Goal: Information Seeking & Learning: Learn about a topic

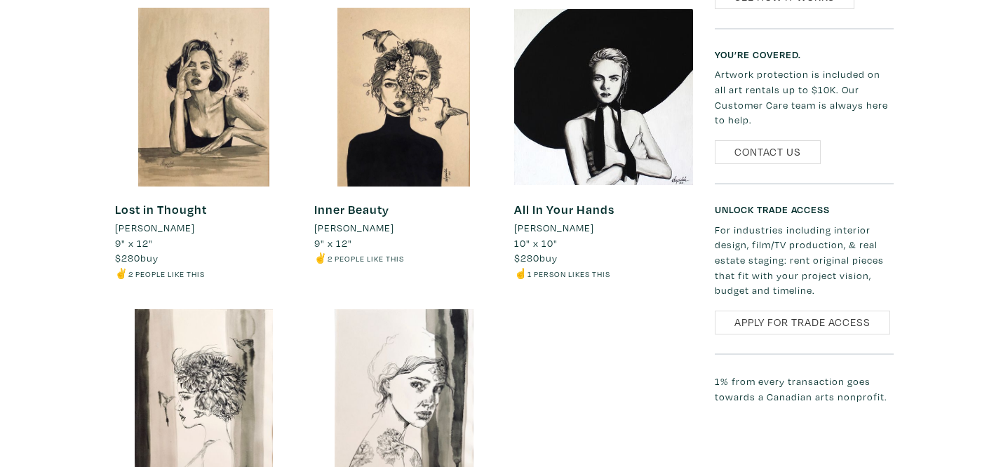
scroll to position [1790, 0]
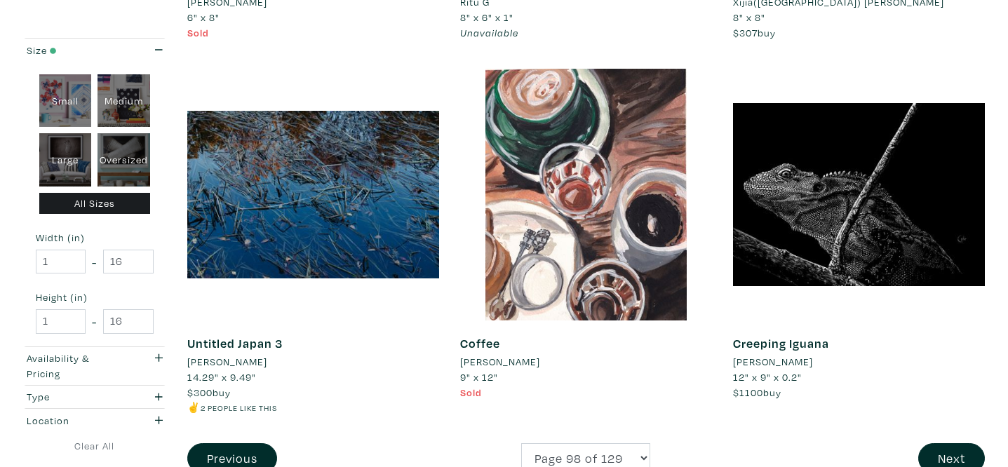
scroll to position [2878, 0]
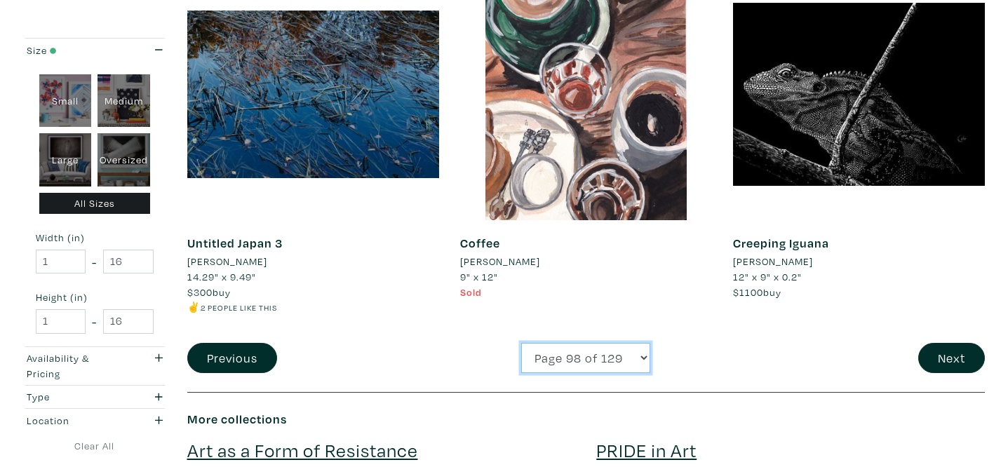
click at [605, 361] on select "Page 1 of 129 Page 2 of 129 Page 3 of 129 Page 4 of 129 Page 5 of 129 Page 6 of…" at bounding box center [585, 358] width 129 height 30
select select "99"
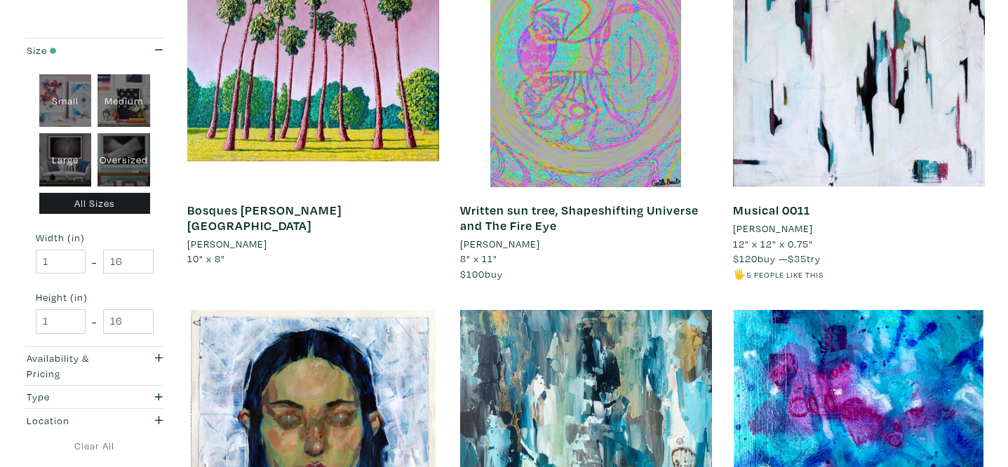
scroll to position [1005, 0]
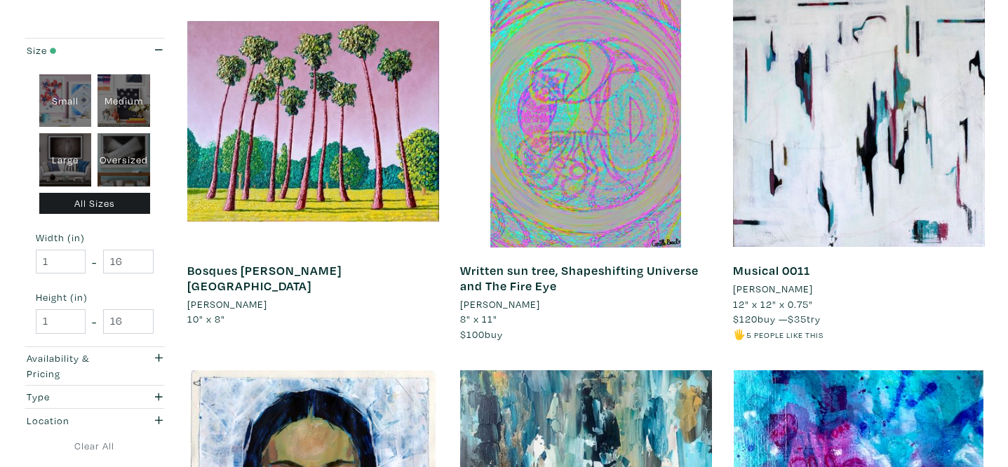
click at [751, 288] on li "[PERSON_NAME]" at bounding box center [773, 288] width 80 height 15
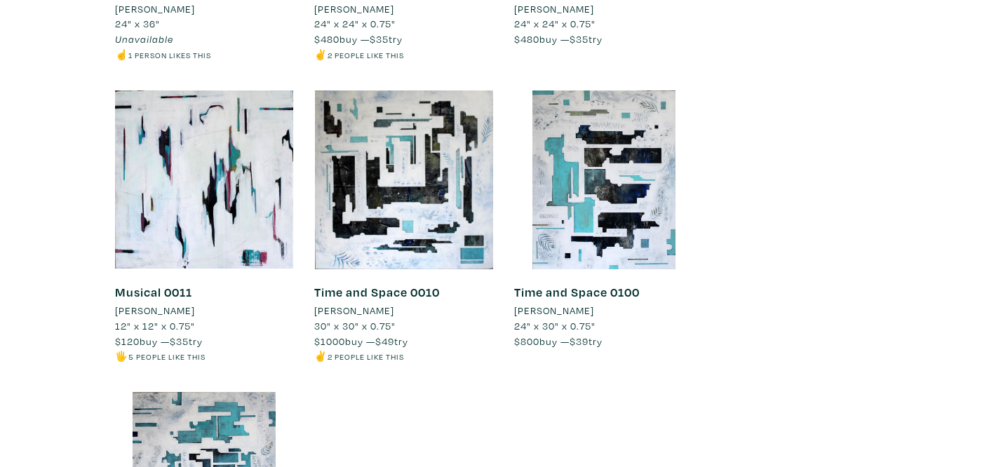
scroll to position [1709, 0]
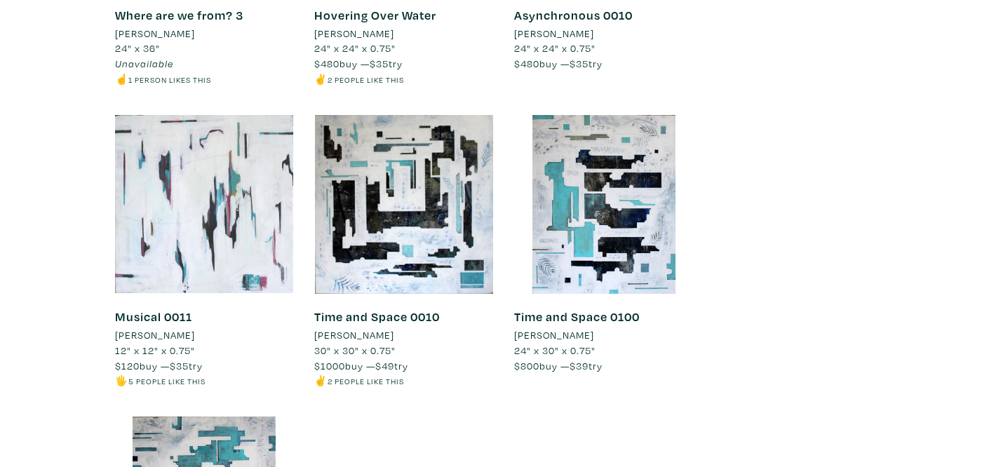
click at [258, 254] on div at bounding box center [204, 204] width 179 height 179
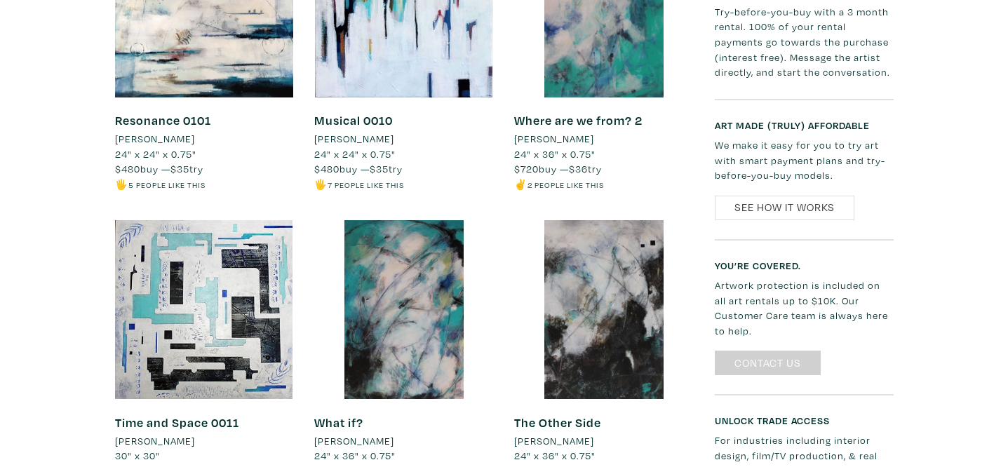
scroll to position [572, 0]
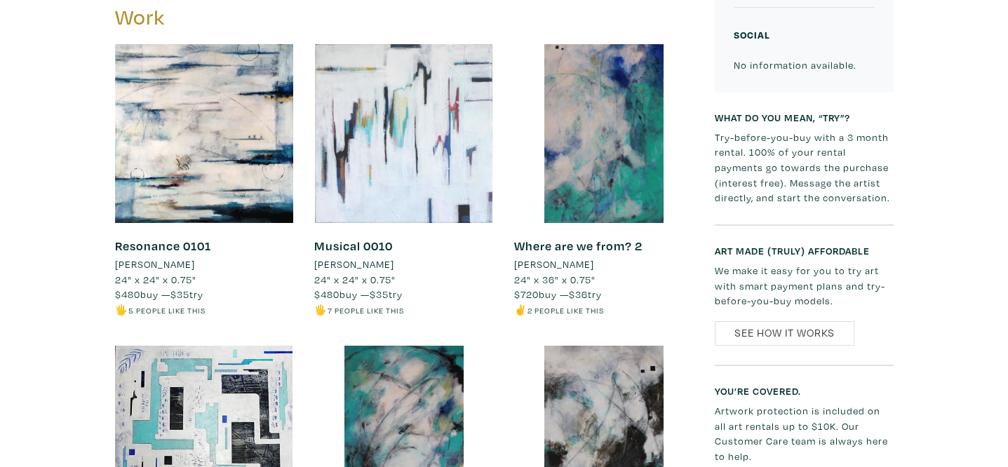
click at [436, 182] on div at bounding box center [403, 133] width 179 height 179
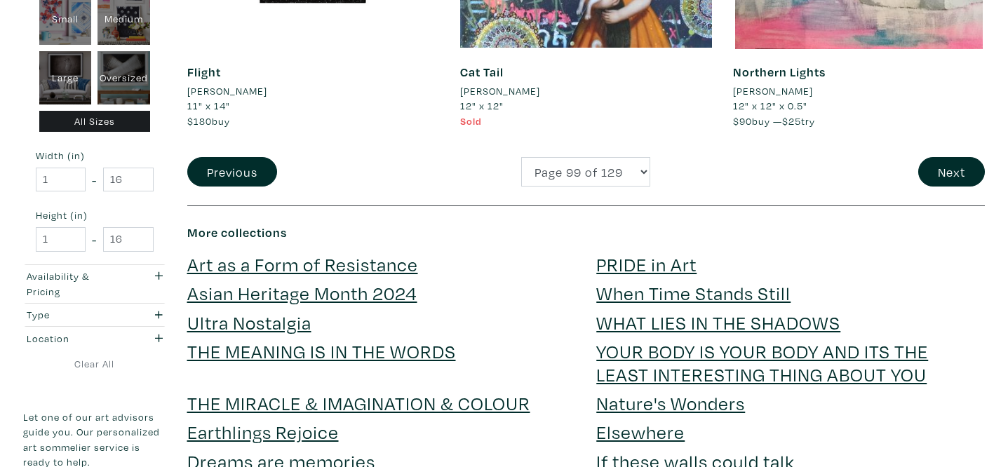
scroll to position [3081, 0]
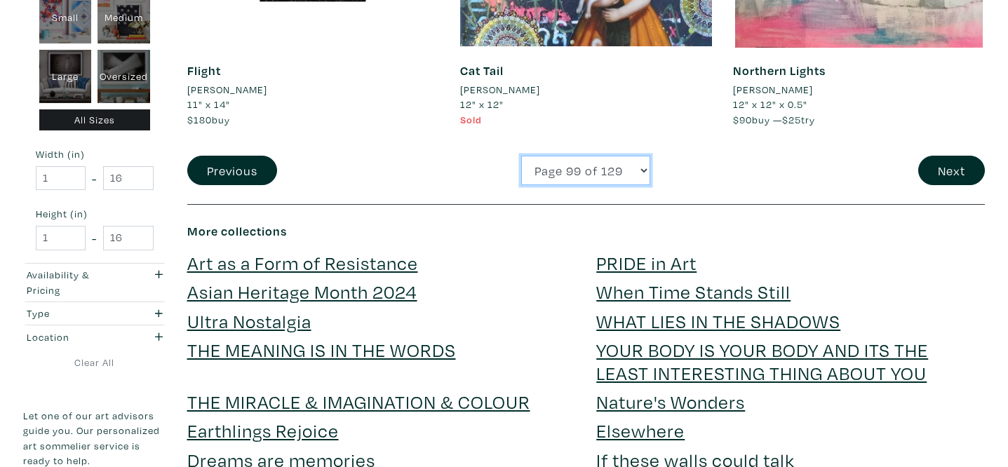
click at [581, 180] on select "Page 1 of 129 Page 2 of 129 Page 3 of 129 Page 4 of 129 Page 5 of 129 Page 6 of…" at bounding box center [585, 171] width 129 height 30
select select "100"
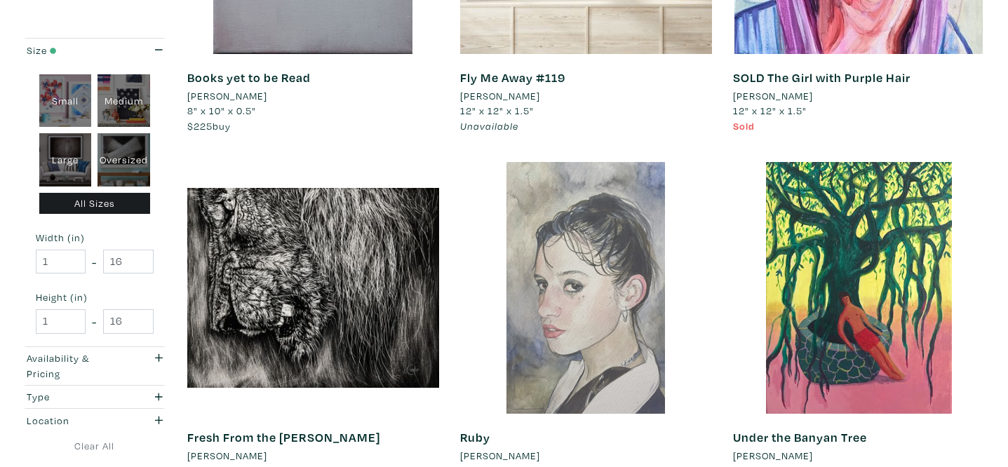
scroll to position [645, 0]
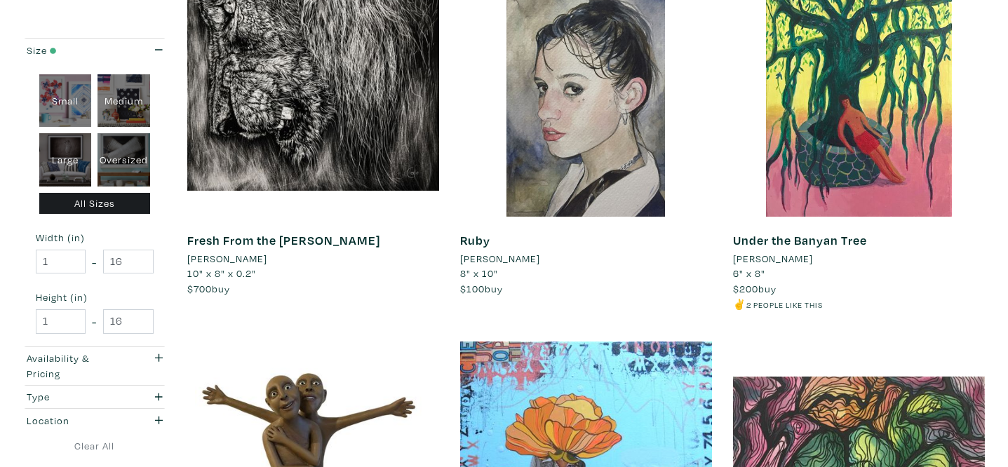
click at [501, 257] on li "[PERSON_NAME]" at bounding box center [500, 258] width 80 height 15
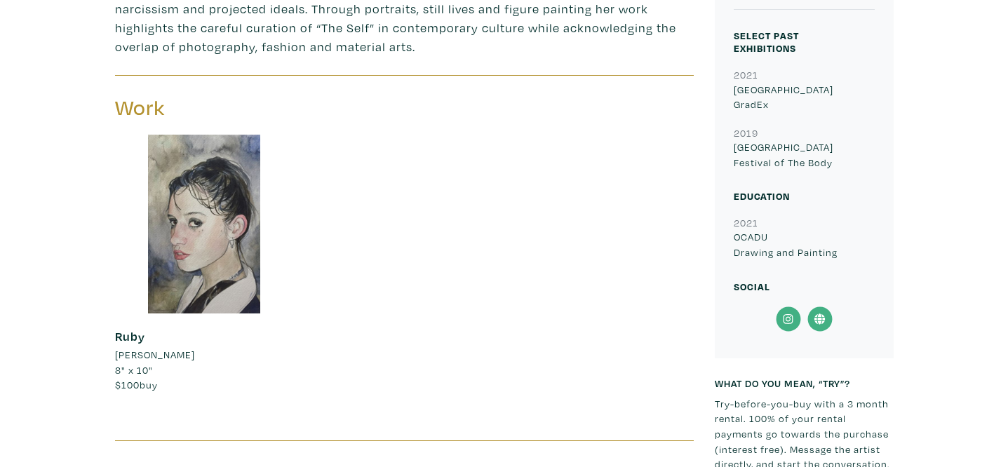
scroll to position [612, 0]
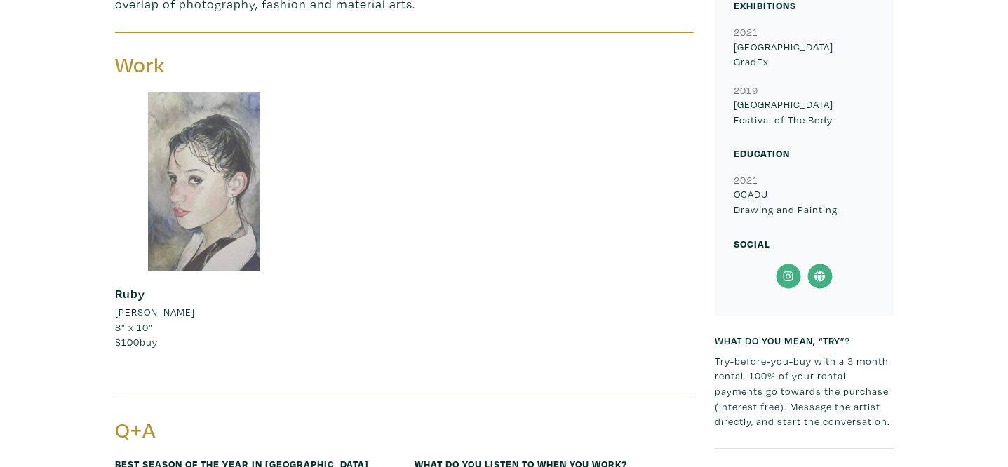
click at [208, 173] on div at bounding box center [204, 181] width 179 height 179
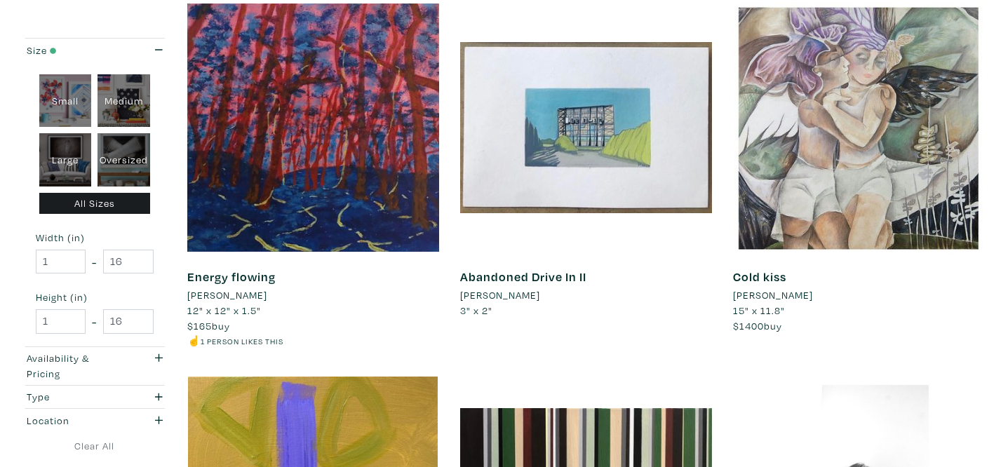
scroll to position [2481, 0]
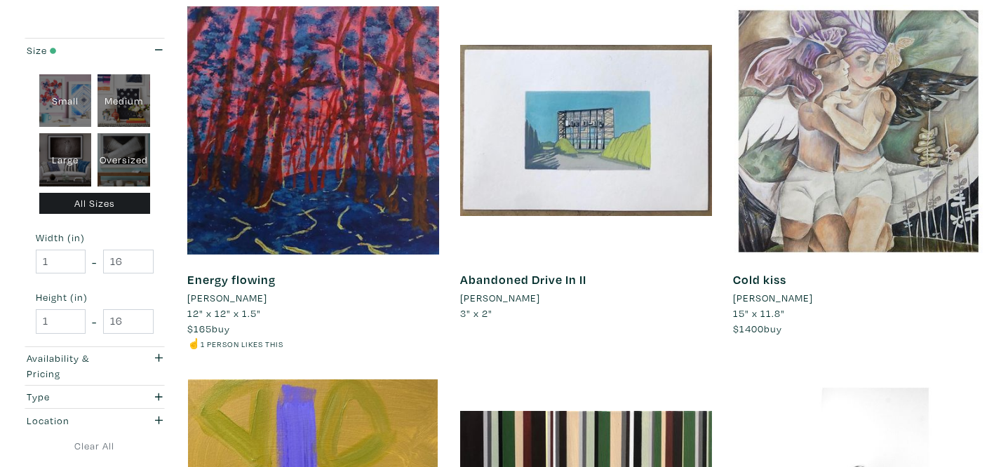
click at [773, 299] on li "[PERSON_NAME]" at bounding box center [773, 297] width 80 height 15
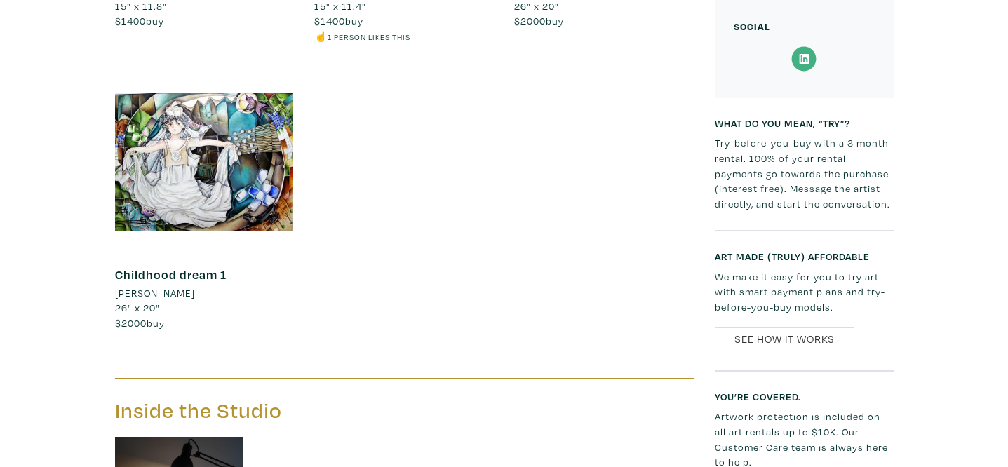
scroll to position [902, 0]
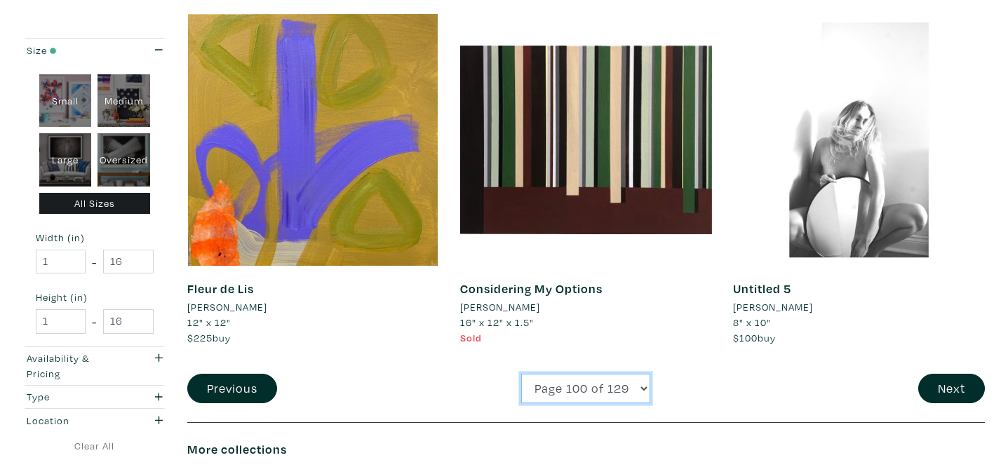
click at [629, 384] on select "Page 1 of 129 Page 2 of 129 Page 3 of 129 Page 4 of 129 Page 5 of 129 Page 6 of…" at bounding box center [585, 389] width 129 height 30
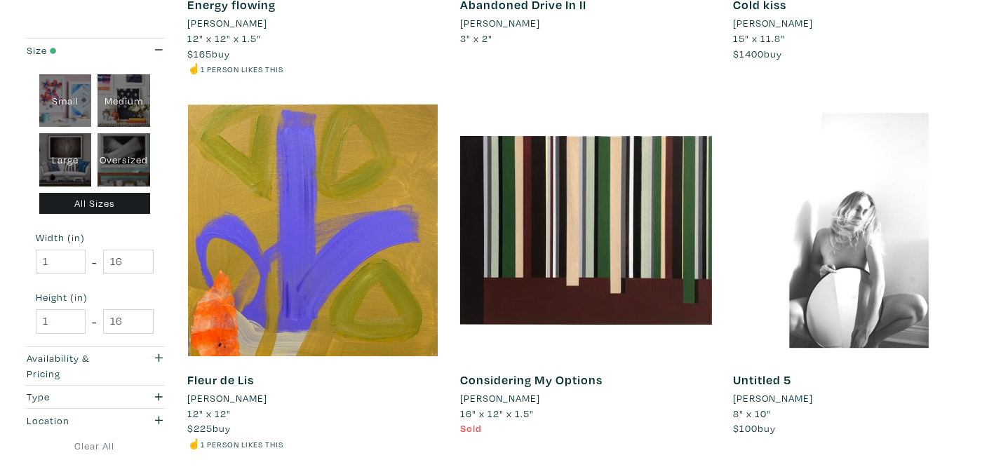
select select "101"
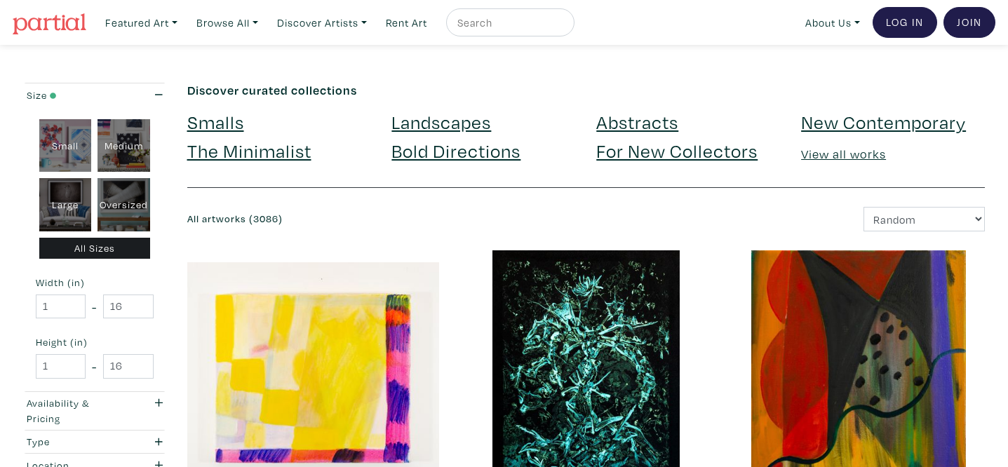
scroll to position [249, 0]
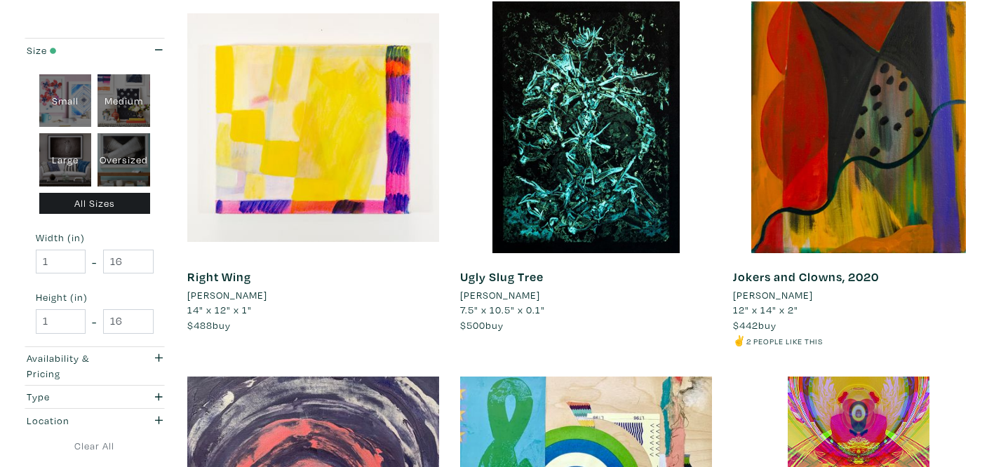
click at [247, 296] on li "Cristine Yunyk" at bounding box center [227, 295] width 80 height 15
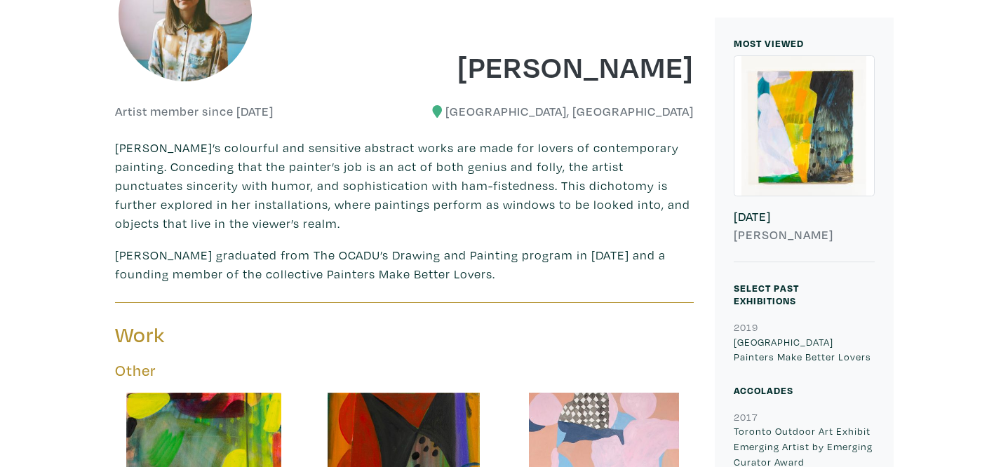
scroll to position [293, 0]
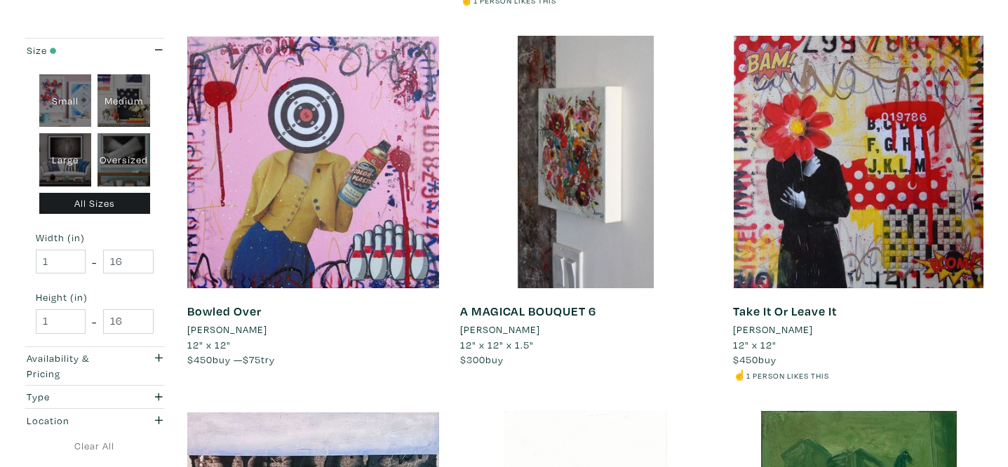
scroll to position [1336, 0]
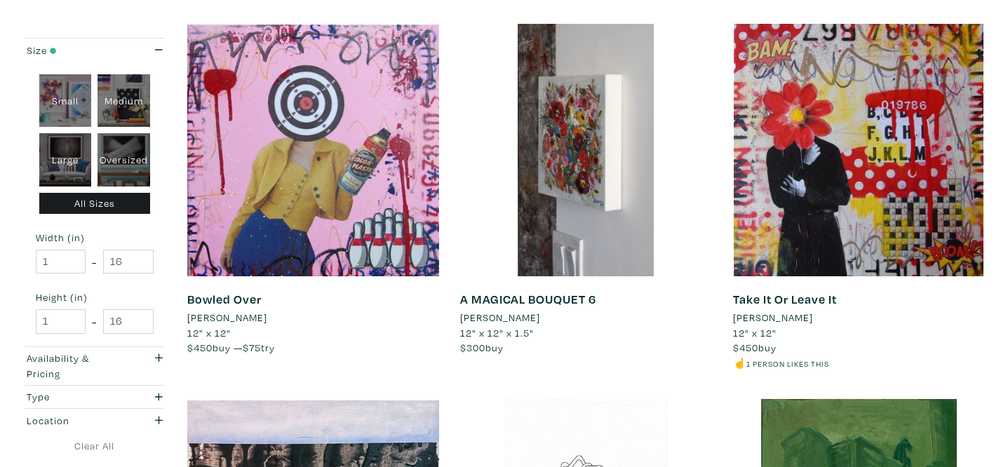
click at [540, 319] on li "[PERSON_NAME]" at bounding box center [500, 317] width 80 height 15
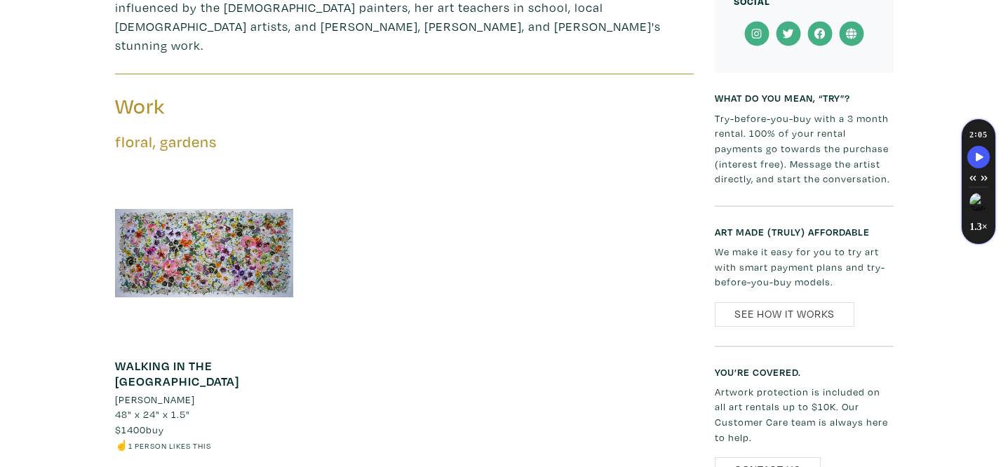
scroll to position [834, 0]
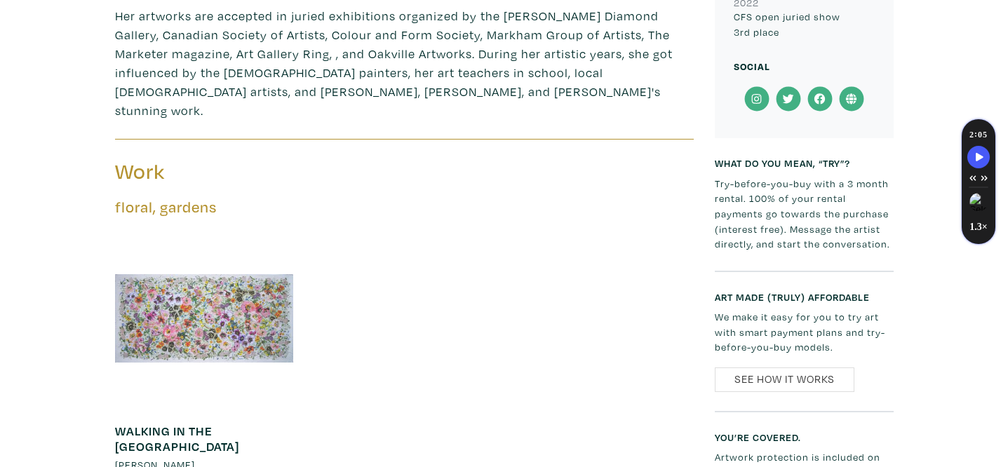
click at [260, 319] on div at bounding box center [204, 318] width 179 height 179
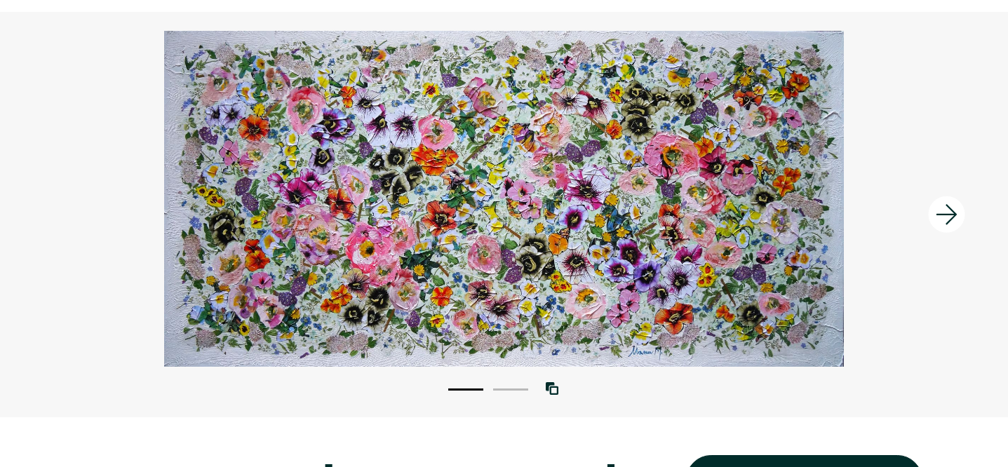
scroll to position [72, 0]
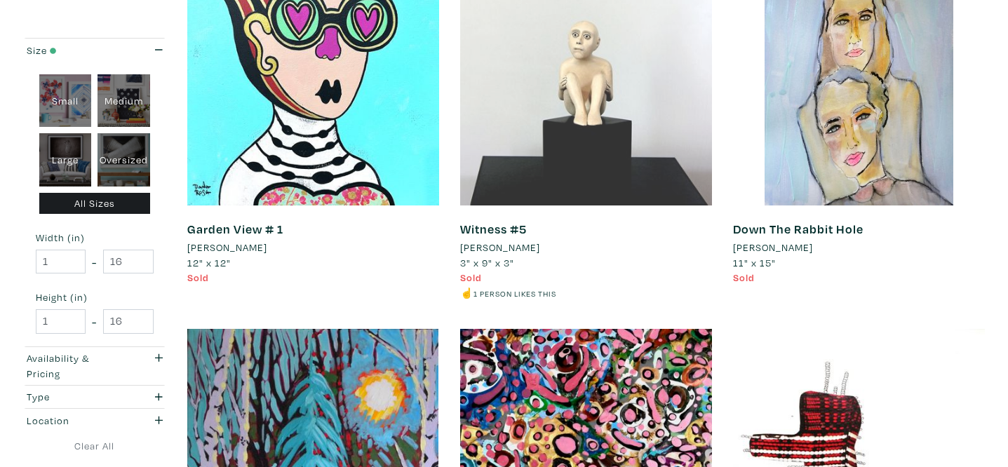
scroll to position [2906, 0]
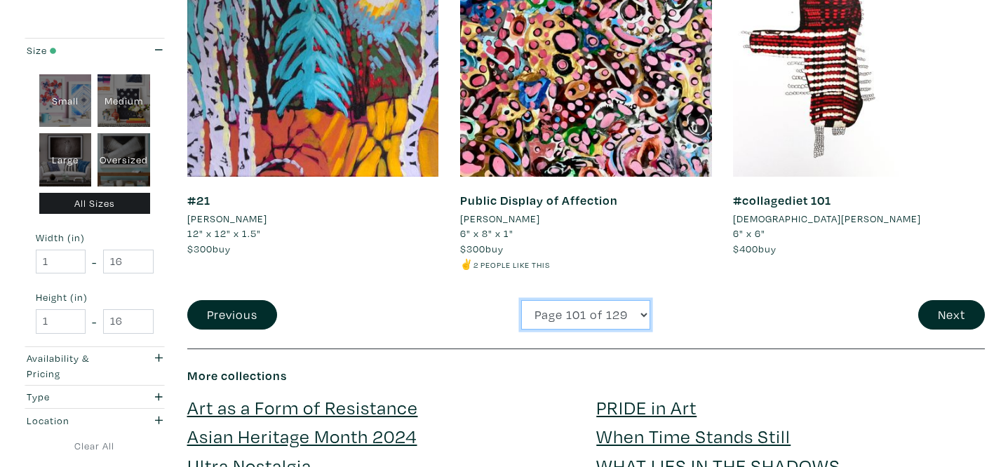
click at [598, 314] on select "Page 1 of 129 Page 2 of 129 Page 3 of 129 Page 4 of 129 Page 5 of 129 Page 6 of…" at bounding box center [585, 315] width 129 height 30
select select "102"
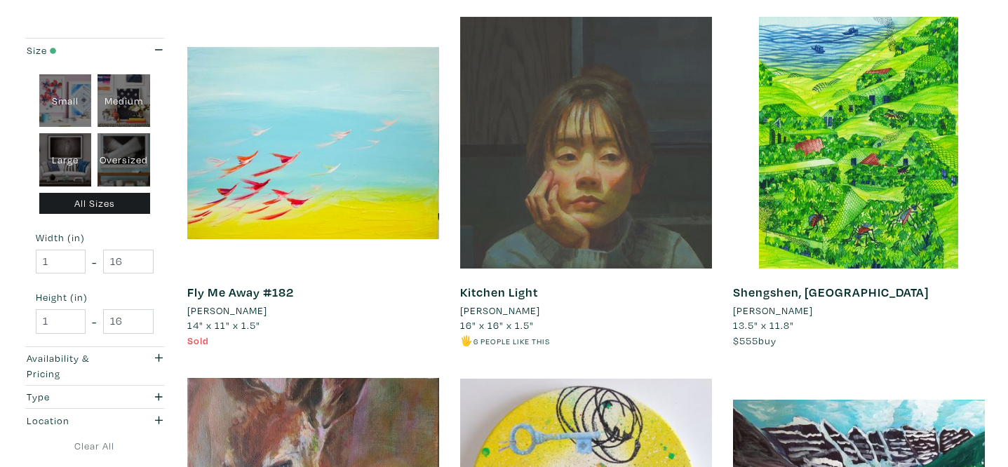
scroll to position [661, 0]
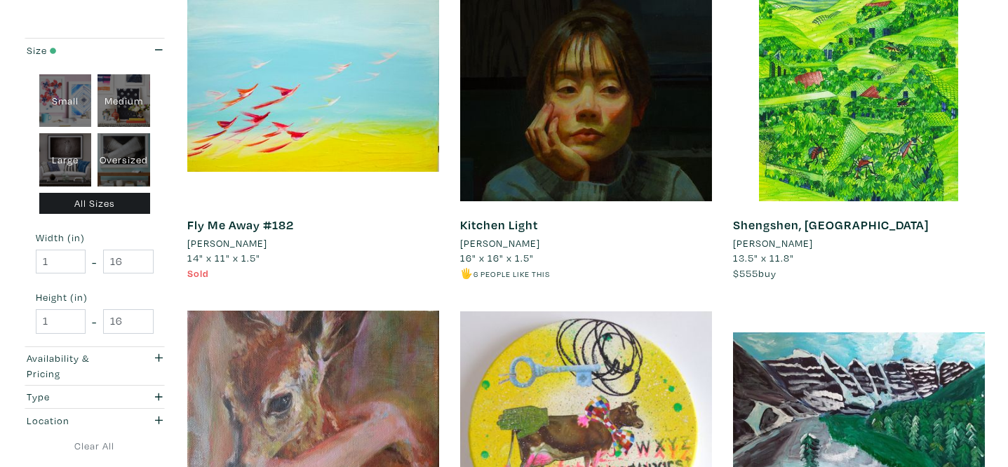
click at [493, 245] on li "[PERSON_NAME]" at bounding box center [500, 243] width 80 height 15
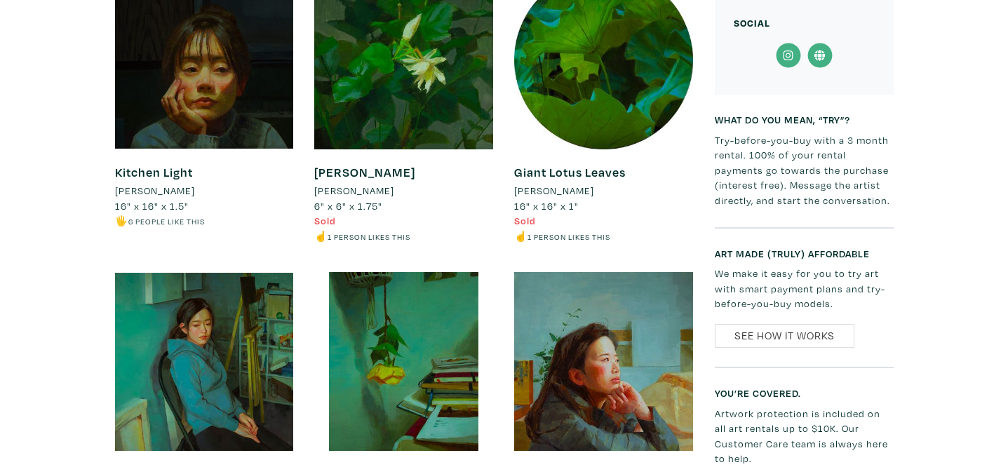
scroll to position [852, 0]
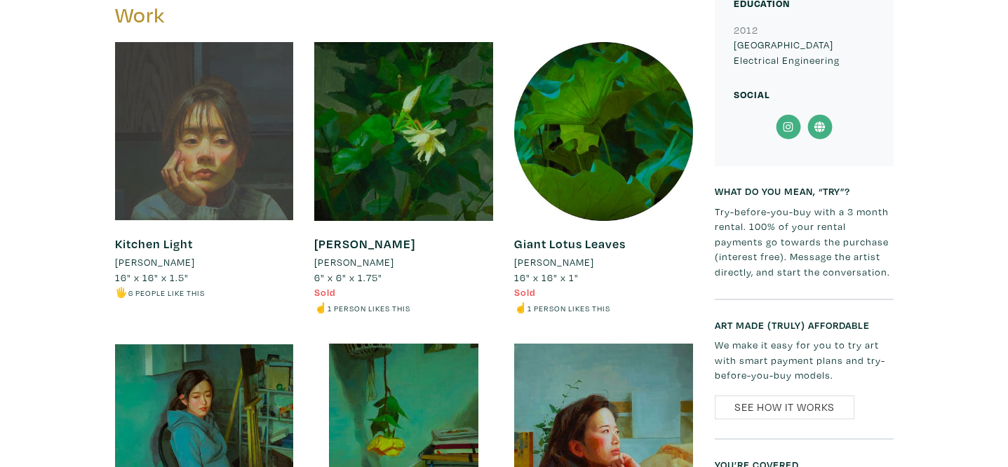
click at [230, 90] on div at bounding box center [204, 131] width 179 height 179
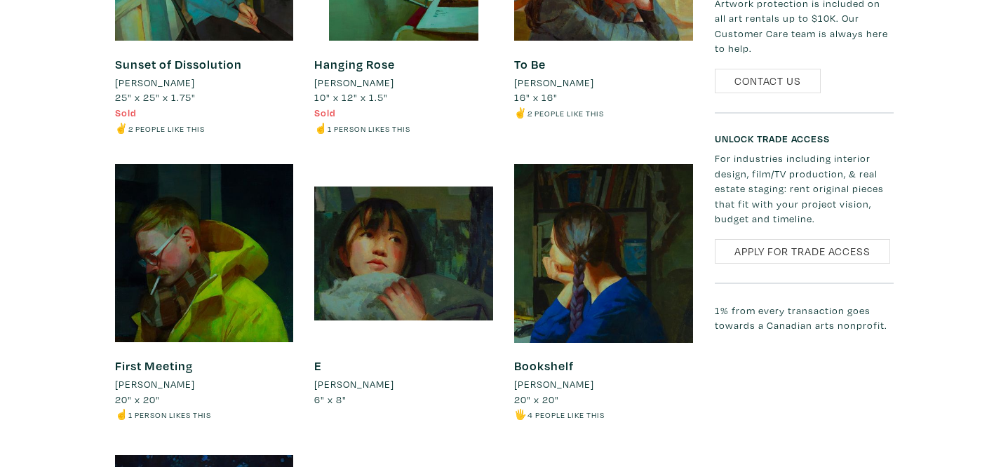
scroll to position [1349, 0]
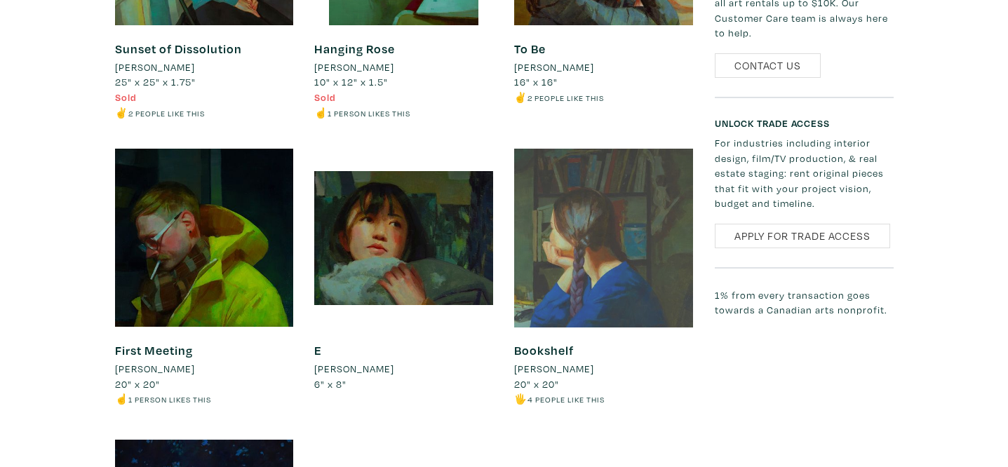
click at [646, 239] on div at bounding box center [603, 238] width 179 height 179
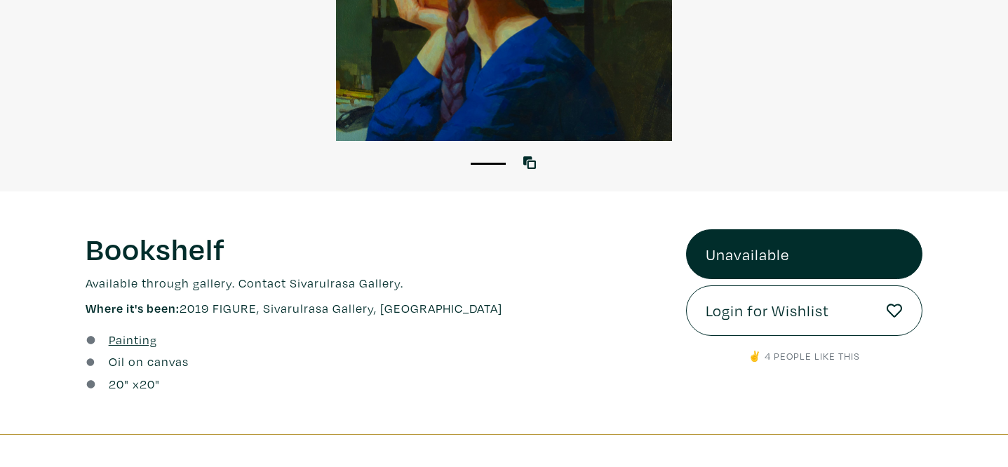
scroll to position [315, 0]
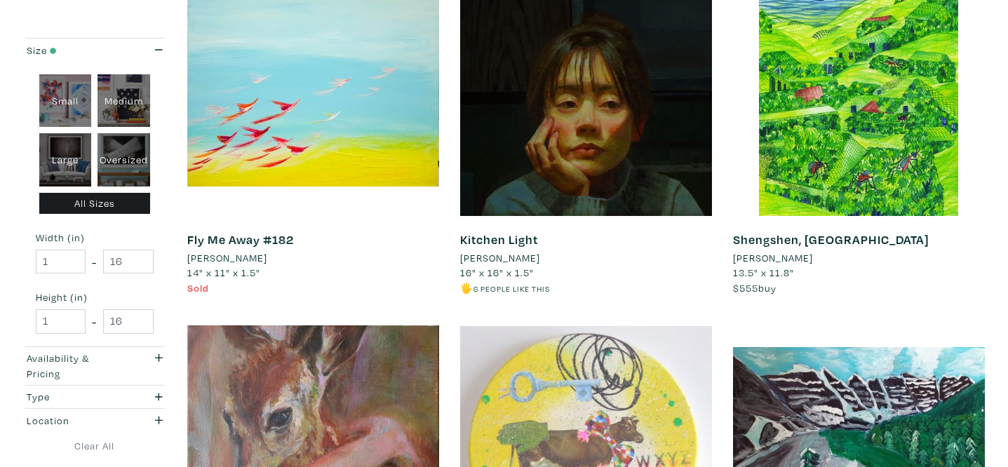
scroll to position [648, 0]
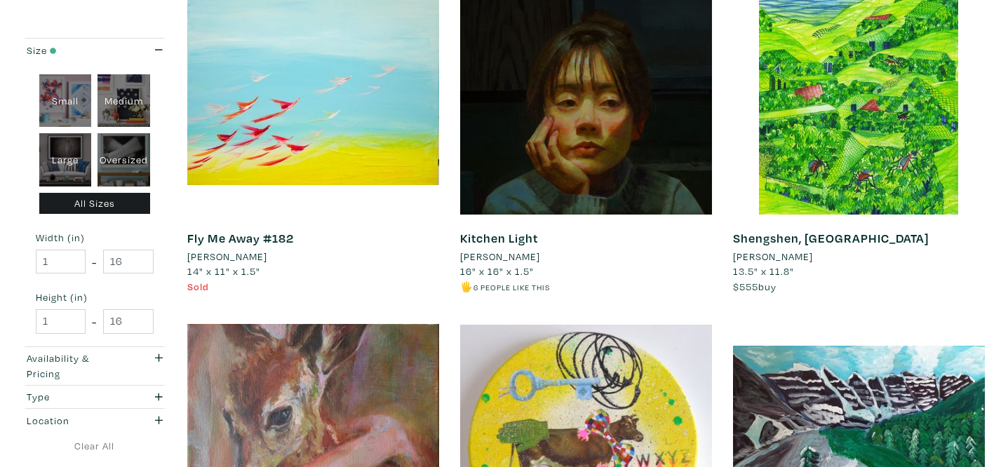
click at [756, 260] on li "[PERSON_NAME]" at bounding box center [773, 256] width 80 height 15
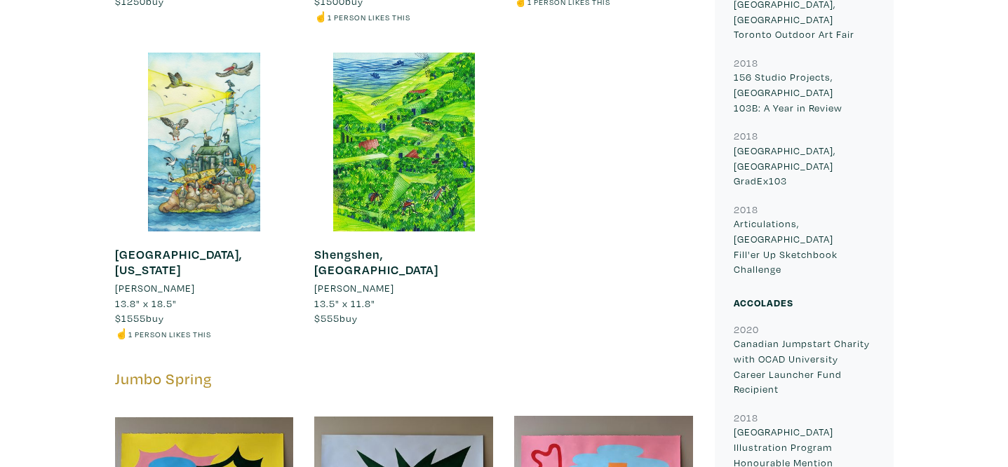
scroll to position [681, 0]
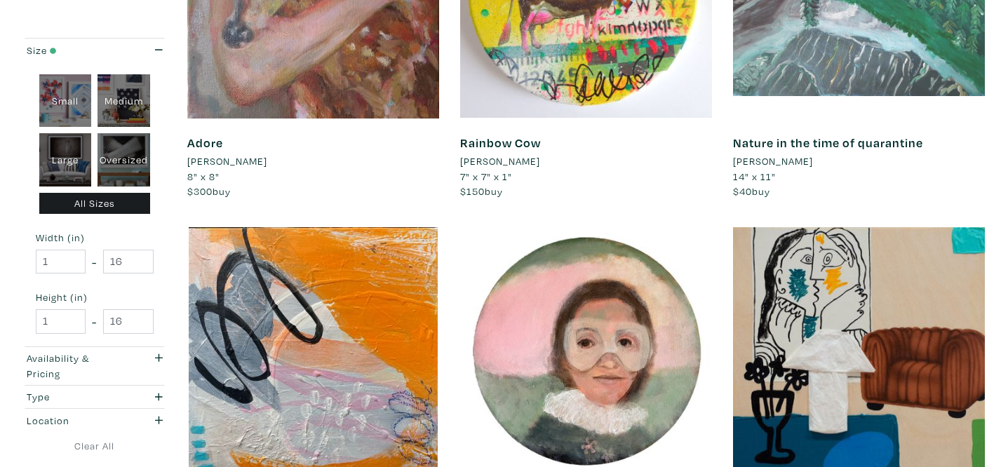
scroll to position [1130, 0]
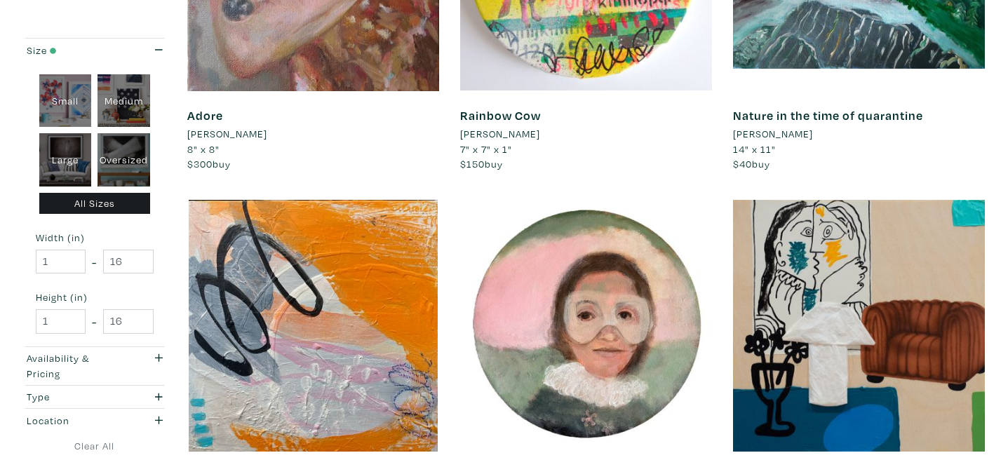
click at [769, 139] on li "[PERSON_NAME]" at bounding box center [773, 133] width 80 height 15
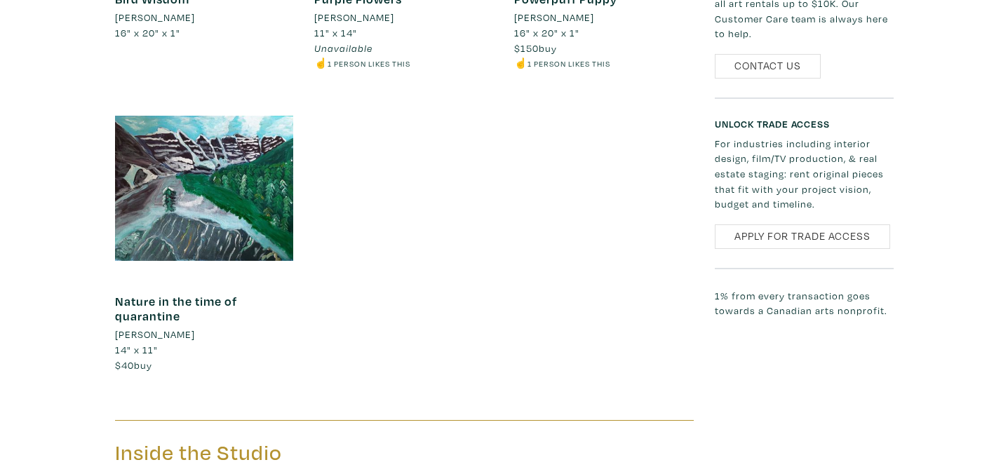
scroll to position [1245, 0]
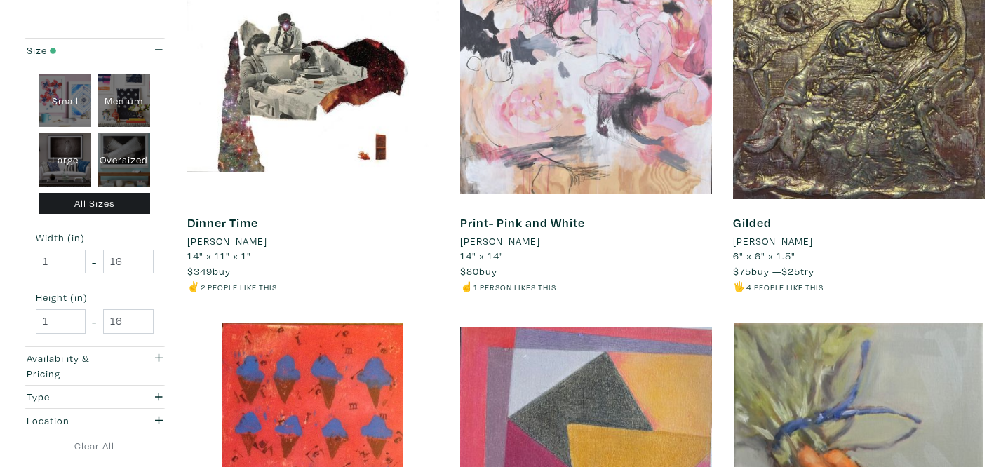
scroll to position [1759, 0]
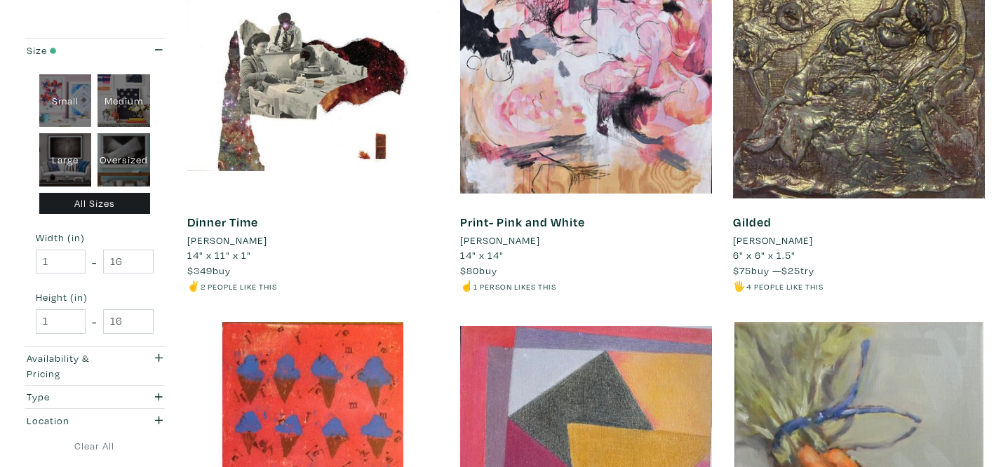
click at [219, 240] on li "[PERSON_NAME]" at bounding box center [227, 240] width 80 height 15
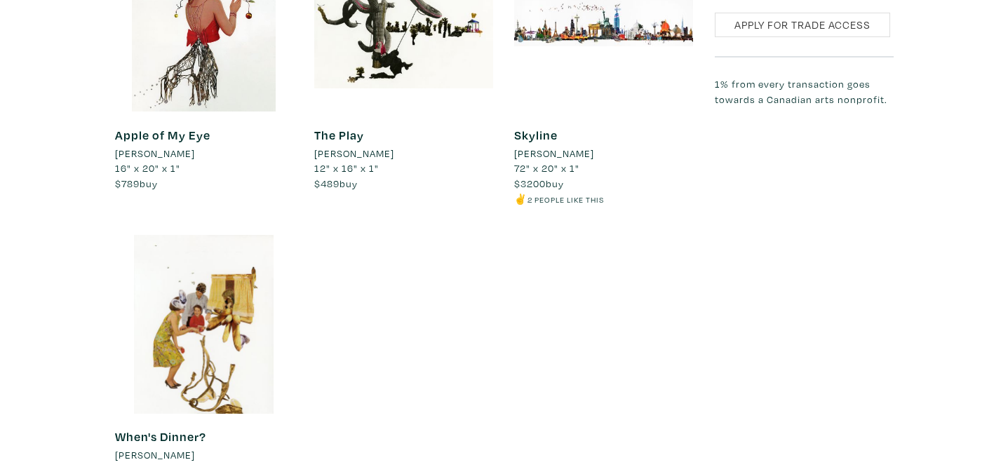
scroll to position [1271, 0]
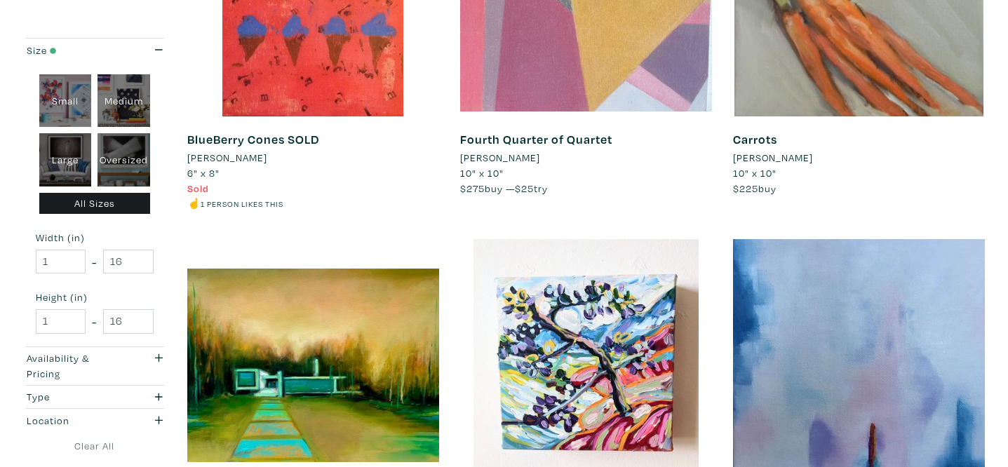
scroll to position [2218, 0]
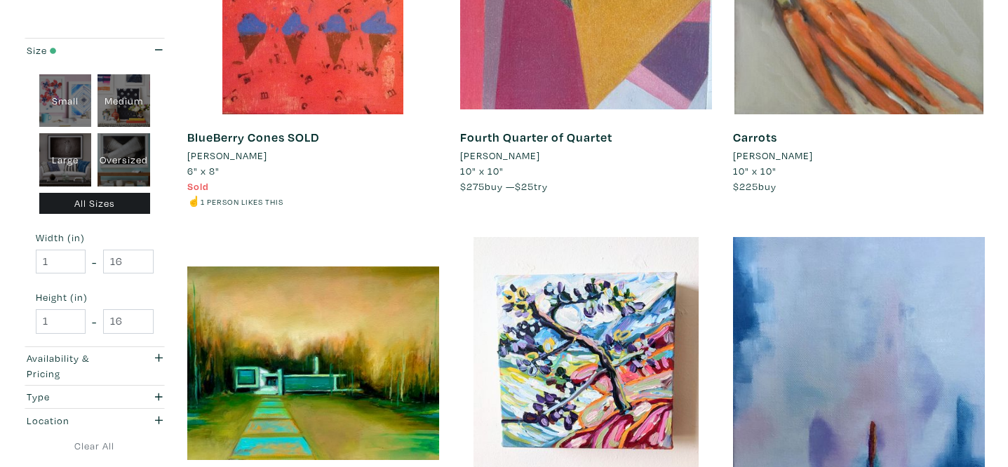
click at [765, 157] on li "Roderik Mayne" at bounding box center [773, 155] width 80 height 15
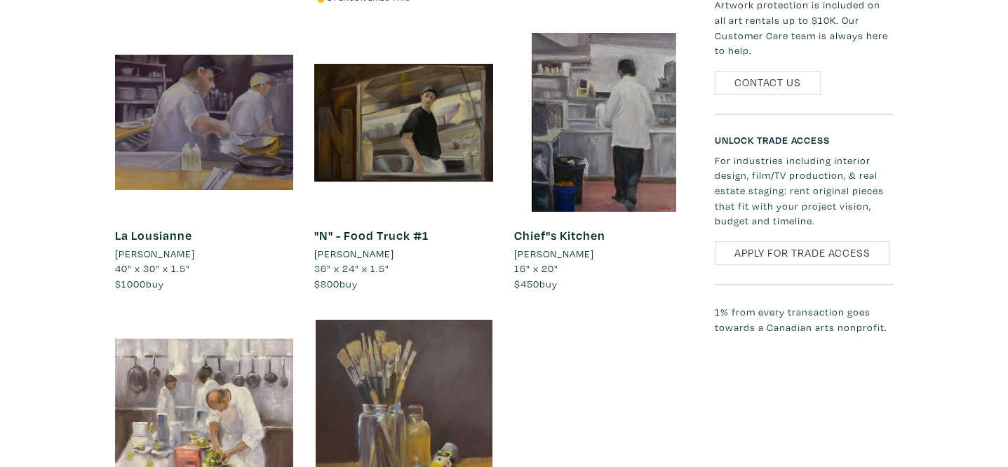
scroll to position [1063, 0]
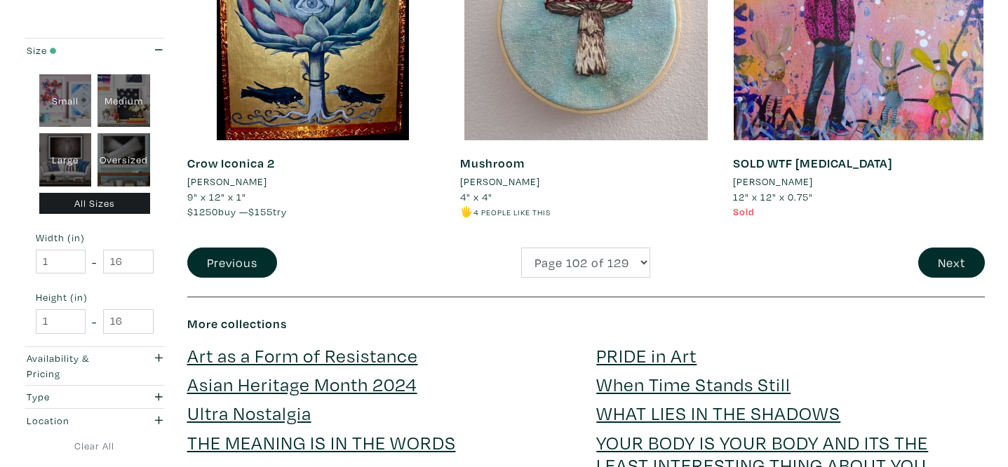
scroll to position [2930, 0]
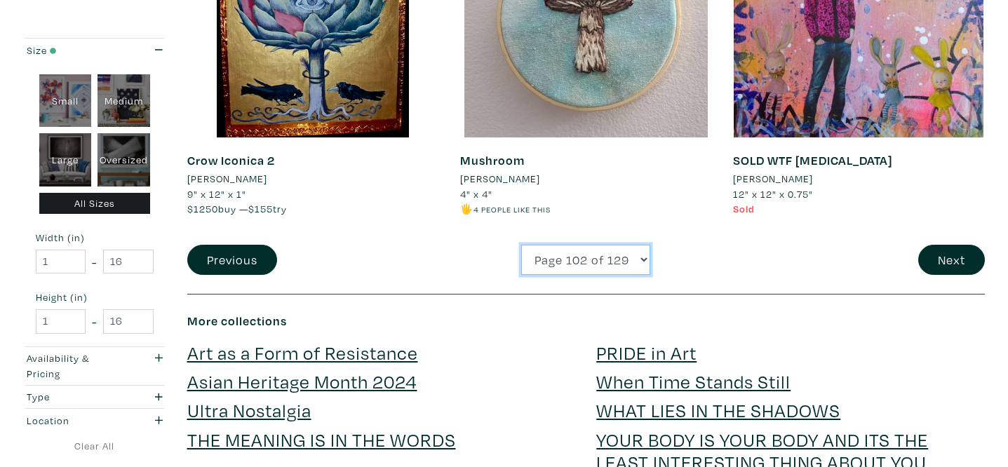
click at [556, 267] on select "Page 1 of 129 Page 2 of 129 Page 3 of 129 Page 4 of 129 Page 5 of 129 Page 6 of…" at bounding box center [585, 260] width 129 height 30
select select "103"
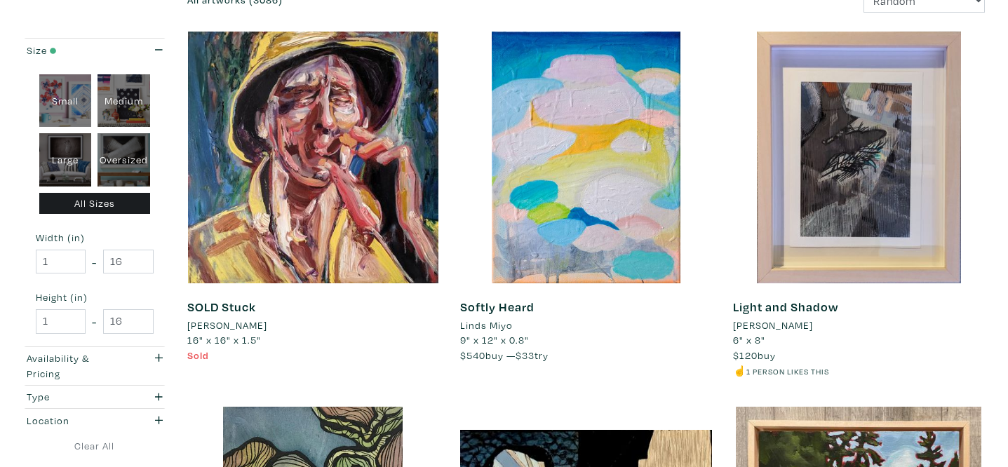
scroll to position [217, 0]
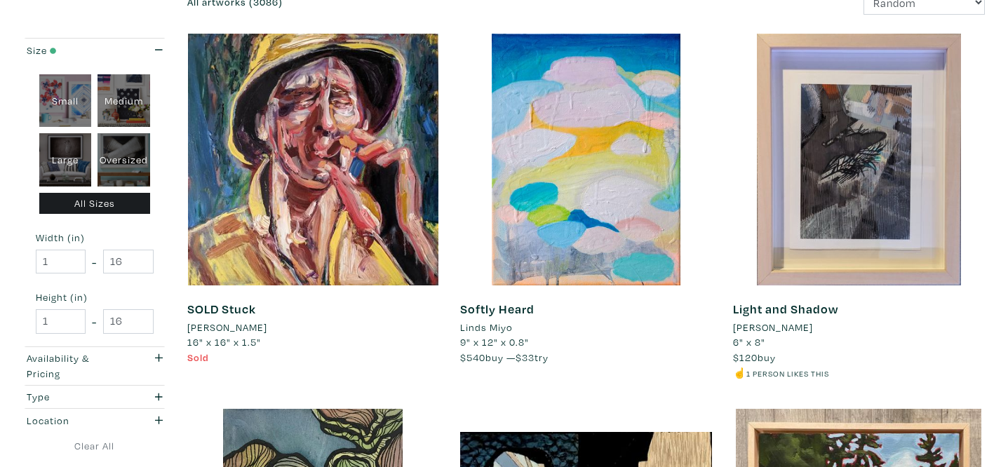
click at [759, 332] on li "Ayan Melikli" at bounding box center [773, 327] width 80 height 15
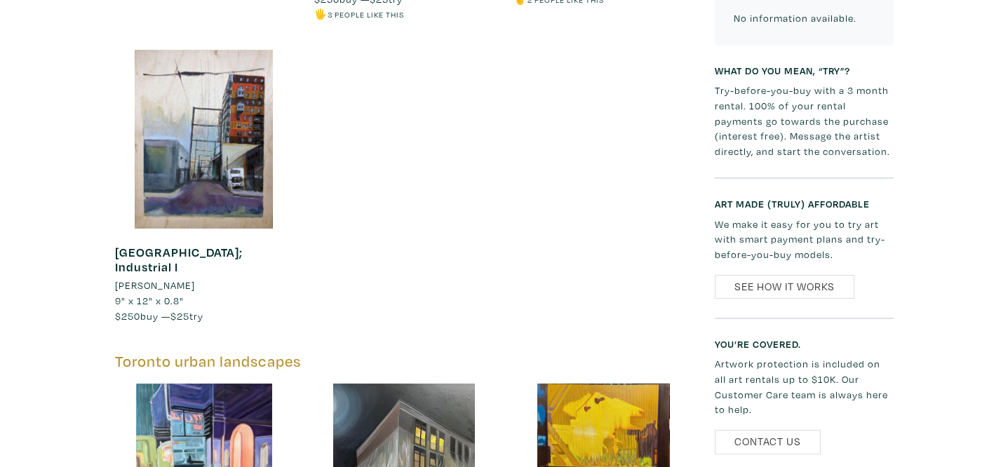
scroll to position [1318, 0]
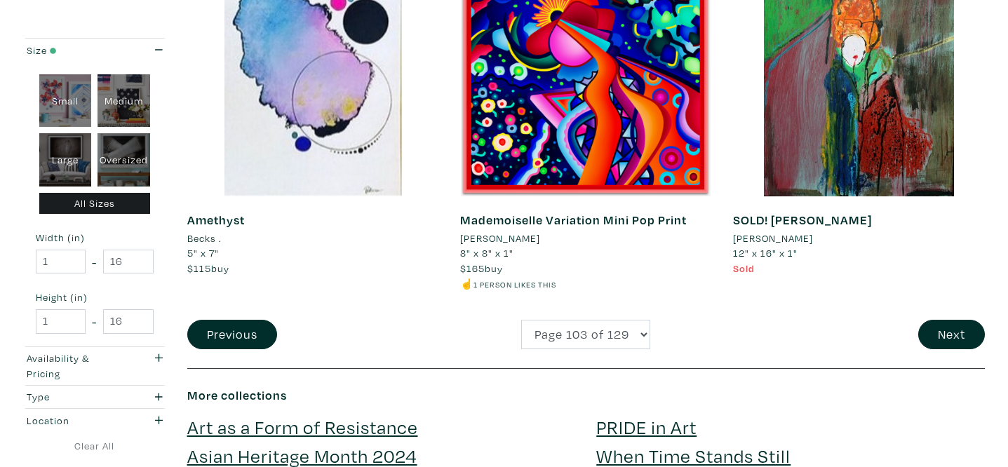
scroll to position [2887, 0]
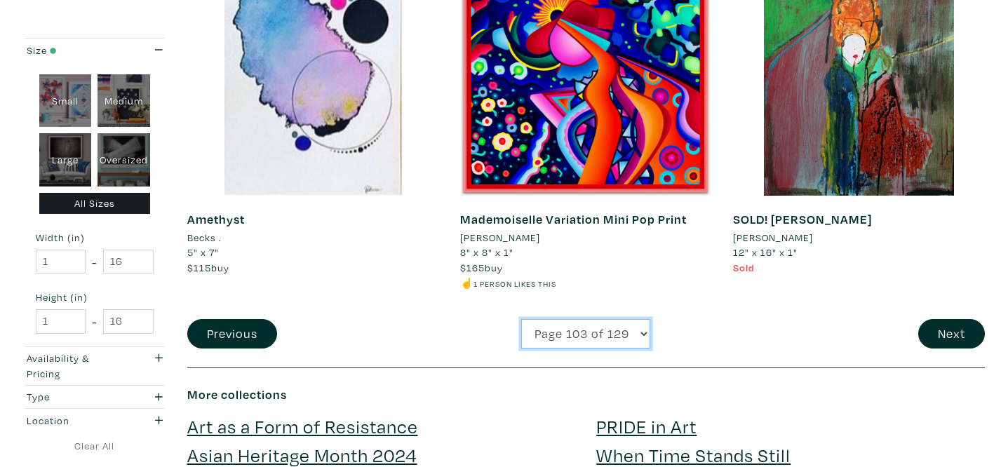
click at [586, 332] on select "Page 1 of 129 Page 2 of 129 Page 3 of 129 Page 4 of 129 Page 5 of 129 Page 6 of…" at bounding box center [585, 334] width 129 height 30
select select "104"
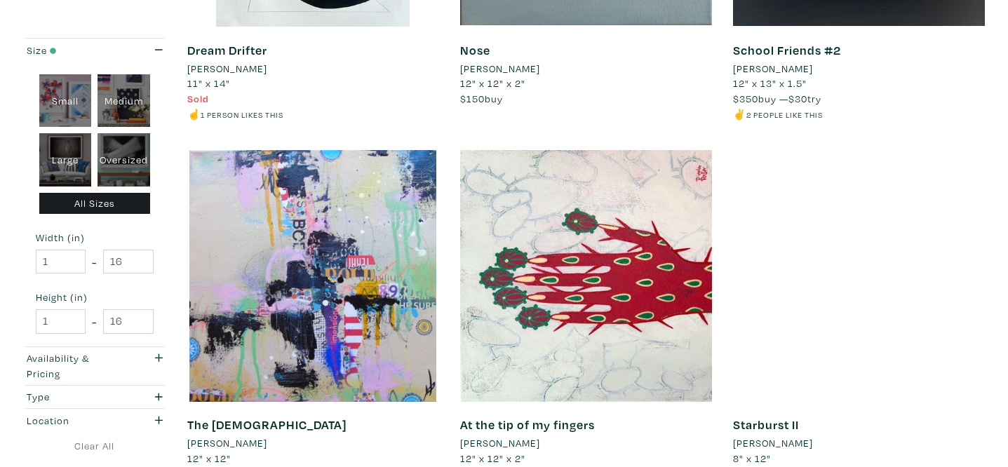
scroll to position [2611, 0]
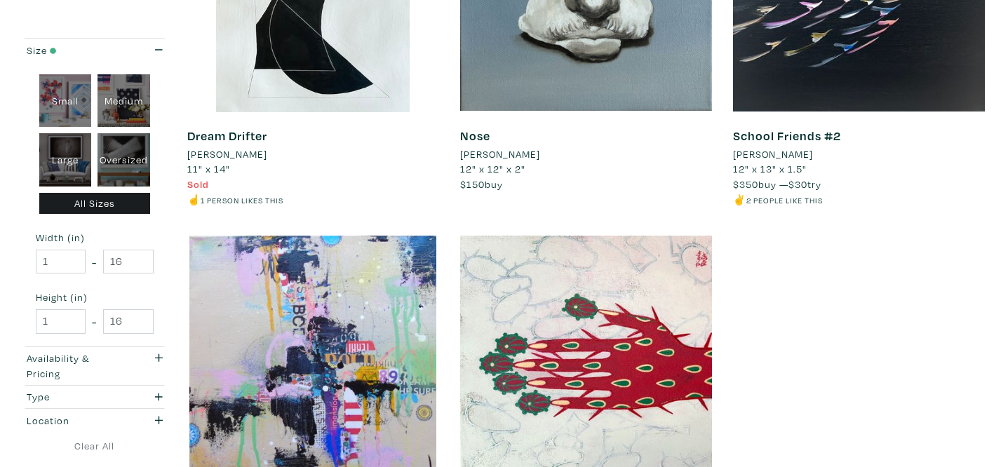
click at [499, 156] on li "[PERSON_NAME]" at bounding box center [500, 154] width 80 height 15
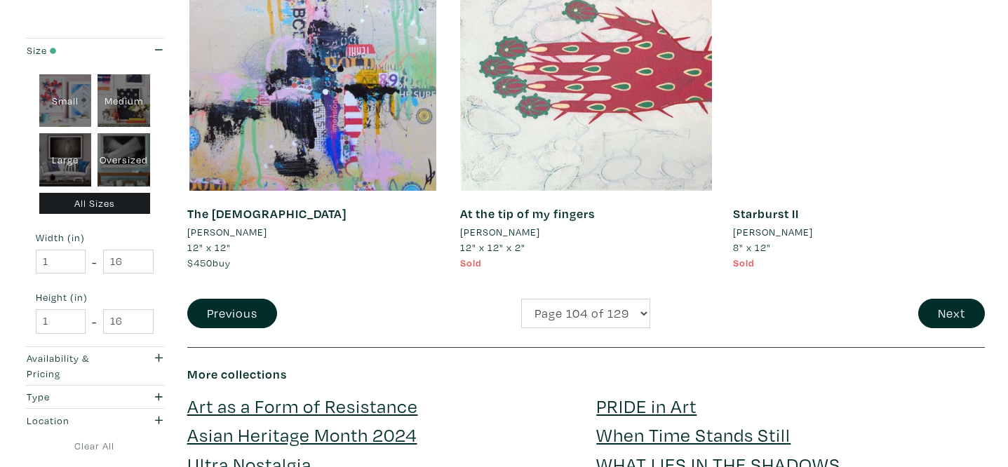
scroll to position [2919, 0]
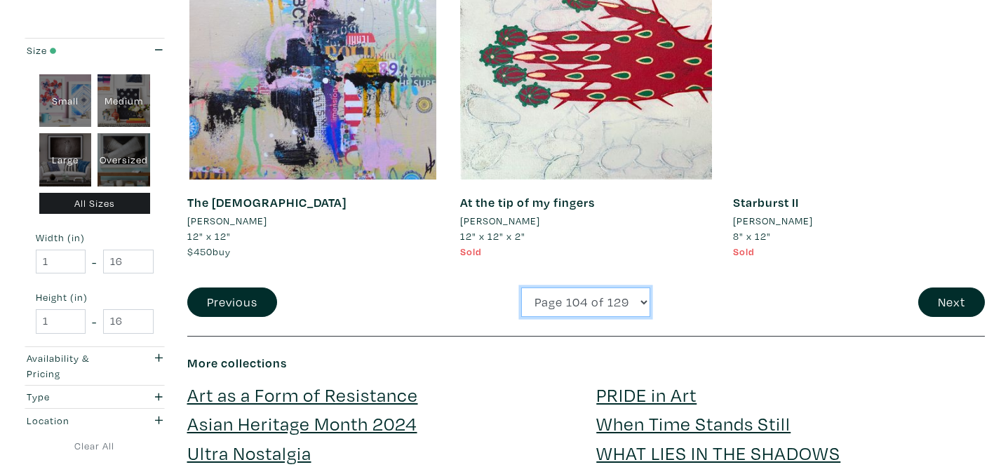
click at [601, 305] on select "Page 1 of 129 Page 2 of 129 Page 3 of 129 Page 4 of 129 Page 5 of 129 Page 6 of…" at bounding box center [585, 303] width 129 height 30
select select "105"
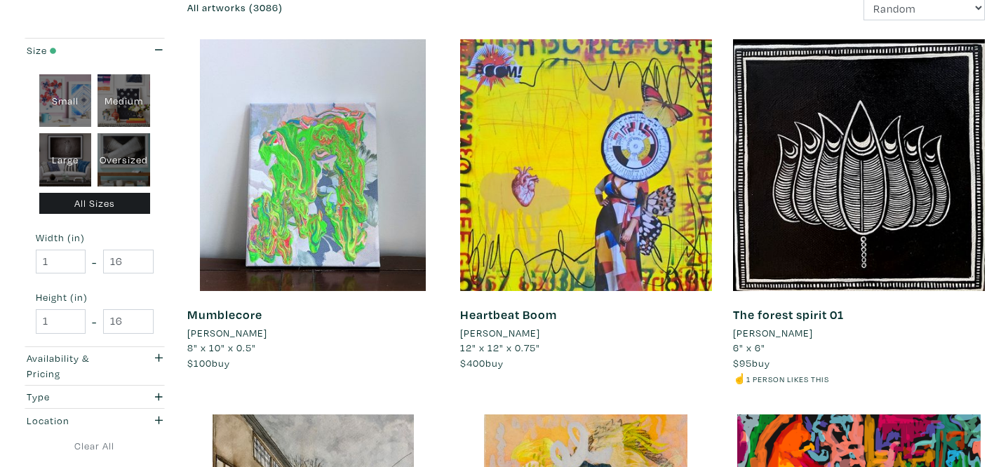
scroll to position [212, 0]
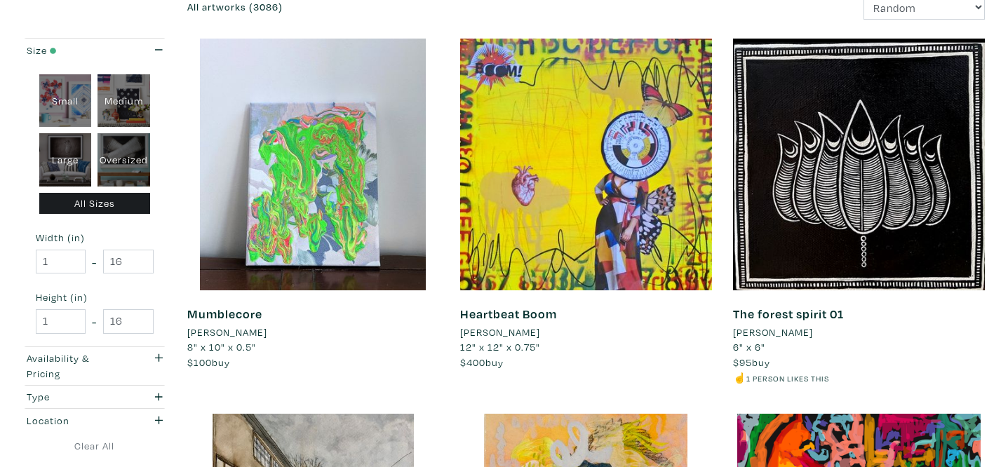
click at [789, 332] on li "[PERSON_NAME]" at bounding box center [773, 332] width 80 height 15
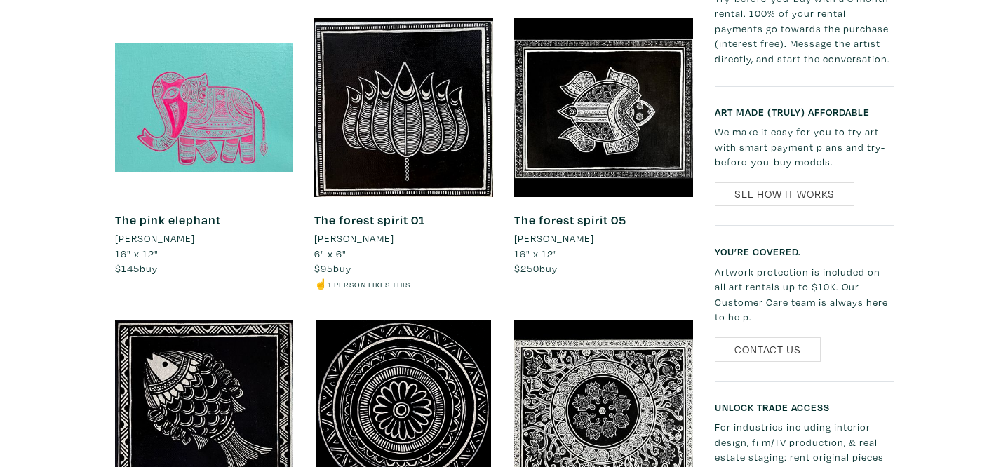
scroll to position [1003, 0]
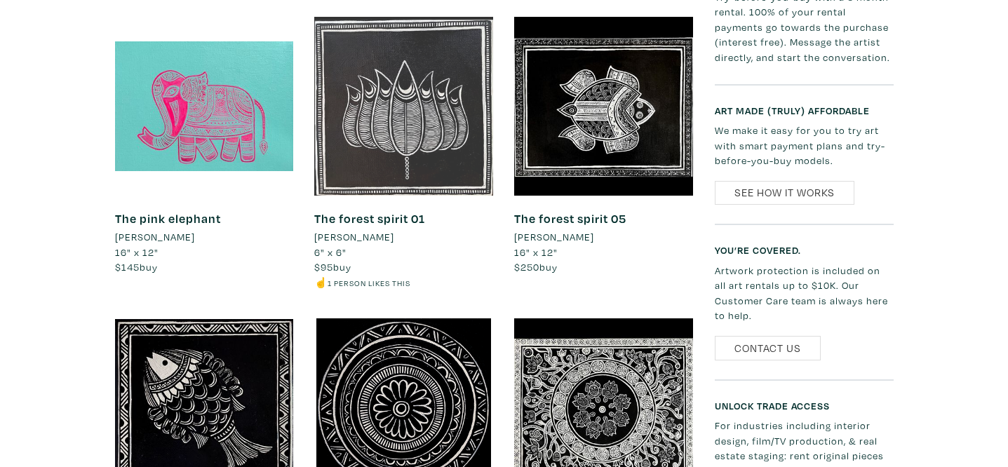
click at [408, 121] on div at bounding box center [403, 106] width 179 height 179
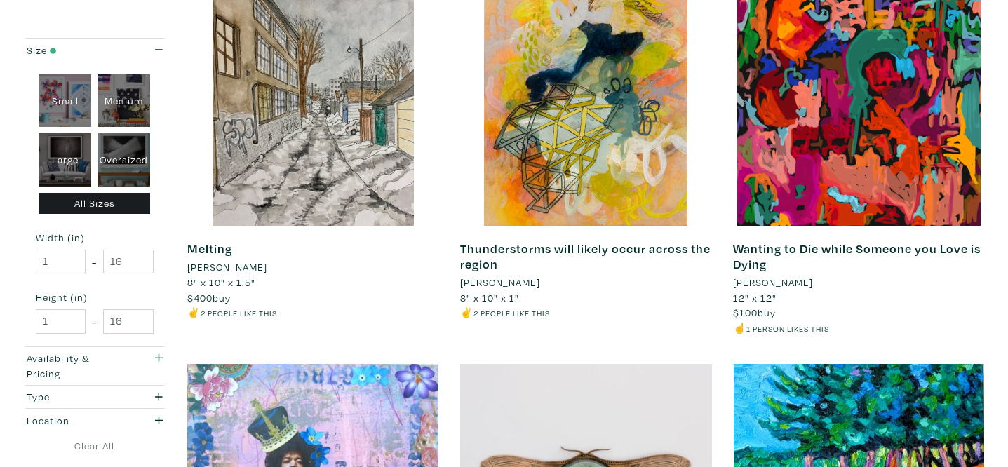
scroll to position [653, 0]
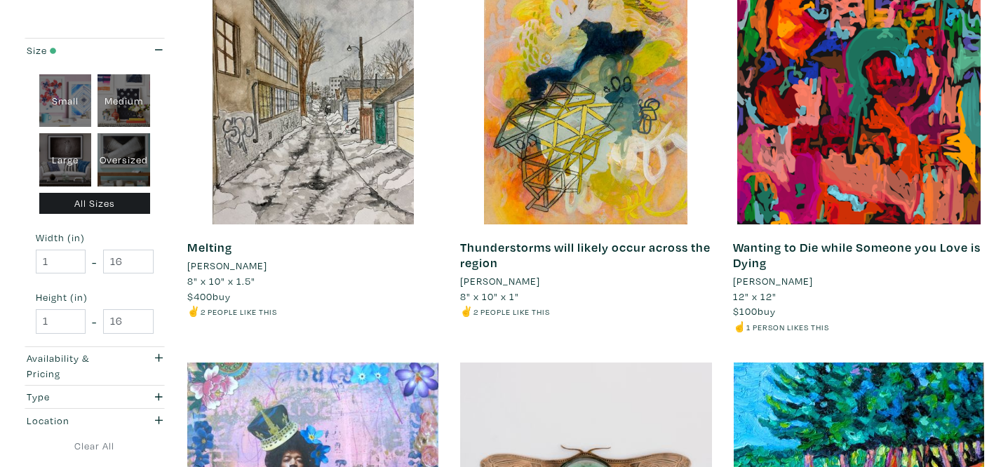
click at [514, 283] on li "[PERSON_NAME]" at bounding box center [500, 281] width 80 height 15
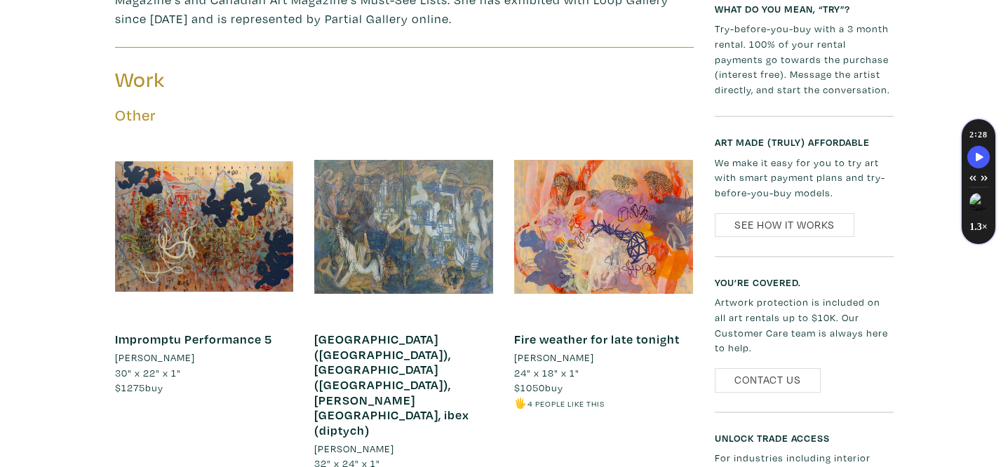
scroll to position [745, 0]
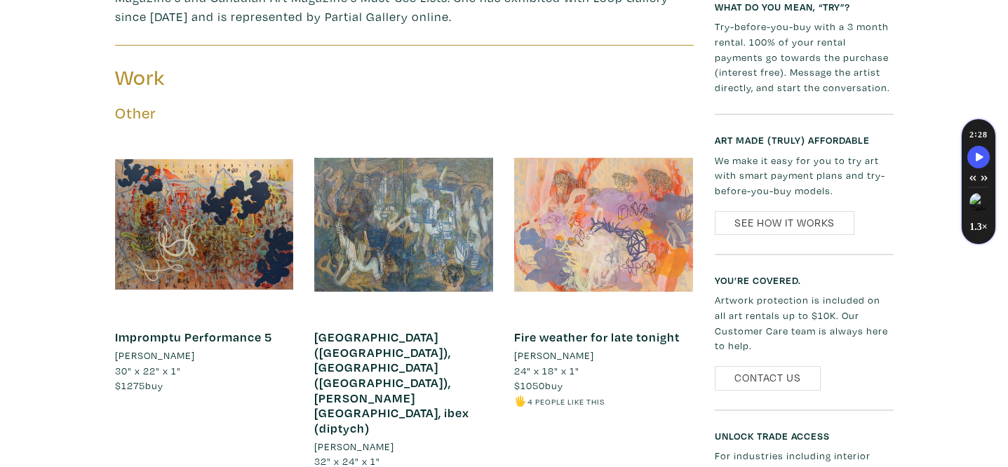
click at [619, 267] on div at bounding box center [603, 224] width 179 height 179
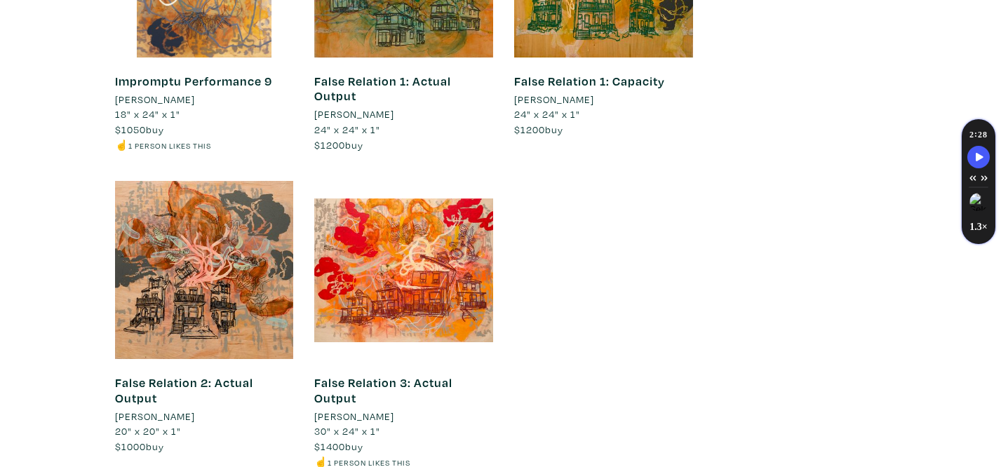
scroll to position [1397, 0]
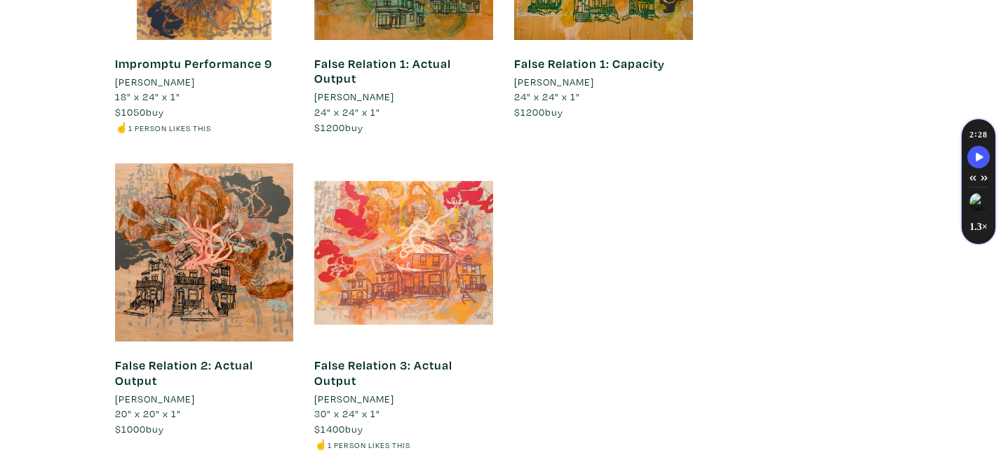
click at [457, 222] on div at bounding box center [403, 252] width 179 height 179
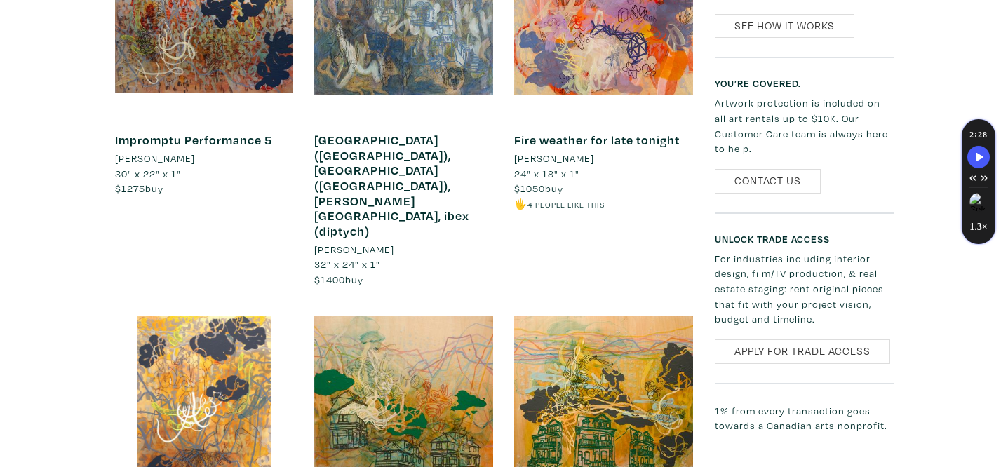
scroll to position [766, 0]
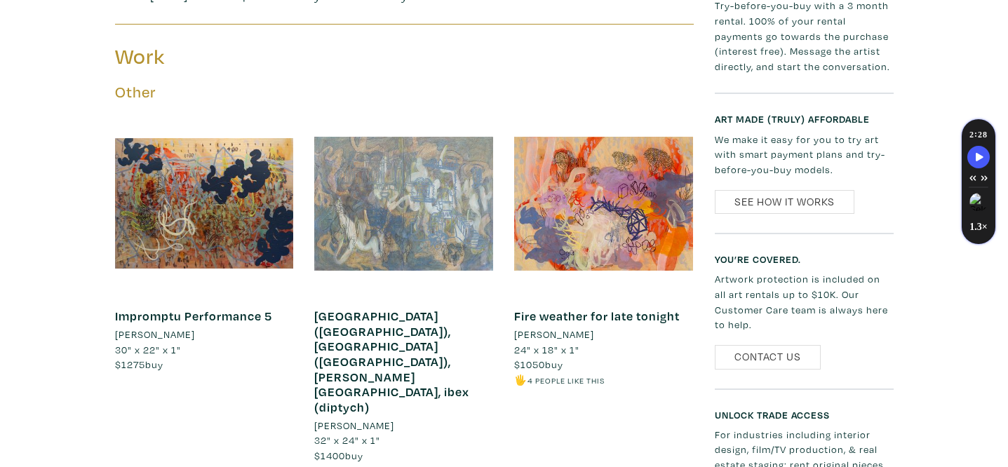
click at [403, 160] on div at bounding box center [403, 203] width 179 height 179
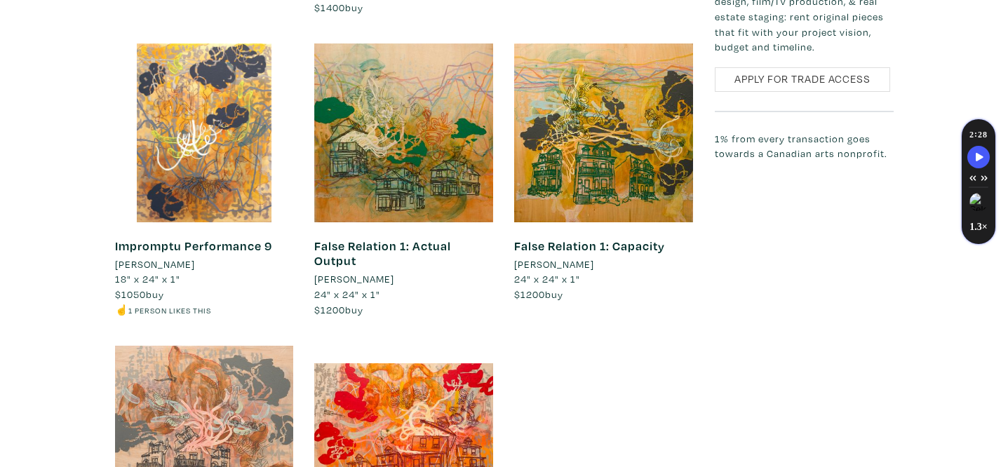
scroll to position [1209, 0]
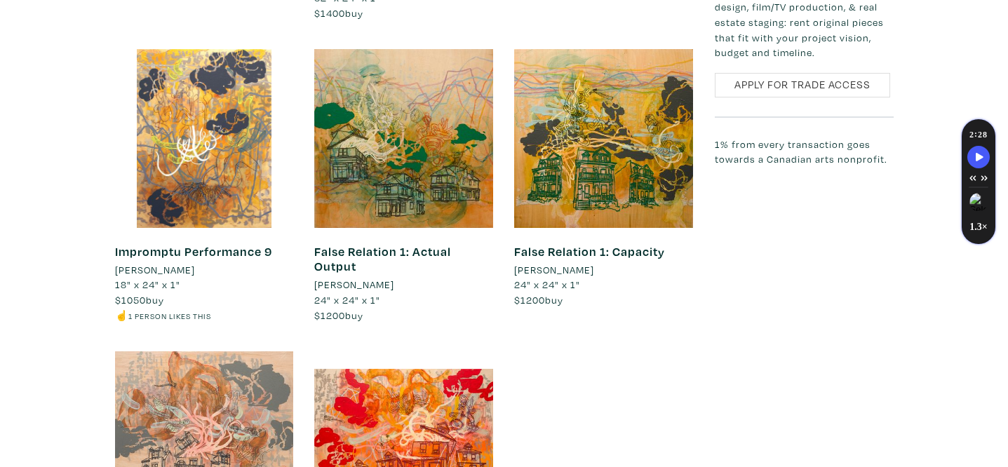
click at [259, 363] on div at bounding box center [204, 440] width 179 height 179
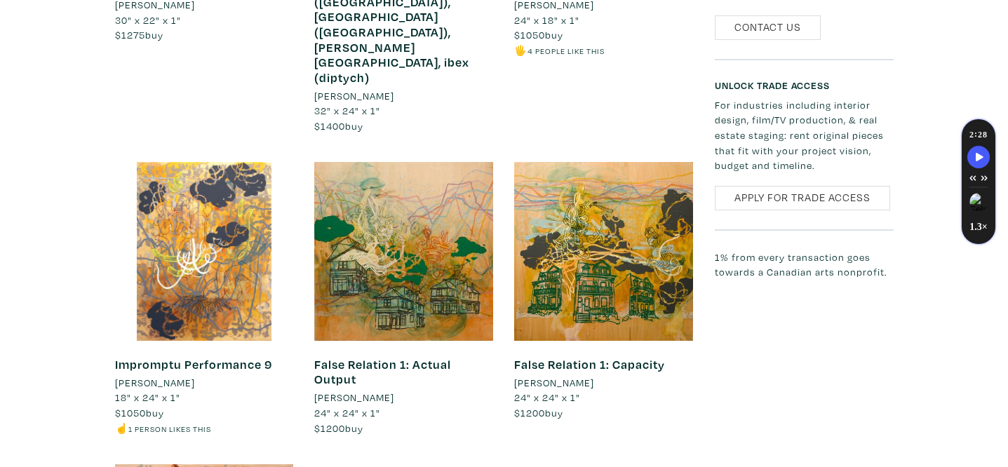
scroll to position [1097, 0]
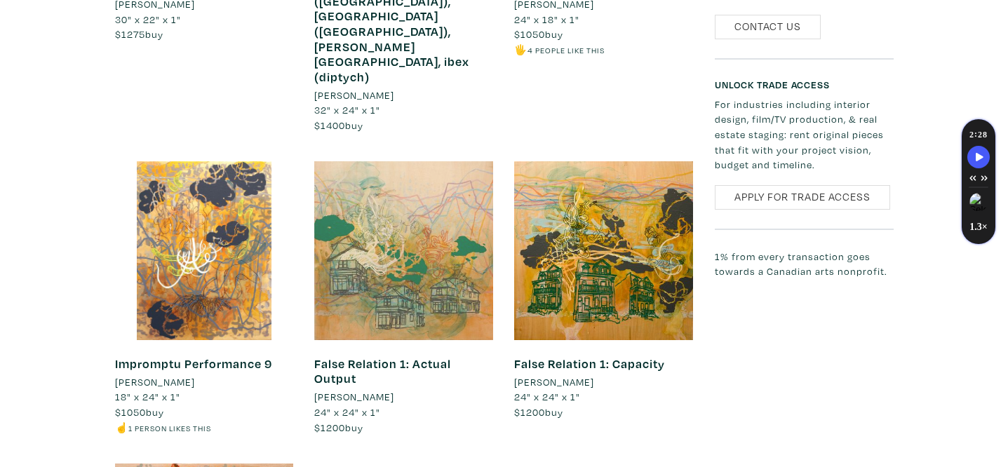
click at [476, 177] on div at bounding box center [403, 250] width 179 height 179
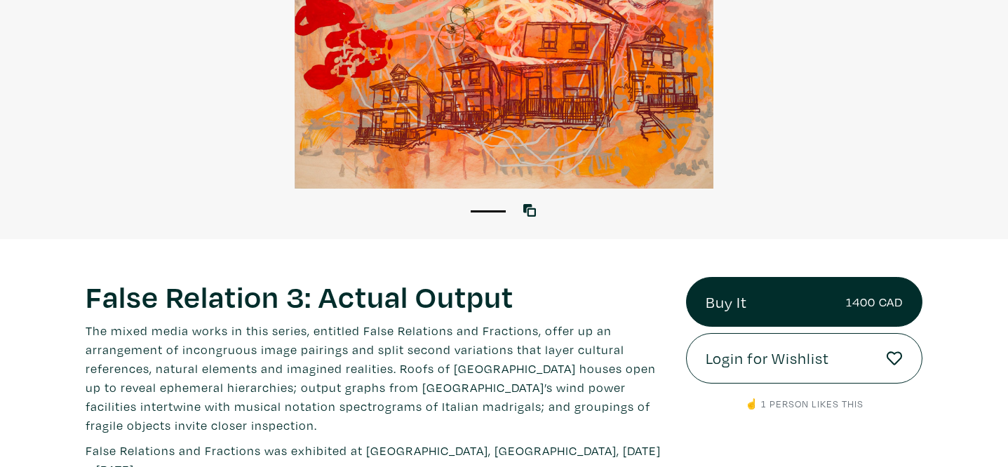
scroll to position [269, 0]
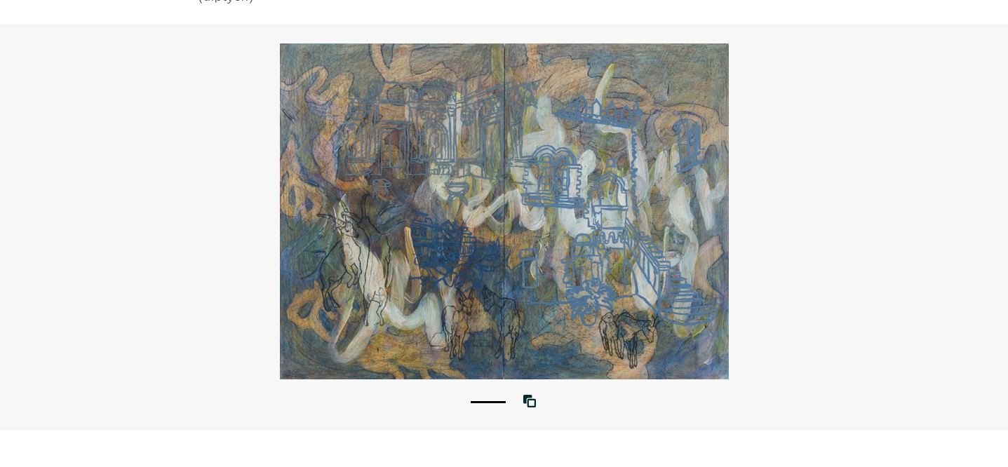
scroll to position [97, 0]
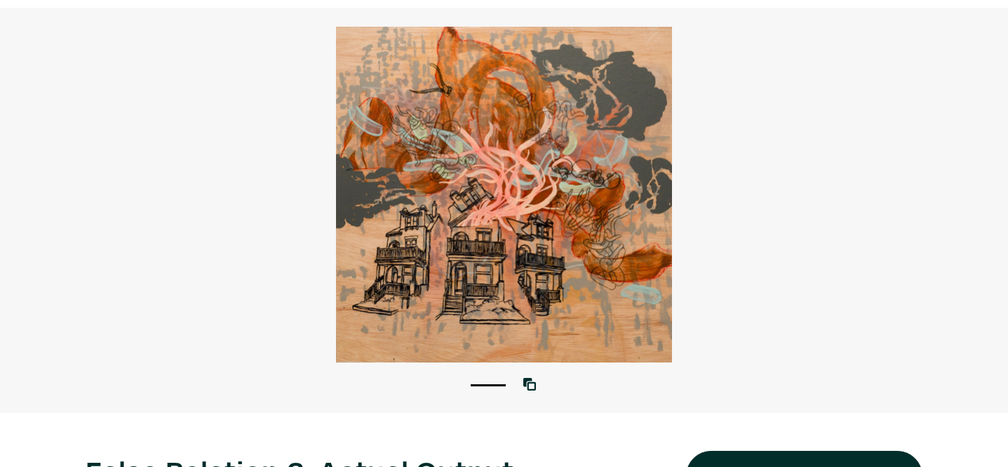
scroll to position [91, 0]
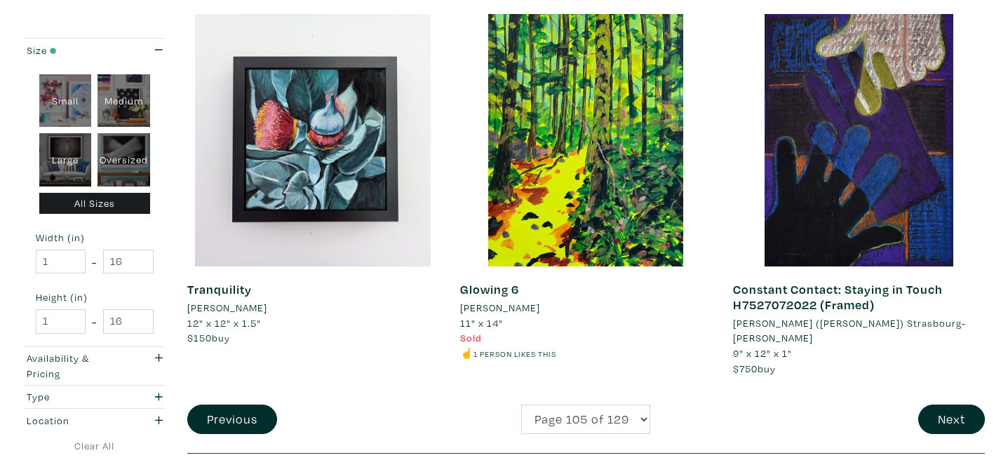
scroll to position [2900, 0]
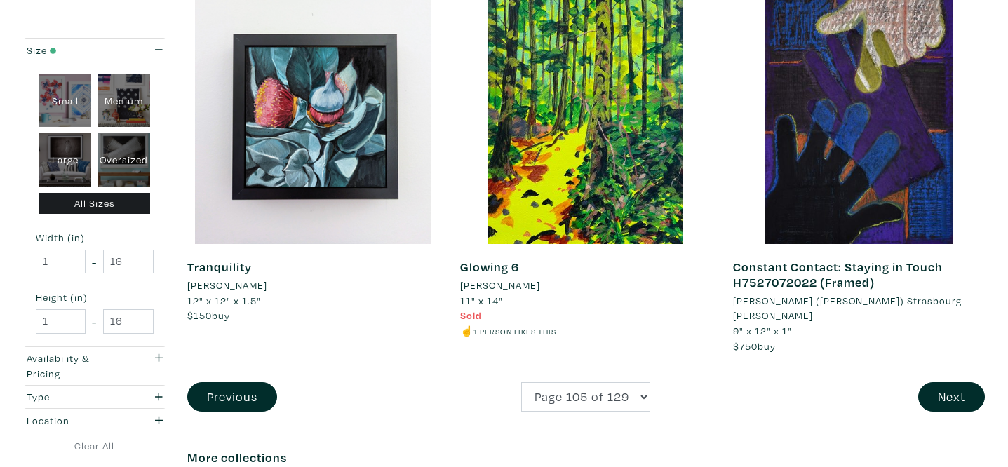
click at [238, 278] on li "[PERSON_NAME]" at bounding box center [227, 285] width 80 height 15
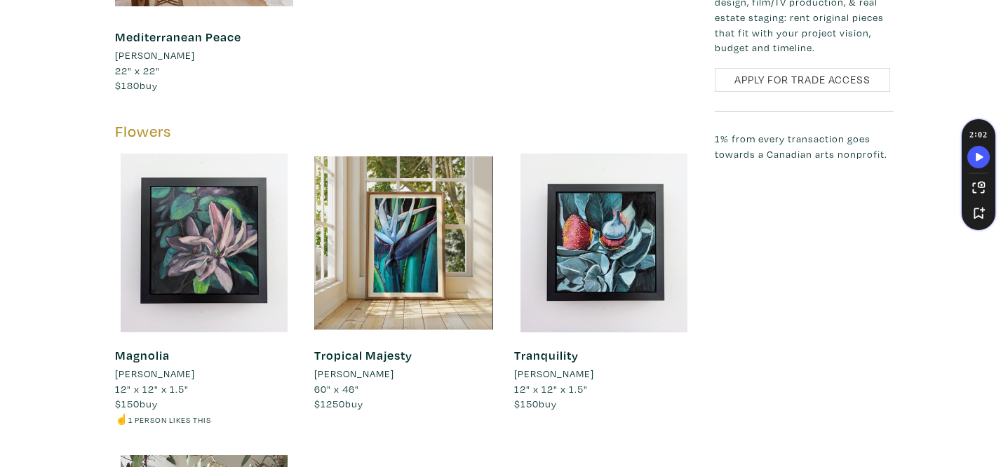
scroll to position [1154, 0]
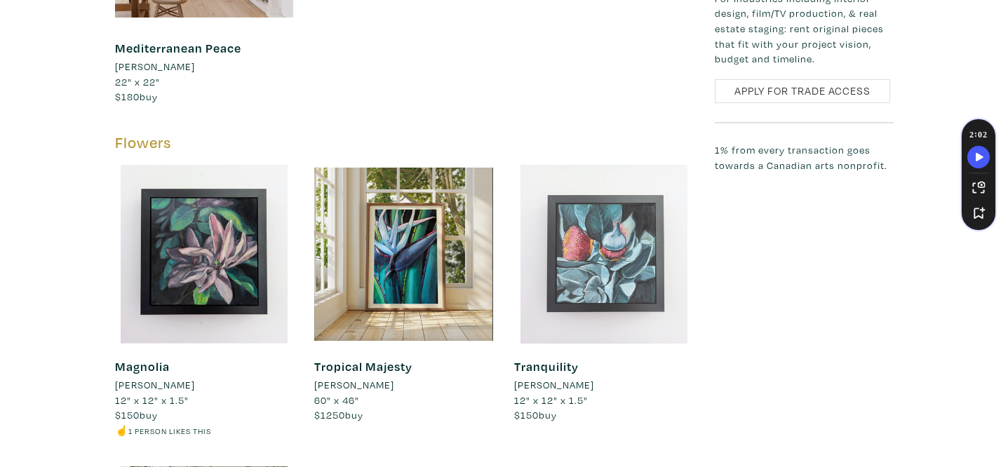
click at [634, 248] on div at bounding box center [603, 254] width 179 height 179
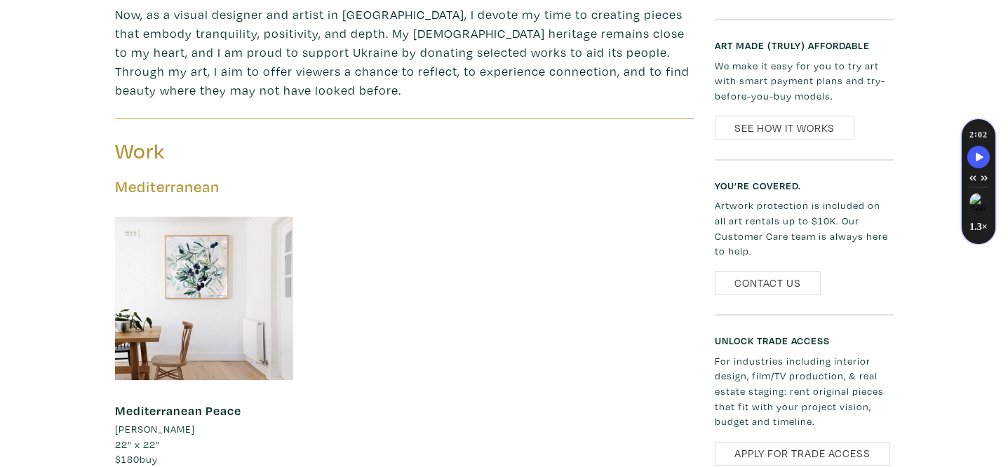
scroll to position [816, 0]
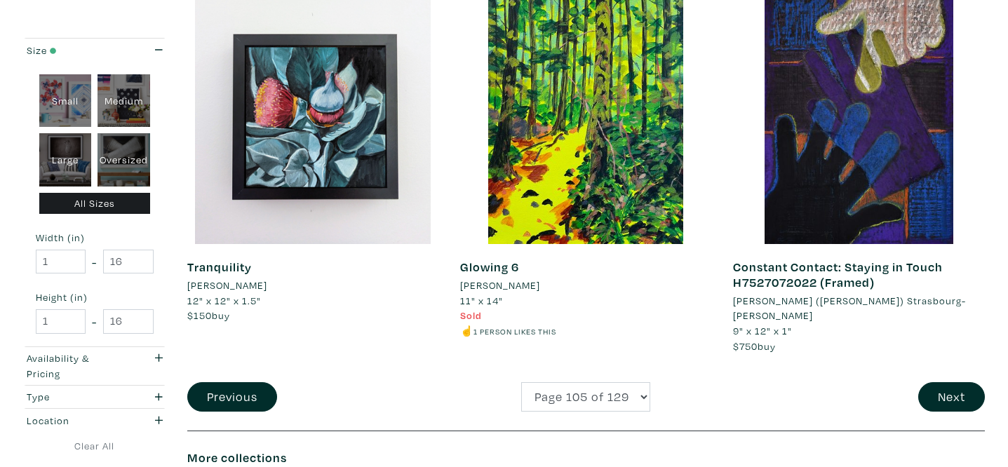
click at [586, 323] on li "☝️ 1 person likes this" at bounding box center [586, 330] width 252 height 15
click at [580, 382] on select "Page 1 of 129 Page 2 of 129 Page 3 of 129 Page 4 of 129 Page 5 of 129 Page 6 of…" at bounding box center [585, 397] width 129 height 30
select select "106"
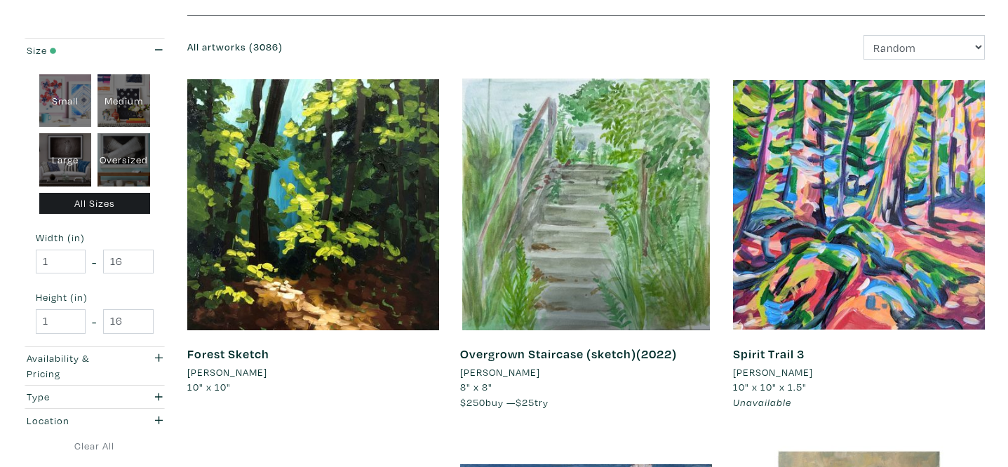
scroll to position [260, 0]
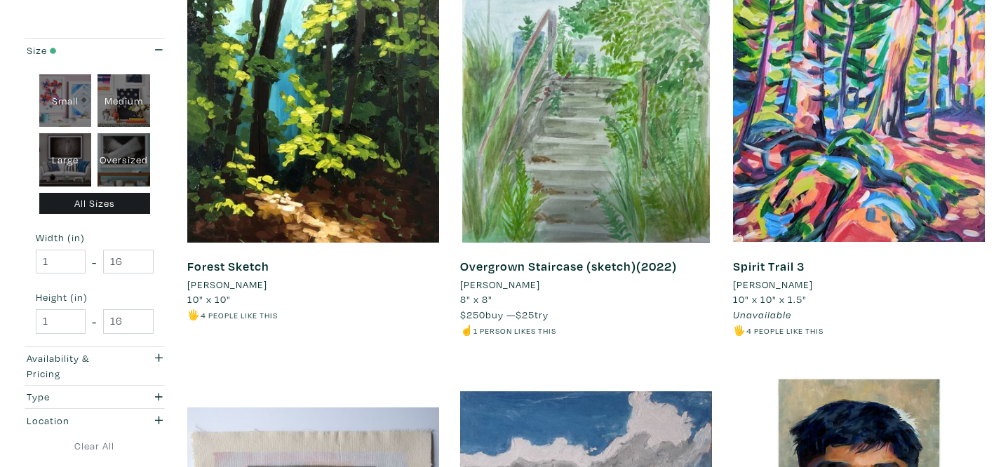
click at [521, 284] on li "Ksenia Danilova" at bounding box center [500, 284] width 80 height 15
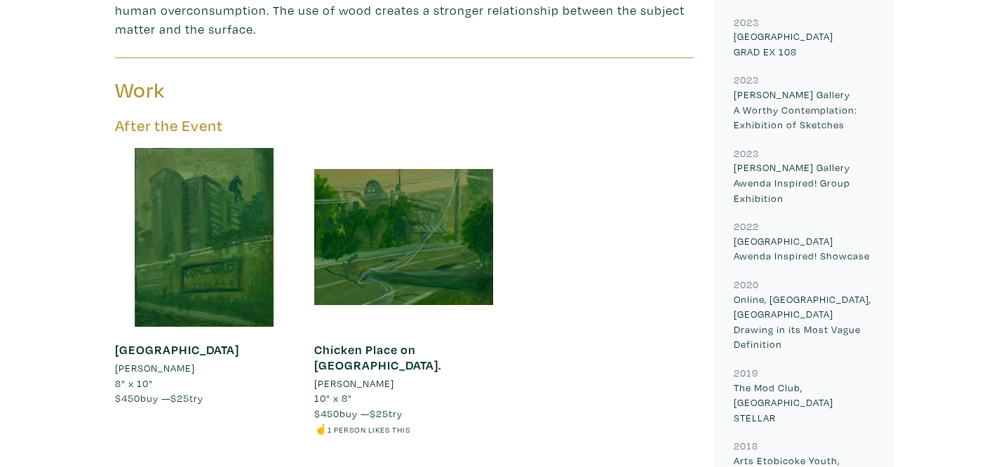
scroll to position [695, 0]
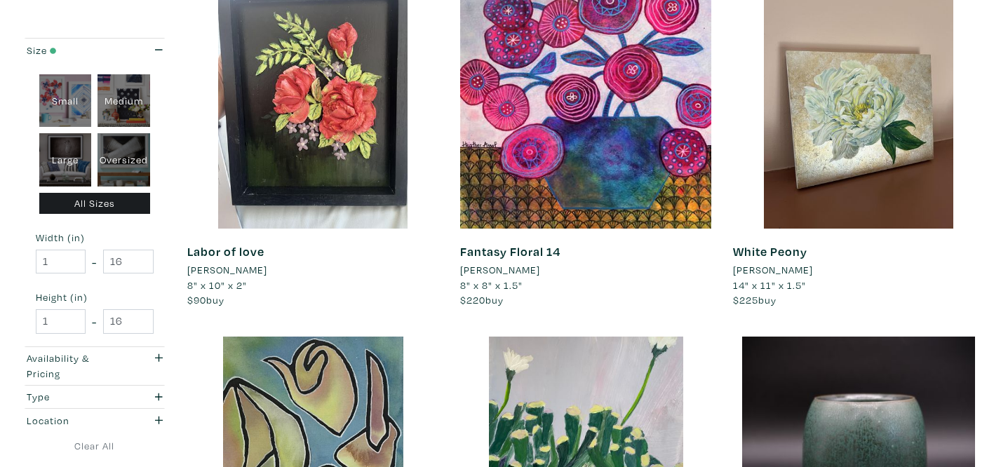
scroll to position [2155, 0]
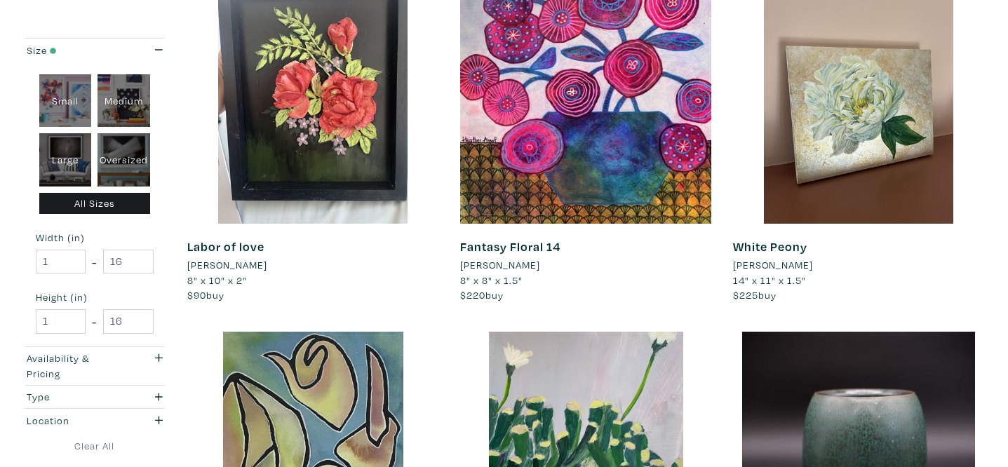
click at [753, 267] on li "[PERSON_NAME]" at bounding box center [773, 264] width 80 height 15
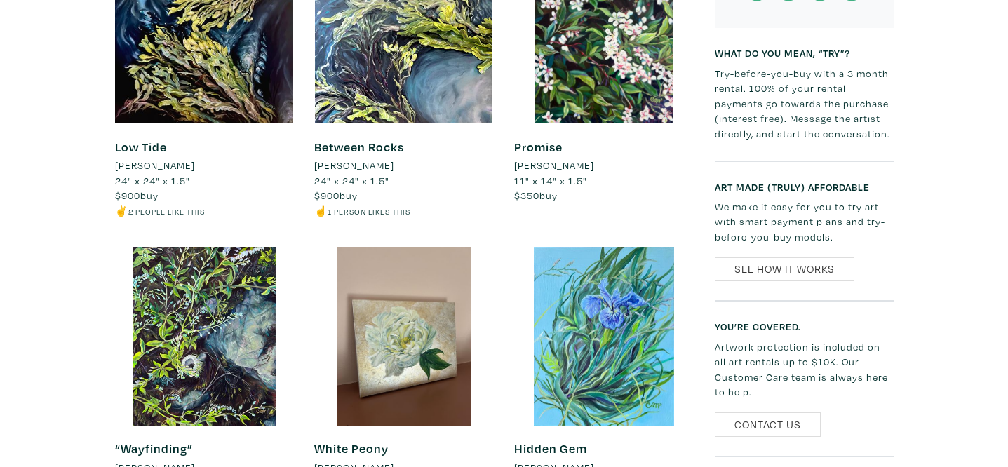
scroll to position [1319, 0]
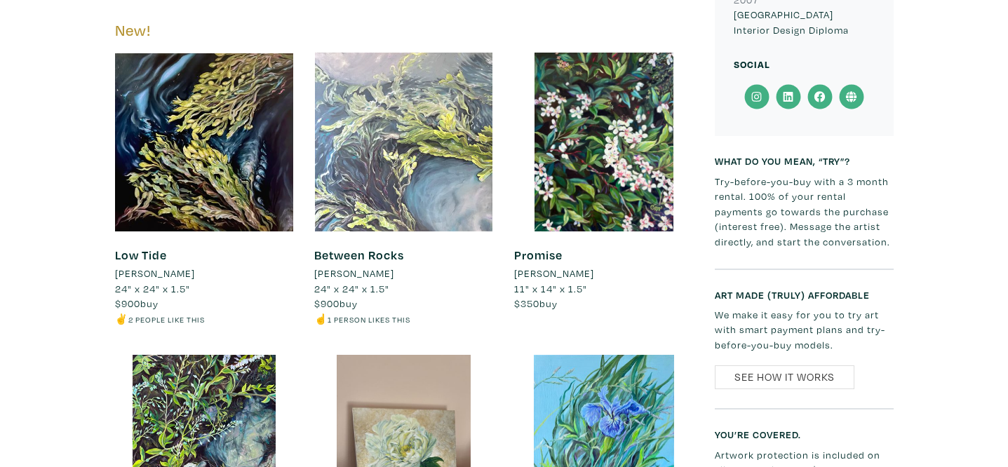
click at [409, 196] on div at bounding box center [403, 142] width 179 height 179
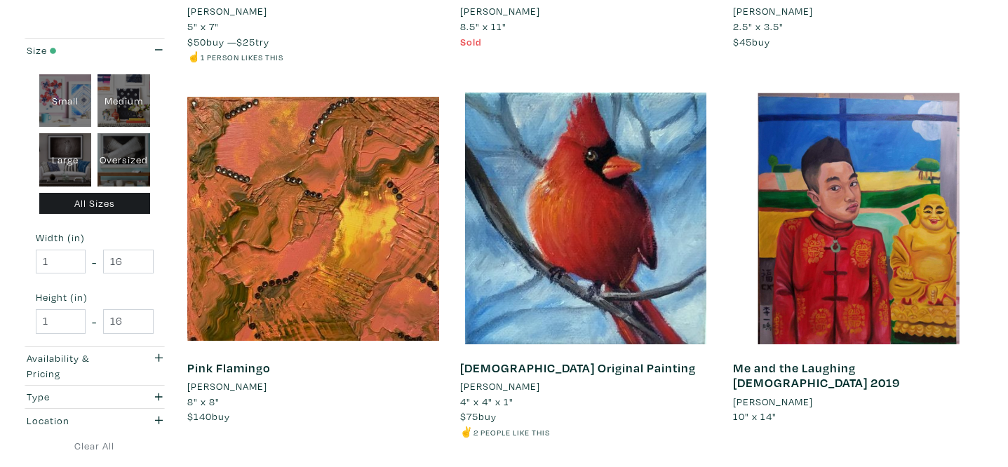
scroll to position [2814, 0]
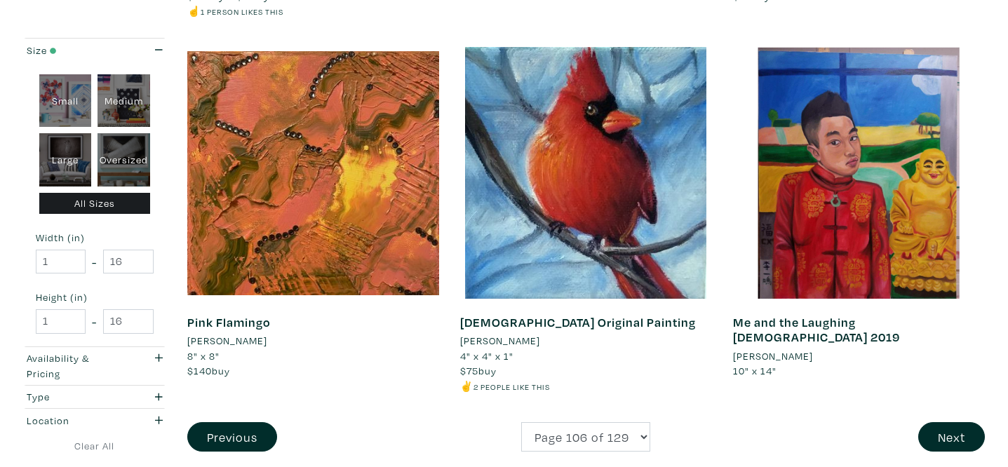
click at [766, 349] on li "Yi Ming Li" at bounding box center [773, 356] width 80 height 15
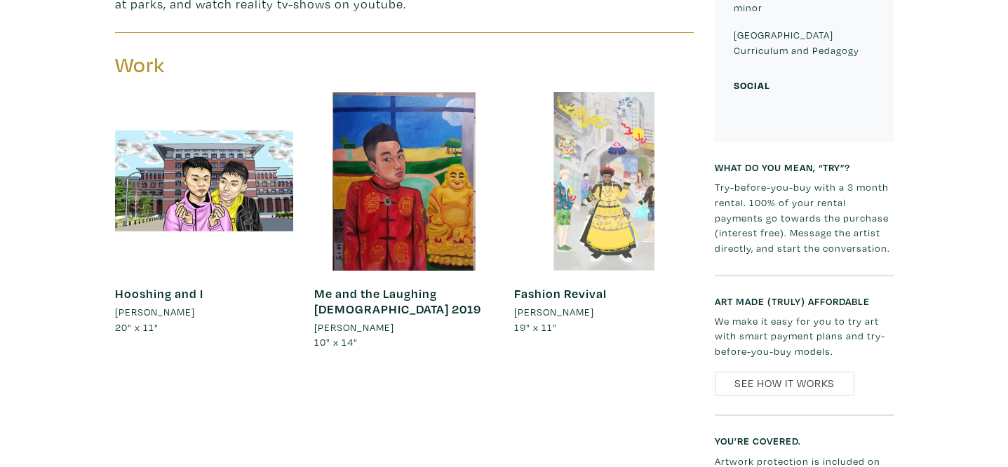
scroll to position [702, 0]
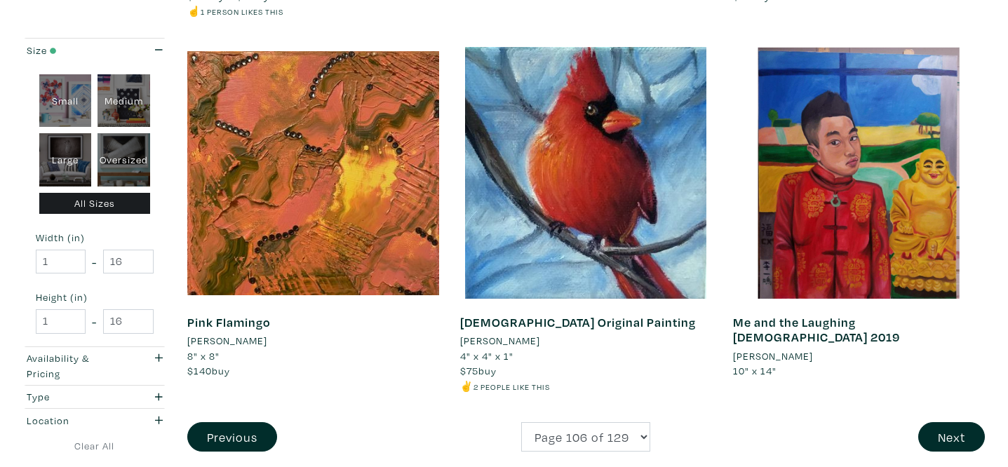
click at [561, 363] on li "$75 buy" at bounding box center [586, 370] width 252 height 15
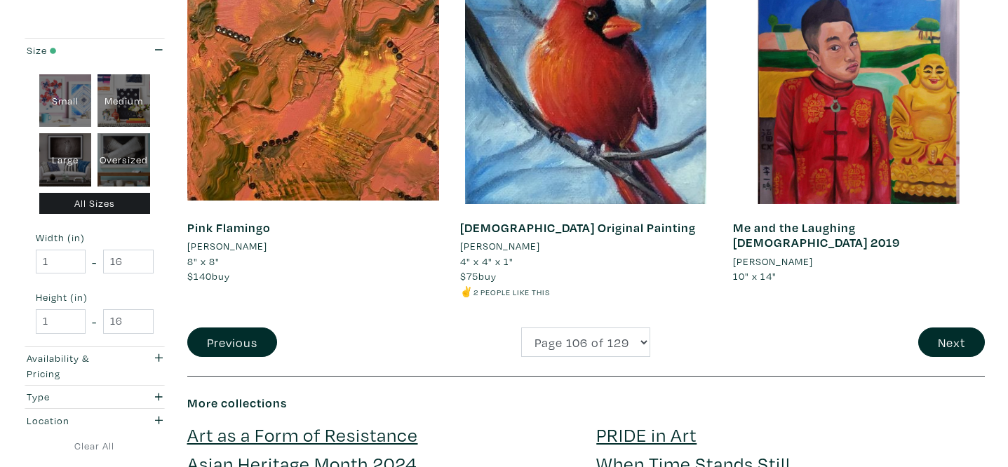
scroll to position [2930, 0]
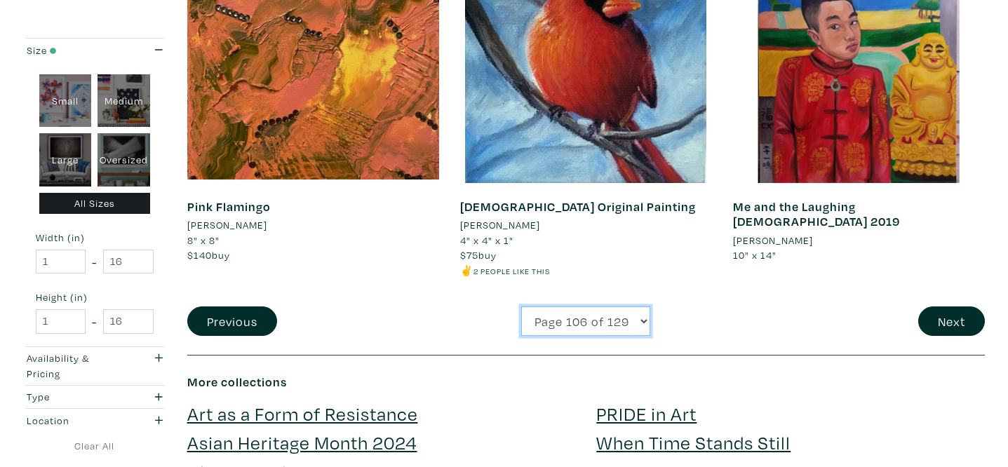
click at [558, 328] on select "Page 1 of 129 Page 2 of 129 Page 3 of 129 Page 4 of 129 Page 5 of 129 Page 6 of…" at bounding box center [585, 322] width 129 height 30
select select "107"
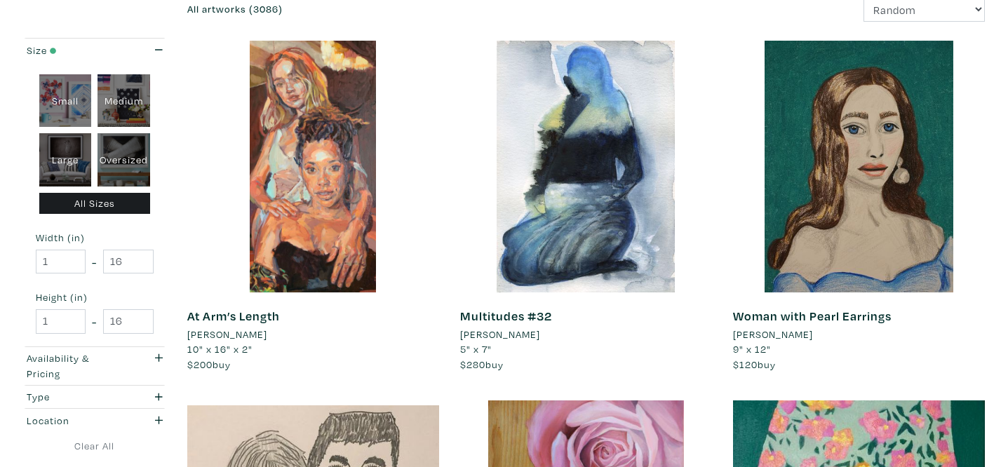
scroll to position [232, 0]
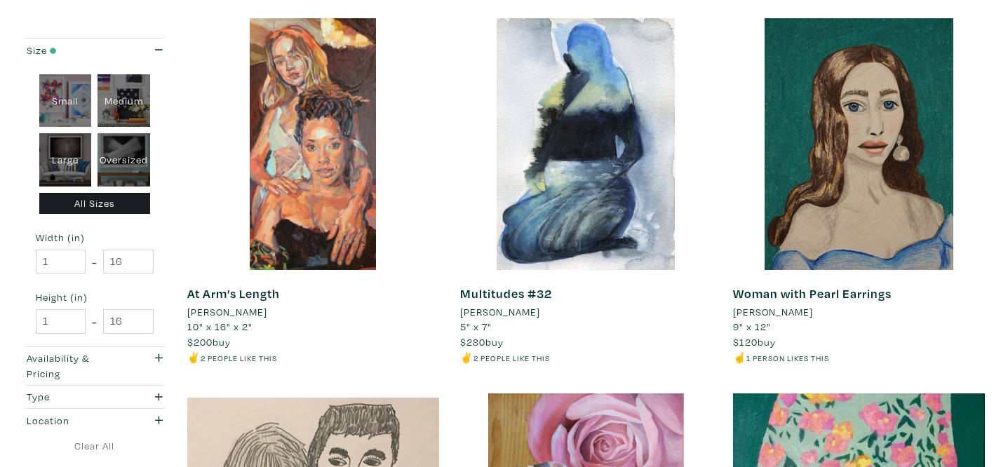
click at [251, 314] on li "[PERSON_NAME]" at bounding box center [227, 311] width 80 height 15
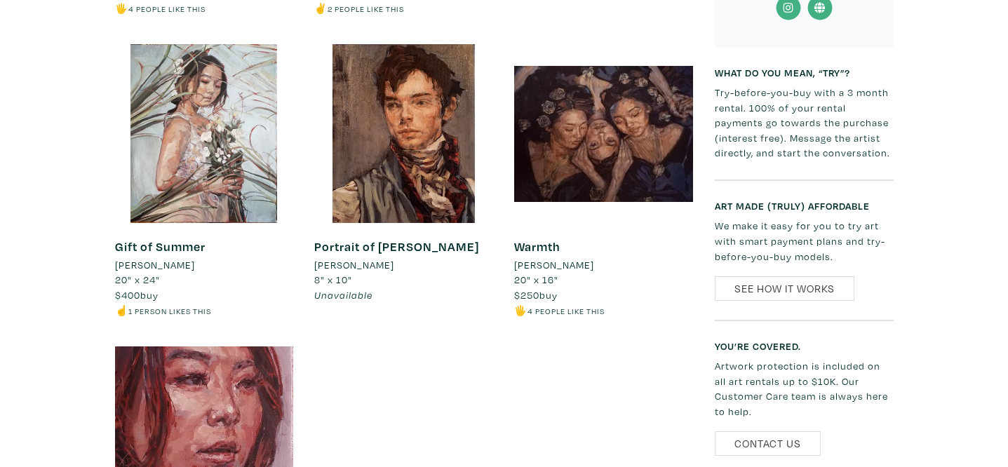
scroll to position [955, 0]
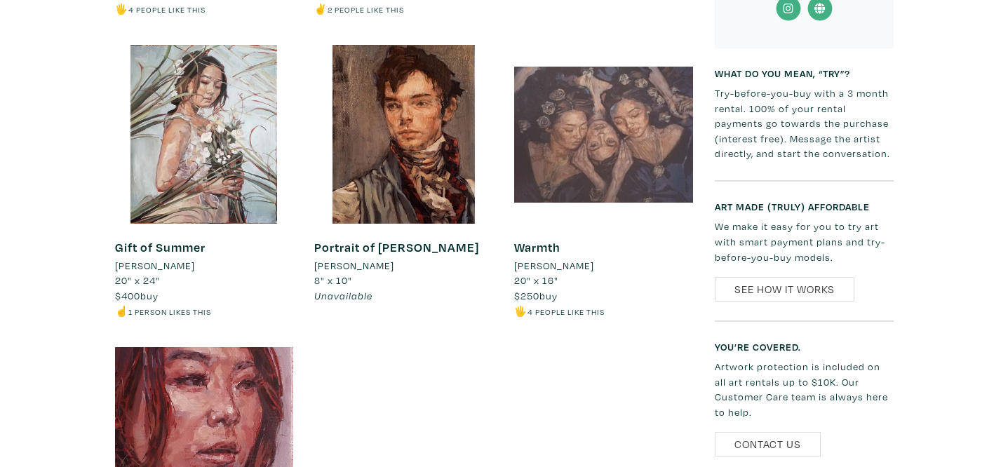
click at [638, 141] on div at bounding box center [603, 134] width 179 height 179
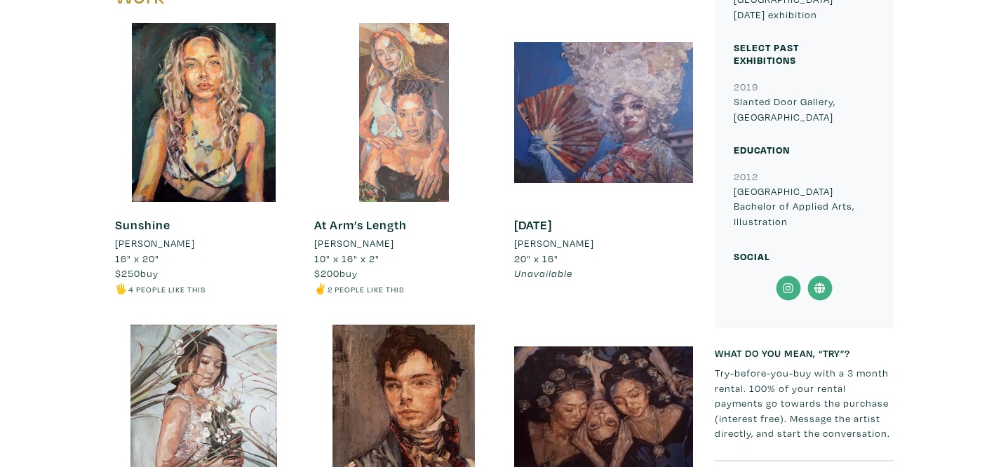
click at [401, 149] on div at bounding box center [403, 112] width 179 height 179
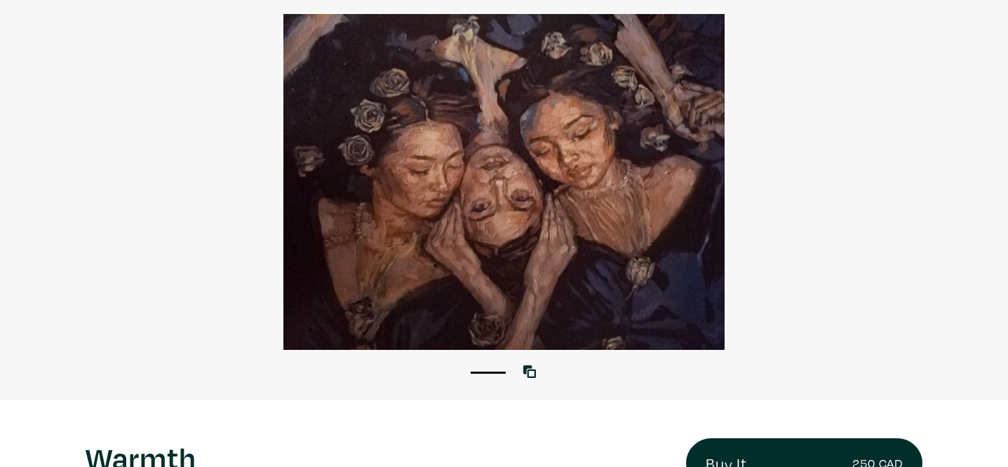
scroll to position [22, 0]
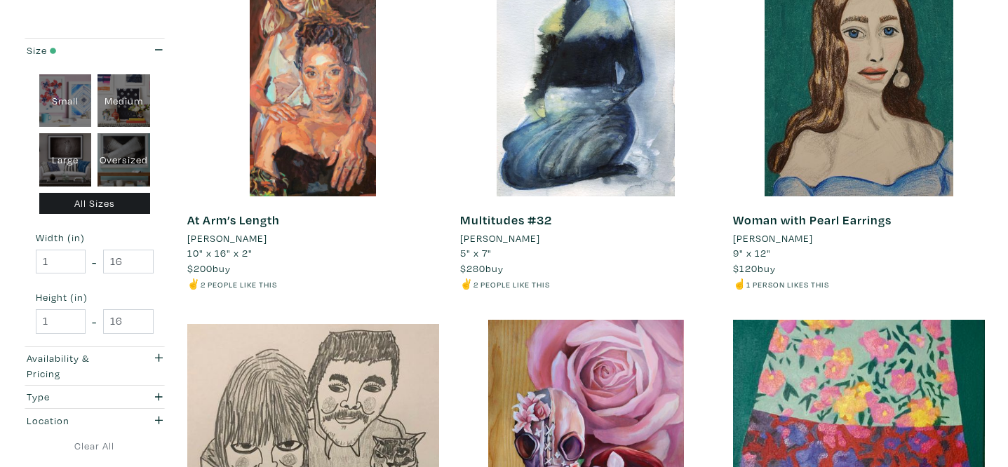
scroll to position [307, 0]
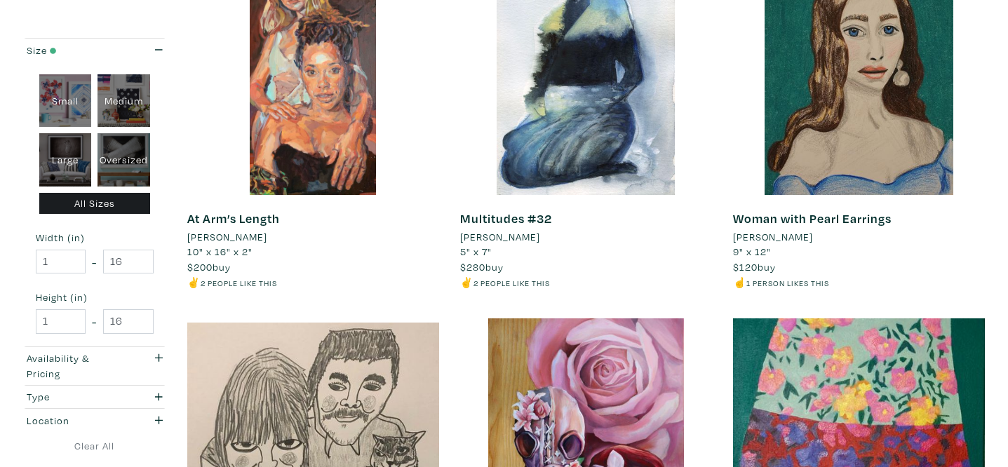
click at [780, 234] on li "[PERSON_NAME]" at bounding box center [773, 236] width 80 height 15
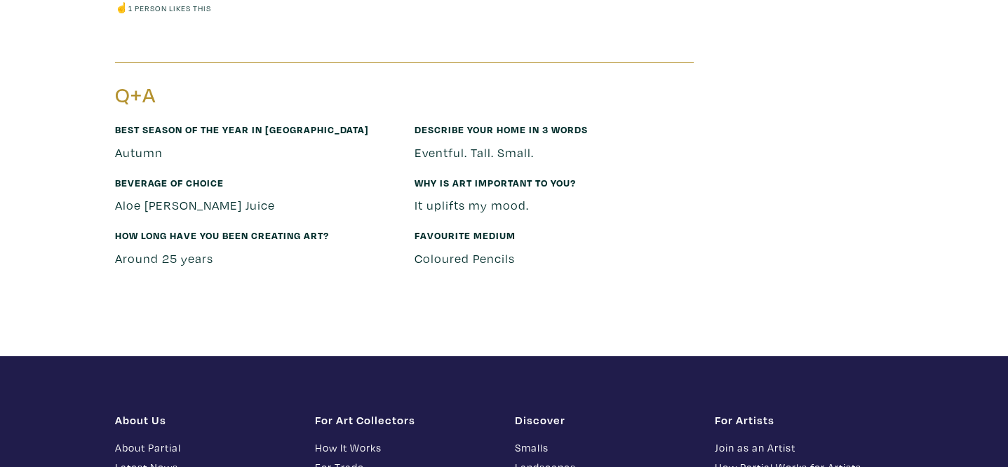
scroll to position [1774, 0]
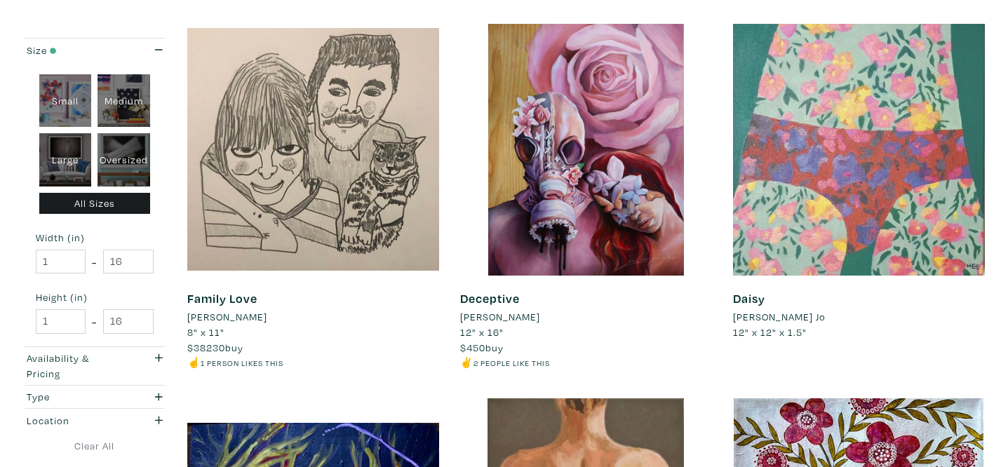
scroll to position [699, 0]
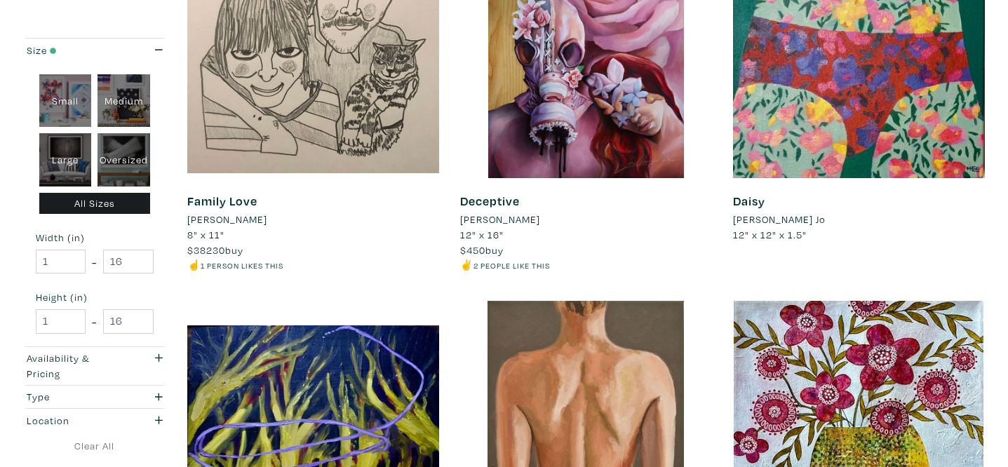
click at [743, 220] on li "Hee J. Jo" at bounding box center [779, 219] width 93 height 15
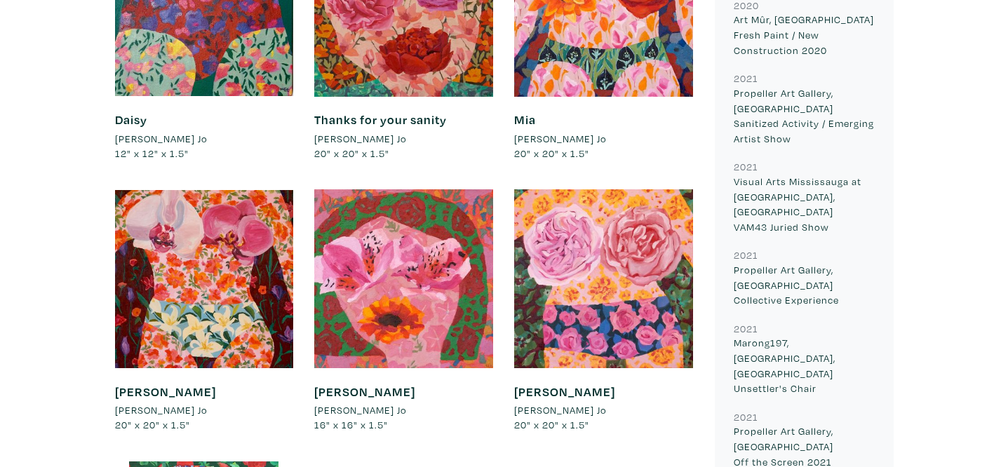
scroll to position [1463, 0]
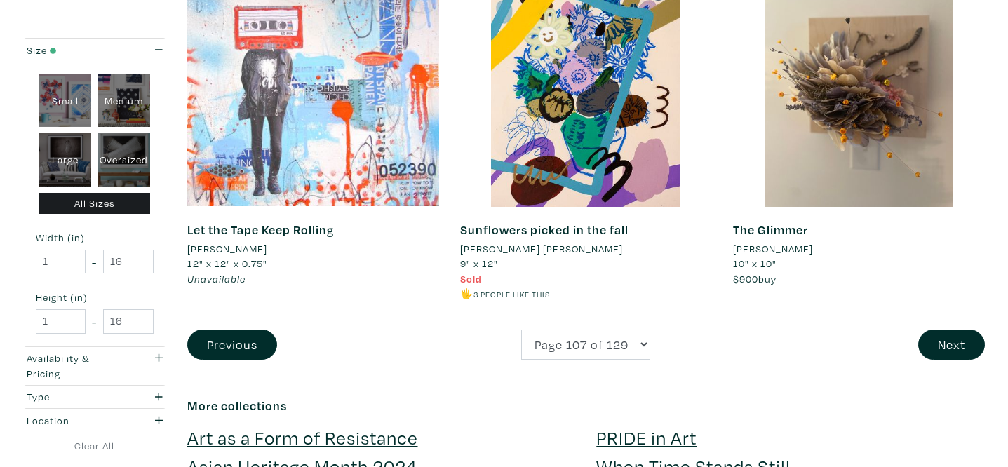
scroll to position [2923, 0]
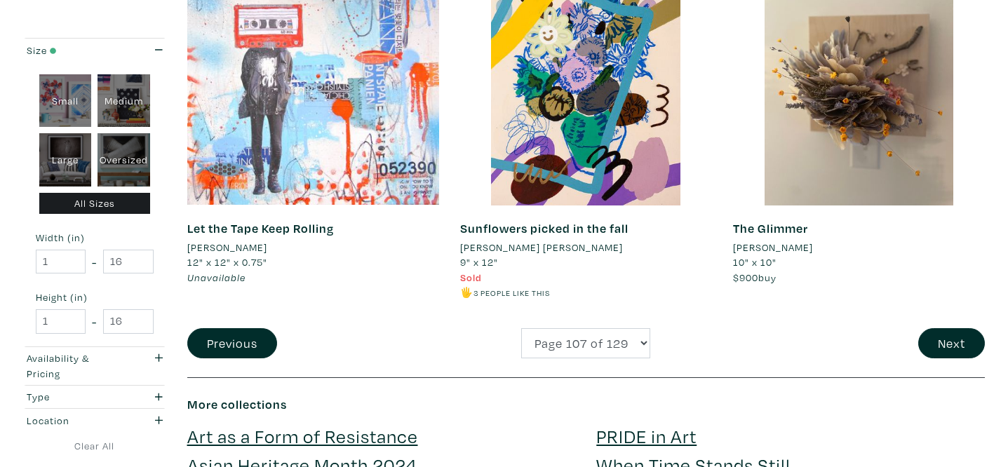
click at [771, 240] on li "[PERSON_NAME]" at bounding box center [773, 247] width 80 height 15
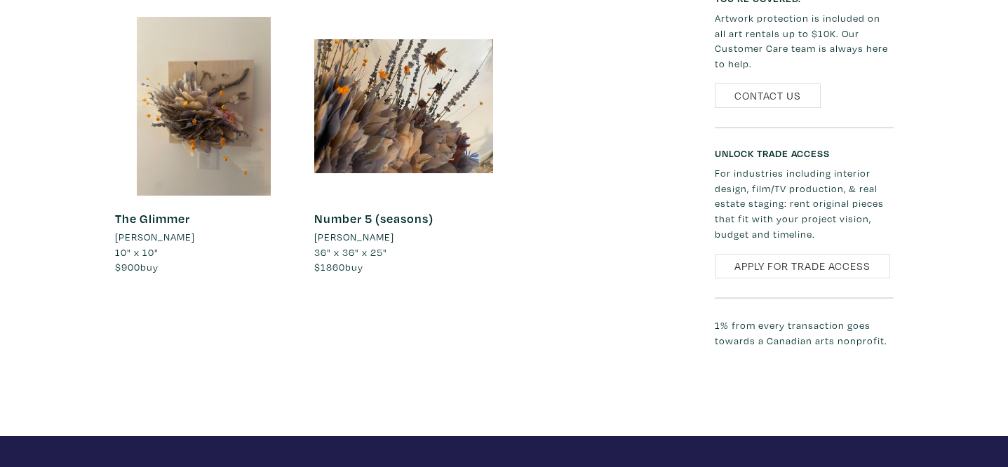
scroll to position [994, 0]
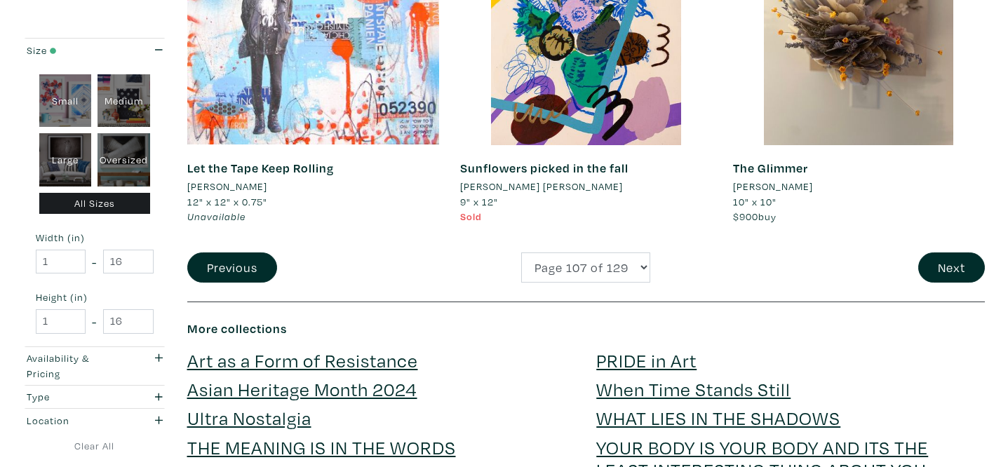
scroll to position [2923, 0]
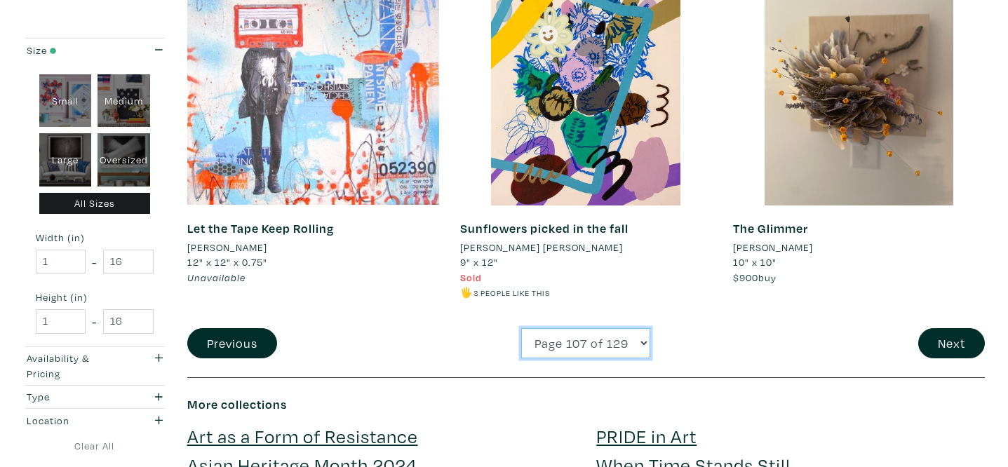
click at [570, 335] on select "Page 1 of 129 Page 2 of 129 Page 3 of 129 Page 4 of 129 Page 5 of 129 Page 6 of…" at bounding box center [585, 343] width 129 height 30
select select "108"
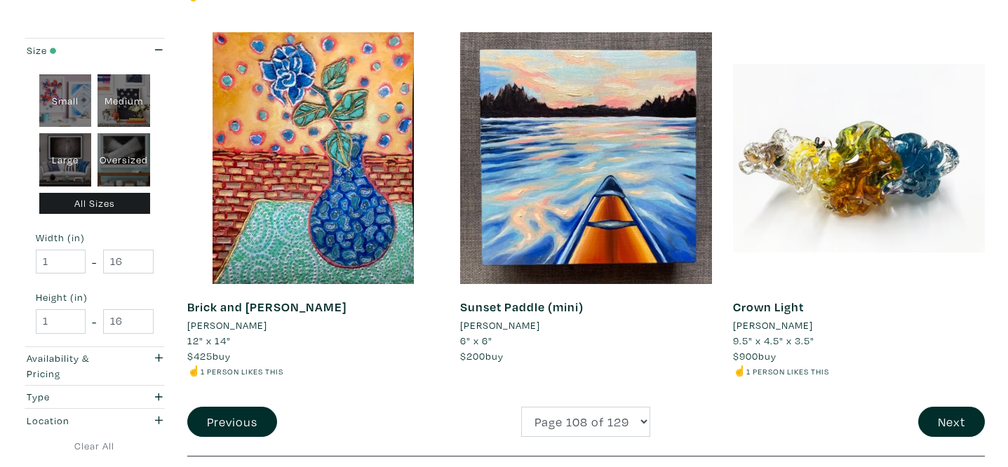
scroll to position [2822, 0]
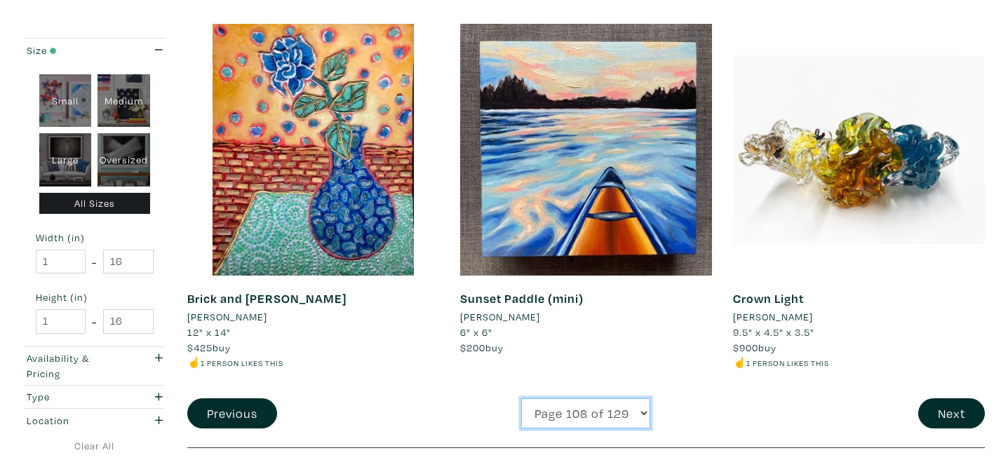
click at [586, 405] on select "Page 1 of 129 Page 2 of 129 Page 3 of 129 Page 4 of 129 Page 5 of 129 Page 6 of…" at bounding box center [585, 413] width 129 height 30
select select "109"
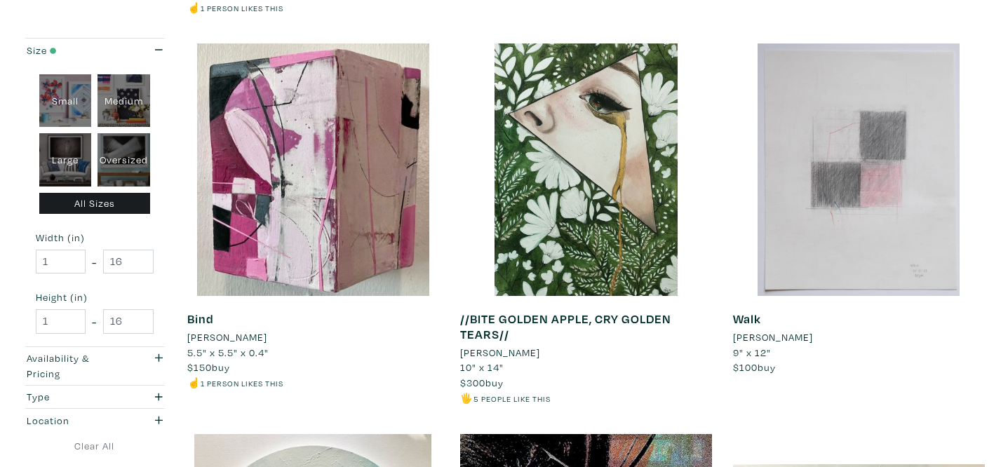
scroll to position [1319, 0]
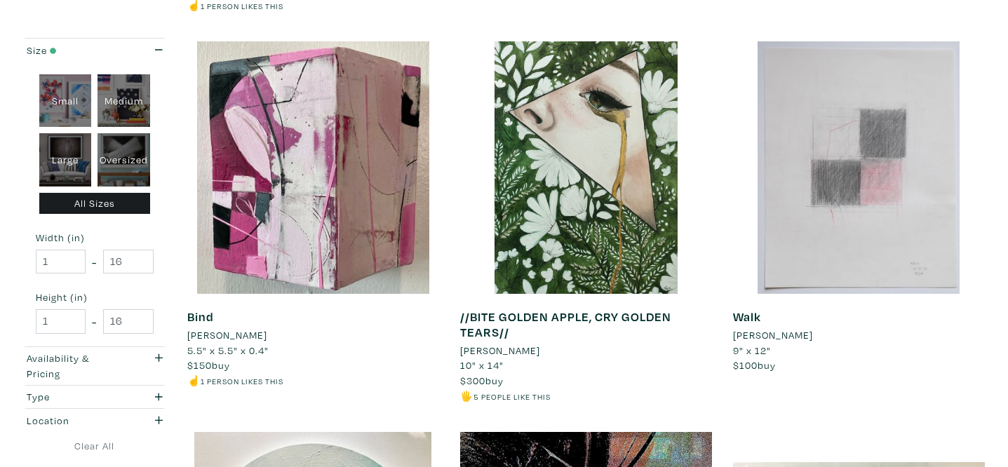
click at [516, 353] on li "Michelle Kast" at bounding box center [500, 350] width 80 height 15
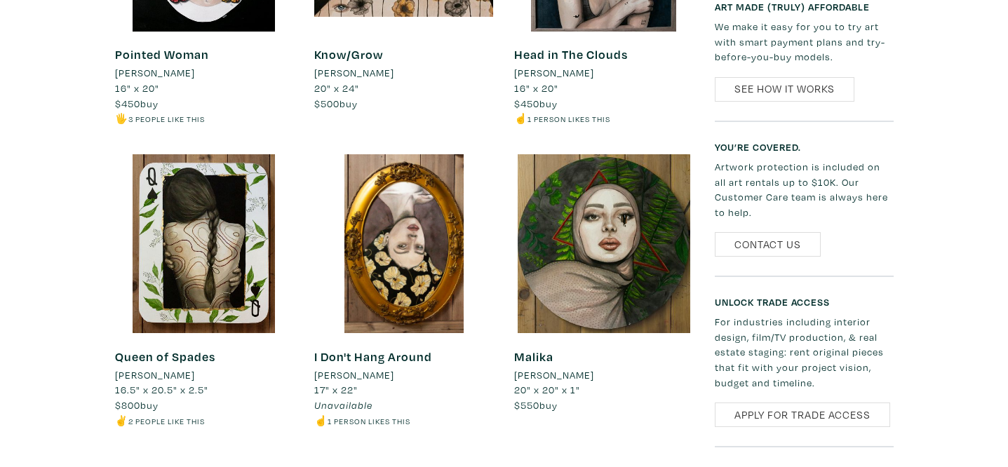
scroll to position [1227, 0]
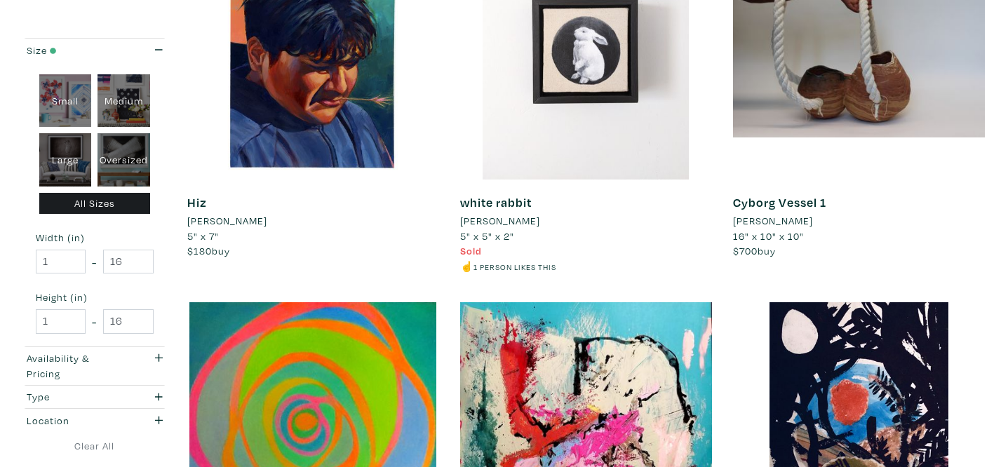
scroll to position [2211, 0]
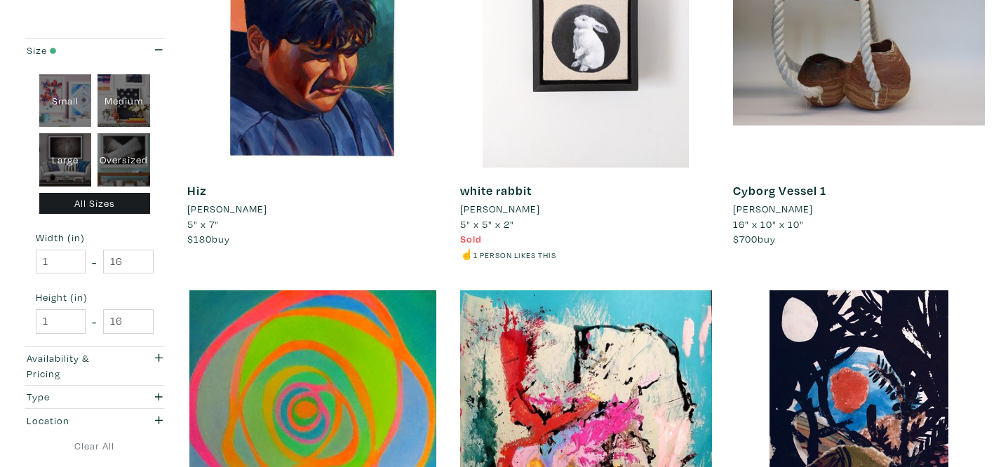
click at [772, 208] on li "[PERSON_NAME]" at bounding box center [773, 208] width 80 height 15
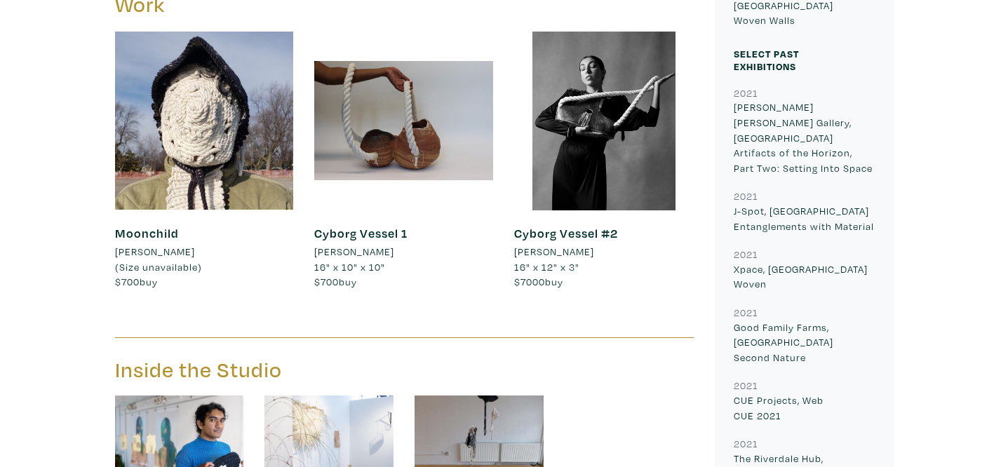
scroll to position [657, 0]
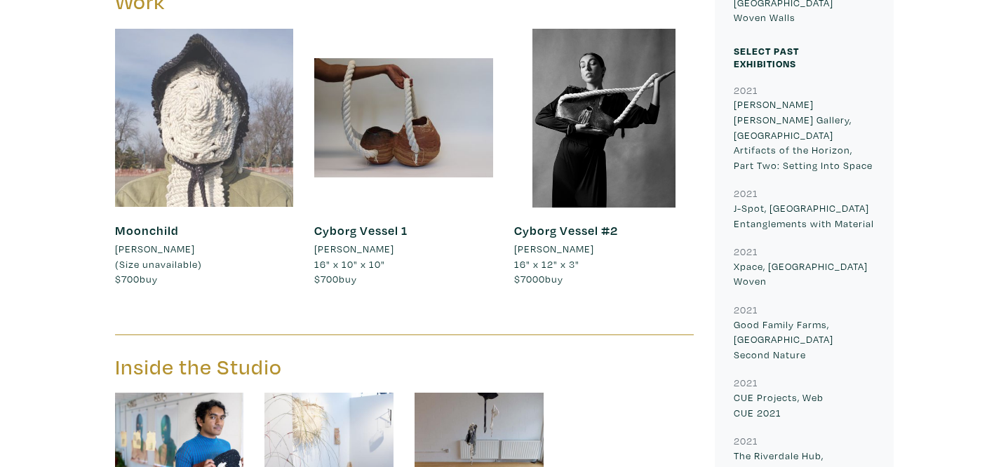
click at [227, 187] on div at bounding box center [204, 118] width 179 height 179
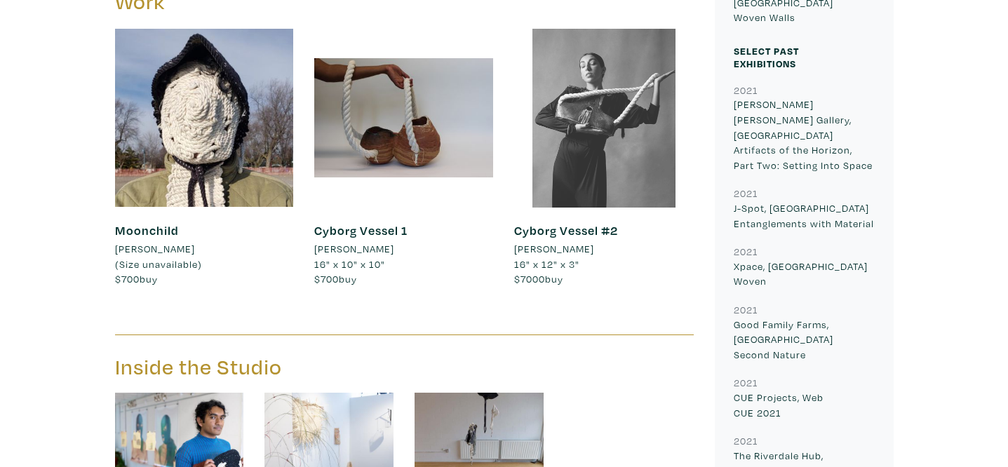
click at [612, 142] on div at bounding box center [603, 118] width 179 height 179
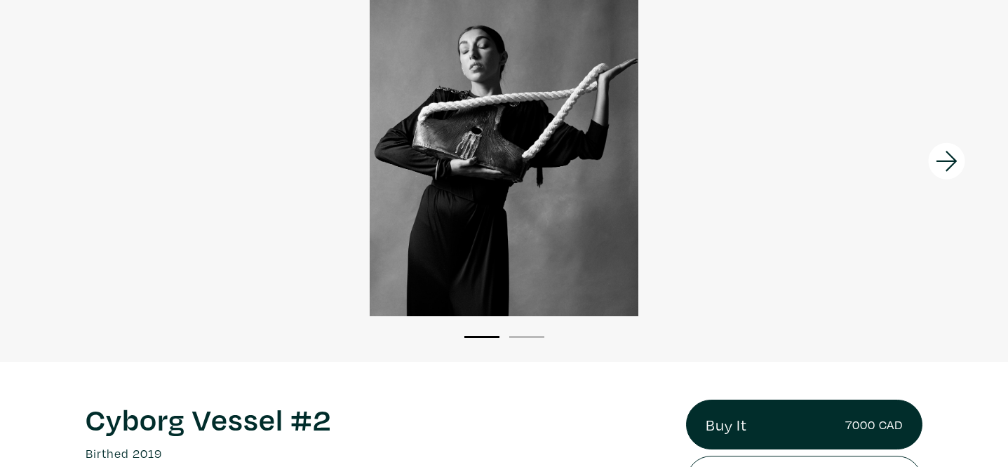
scroll to position [141, 0]
click at [952, 150] on icon at bounding box center [947, 161] width 48 height 38
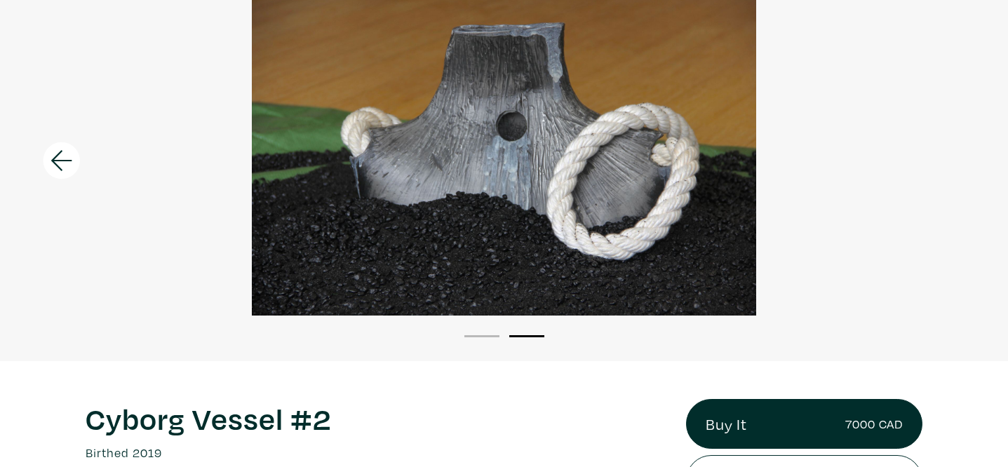
scroll to position [0, 0]
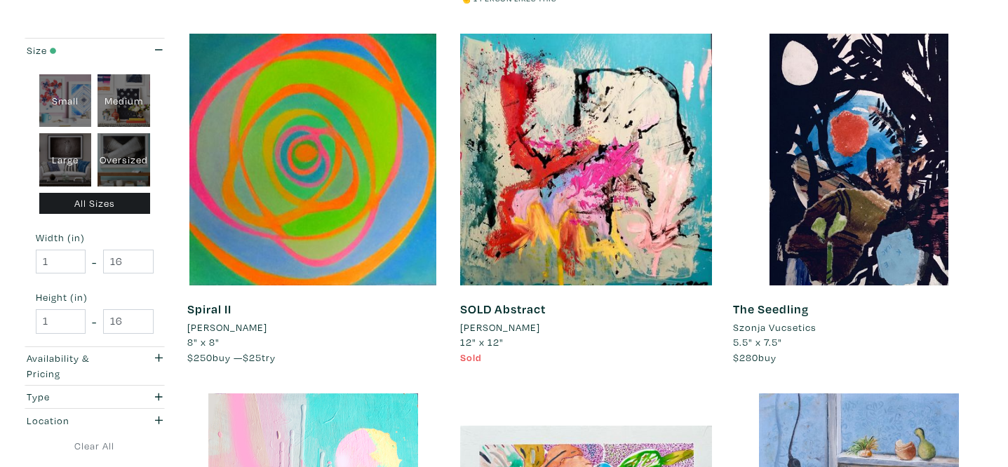
click at [800, 329] on li "Szonja Vucsetics" at bounding box center [774, 327] width 83 height 15
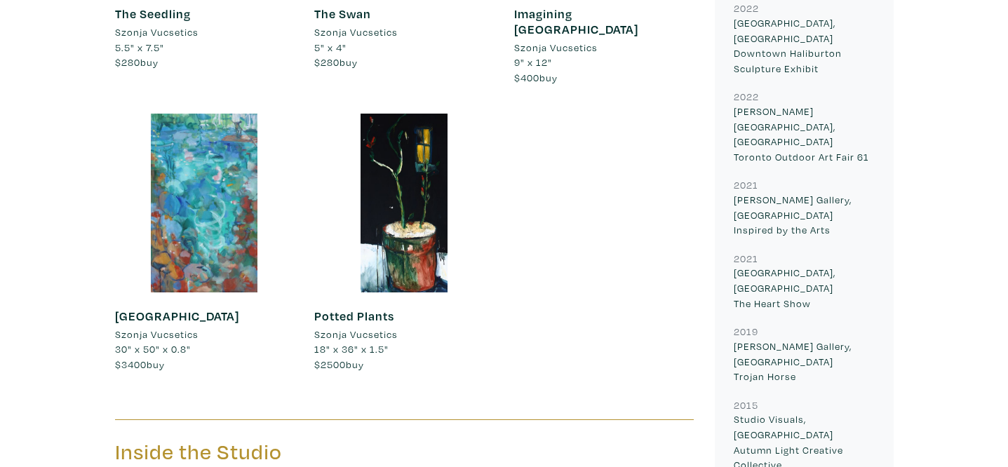
scroll to position [796, 0]
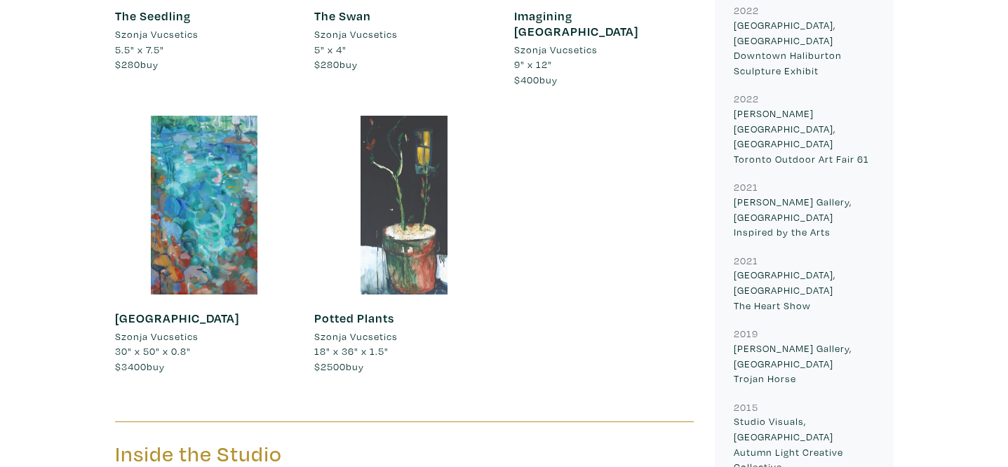
click at [404, 174] on div at bounding box center [403, 205] width 179 height 179
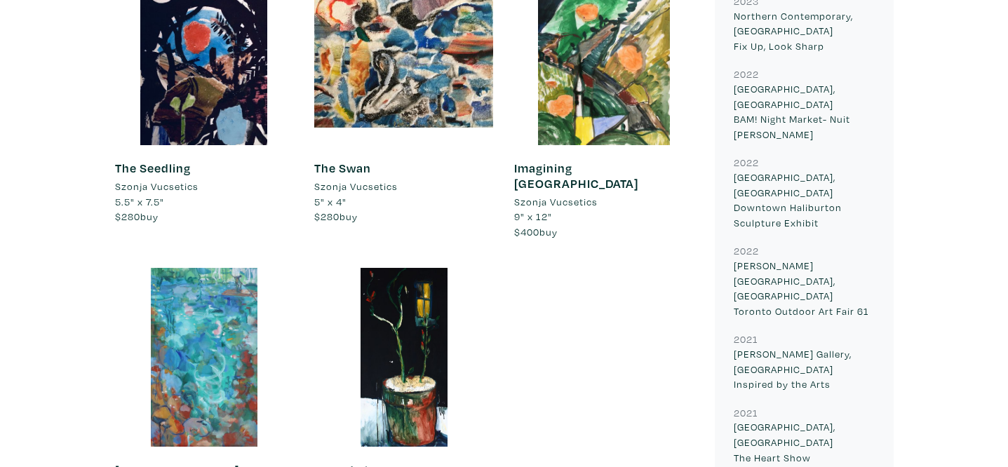
scroll to position [575, 0]
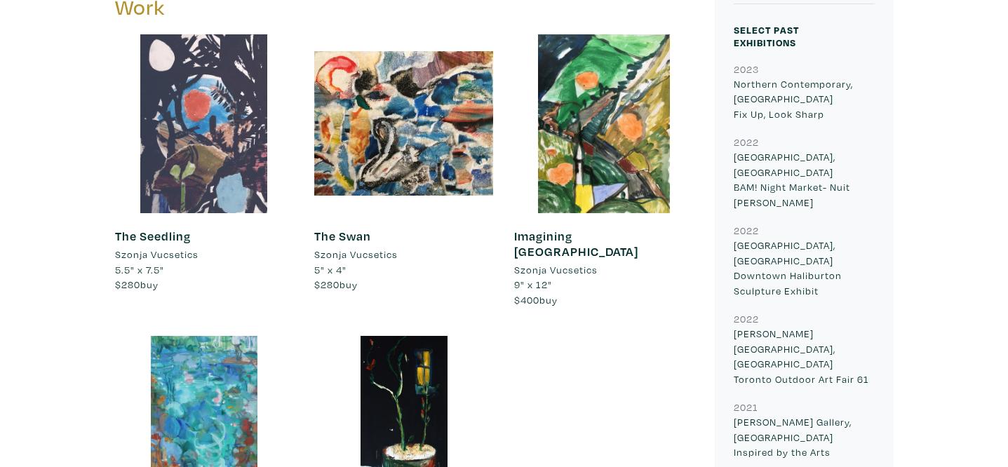
click at [236, 121] on div at bounding box center [204, 123] width 179 height 179
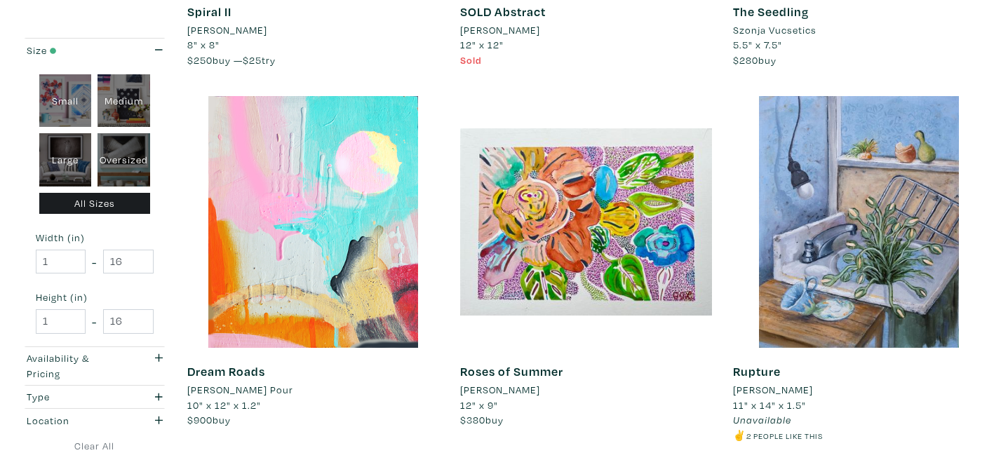
click at [512, 391] on li "Judith Leidl" at bounding box center [500, 389] width 80 height 15
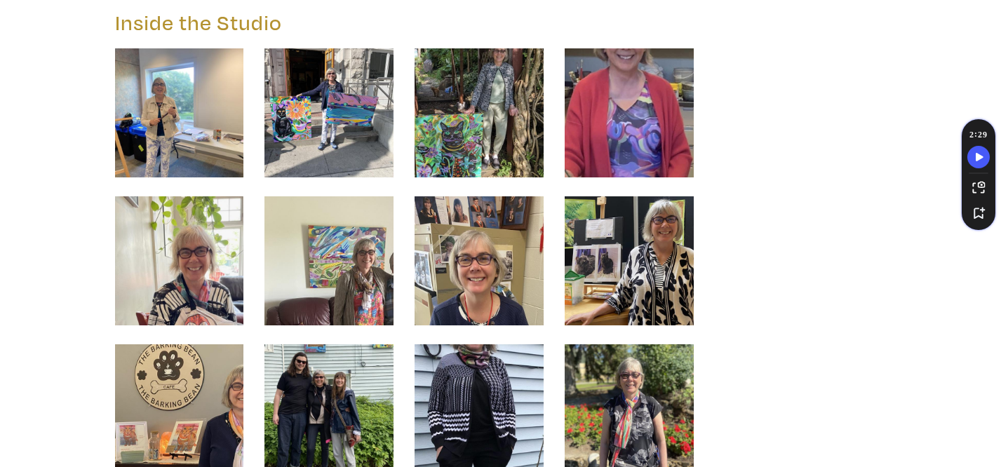
scroll to position [2459, 0]
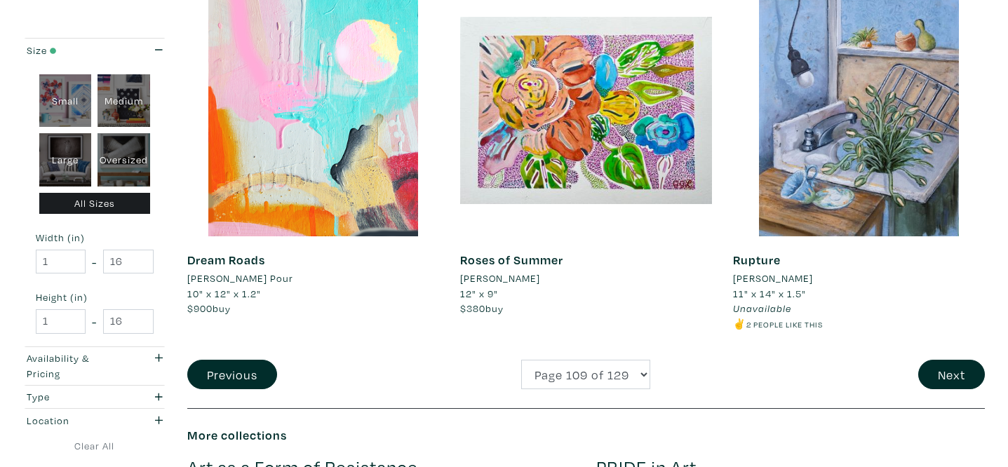
scroll to position [2891, 0]
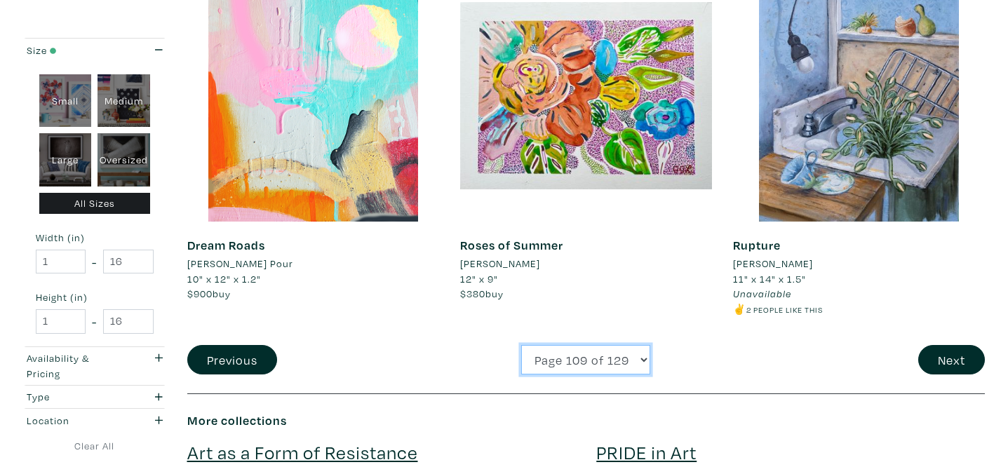
click at [569, 366] on select "Page 1 of 129 Page 2 of 129 Page 3 of 129 Page 4 of 129 Page 5 of 129 Page 6 of…" at bounding box center [585, 360] width 129 height 30
select select "110"
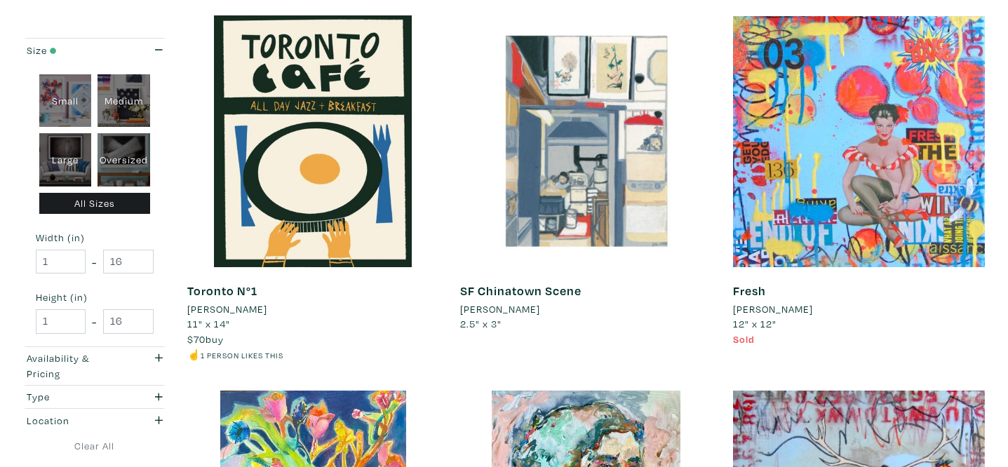
scroll to position [253, 0]
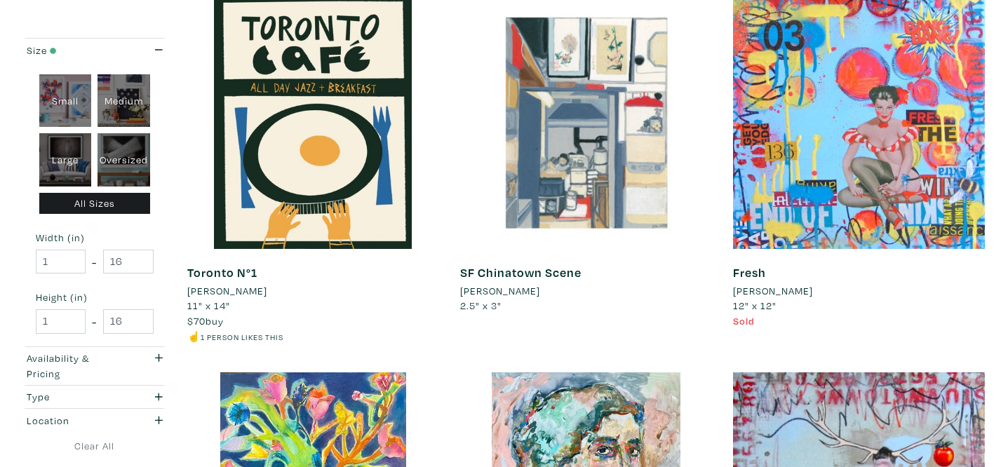
click at [215, 290] on li "[PERSON_NAME]" at bounding box center [227, 290] width 80 height 15
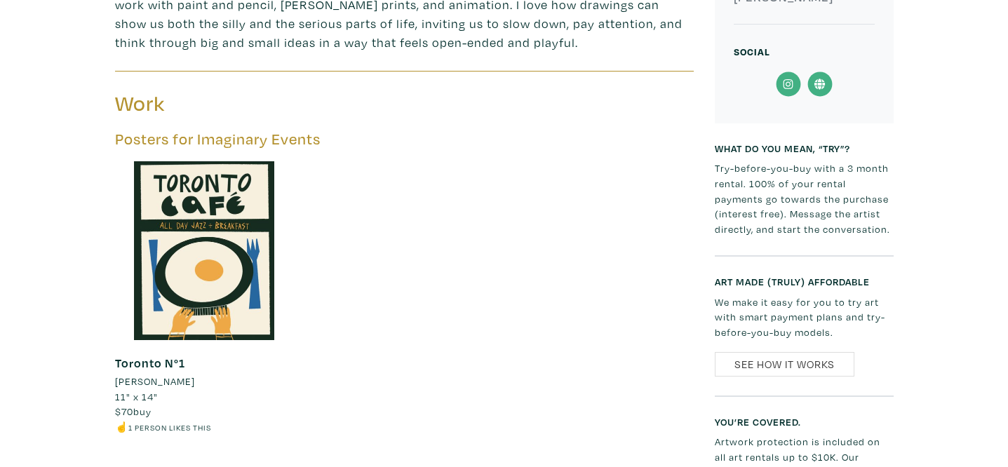
scroll to position [523, 0]
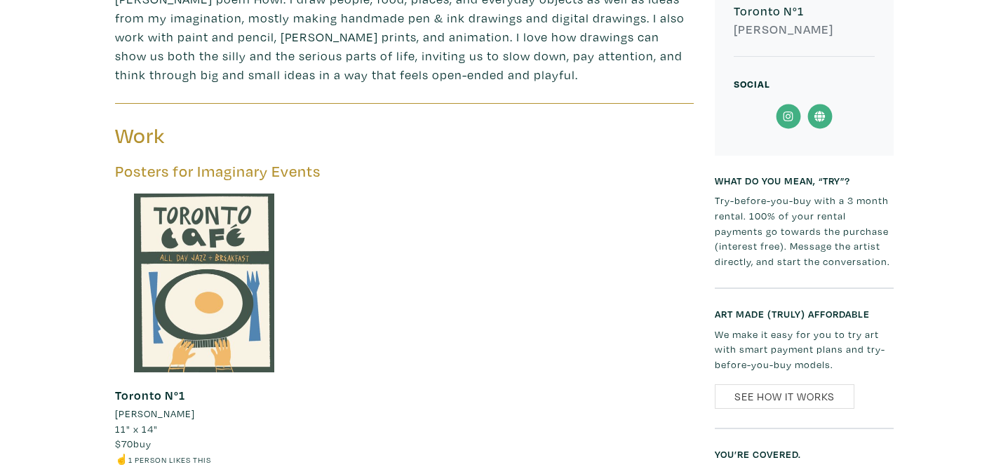
click at [225, 257] on div at bounding box center [204, 283] width 179 height 179
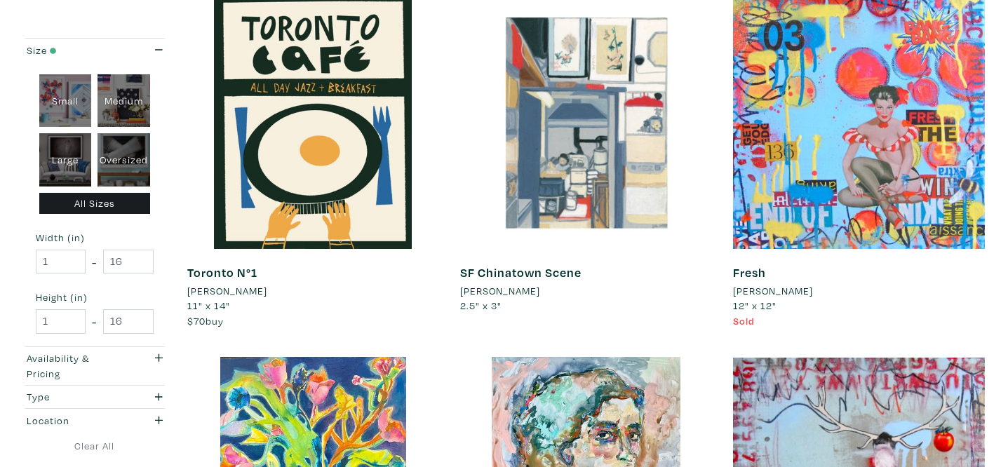
click at [488, 290] on li "[PERSON_NAME]" at bounding box center [500, 290] width 80 height 15
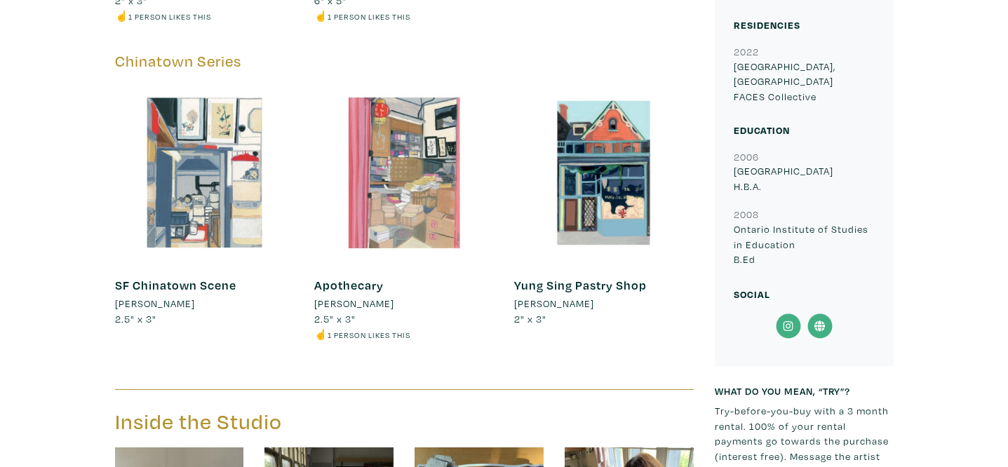
scroll to position [1630, 0]
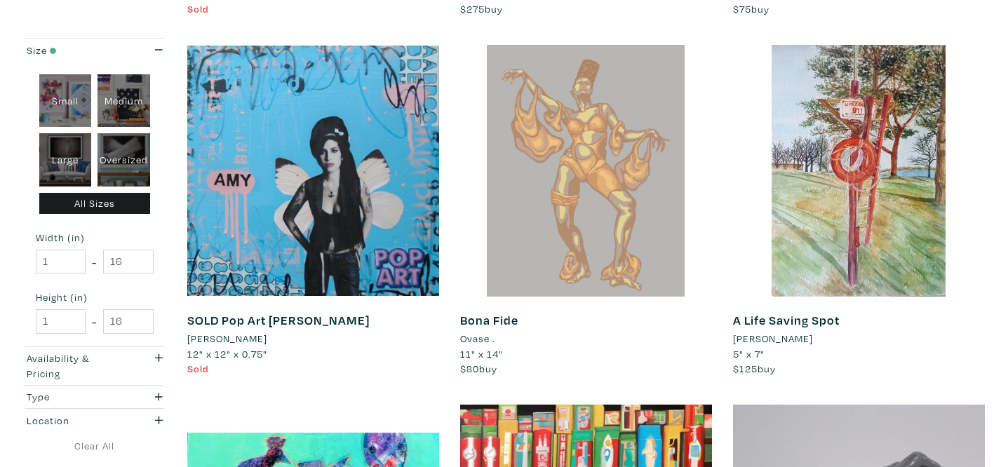
scroll to position [2410, 0]
click at [473, 340] on li "Ovase ." at bounding box center [477, 339] width 35 height 15
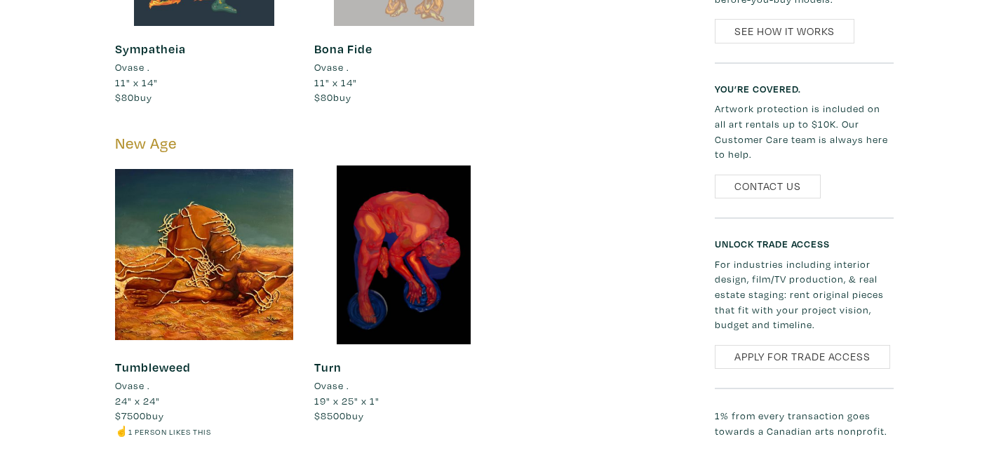
scroll to position [996, 0]
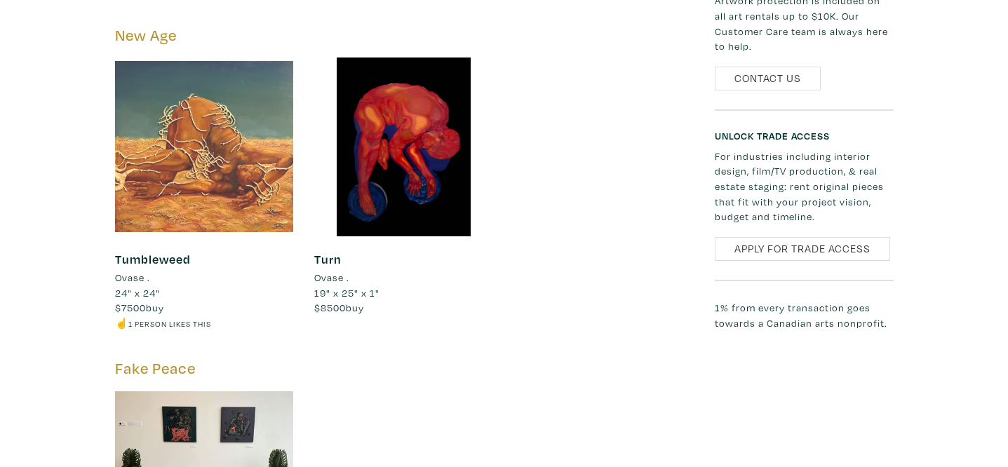
click at [245, 192] on div at bounding box center [204, 147] width 179 height 179
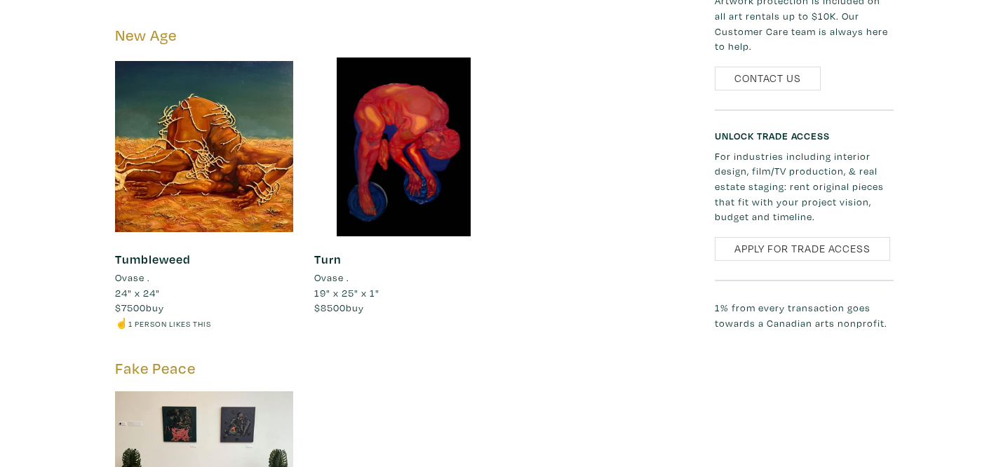
scroll to position [657, 0]
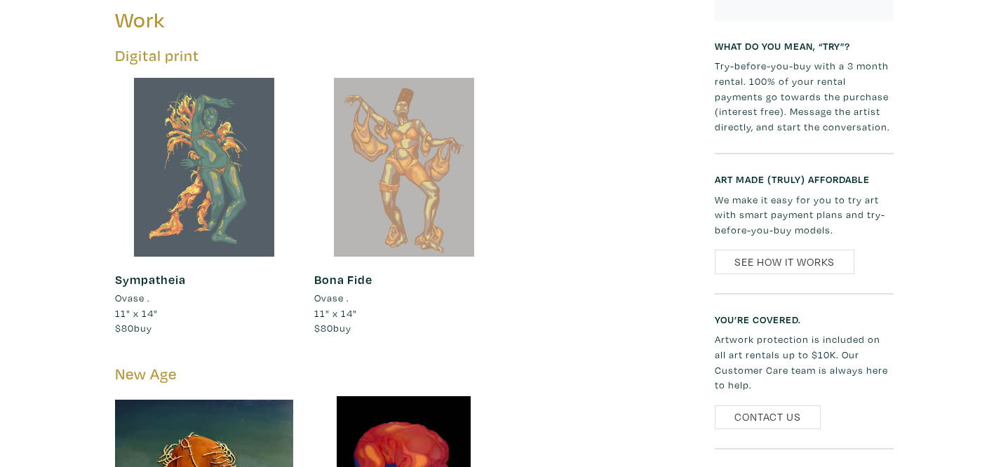
click at [224, 184] on div at bounding box center [204, 167] width 179 height 179
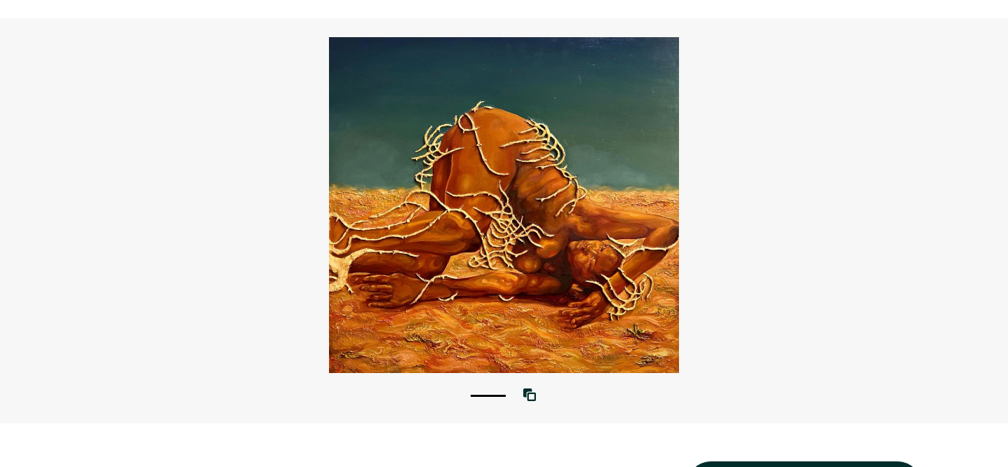
scroll to position [28, 0]
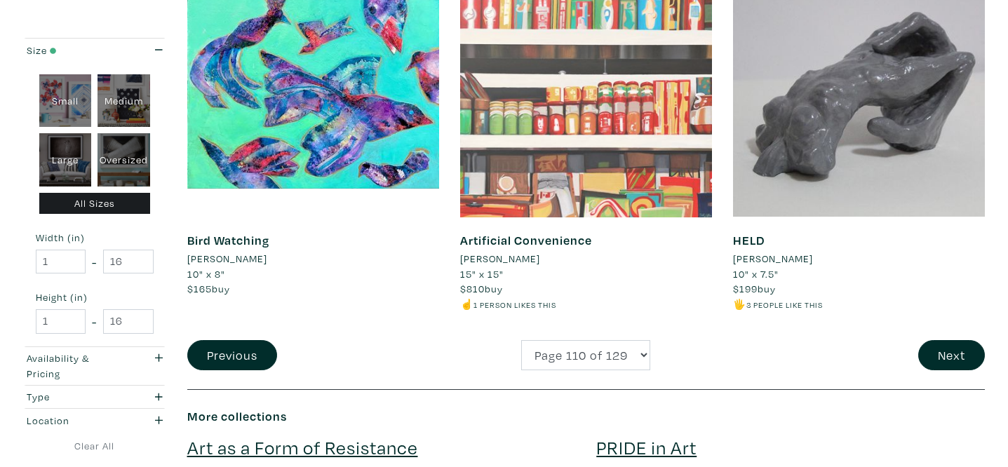
scroll to position [2873, 0]
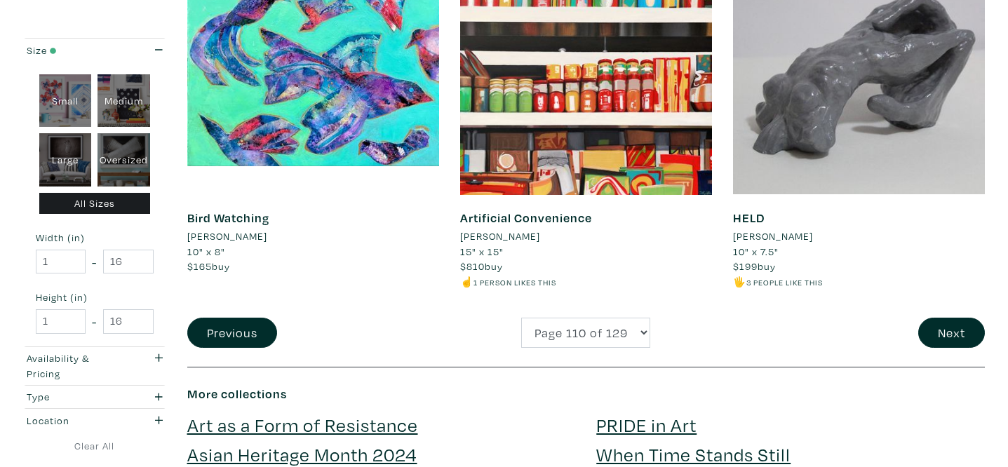
click at [779, 239] on li "[PERSON_NAME]" at bounding box center [773, 236] width 80 height 15
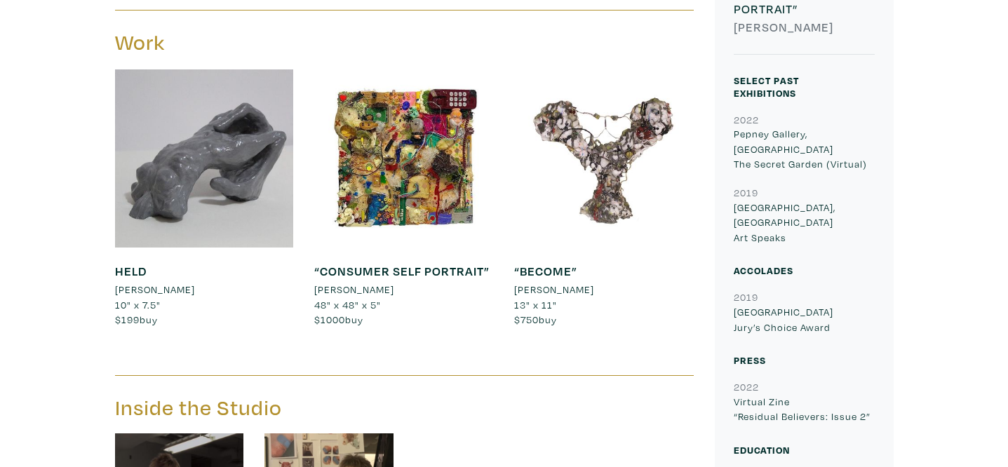
scroll to position [540, 0]
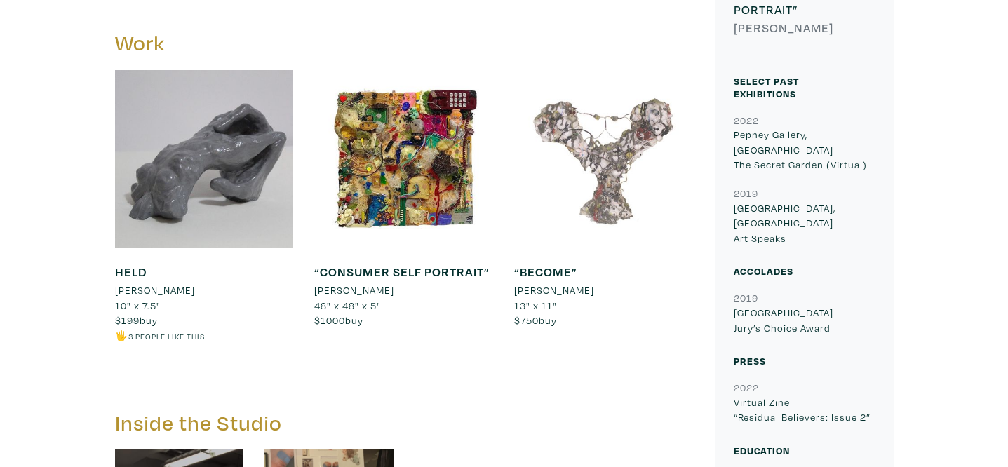
click at [589, 178] on div at bounding box center [603, 159] width 179 height 179
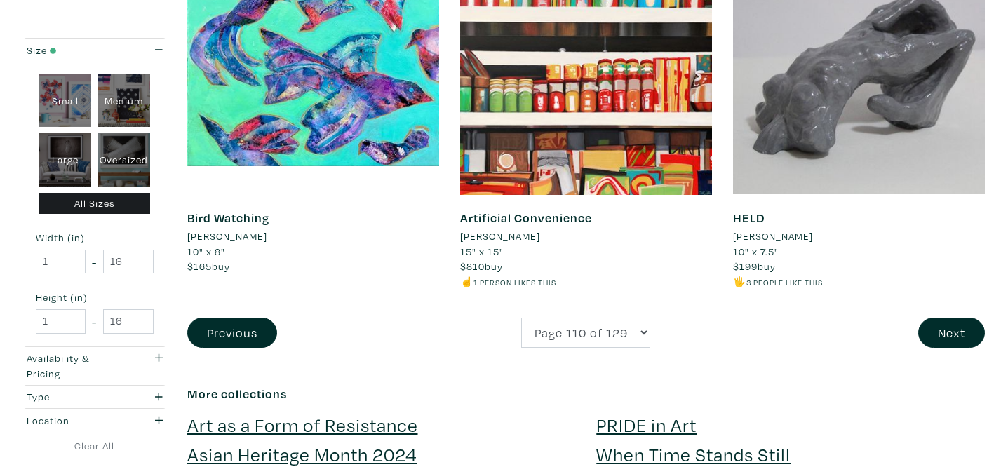
click at [566, 271] on li "$810 buy" at bounding box center [586, 266] width 252 height 15
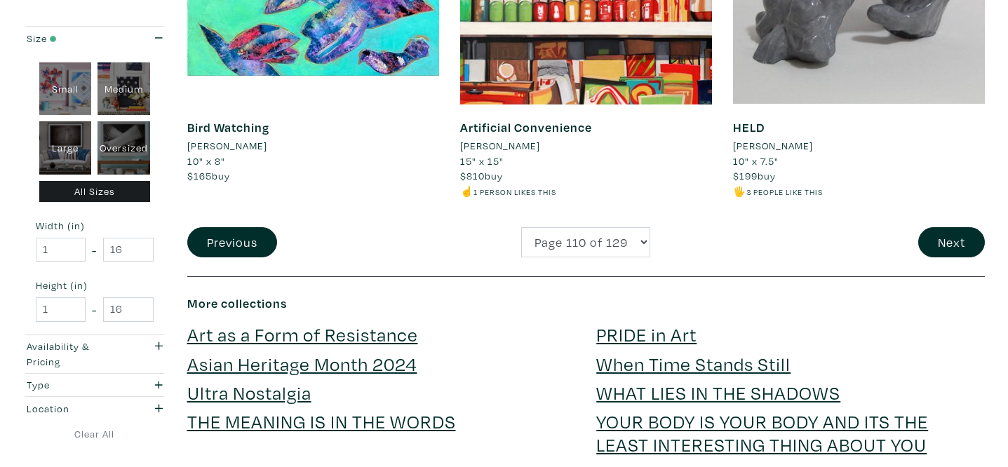
scroll to position [3013, 0]
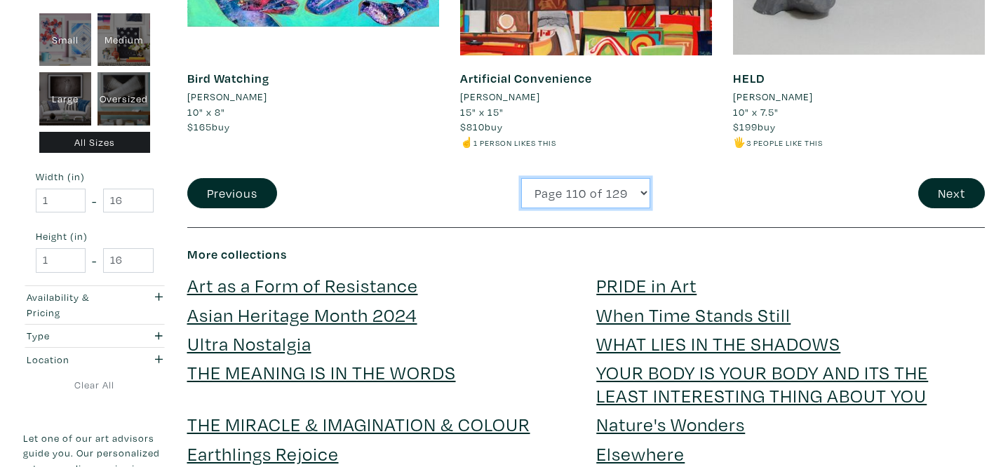
click at [567, 192] on select "Page 1 of 129 Page 2 of 129 Page 3 of 129 Page 4 of 129 Page 5 of 129 Page 6 of…" at bounding box center [585, 193] width 129 height 30
select select "111"
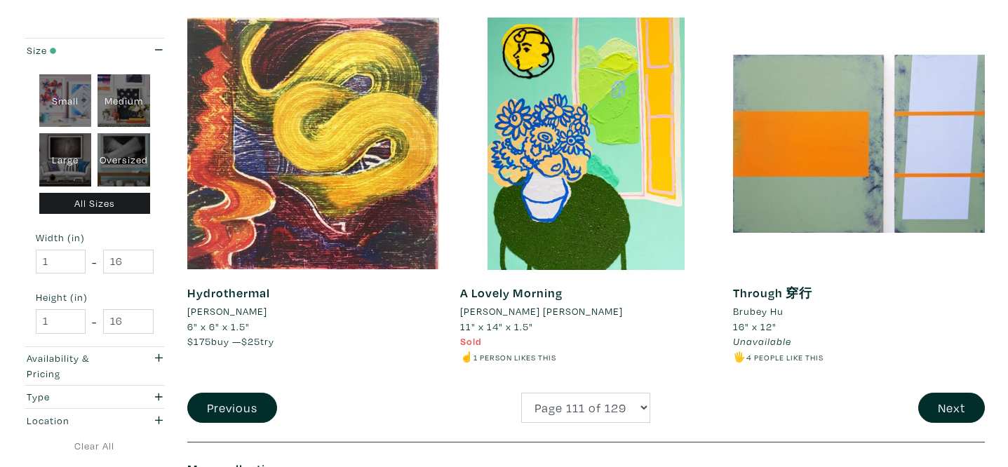
scroll to position [2792, 0]
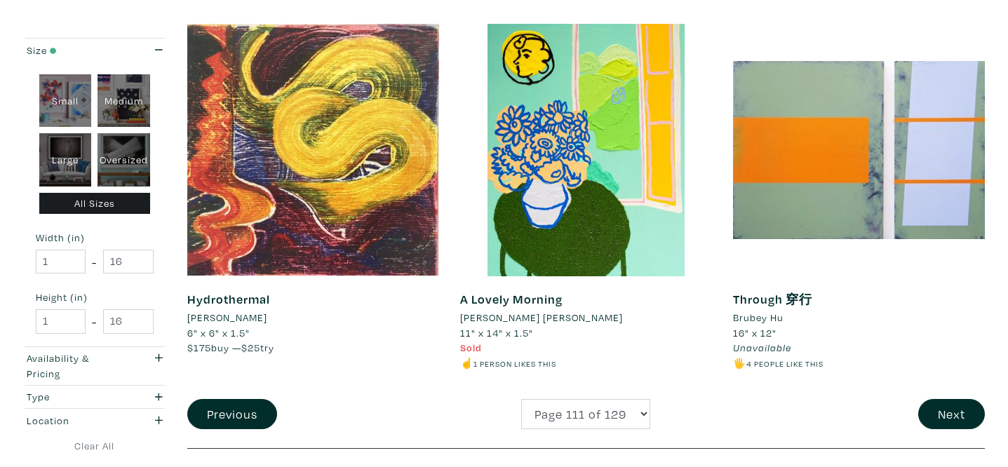
click at [766, 317] on li "Brubey Hu" at bounding box center [758, 317] width 51 height 15
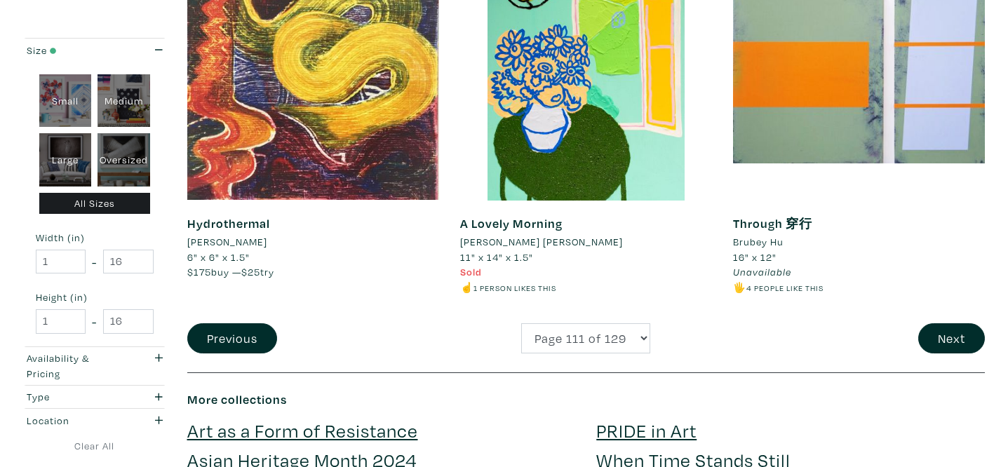
click at [581, 281] on li "☝️ 1 person likes this" at bounding box center [586, 287] width 252 height 15
click at [577, 338] on select "Page 1 of 129 Page 2 of 129 Page 3 of 129 Page 4 of 129 Page 5 of 129 Page 6 of…" at bounding box center [585, 338] width 129 height 30
select select "112"
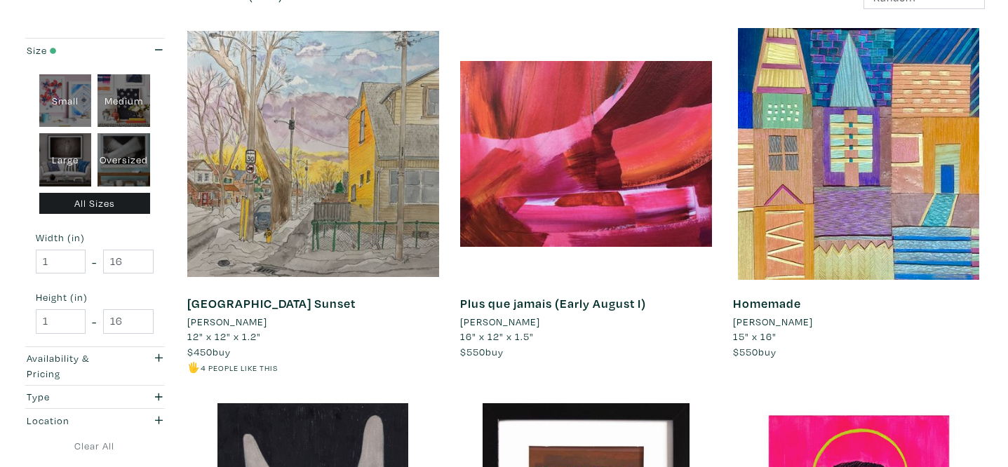
scroll to position [225, 0]
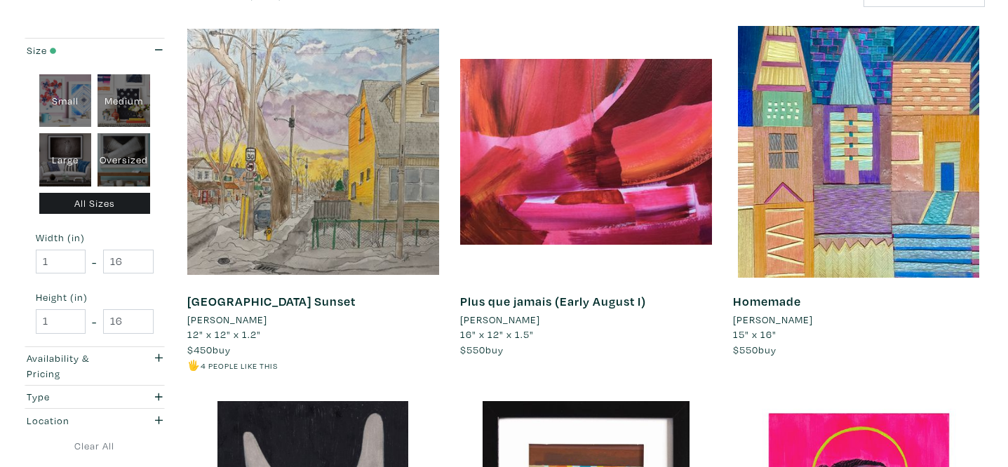
click at [227, 321] on li "[PERSON_NAME]" at bounding box center [227, 319] width 80 height 15
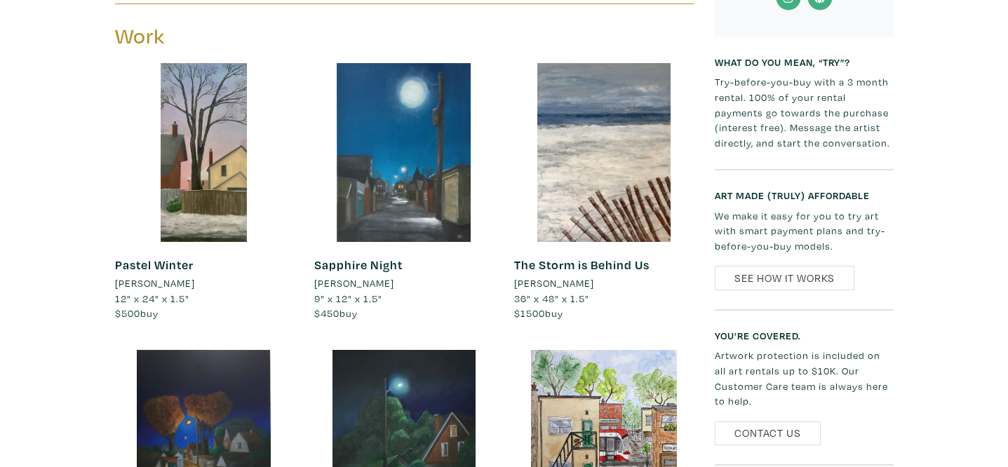
scroll to position [650, 0]
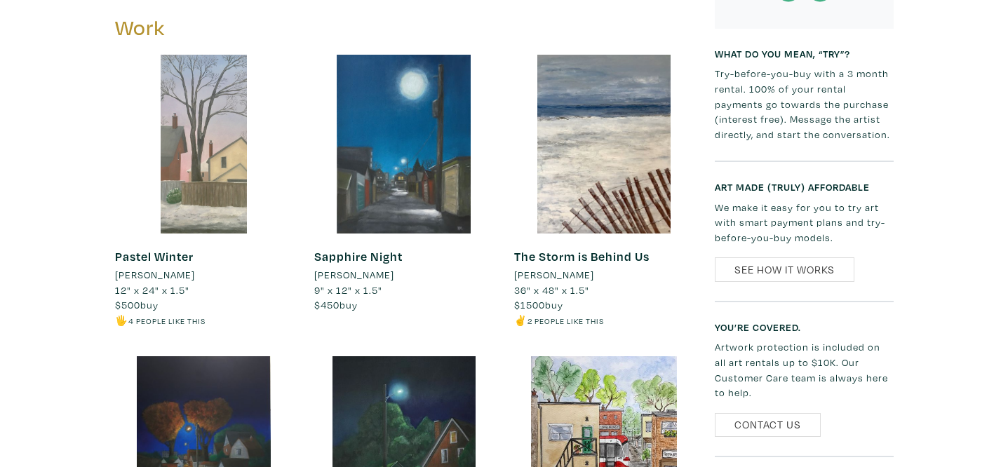
click at [215, 142] on div at bounding box center [204, 144] width 179 height 179
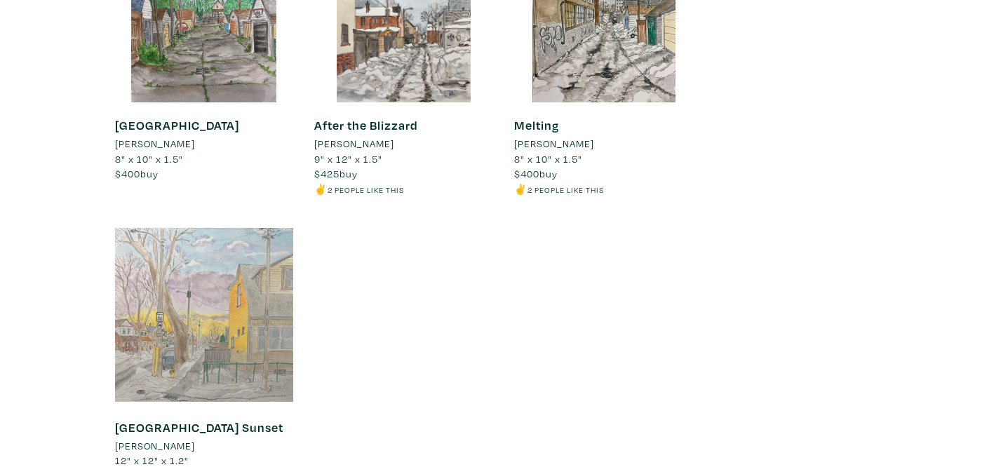
scroll to position [1513, 0]
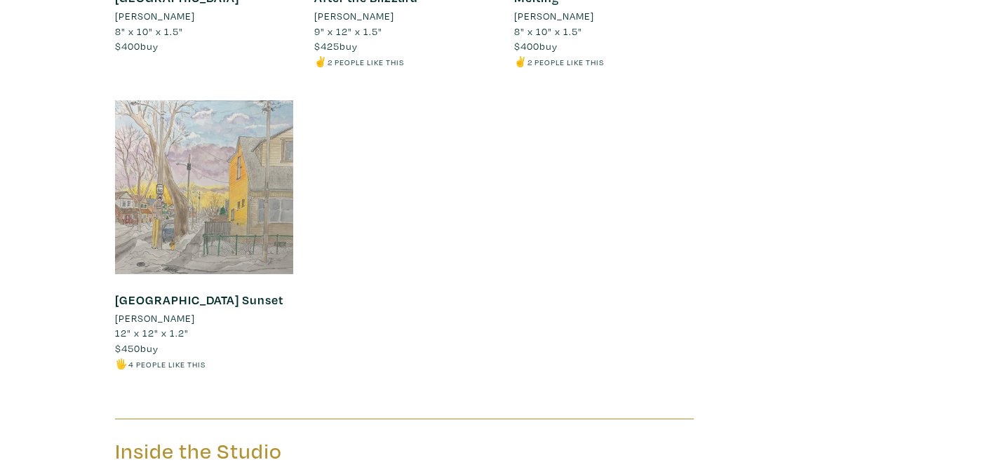
click at [201, 222] on div at bounding box center [204, 187] width 179 height 179
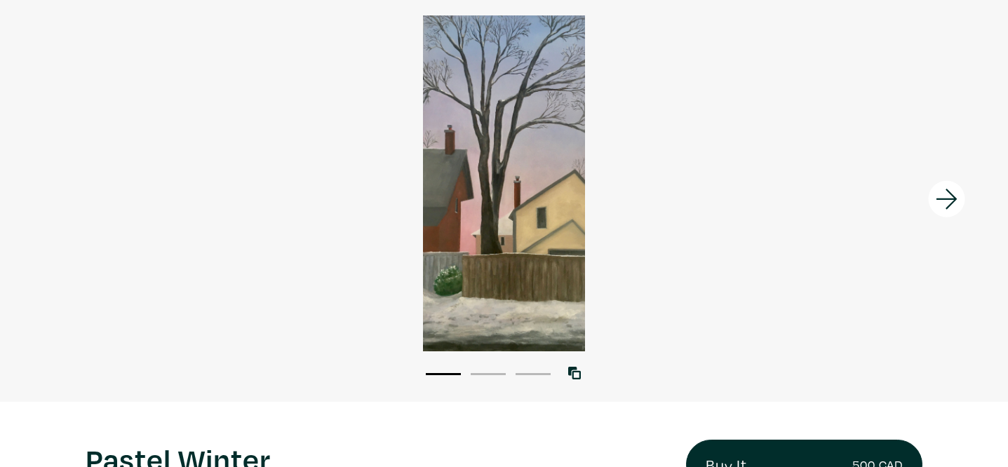
scroll to position [71, 0]
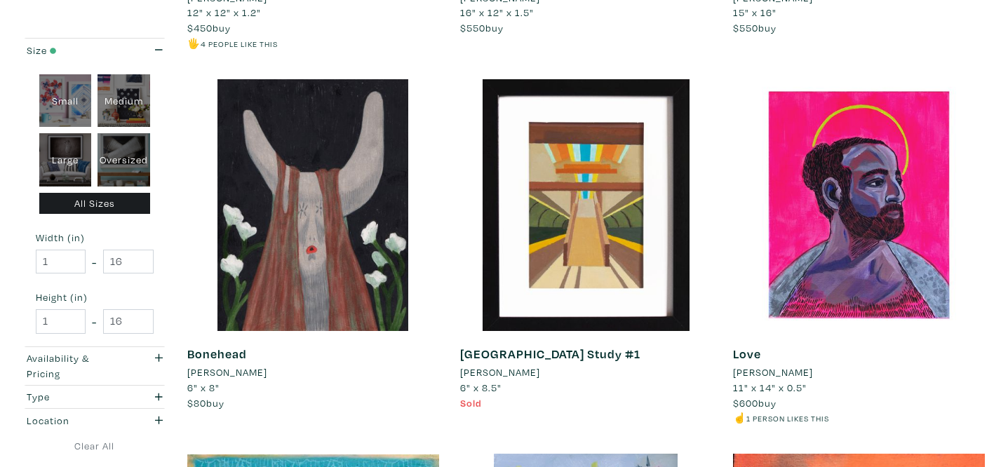
scroll to position [585, 0]
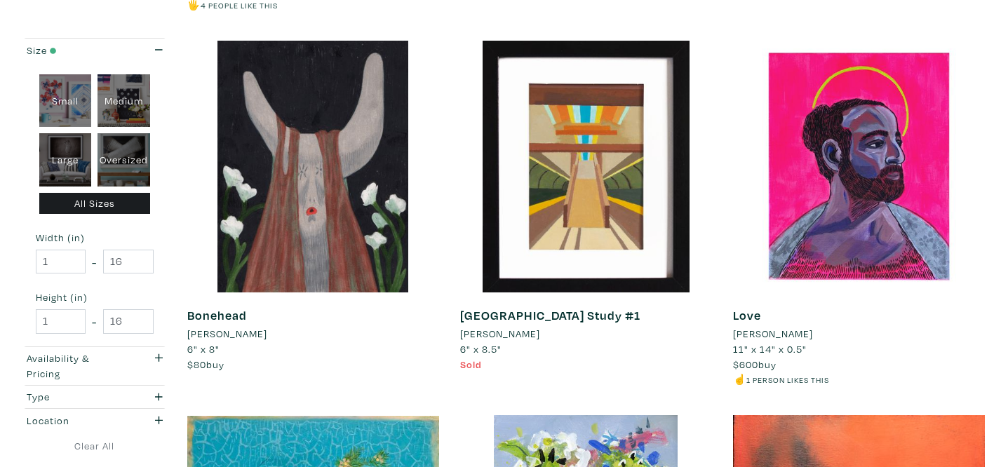
click at [223, 331] on li "[PERSON_NAME]" at bounding box center [227, 333] width 80 height 15
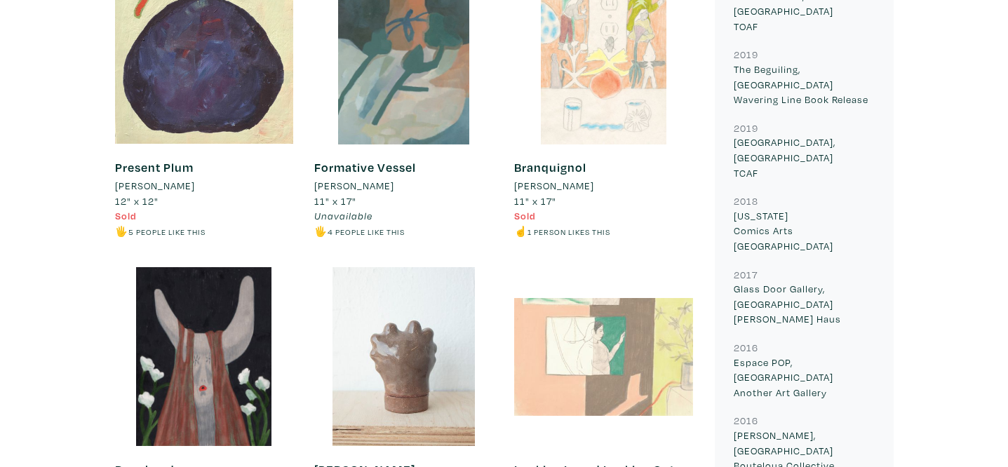
scroll to position [664, 0]
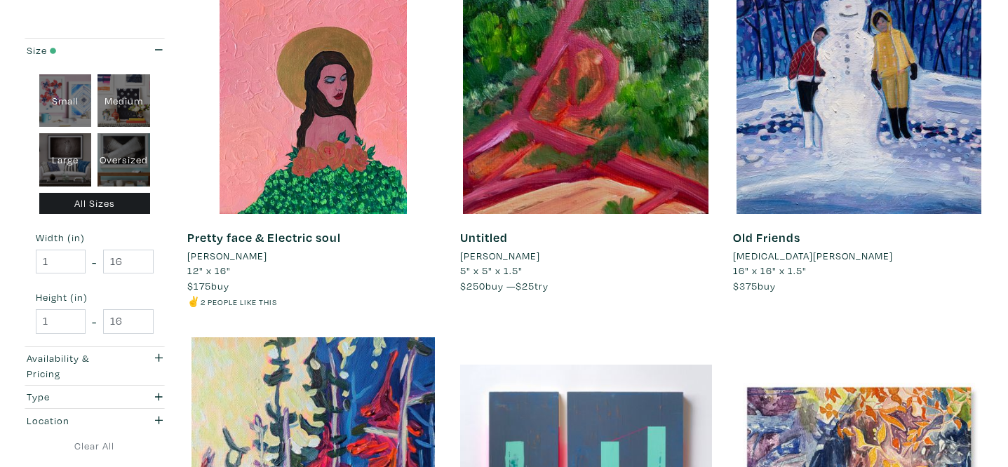
scroll to position [1428, 0]
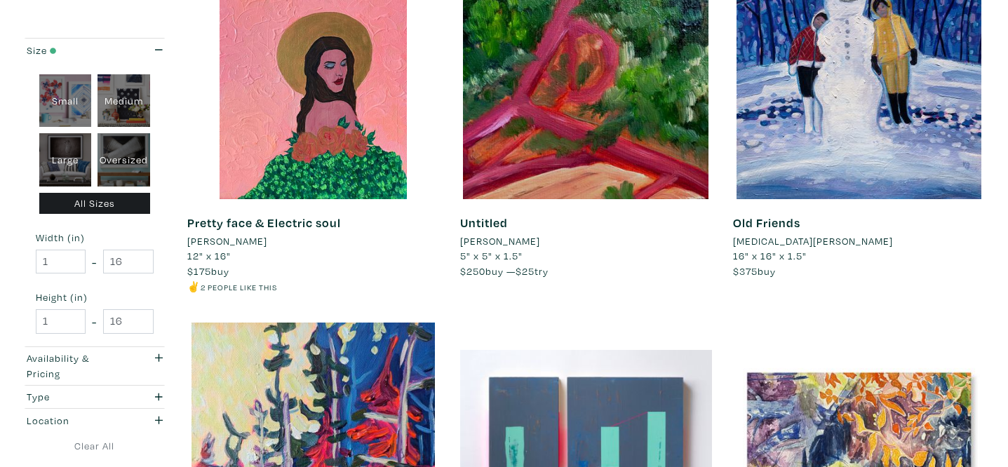
click at [251, 241] on li "[PERSON_NAME]" at bounding box center [227, 241] width 80 height 15
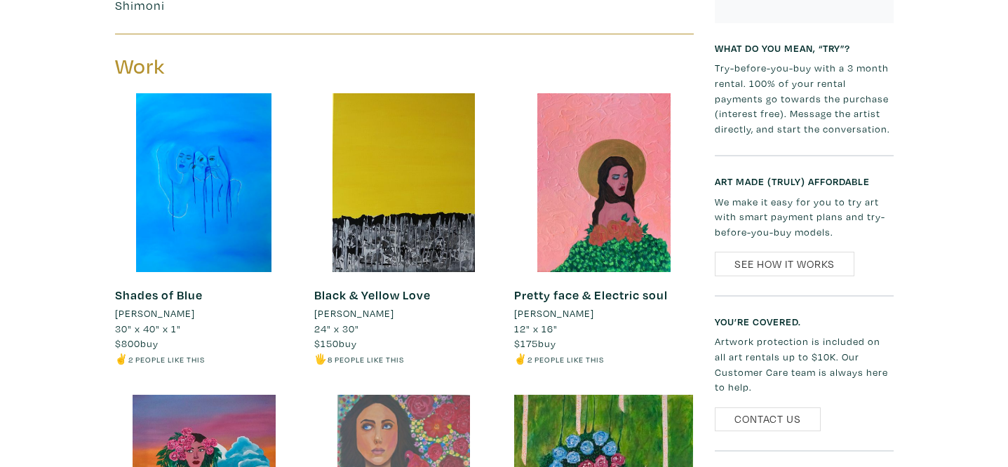
scroll to position [653, 0]
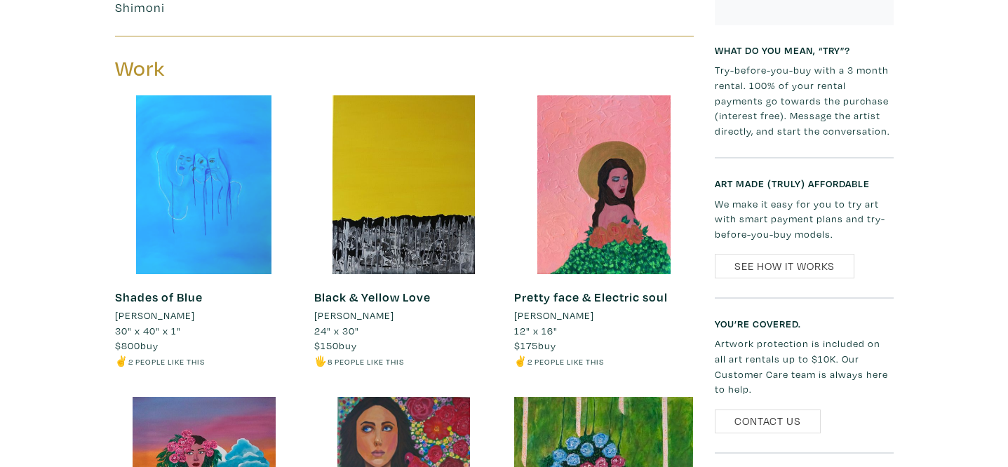
click at [213, 208] on div at bounding box center [204, 184] width 179 height 179
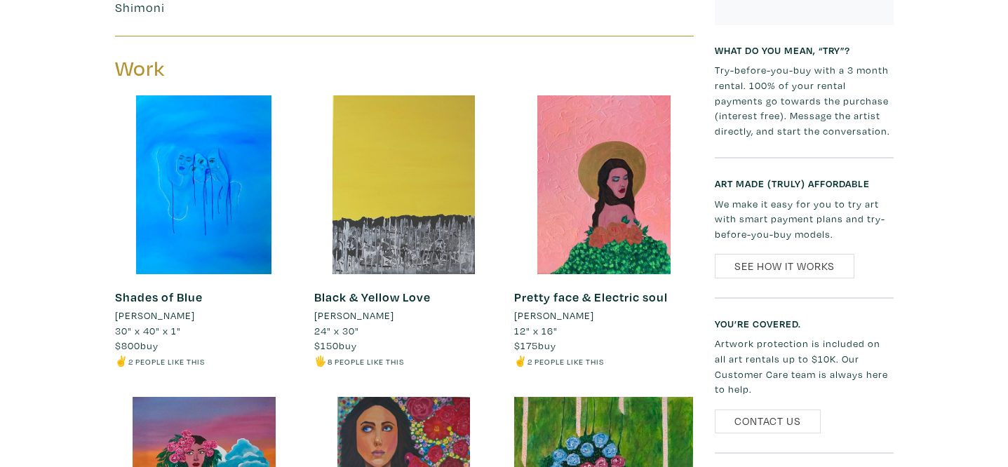
click at [429, 213] on div at bounding box center [403, 184] width 179 height 179
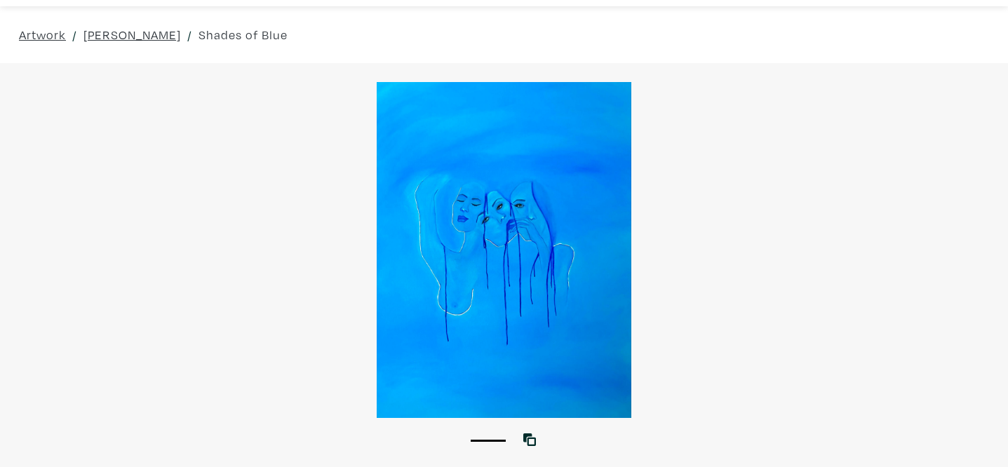
scroll to position [4, 0]
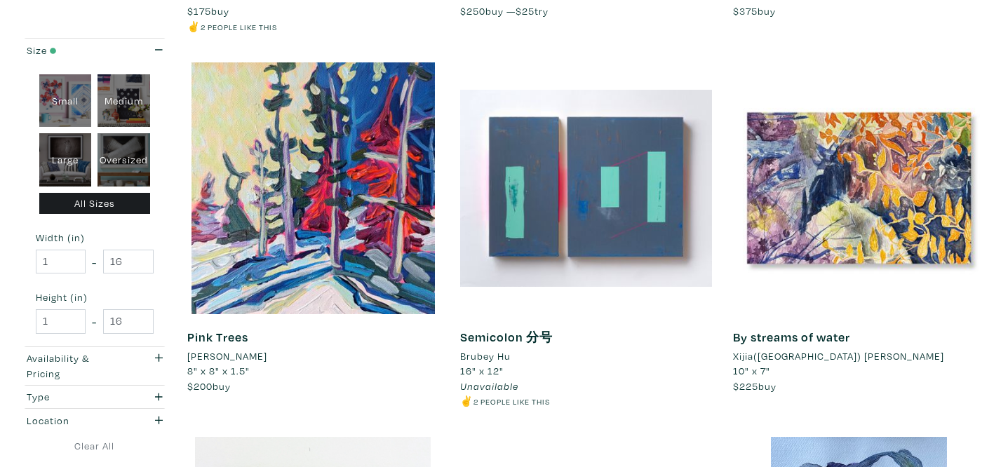
scroll to position [1684, 0]
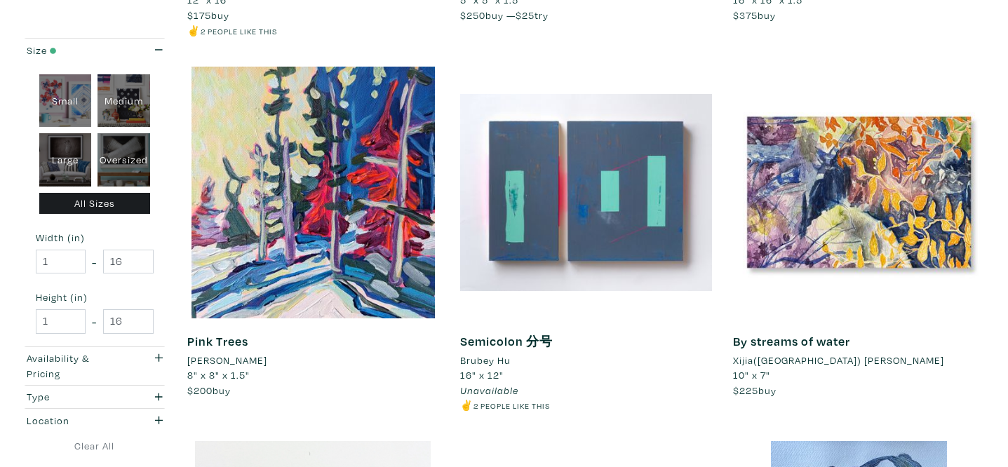
click at [775, 359] on li "Xijia(Romee) Lai" at bounding box center [838, 360] width 211 height 15
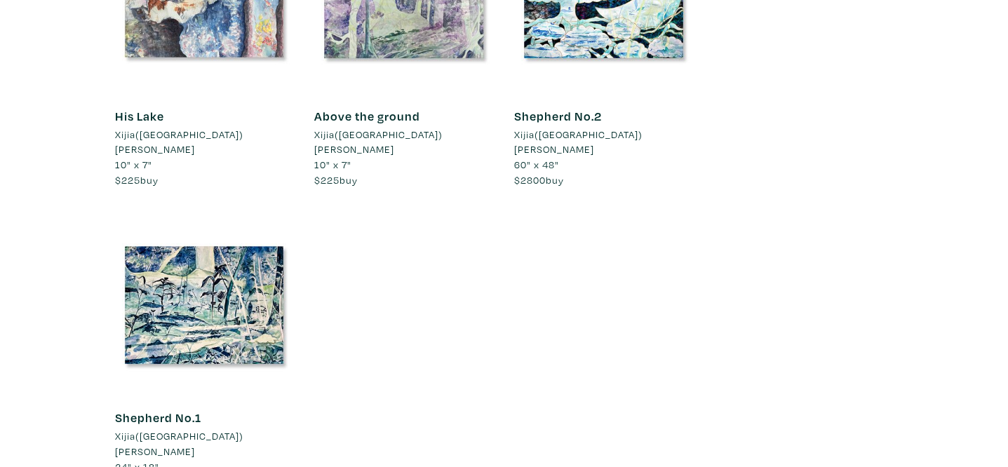
scroll to position [3305, 0]
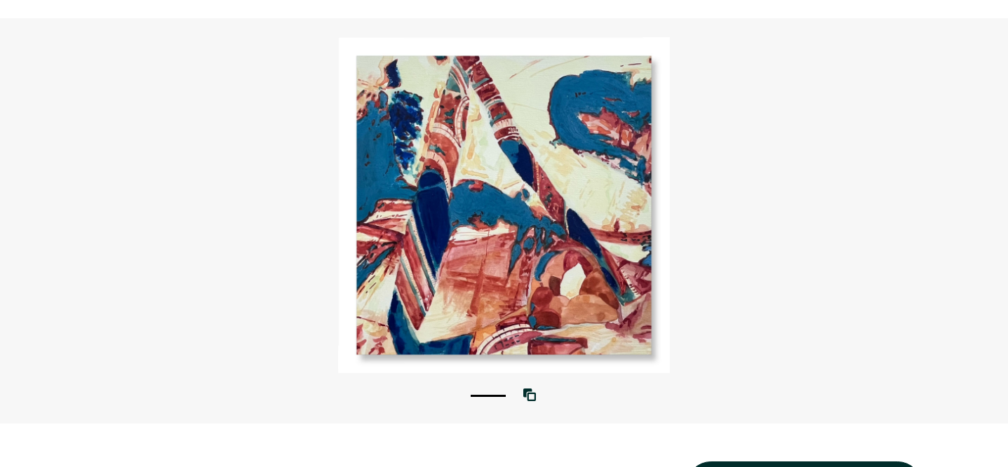
scroll to position [85, 0]
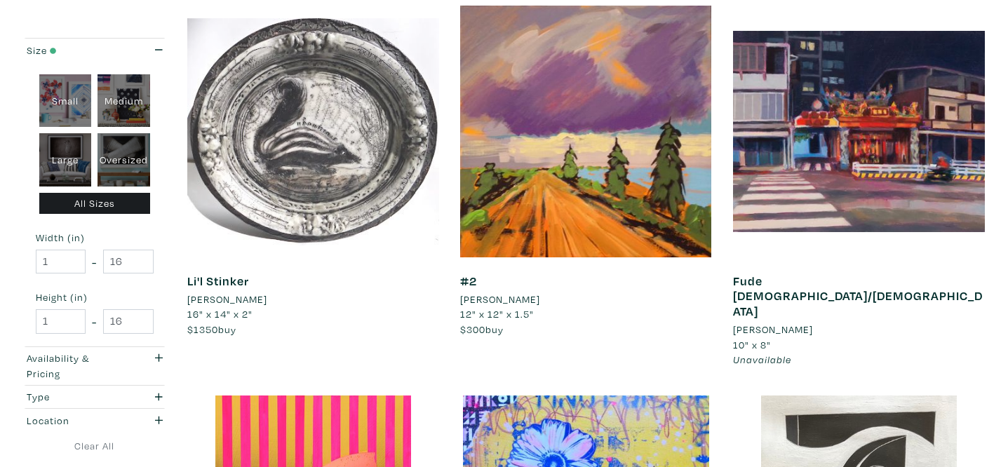
scroll to position [268, 0]
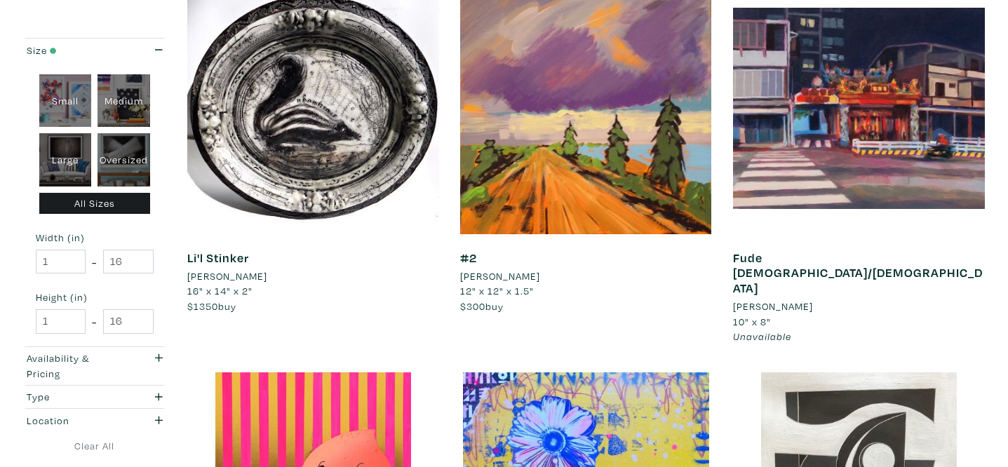
click at [777, 299] on li "[PERSON_NAME]" at bounding box center [773, 306] width 80 height 15
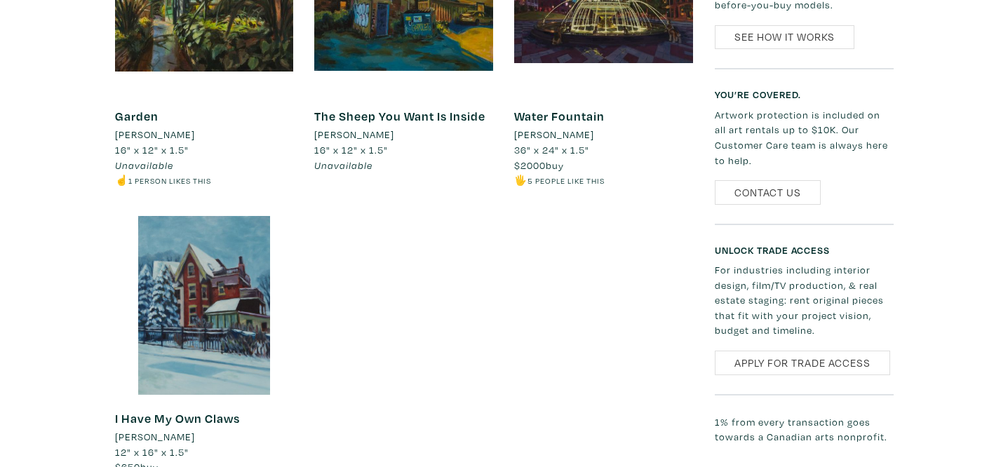
scroll to position [1407, 0]
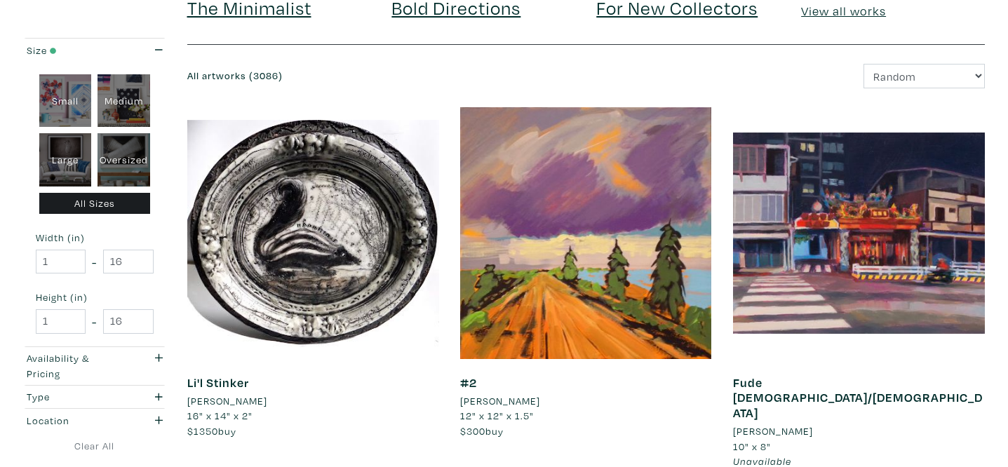
scroll to position [143, 0]
click at [67, 103] on div "Small" at bounding box center [65, 100] width 53 height 53
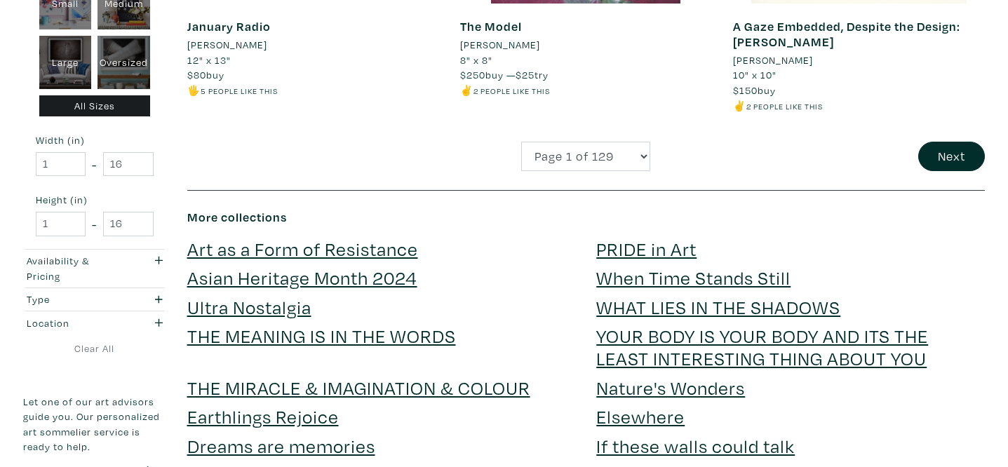
scroll to position [2905, 0]
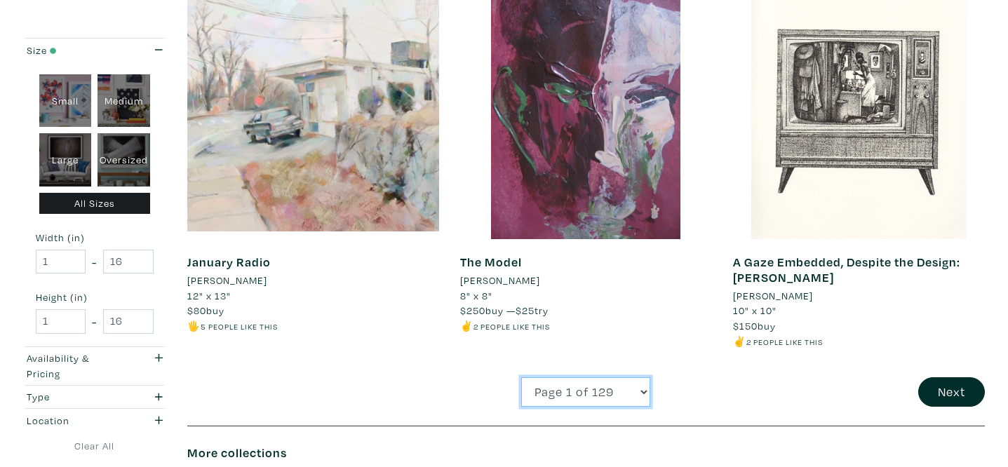
click at [594, 377] on select "Page 1 of 129 Page 2 of 129 Page 3 of 129 Page 4 of 129 Page 5 of 129 Page 6 of…" at bounding box center [585, 392] width 129 height 30
select select "112"
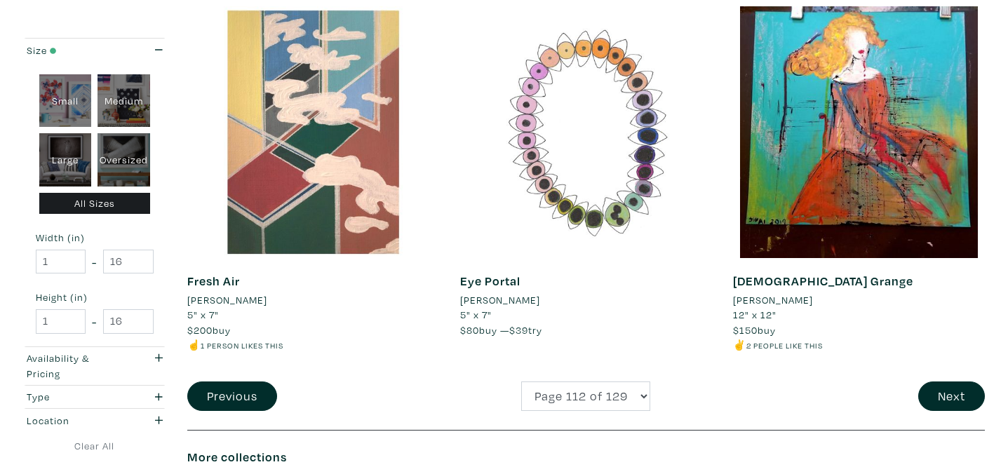
scroll to position [2872, 0]
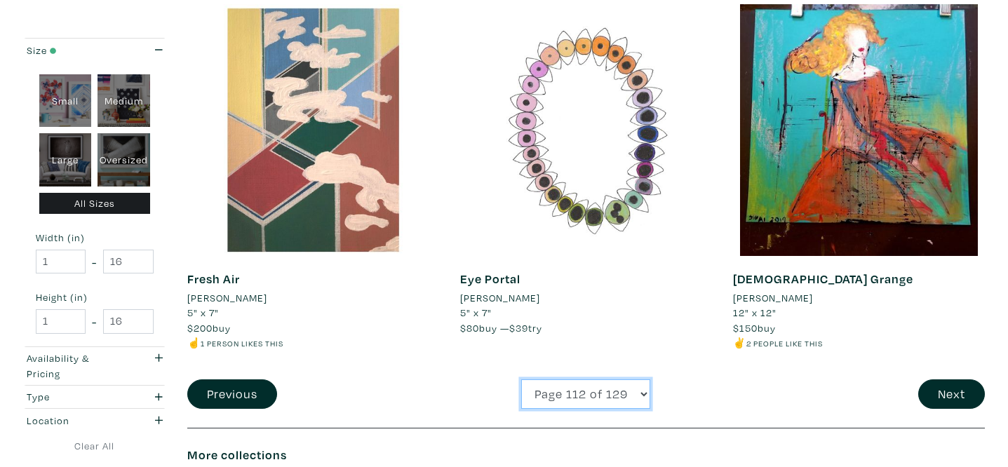
click at [554, 401] on select "Page 1 of 129 Page 2 of 129 Page 3 of 129 Page 4 of 129 Page 5 of 129 Page 6 of…" at bounding box center [585, 395] width 129 height 30
select select "113"
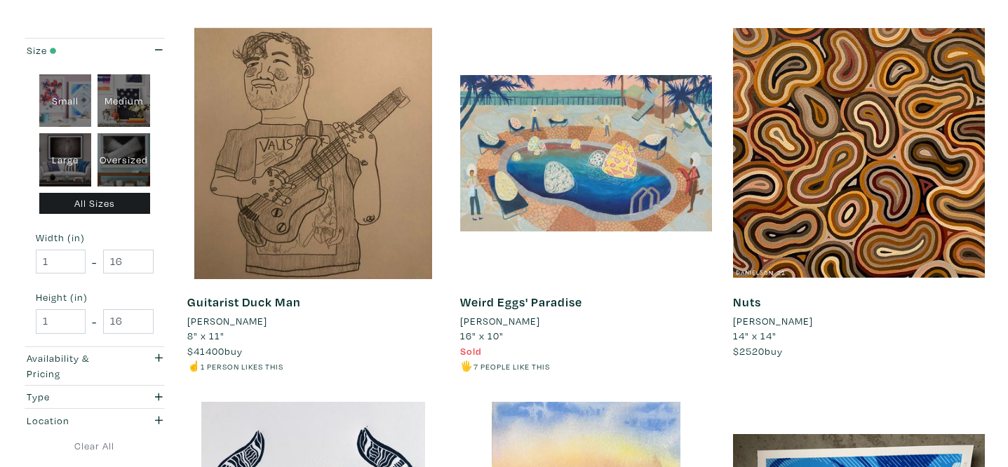
scroll to position [934, 0]
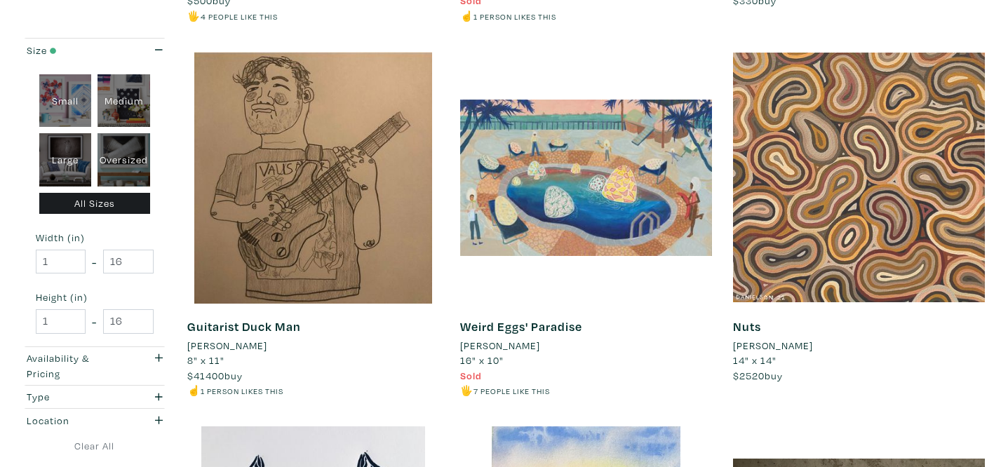
click at [798, 262] on div at bounding box center [859, 178] width 252 height 252
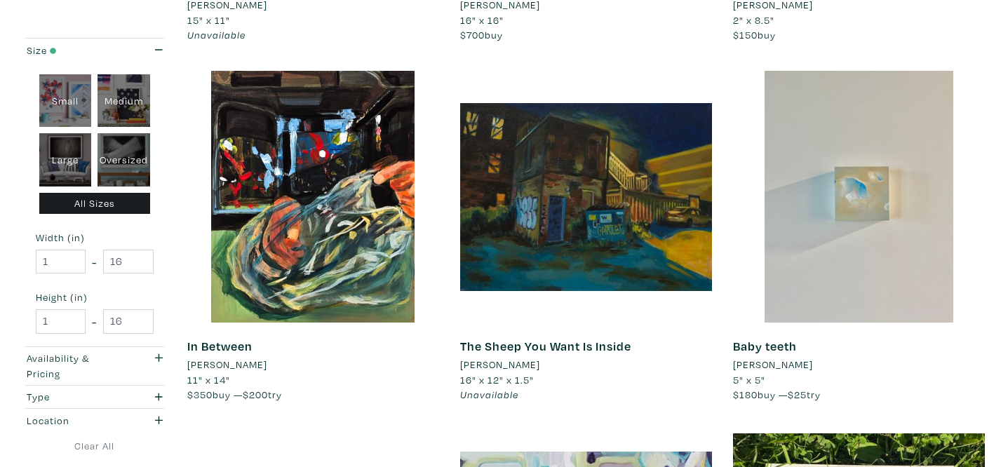
scroll to position [2027, 0]
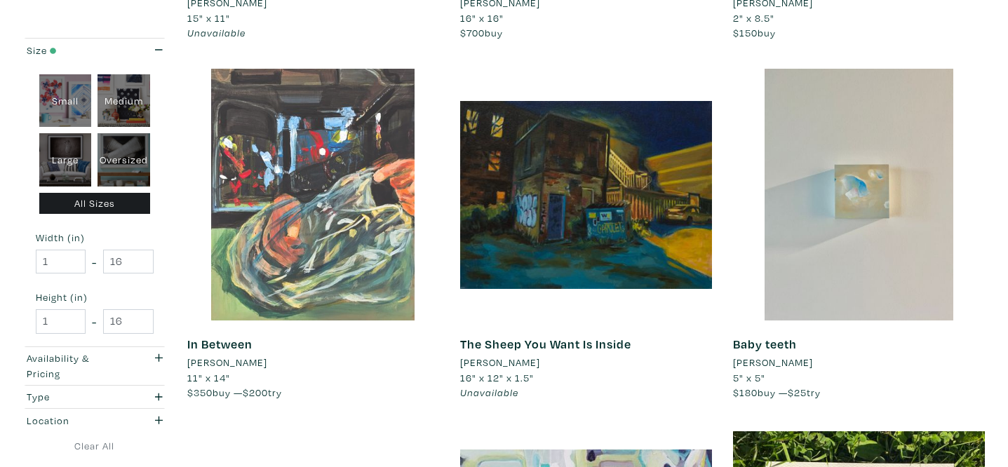
click at [340, 309] on div at bounding box center [313, 195] width 252 height 252
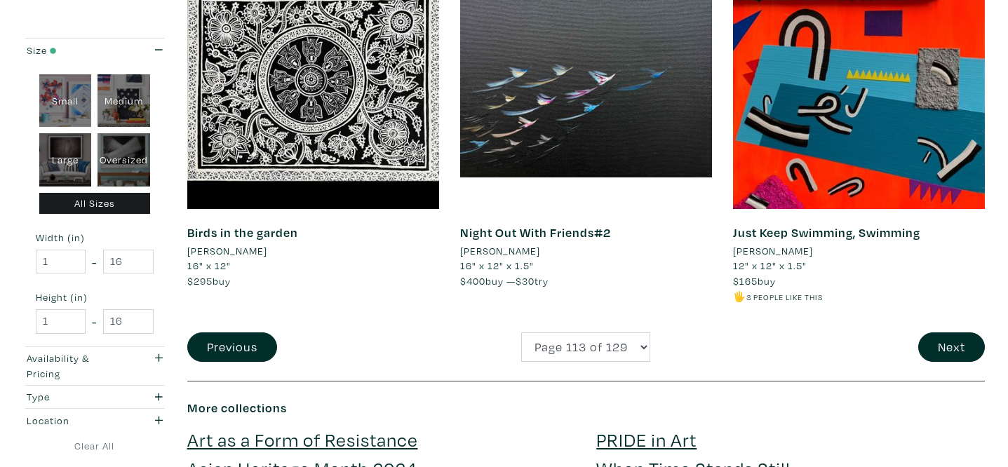
scroll to position [2915, 0]
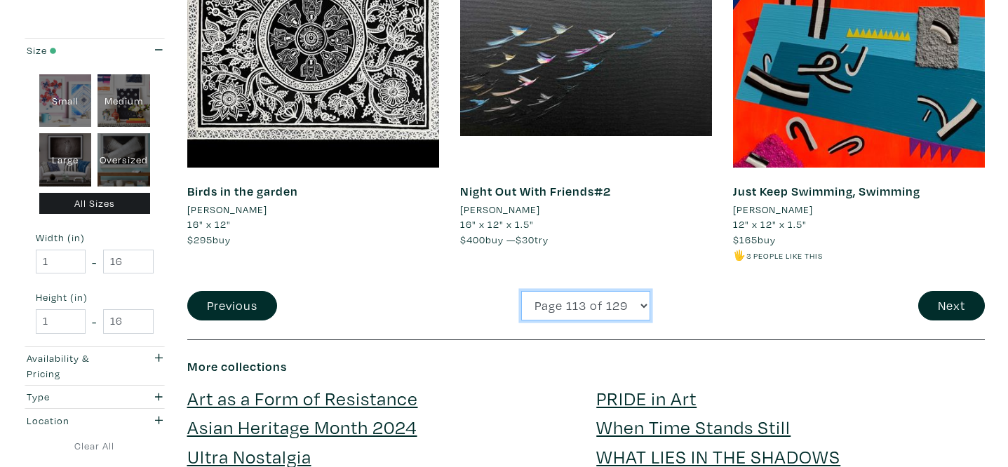
click at [610, 310] on select "Page 1 of 129 Page 2 of 129 Page 3 of 129 Page 4 of 129 Page 5 of 129 Page 6 of…" at bounding box center [585, 306] width 129 height 30
select select "114"
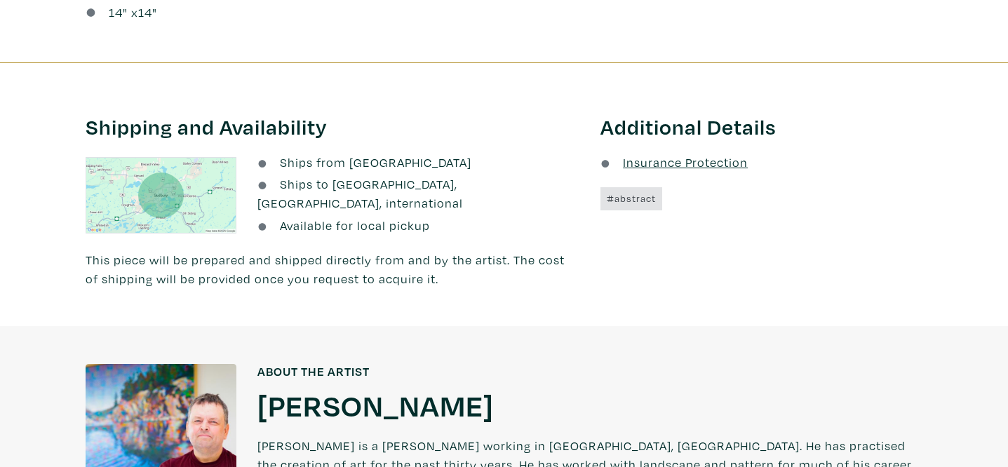
scroll to position [905, 0]
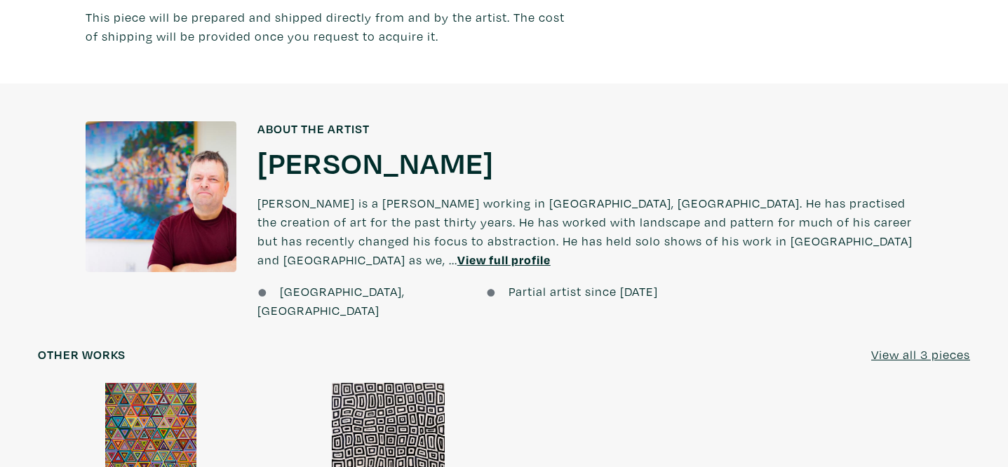
click at [313, 151] on h1 "[PERSON_NAME]" at bounding box center [375, 162] width 236 height 38
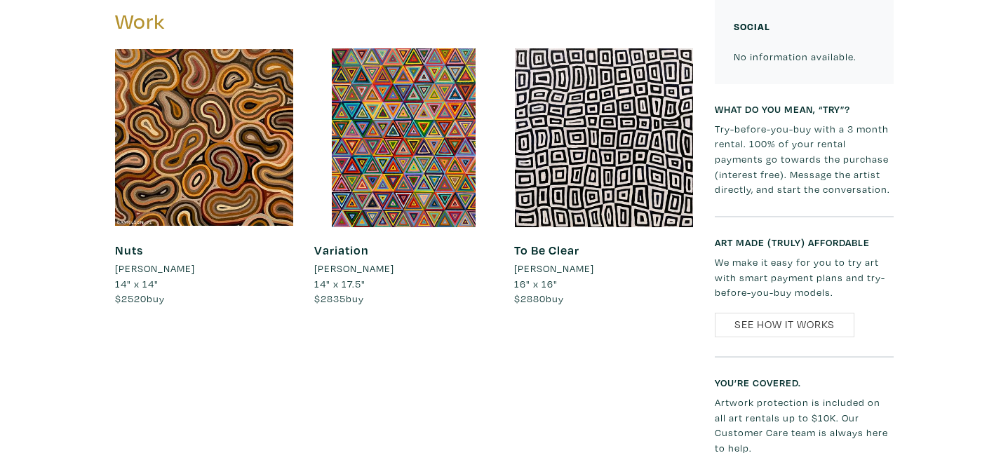
scroll to position [533, 0]
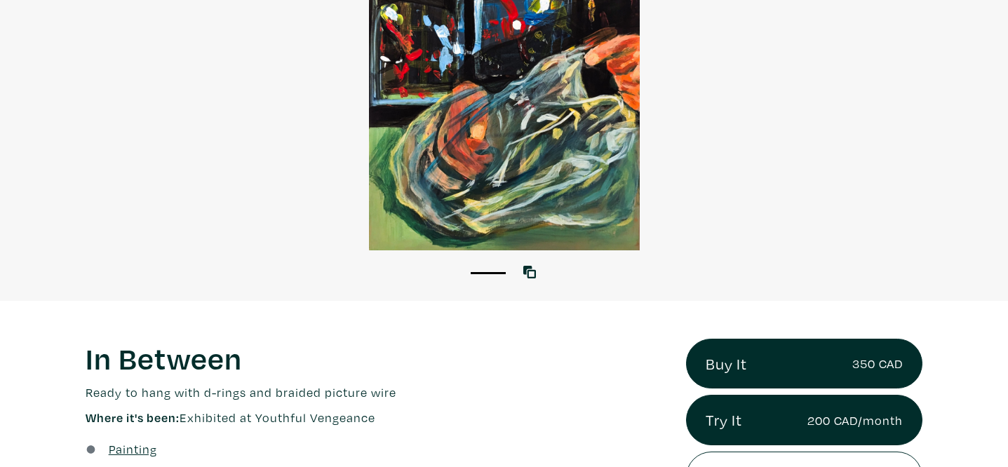
scroll to position [245, 0]
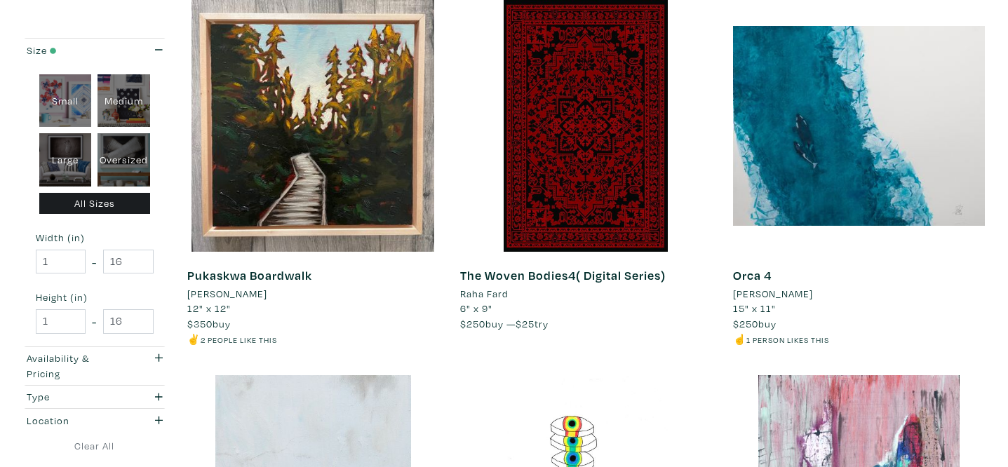
scroll to position [608, 0]
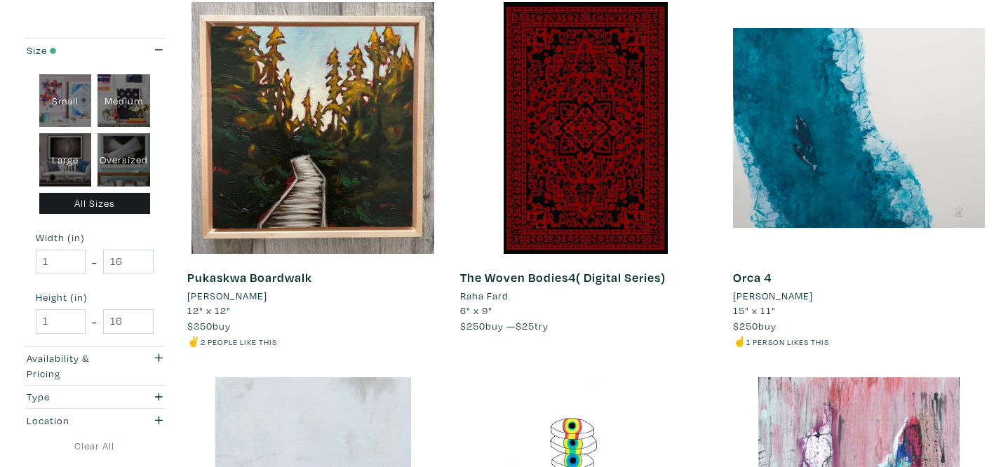
click at [793, 300] on li "[PERSON_NAME]" at bounding box center [773, 295] width 80 height 15
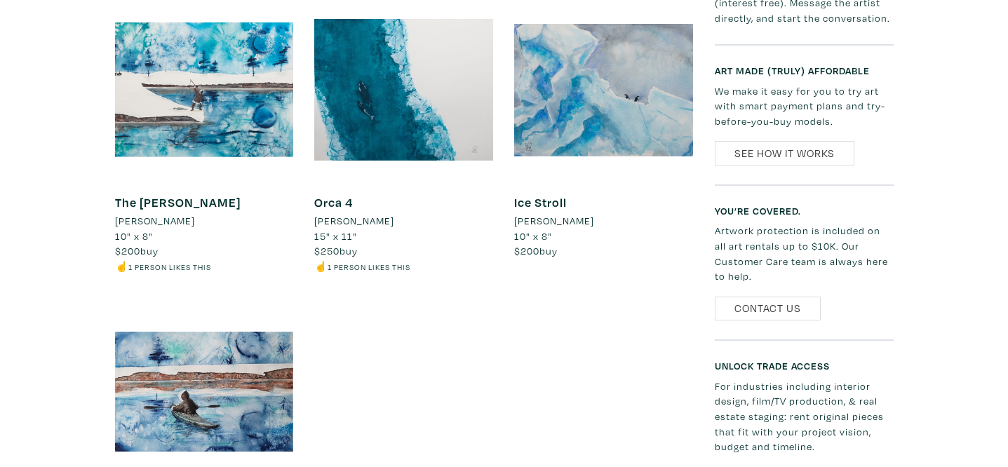
scroll to position [736, 0]
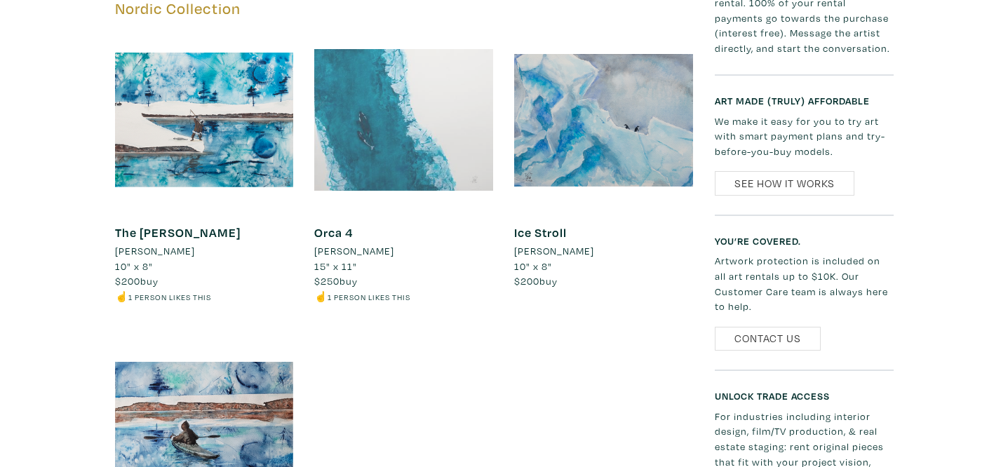
click at [400, 143] on div at bounding box center [403, 120] width 179 height 179
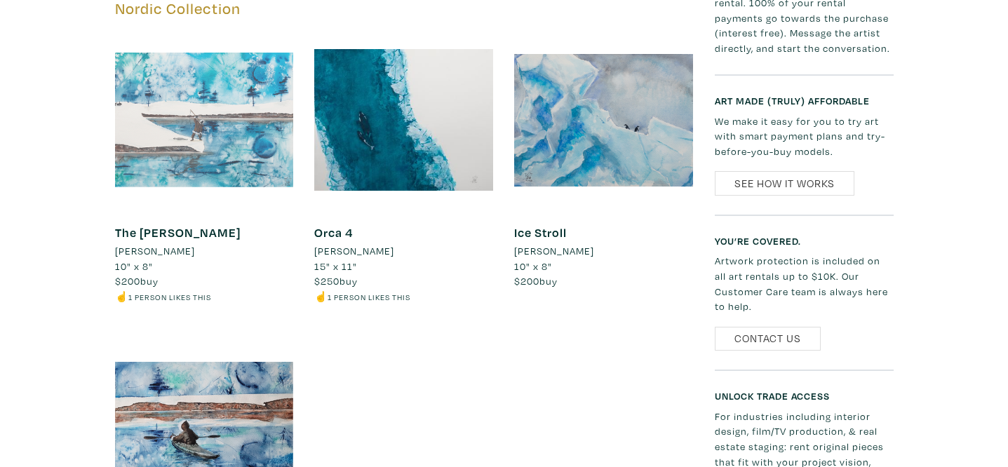
click at [241, 158] on div at bounding box center [204, 120] width 179 height 179
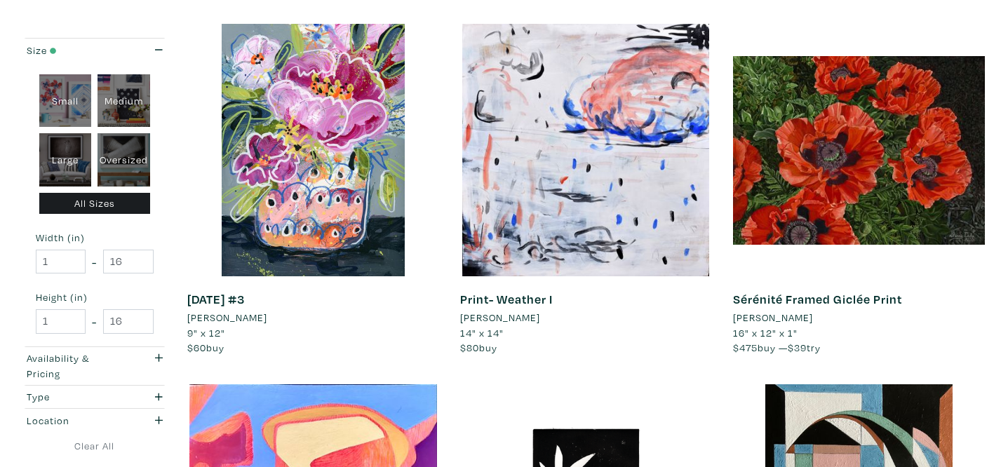
scroll to position [1338, 0]
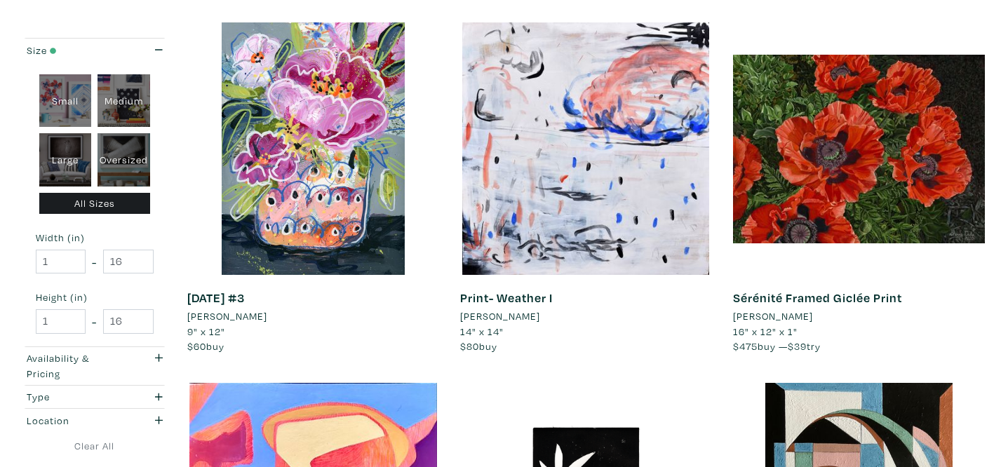
click at [779, 317] on li "Sherry Dube" at bounding box center [773, 316] width 80 height 15
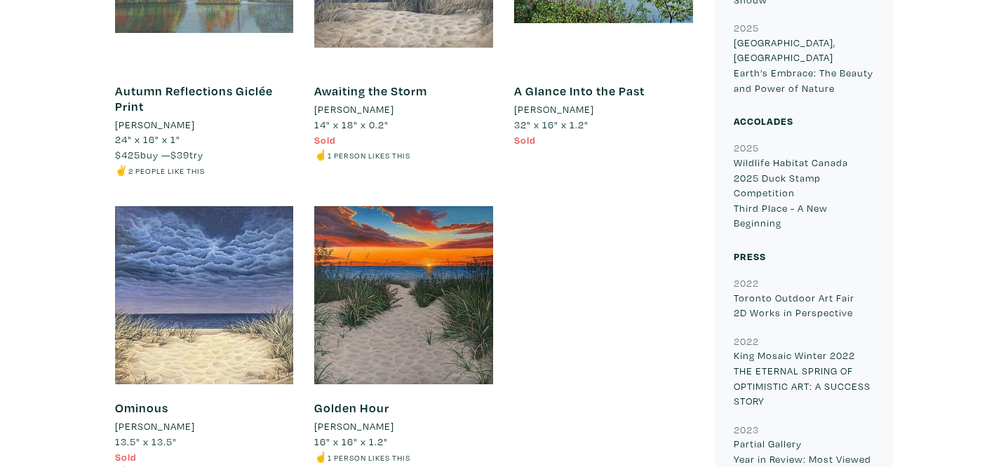
scroll to position [1659, 0]
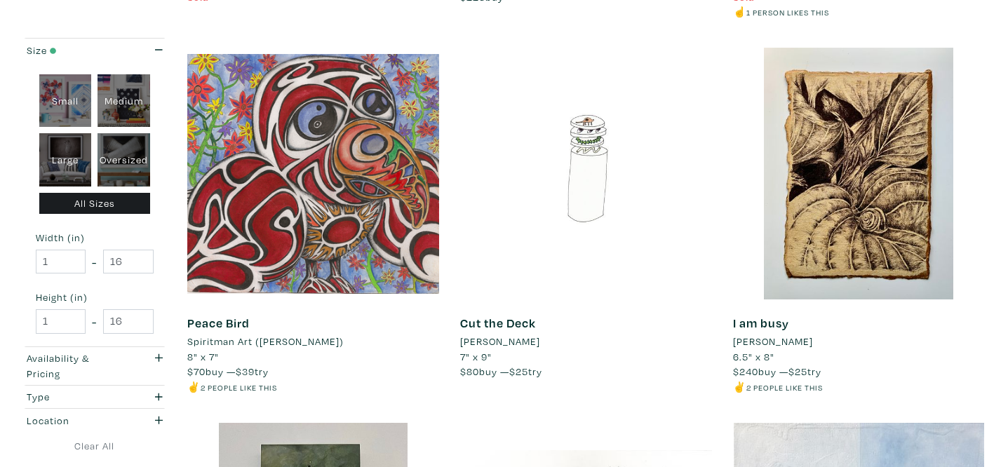
scroll to position [2409, 0]
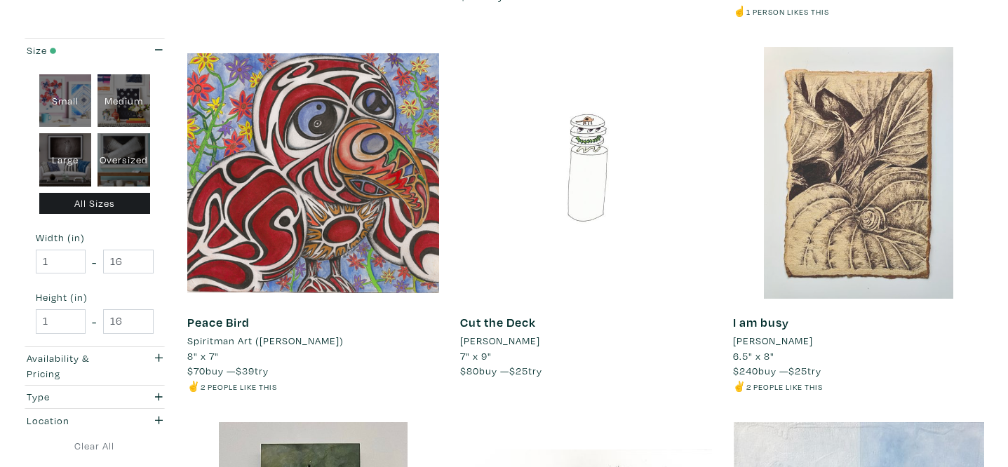
click at [861, 212] on div at bounding box center [859, 173] width 252 height 252
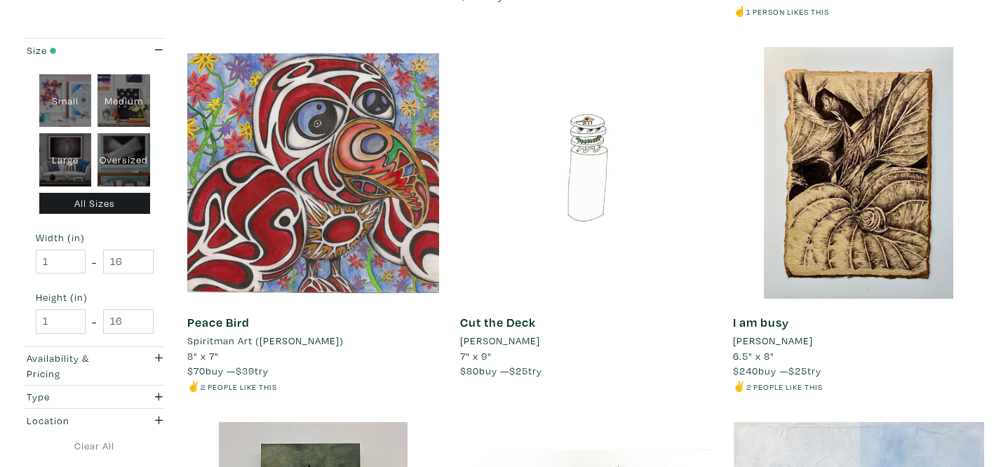
click at [757, 344] on li "[PERSON_NAME]" at bounding box center [773, 340] width 80 height 15
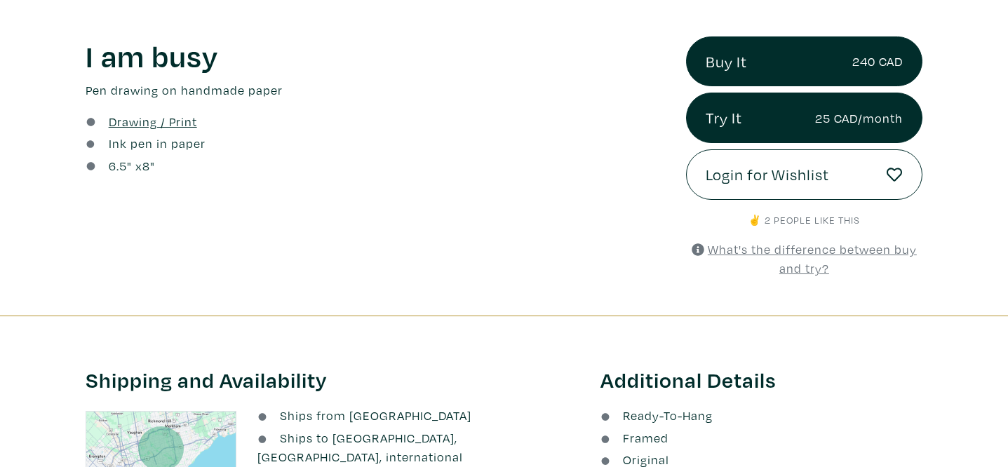
scroll to position [523, 0]
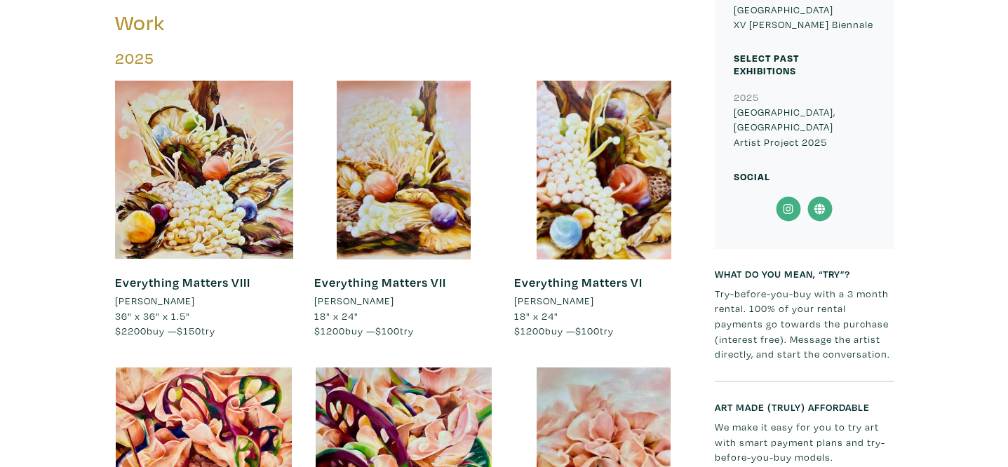
scroll to position [691, 0]
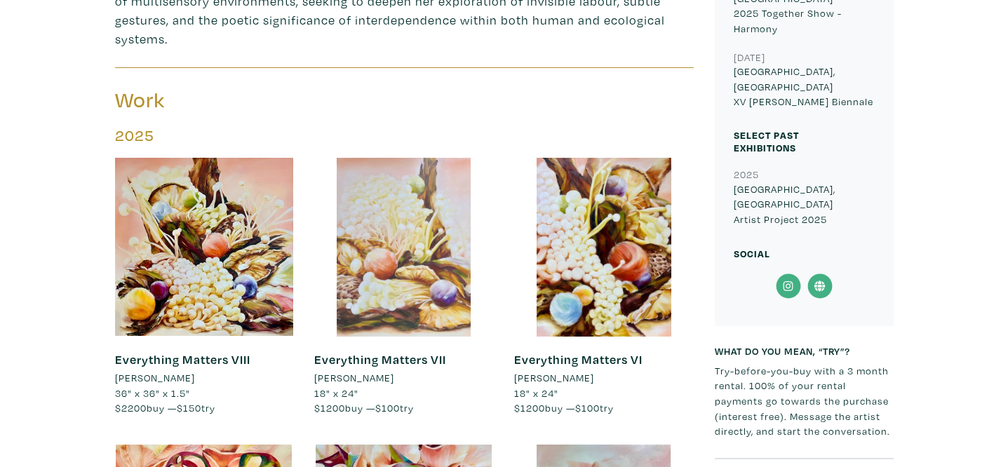
click at [399, 257] on div at bounding box center [403, 247] width 179 height 179
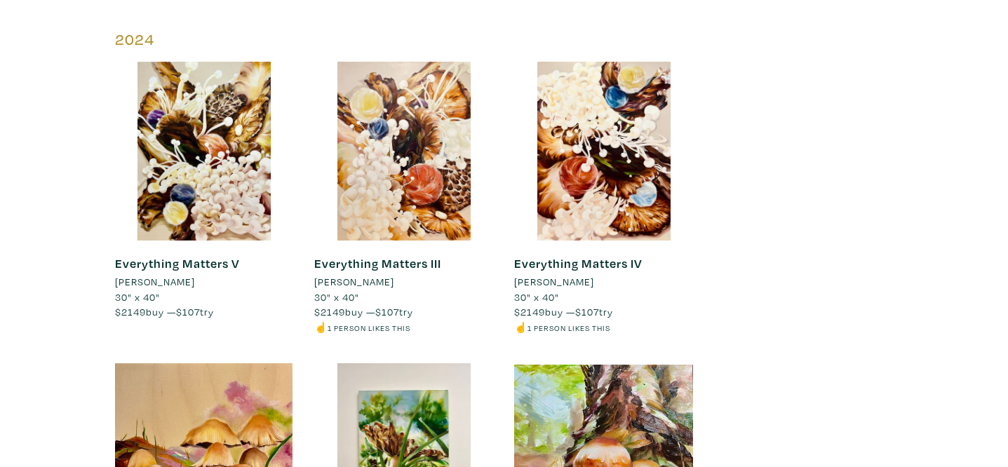
scroll to position [1710, 0]
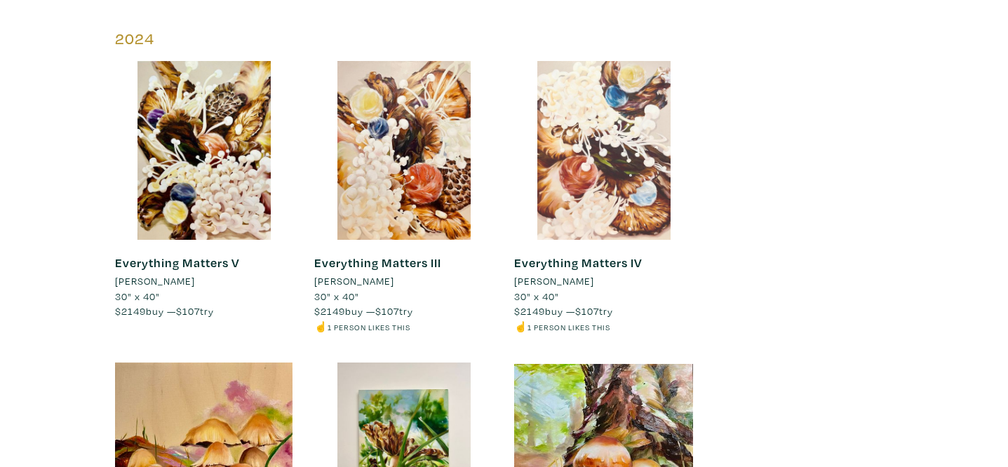
click at [614, 147] on div at bounding box center [603, 150] width 179 height 179
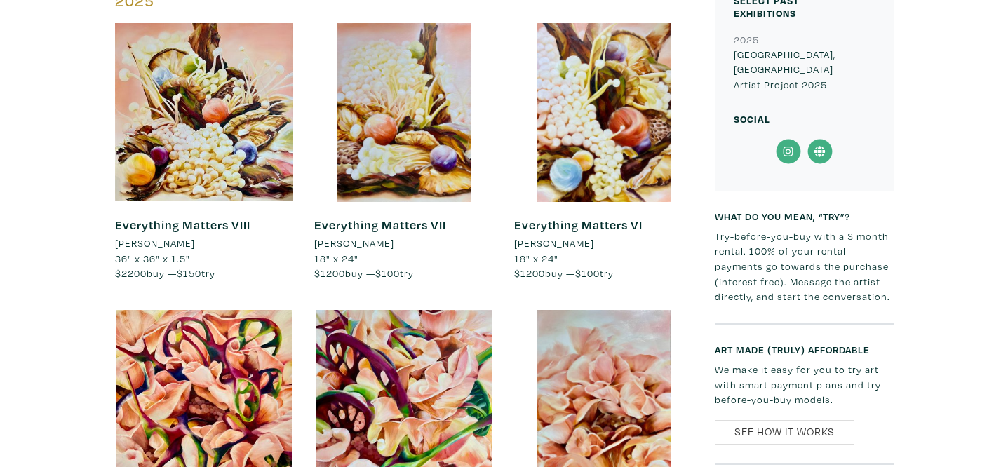
scroll to position [766, 0]
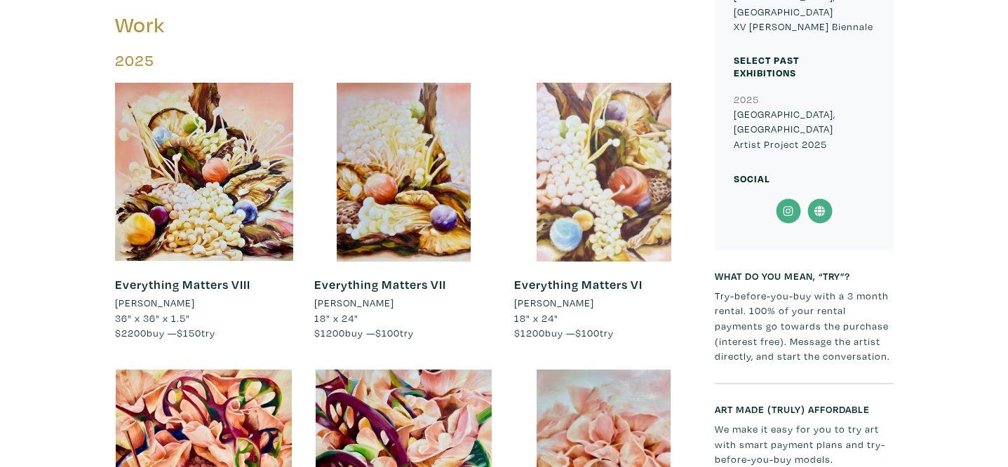
click at [580, 186] on div at bounding box center [603, 172] width 179 height 179
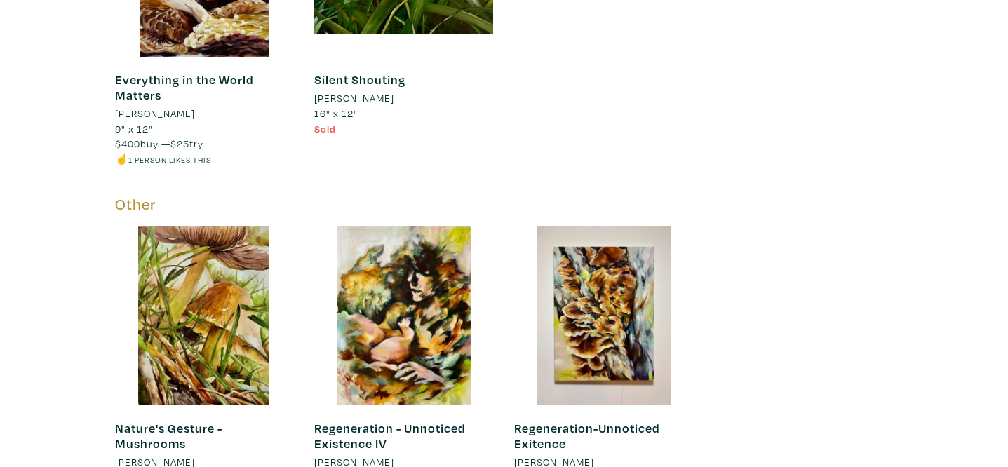
scroll to position [4071, 0]
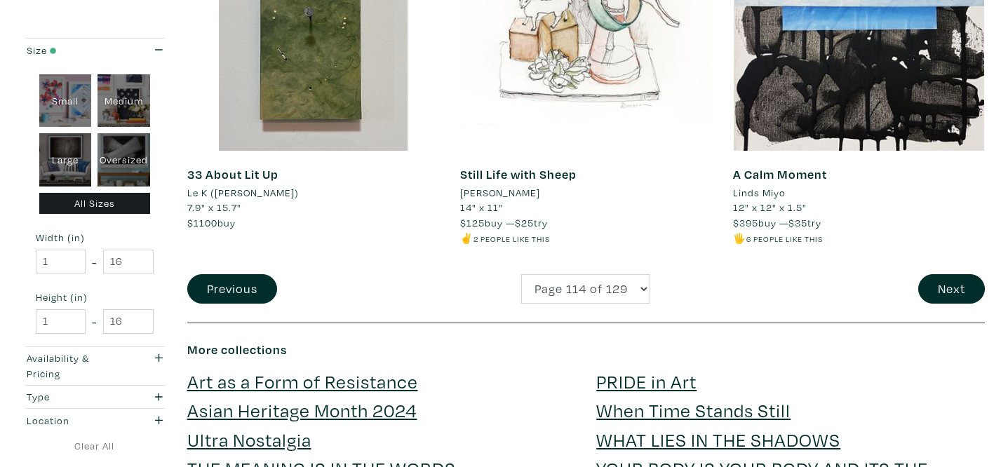
scroll to position [2928, 0]
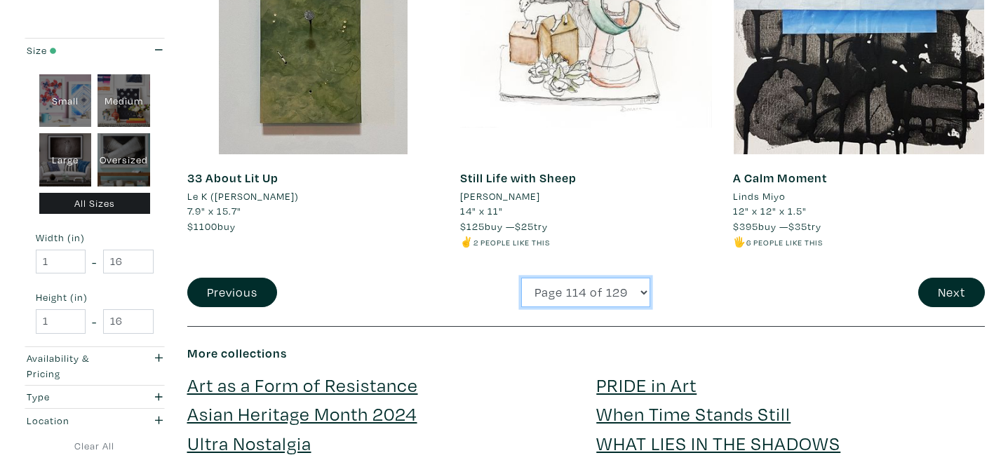
click at [570, 299] on select "Page 1 of 129 Page 2 of 129 Page 3 of 129 Page 4 of 129 Page 5 of 129 Page 6 of…" at bounding box center [585, 293] width 129 height 30
select select "115"
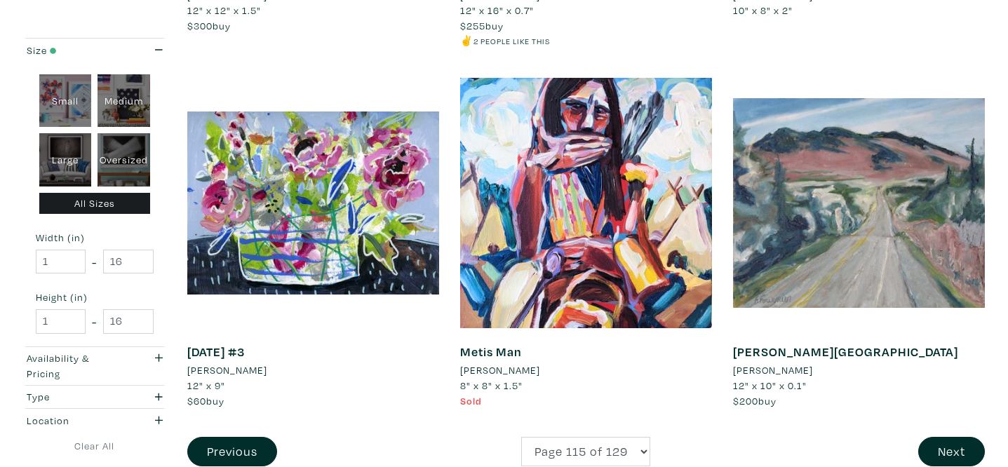
scroll to position [2818, 0]
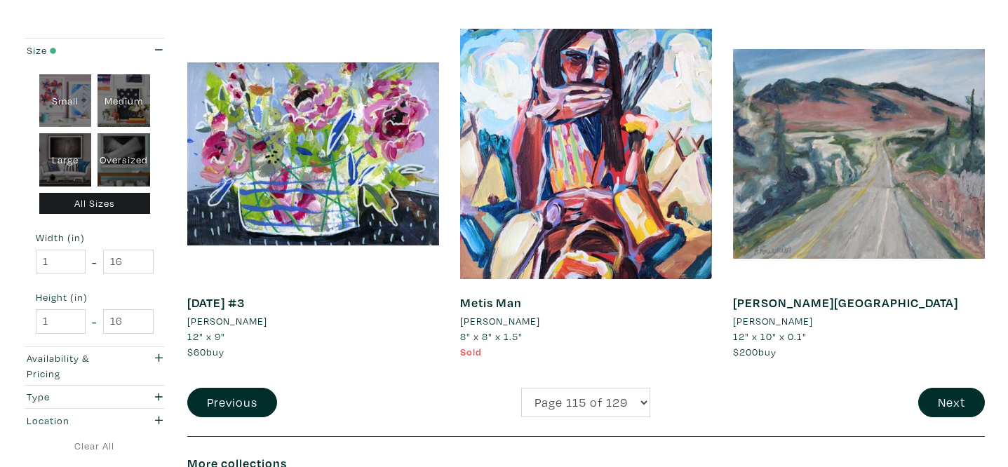
click at [252, 320] on li "[PERSON_NAME]" at bounding box center [227, 321] width 80 height 15
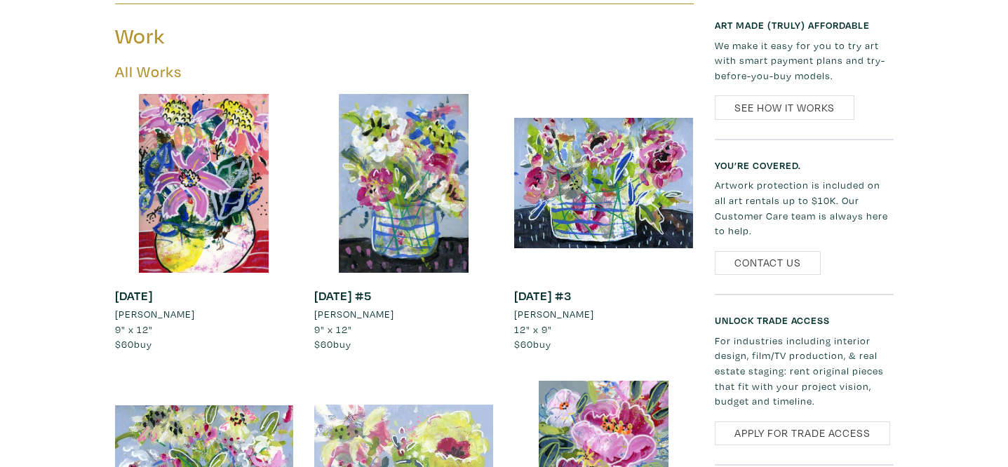
scroll to position [838, 0]
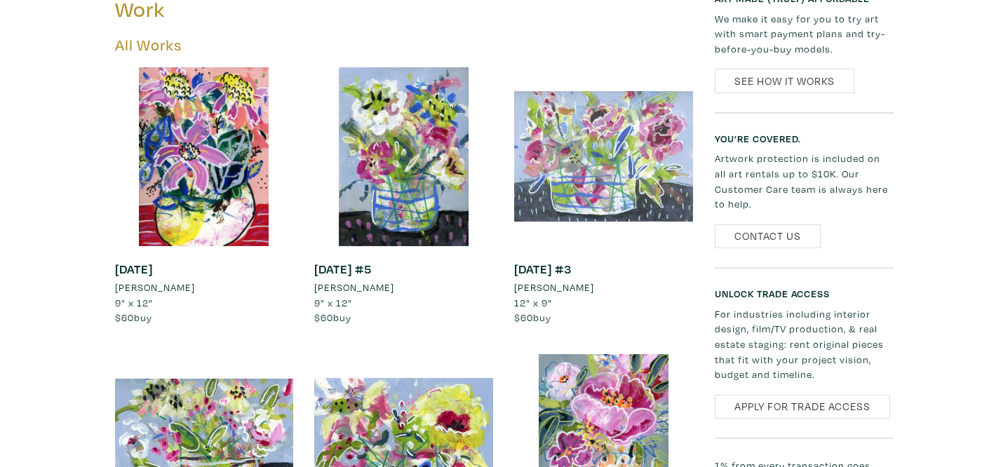
click at [645, 154] on div at bounding box center [603, 156] width 179 height 179
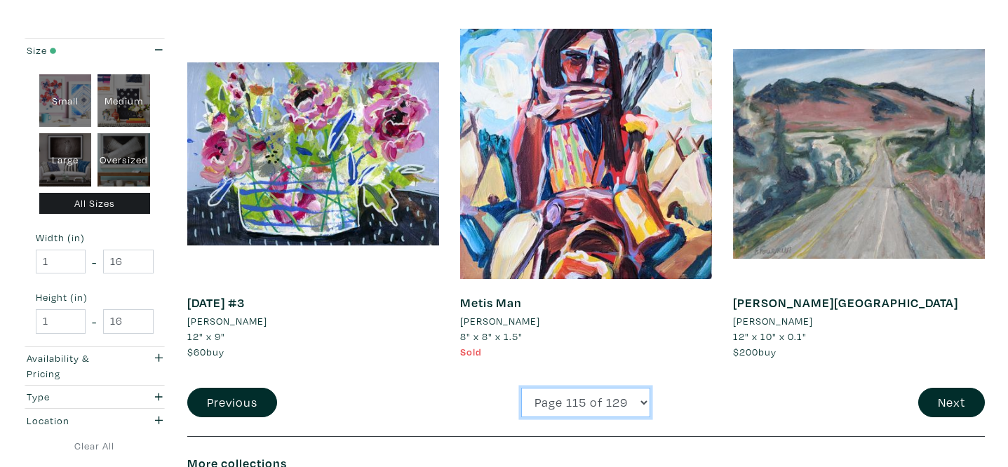
click at [584, 402] on select "Page 1 of 129 Page 2 of 129 Page 3 of 129 Page 4 of 129 Page 5 of 129 Page 6 of…" at bounding box center [585, 403] width 129 height 30
select select "116"
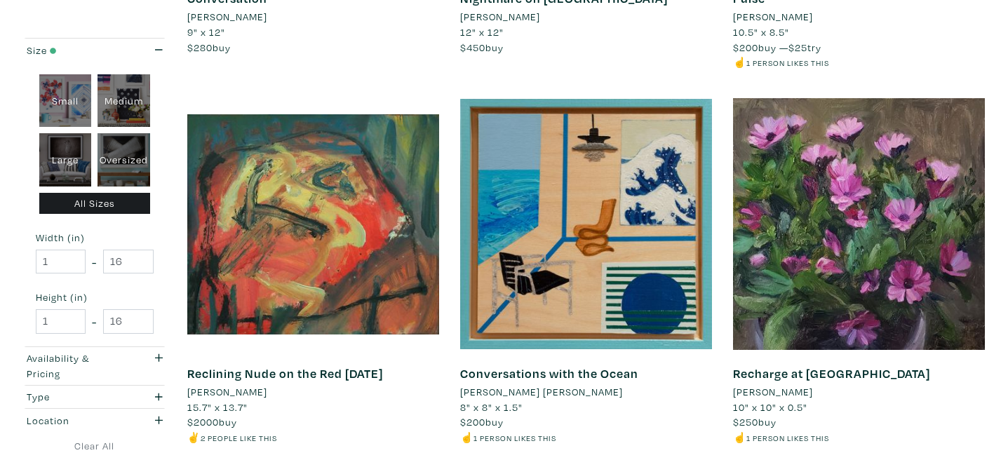
scroll to position [912, 0]
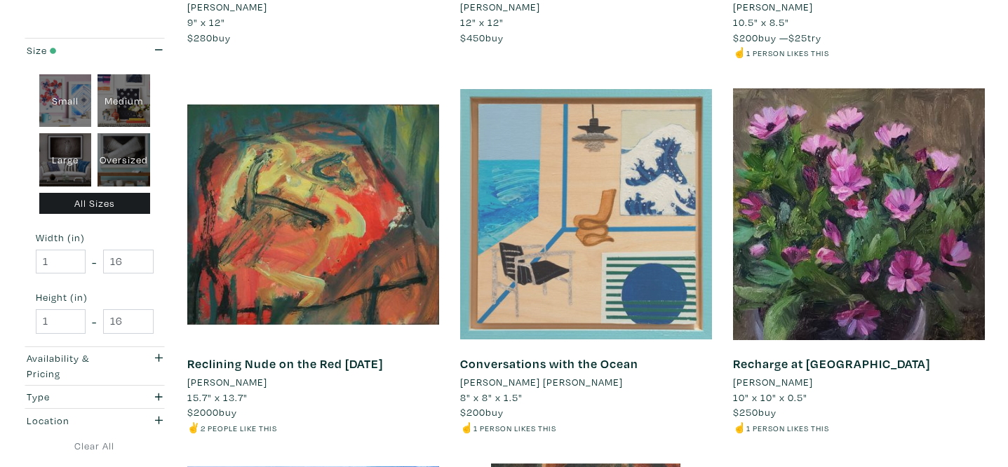
click at [556, 269] on div at bounding box center [586, 214] width 252 height 252
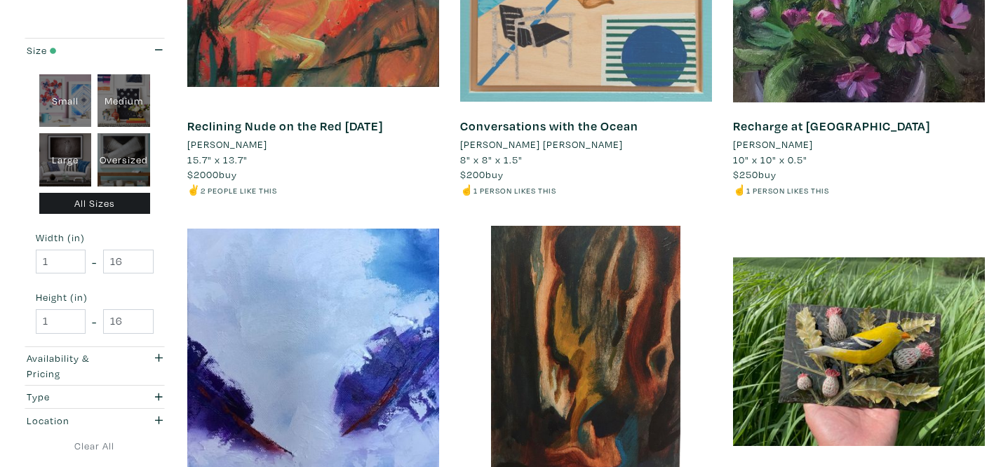
scroll to position [1151, 0]
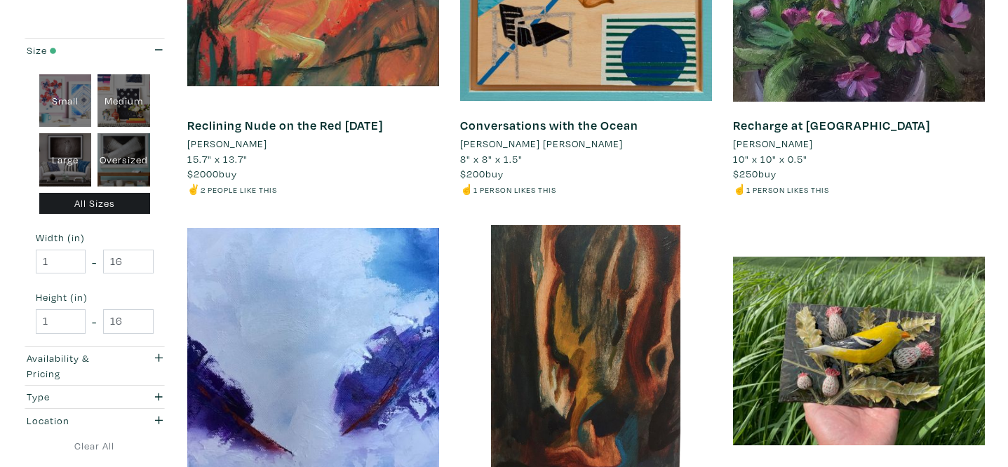
click at [774, 145] on li "Tatiana Nikolaeva" at bounding box center [773, 143] width 80 height 15
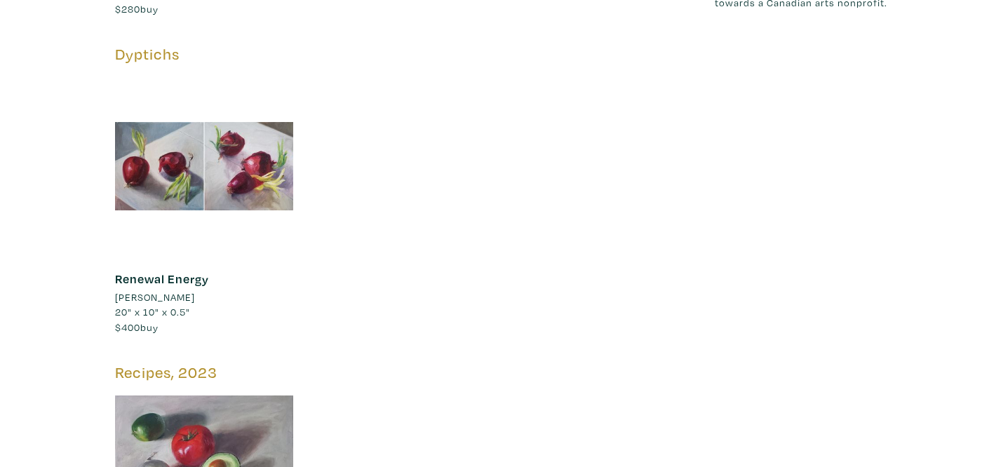
scroll to position [1611, 0]
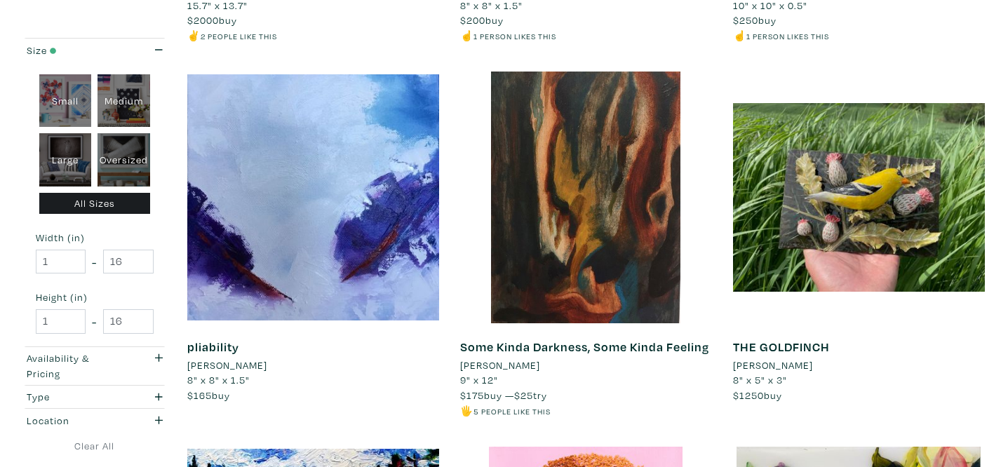
click at [759, 368] on li "[PERSON_NAME]" at bounding box center [773, 365] width 80 height 15
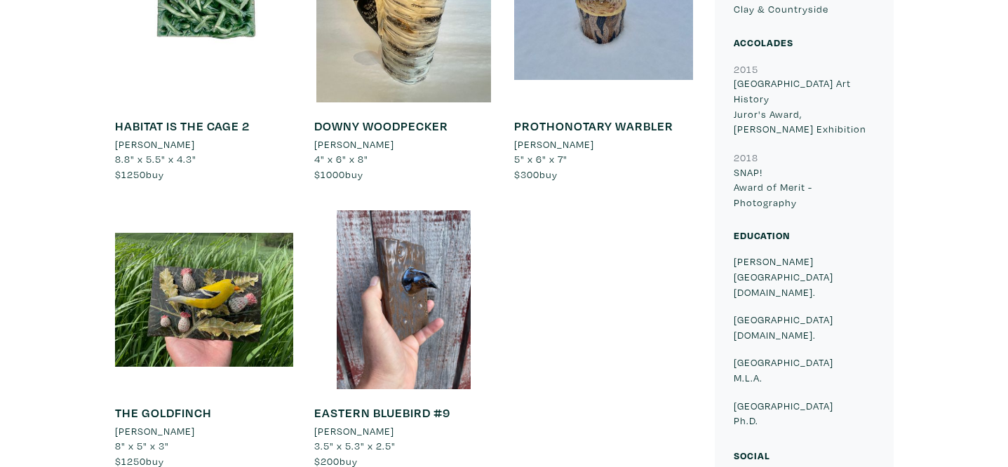
scroll to position [1133, 0]
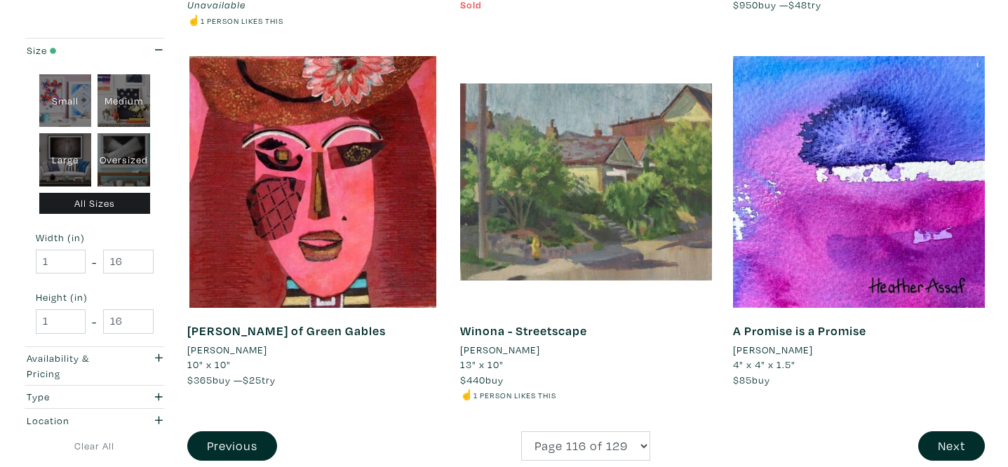
scroll to position [2842, 0]
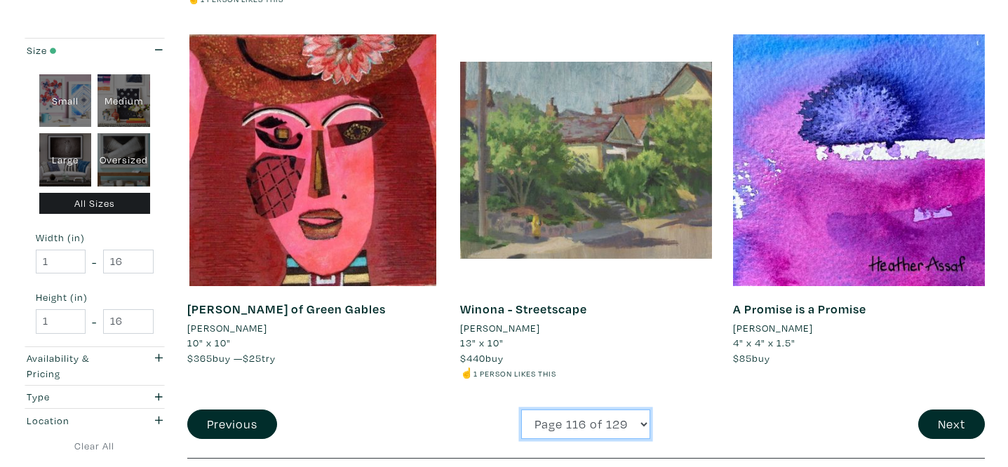
click at [595, 423] on select "Page 1 of 129 Page 2 of 129 Page 3 of 129 Page 4 of 129 Page 5 of 129 Page 6 of…" at bounding box center [585, 425] width 129 height 30
select select "119"
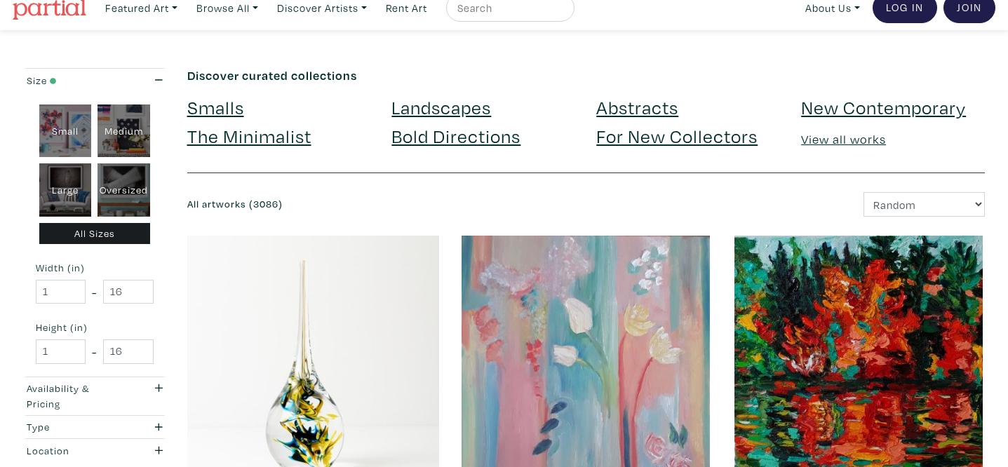
scroll to position [214, 0]
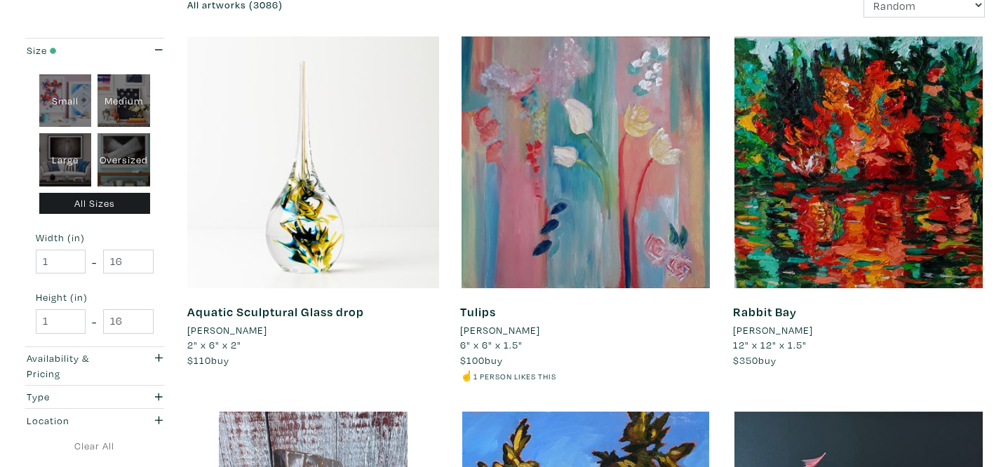
click at [252, 329] on li "[PERSON_NAME]" at bounding box center [227, 330] width 80 height 15
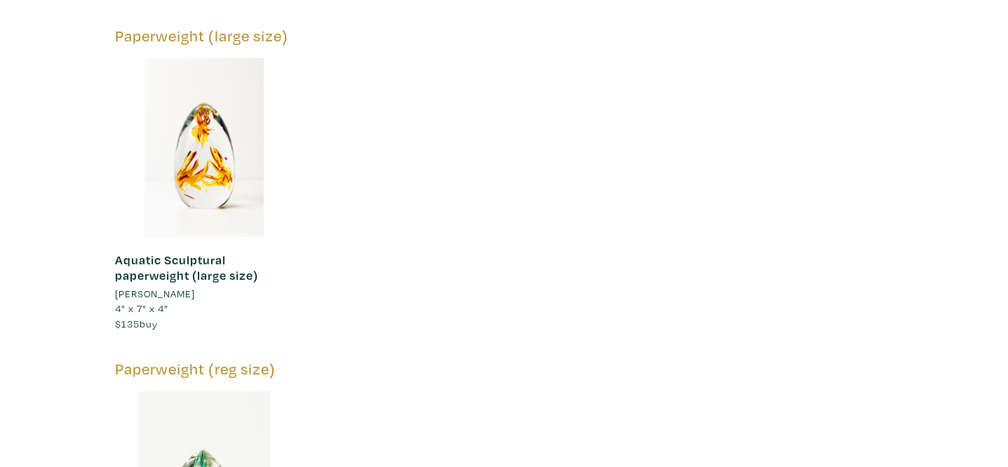
scroll to position [1758, 0]
click at [237, 175] on div at bounding box center [204, 147] width 179 height 179
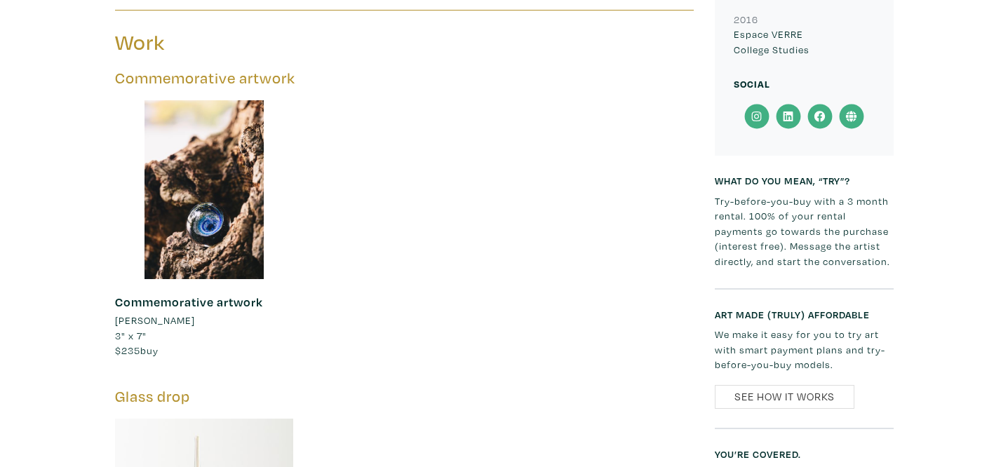
scroll to position [731, 0]
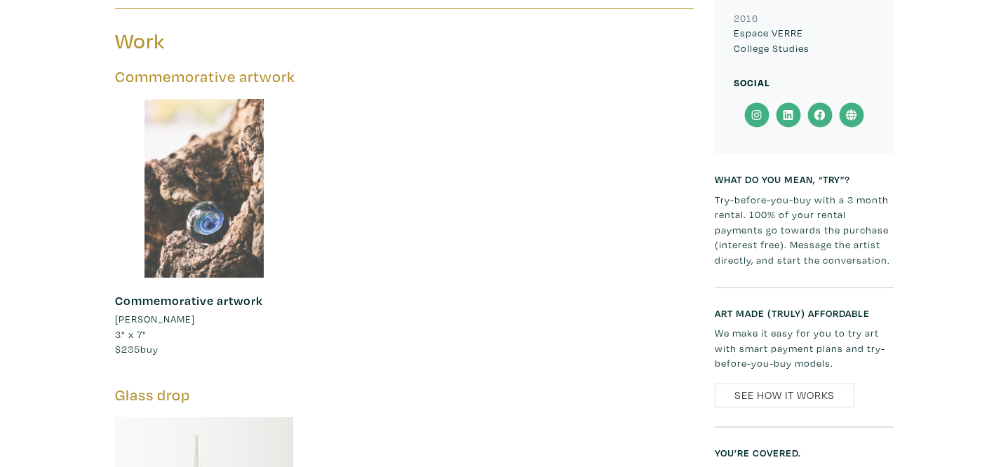
click at [203, 262] on div at bounding box center [204, 188] width 179 height 179
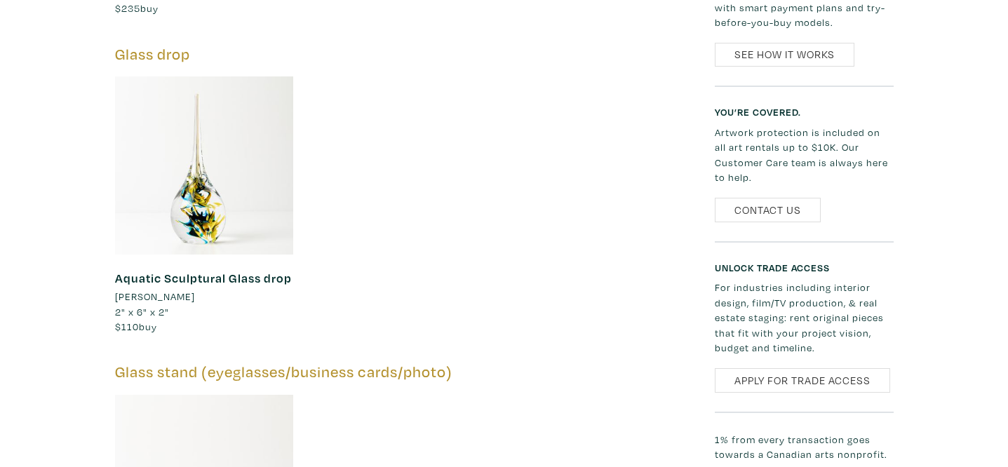
scroll to position [1122, 0]
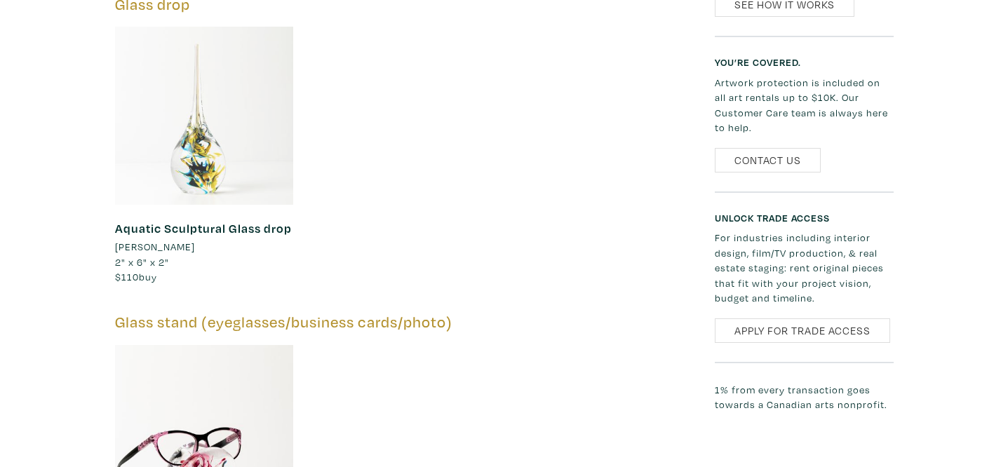
click at [241, 149] on div at bounding box center [204, 116] width 179 height 179
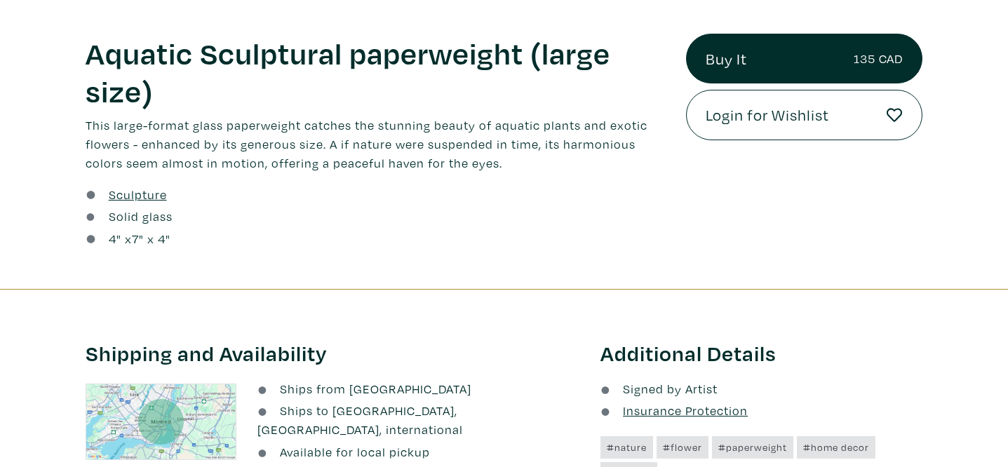
scroll to position [506, 0]
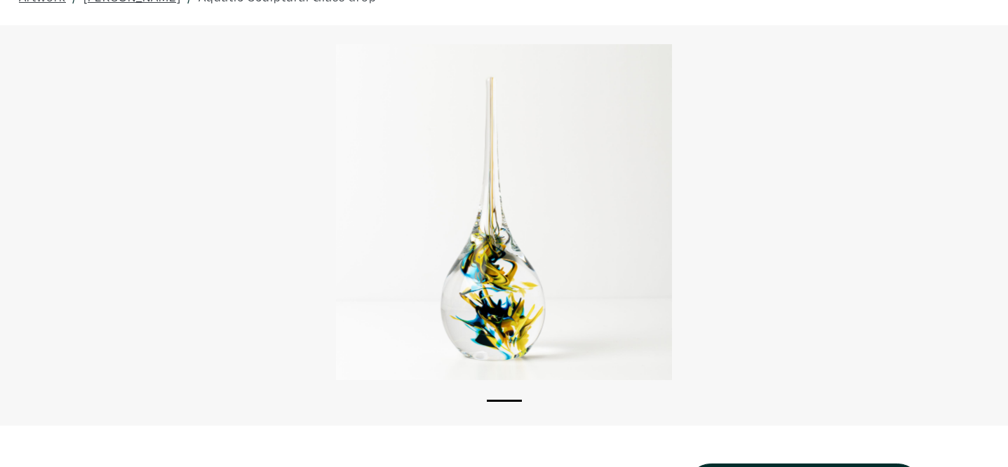
scroll to position [13, 0]
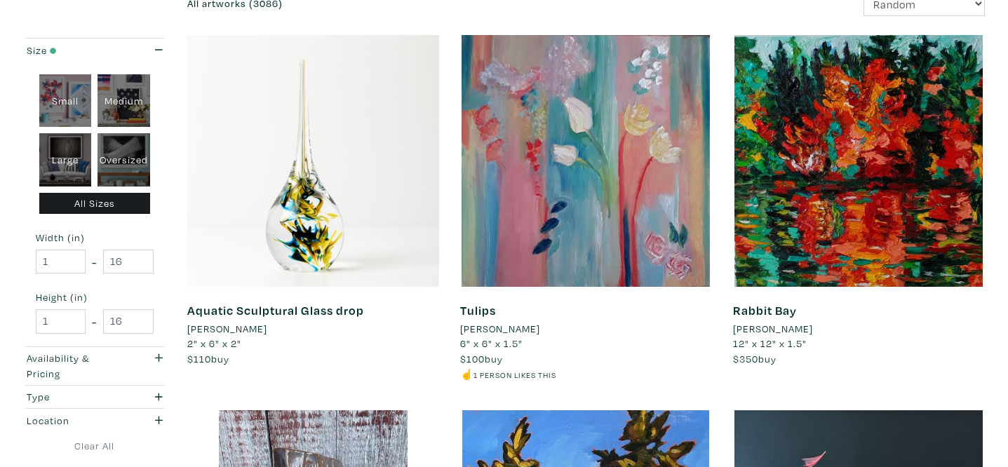
scroll to position [208, 0]
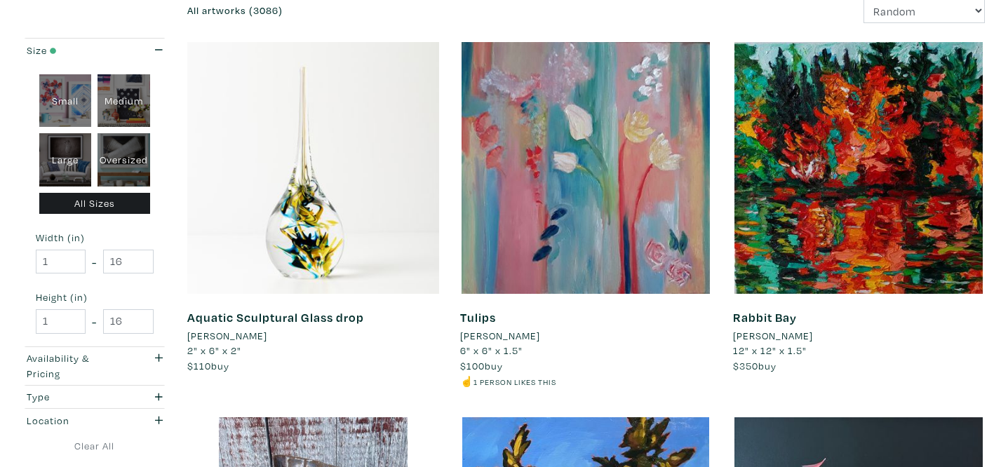
click at [485, 337] on li "Sue Ennis" at bounding box center [500, 335] width 80 height 15
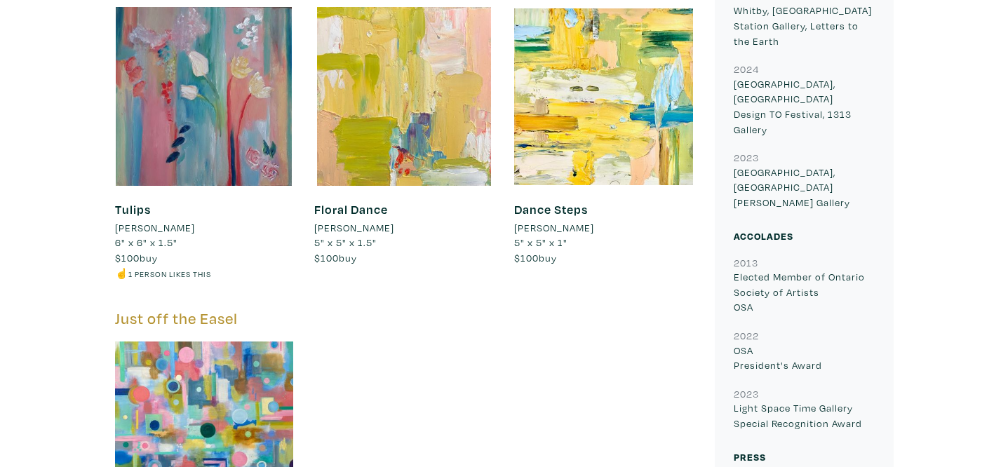
scroll to position [1088, 0]
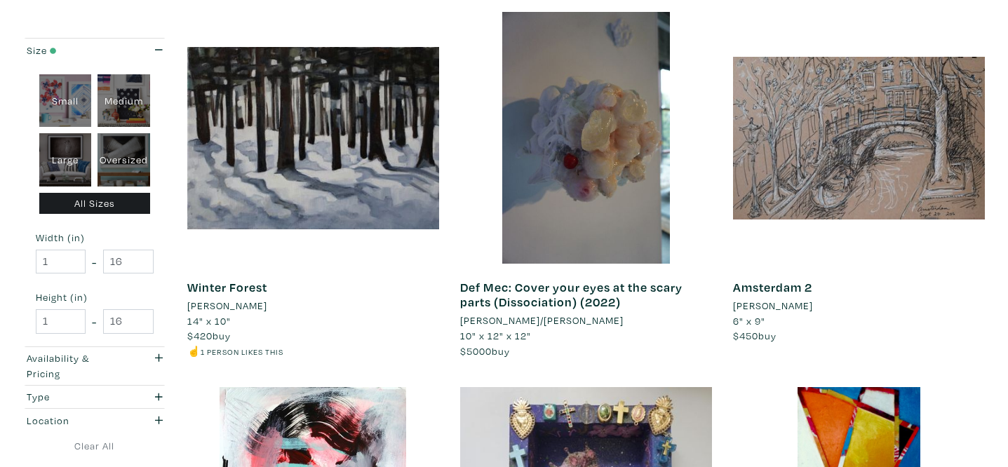
scroll to position [2490, 0]
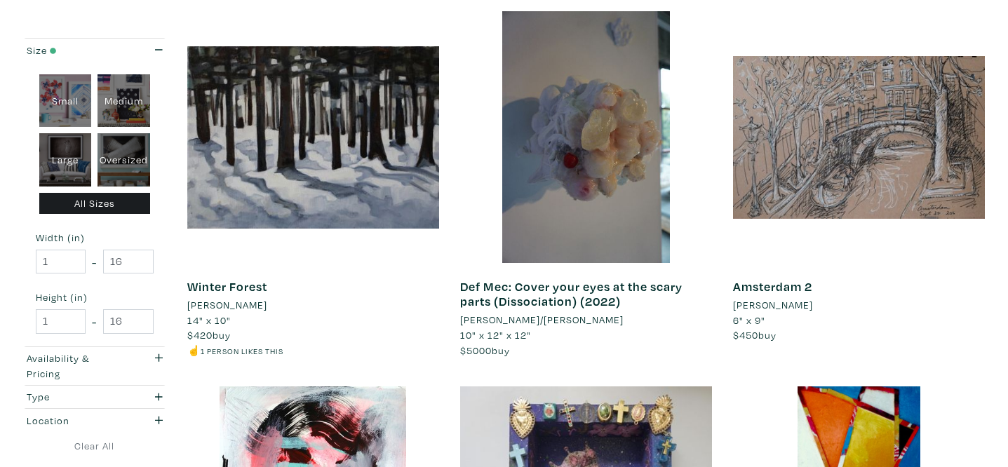
click at [556, 320] on li "[PERSON_NAME]/[PERSON_NAME]" at bounding box center [541, 319] width 163 height 15
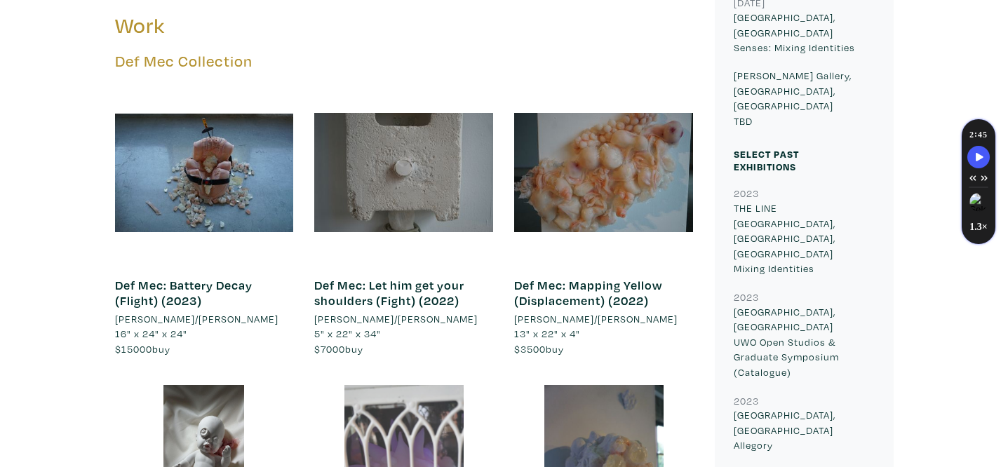
scroll to position [1055, 0]
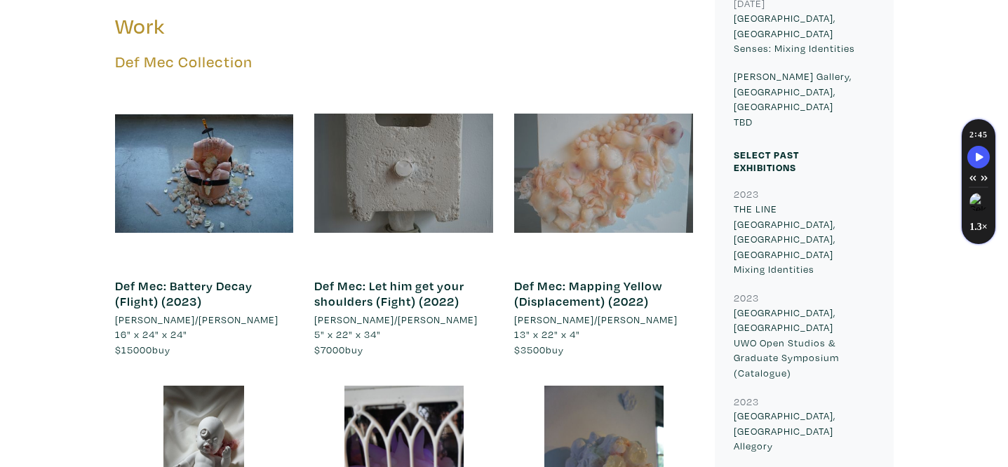
click at [643, 102] on div at bounding box center [603, 173] width 179 height 179
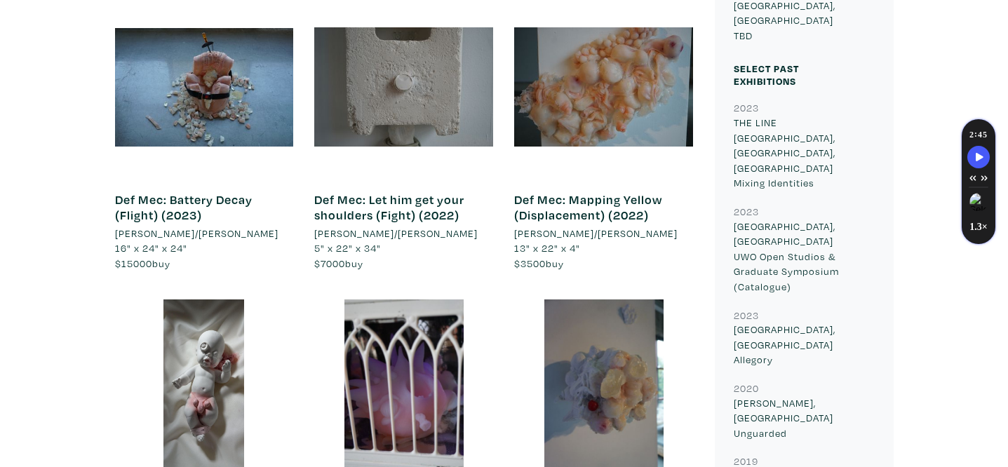
scroll to position [1145, 0]
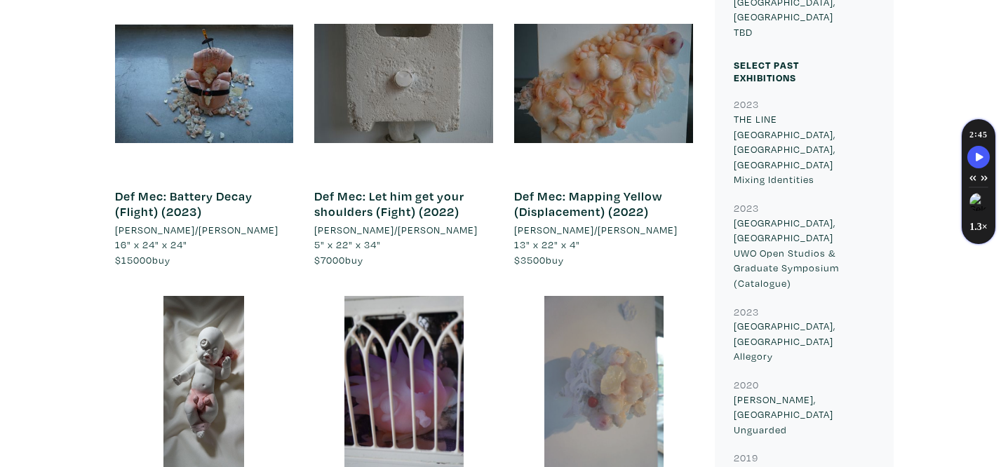
click at [634, 371] on div at bounding box center [603, 385] width 179 height 179
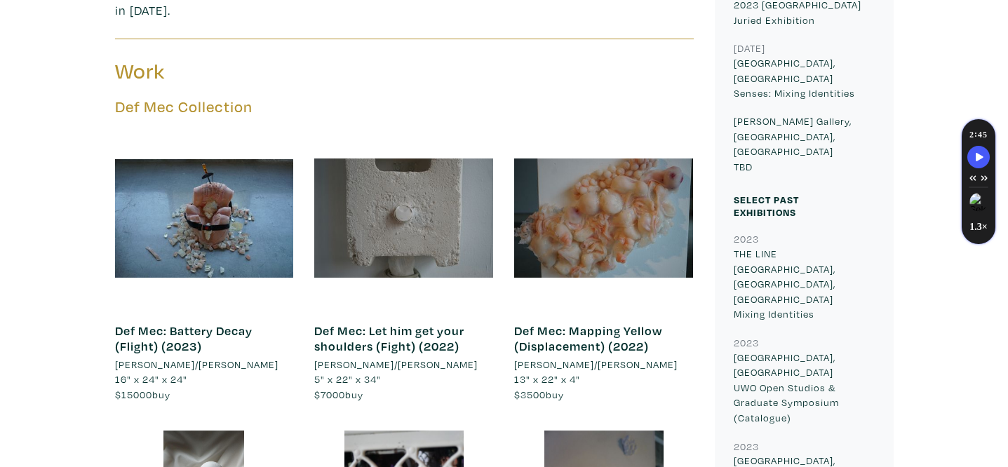
scroll to position [1012, 0]
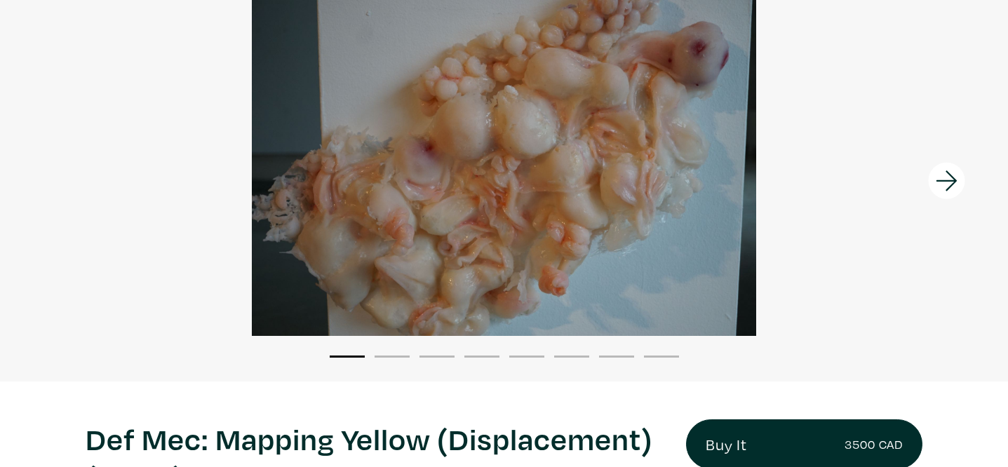
click at [939, 171] on icon at bounding box center [947, 181] width 48 height 38
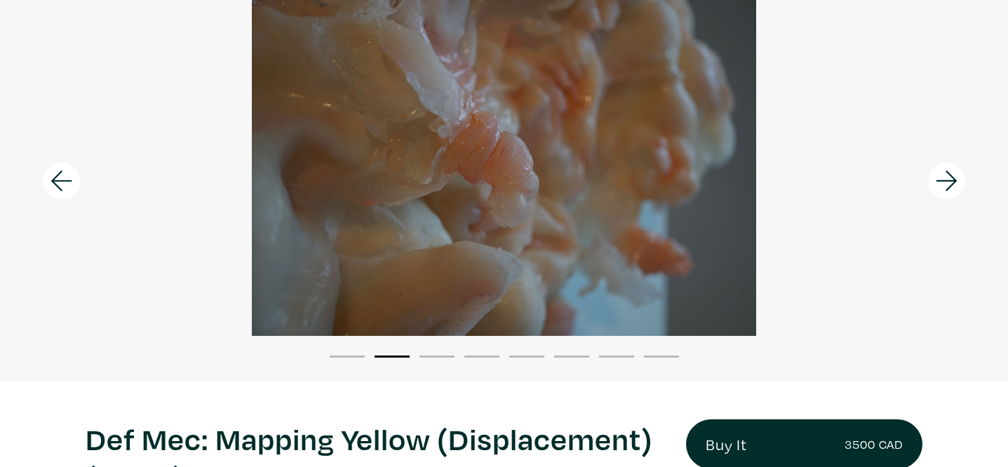
click at [939, 171] on icon at bounding box center [947, 181] width 48 height 38
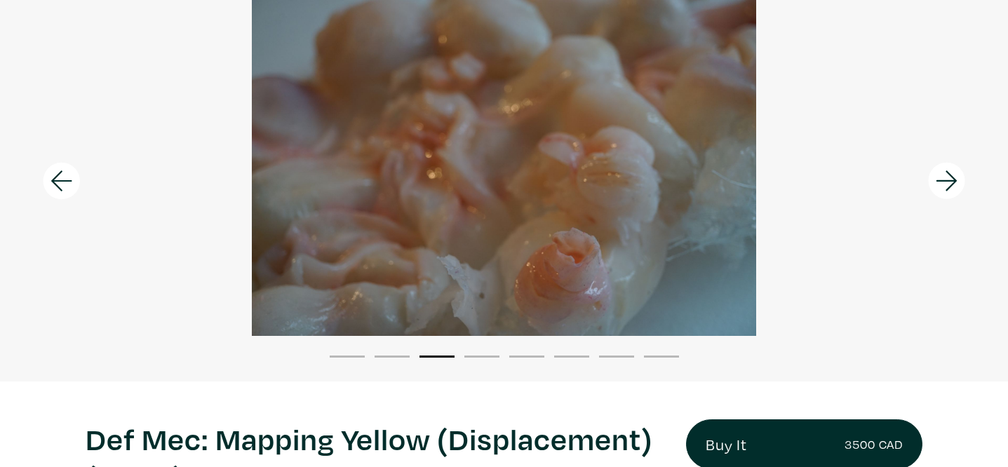
click at [940, 171] on icon at bounding box center [947, 181] width 48 height 38
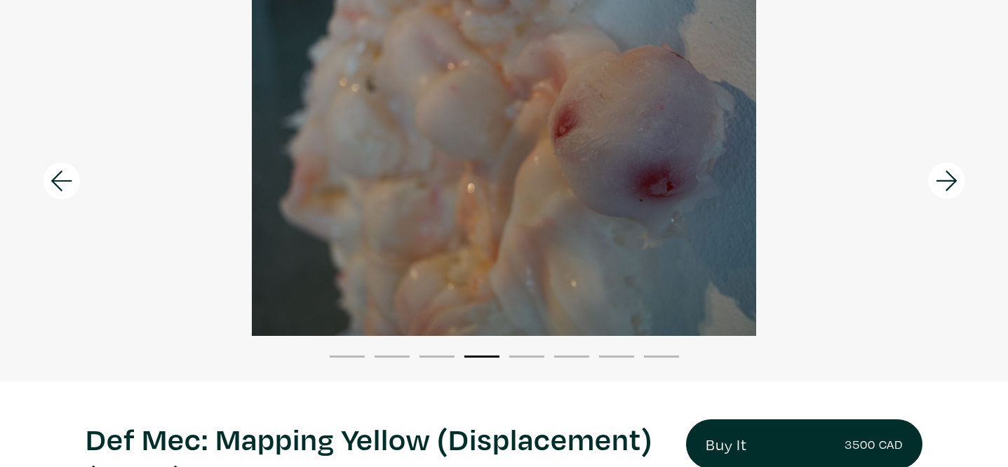
click at [923, 187] on icon at bounding box center [947, 181] width 48 height 38
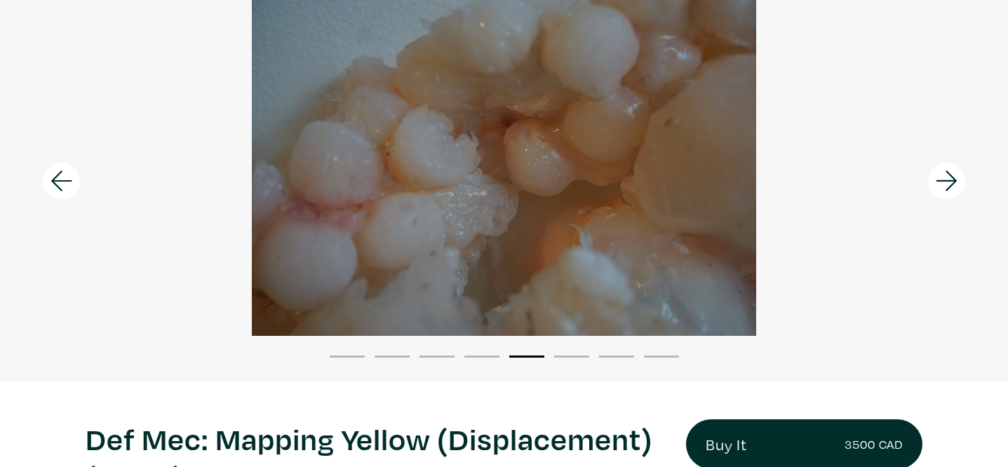
click at [923, 187] on icon at bounding box center [947, 181] width 48 height 38
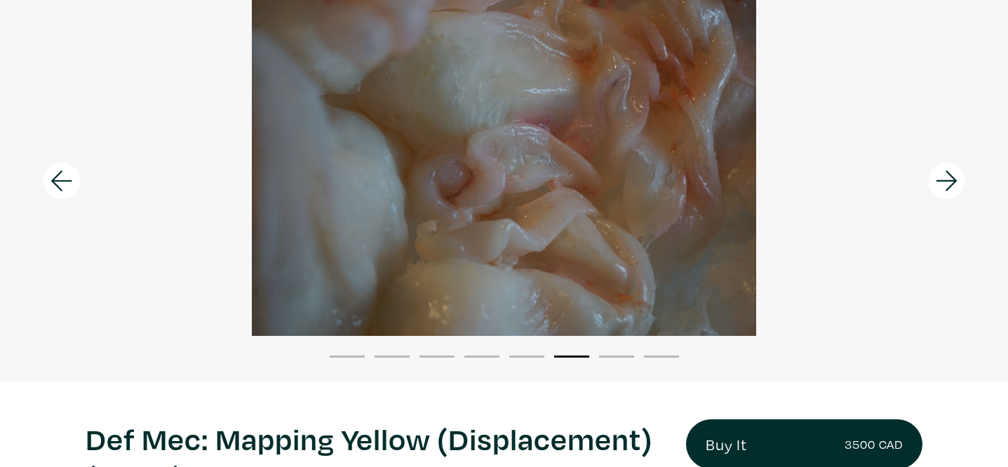
click at [923, 187] on icon at bounding box center [947, 181] width 48 height 38
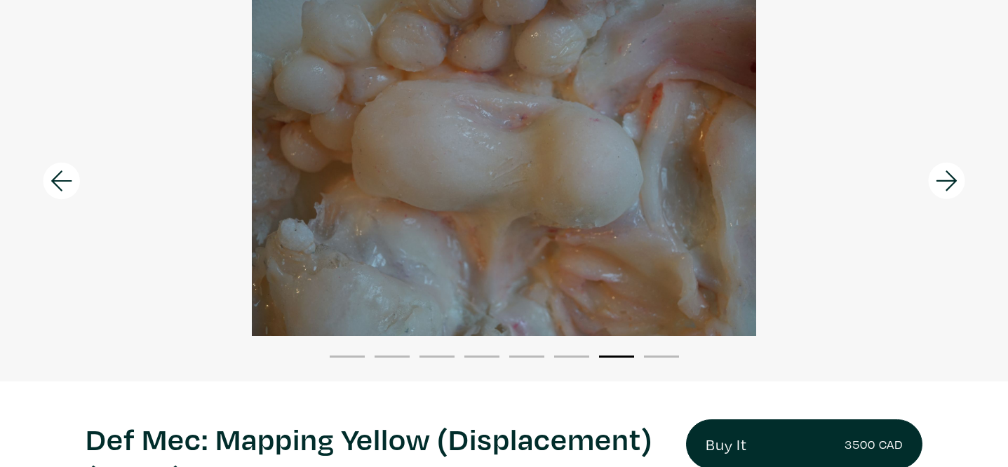
click at [923, 187] on icon at bounding box center [947, 181] width 48 height 38
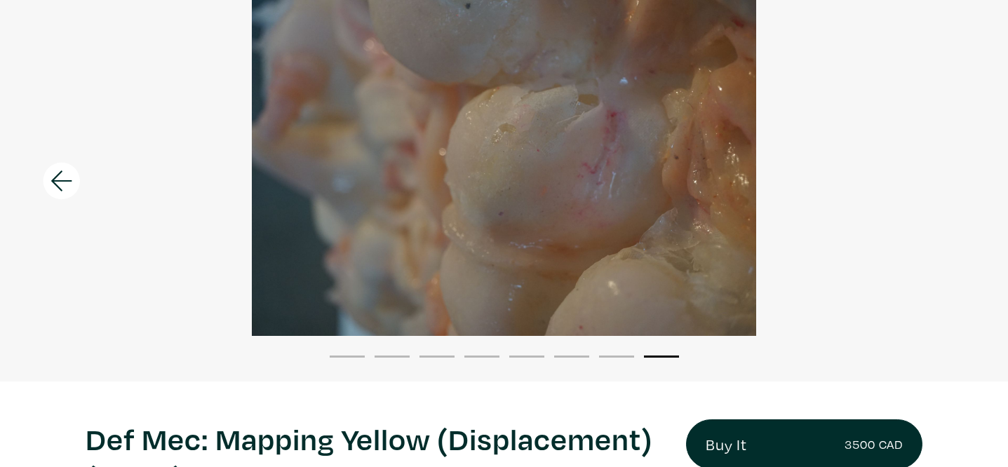
click at [923, 187] on div at bounding box center [504, 168] width 1008 height 336
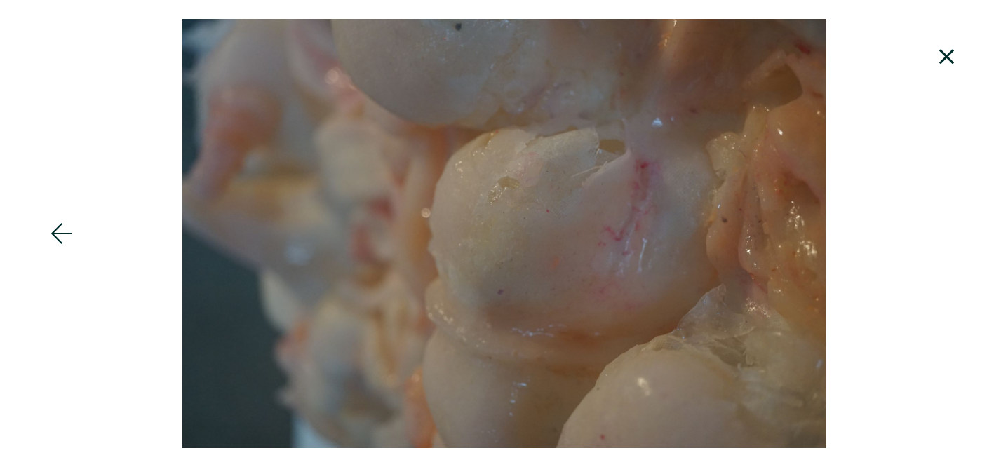
click at [972, 55] on div at bounding box center [966, 38] width 86 height 76
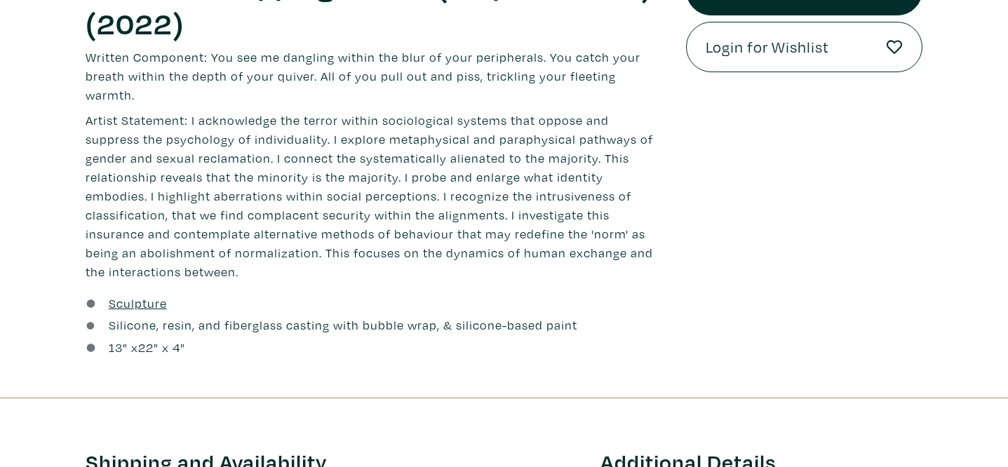
scroll to position [579, 0]
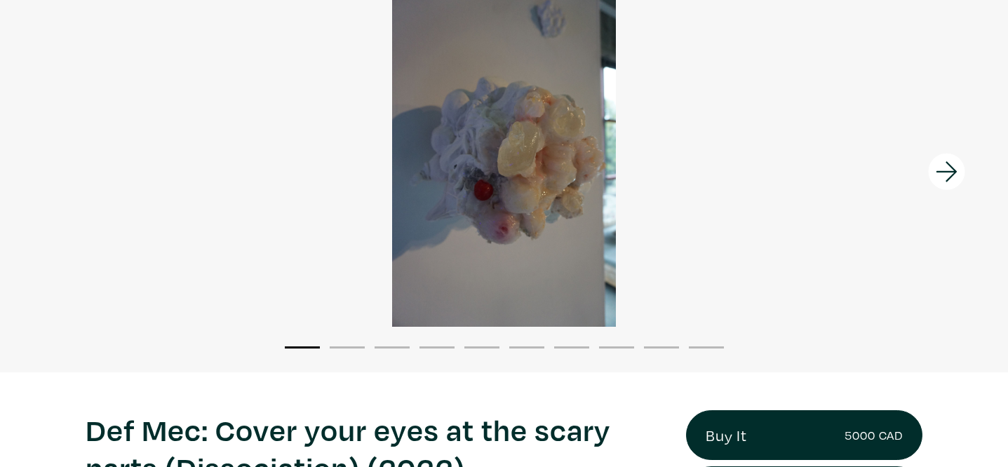
click at [931, 172] on icon at bounding box center [947, 172] width 48 height 38
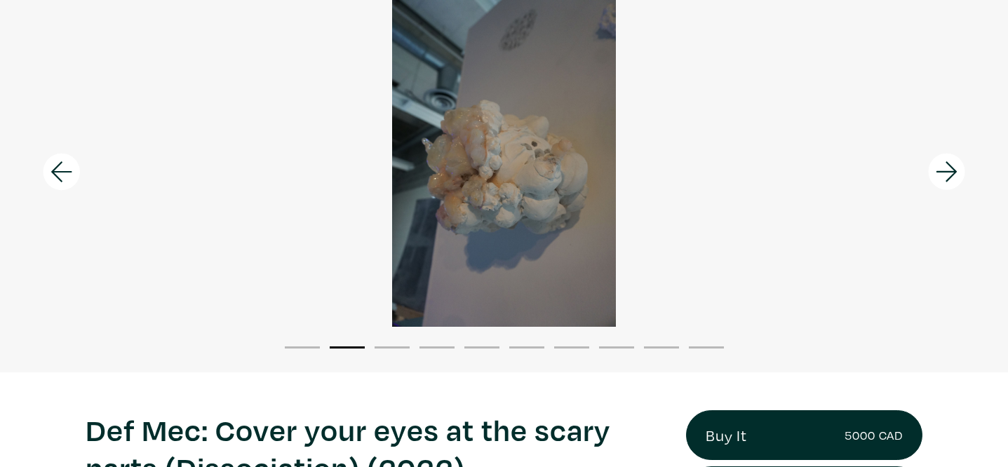
click at [931, 172] on icon at bounding box center [947, 172] width 48 height 38
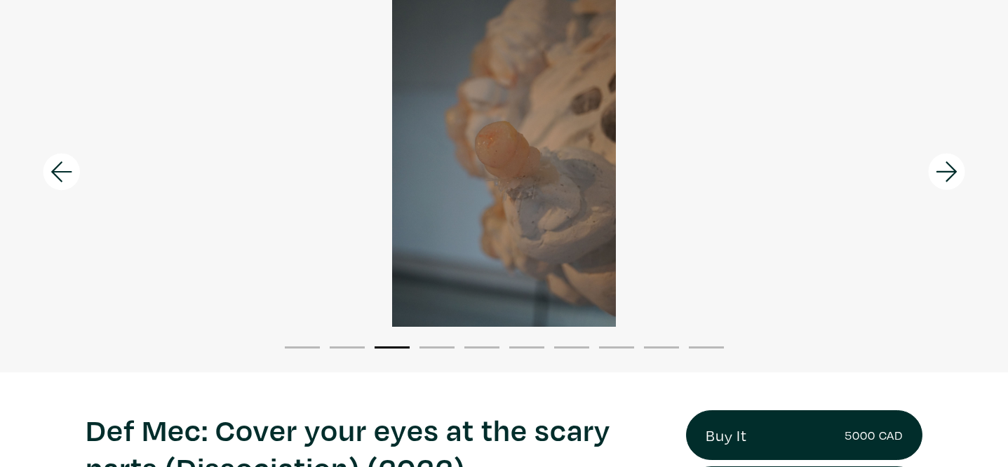
click at [932, 173] on icon at bounding box center [947, 172] width 48 height 38
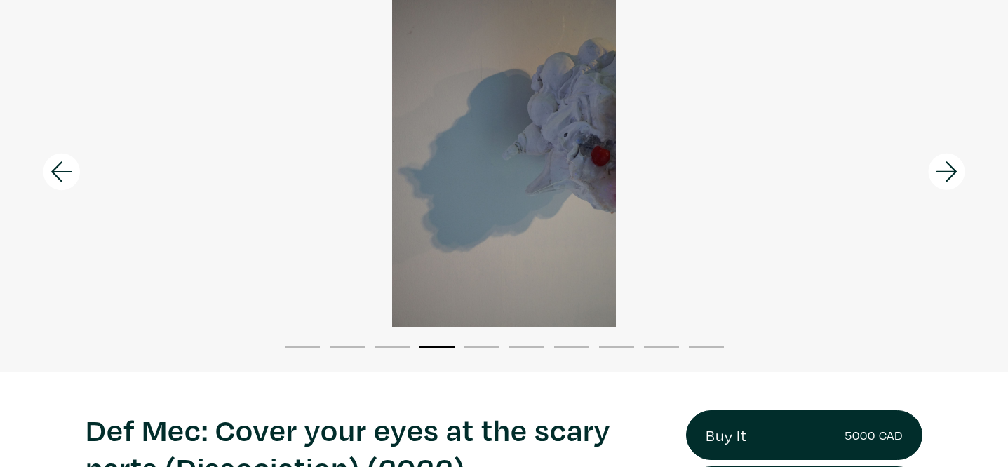
click at [932, 173] on icon at bounding box center [947, 172] width 48 height 38
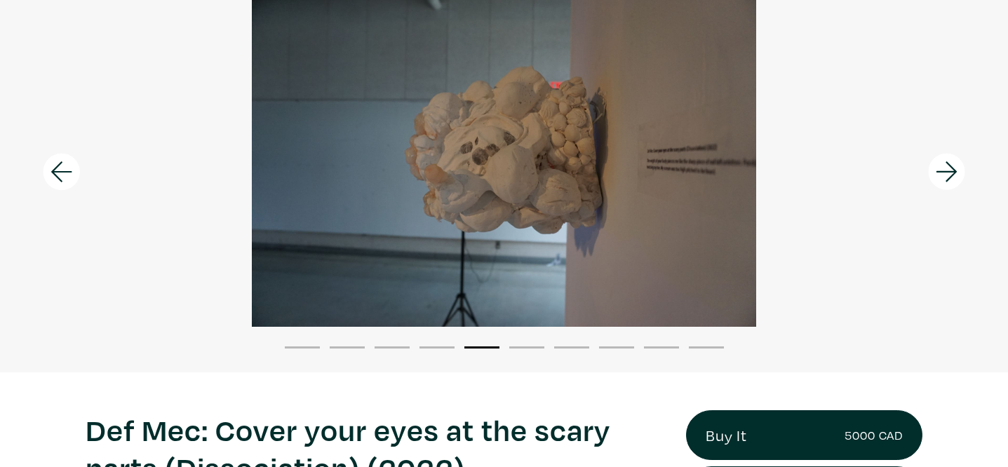
click at [933, 173] on icon at bounding box center [947, 172] width 48 height 38
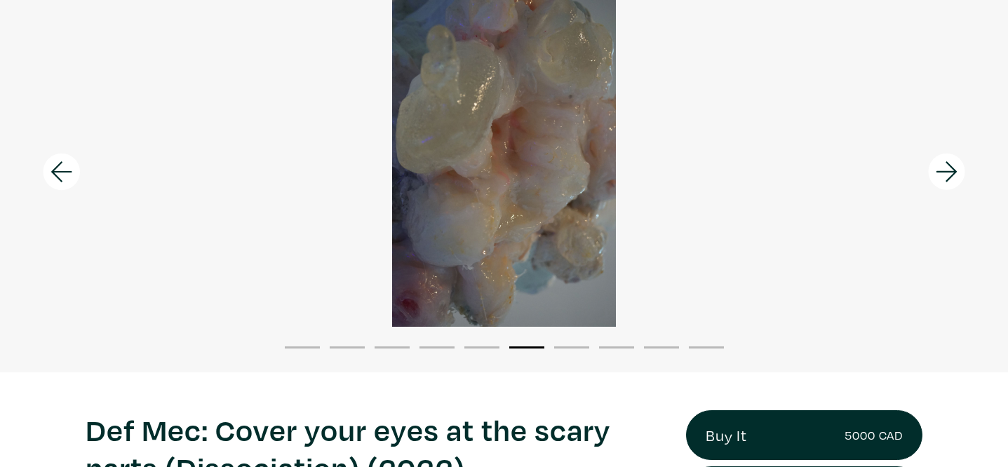
click at [933, 174] on icon at bounding box center [947, 172] width 48 height 38
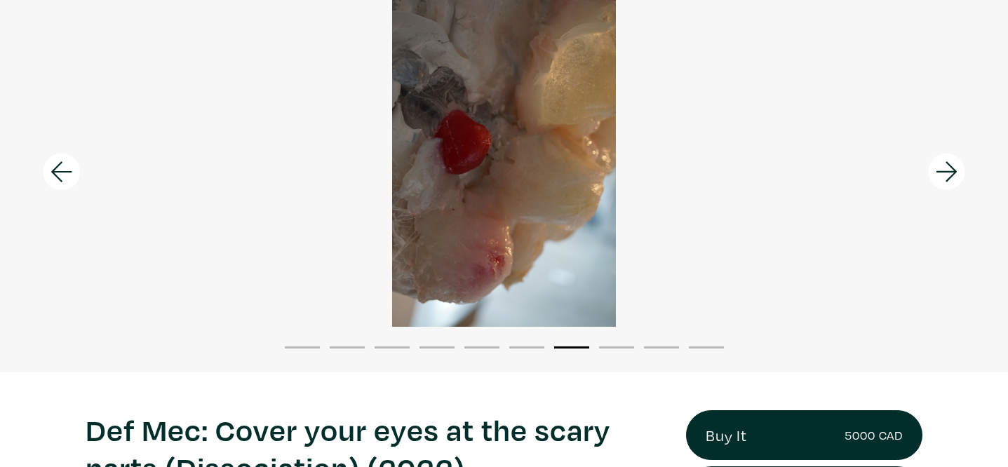
click at [934, 174] on icon at bounding box center [947, 172] width 48 height 38
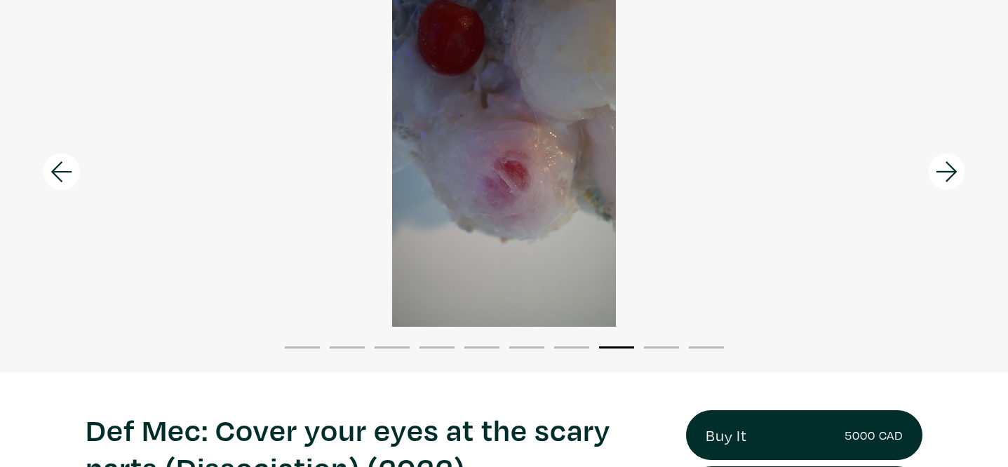
click at [934, 174] on icon at bounding box center [947, 172] width 48 height 38
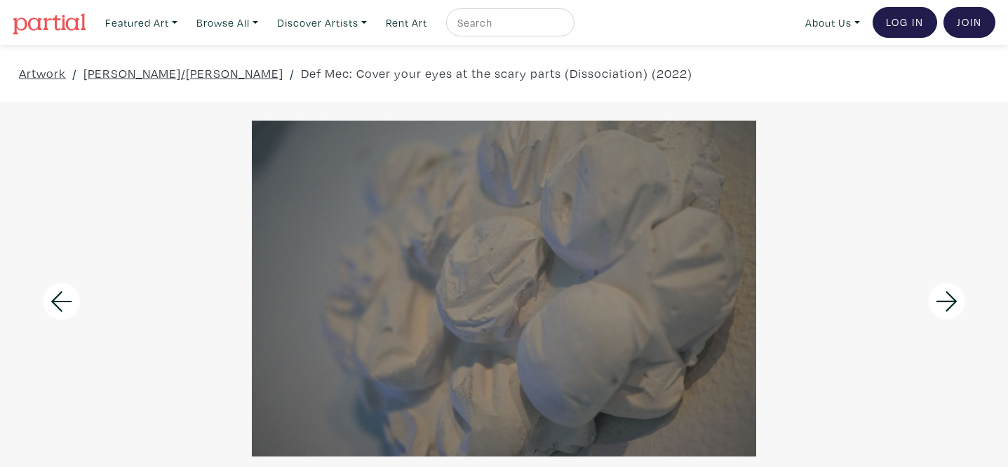
scroll to position [1, 0]
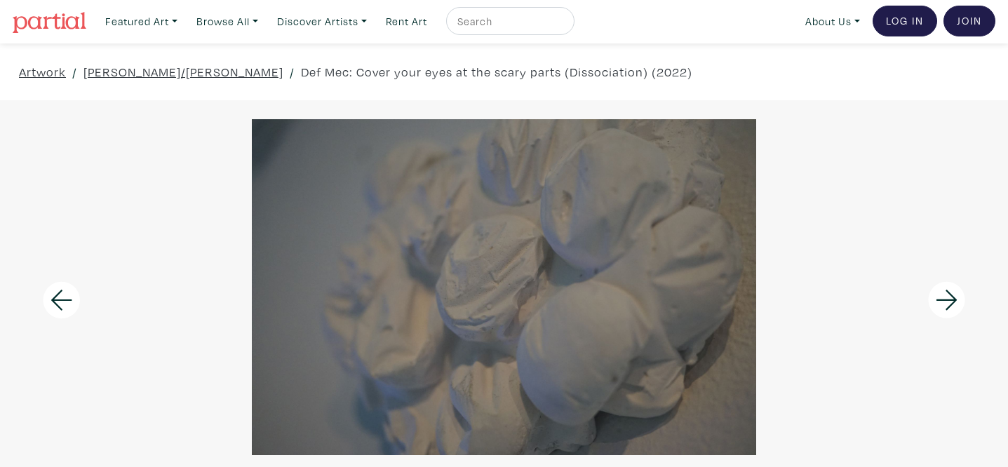
click at [965, 290] on icon at bounding box center [947, 300] width 48 height 38
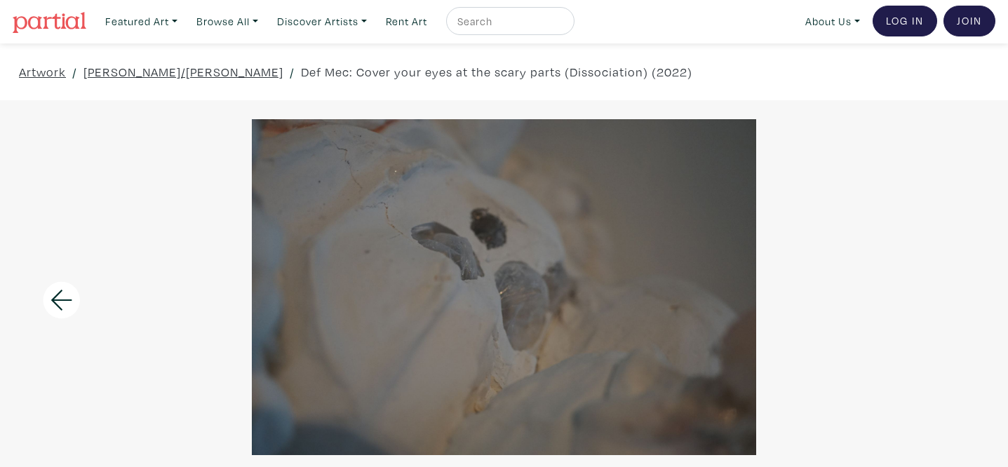
click at [920, 294] on div at bounding box center [504, 287] width 1008 height 336
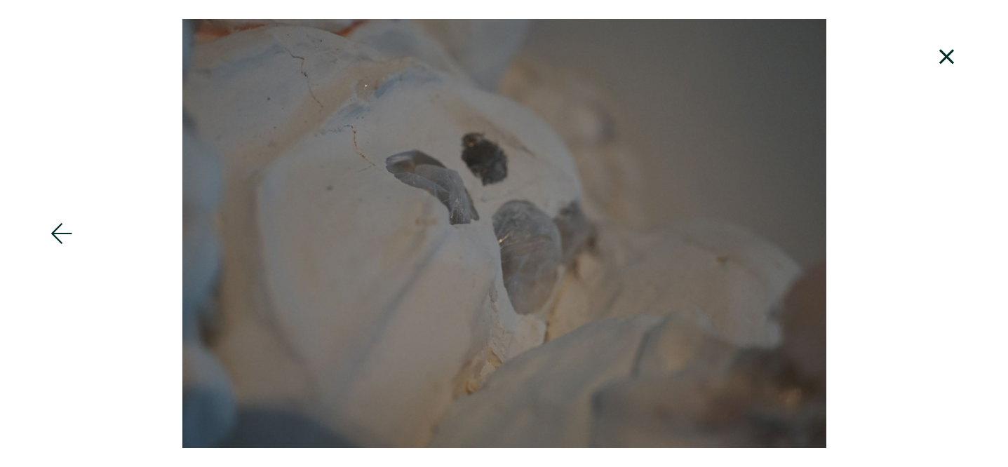
click at [940, 55] on icon at bounding box center [947, 57] width 48 height 38
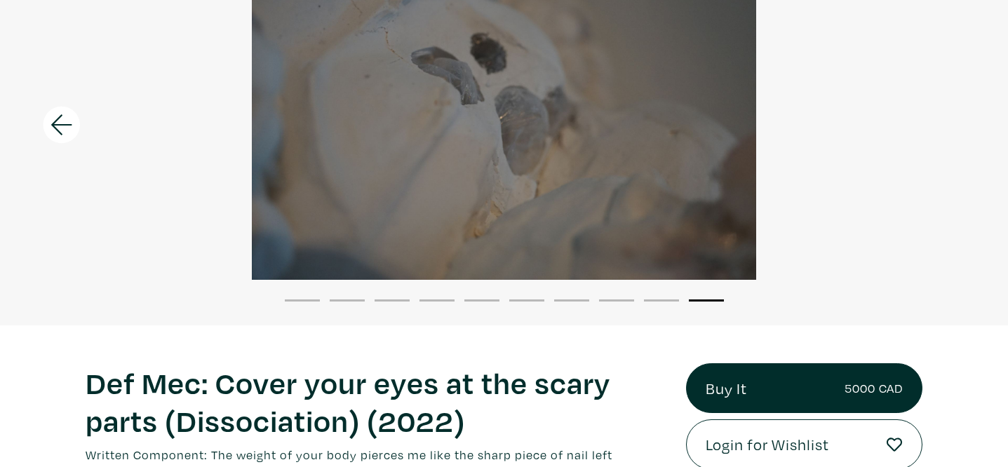
scroll to position [211, 0]
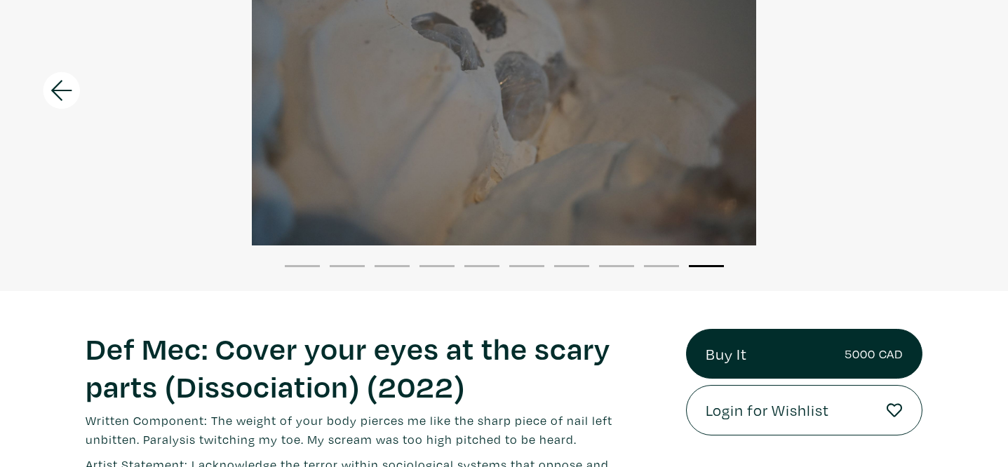
click at [293, 267] on li "1" at bounding box center [302, 265] width 35 height 14
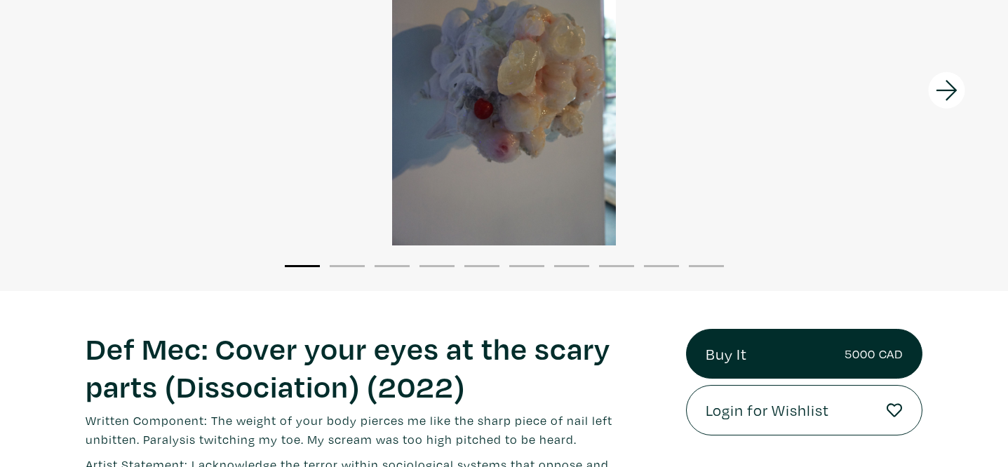
scroll to position [0, 0]
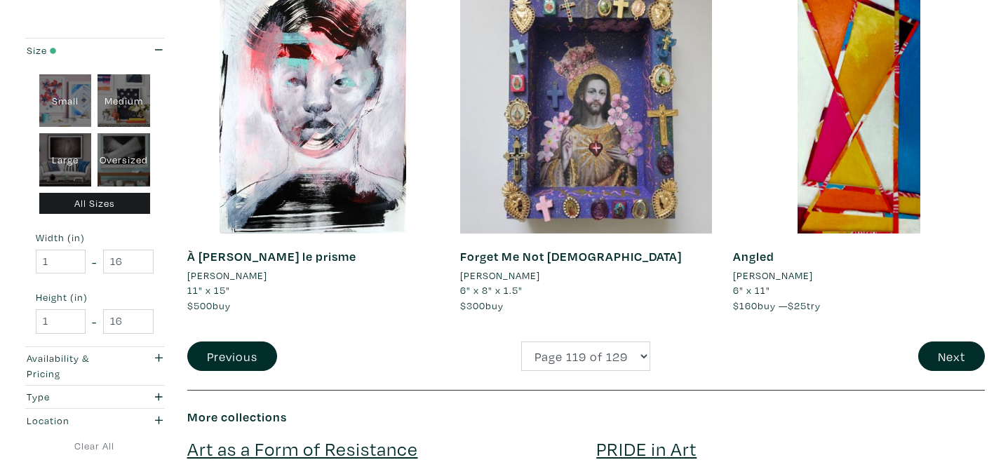
scroll to position [2912, 0]
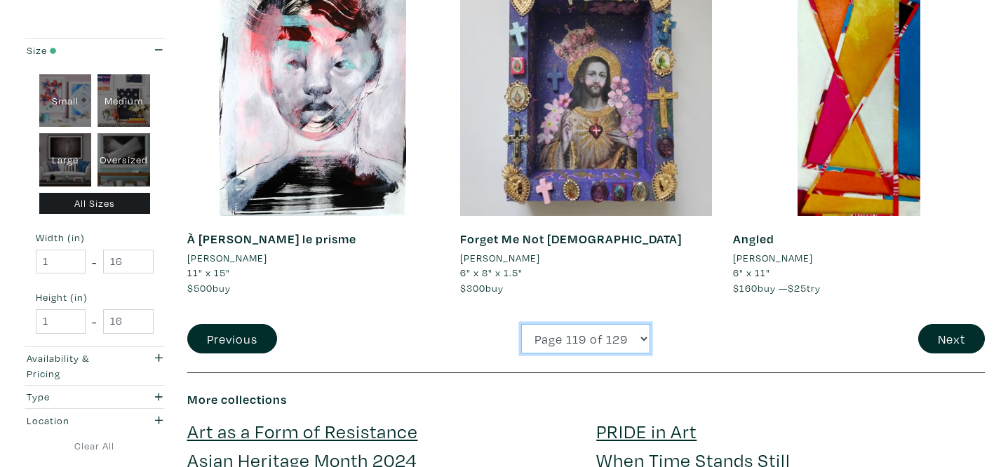
click at [603, 342] on select "Page 1 of 129 Page 2 of 129 Page 3 of 129 Page 4 of 129 Page 5 of 129 Page 6 of…" at bounding box center [585, 339] width 129 height 30
select select "120"
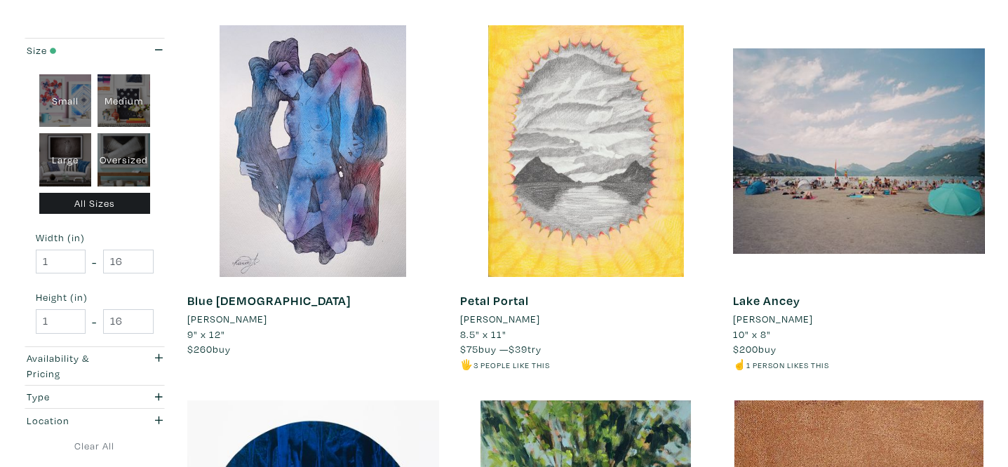
scroll to position [1727, 0]
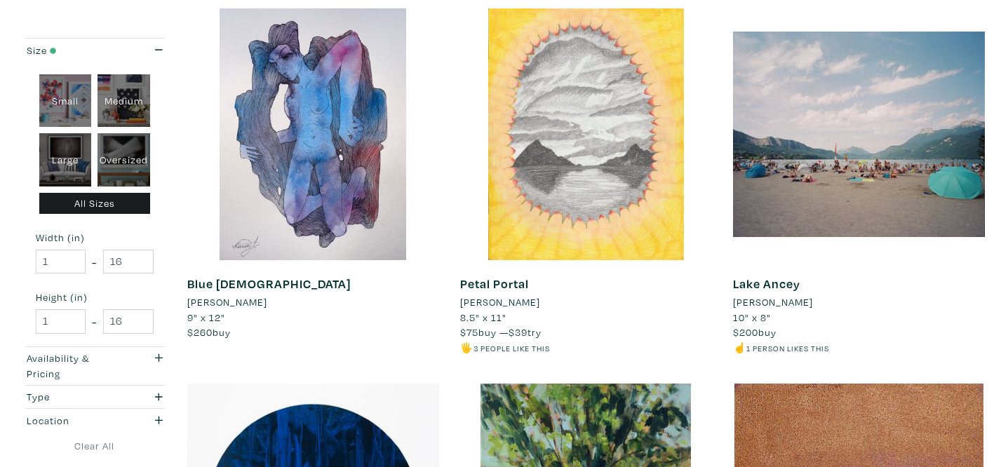
click at [764, 303] on li "[PERSON_NAME]" at bounding box center [773, 302] width 80 height 15
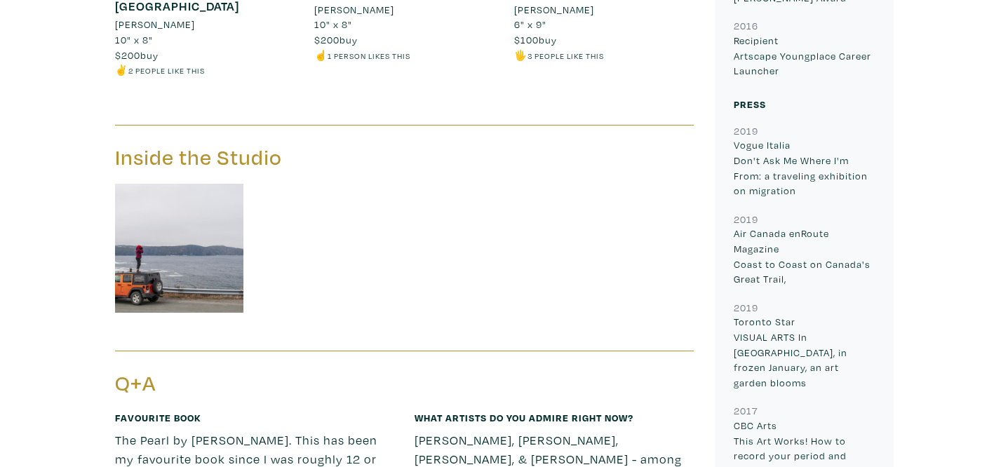
scroll to position [1188, 0]
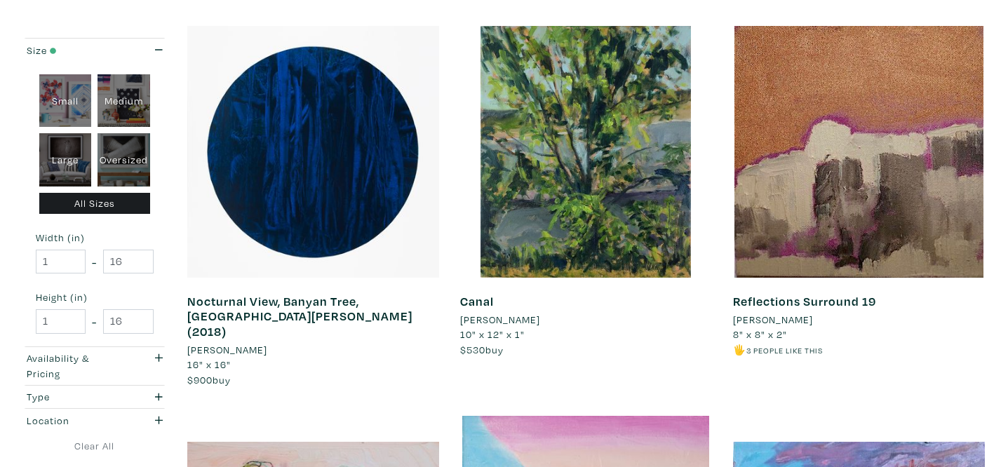
click at [780, 322] on li "[PERSON_NAME]" at bounding box center [773, 319] width 80 height 15
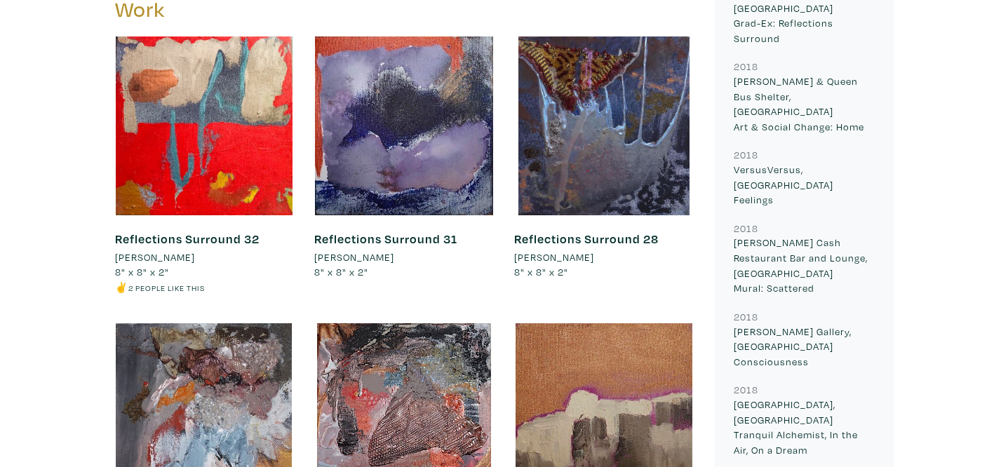
scroll to position [974, 0]
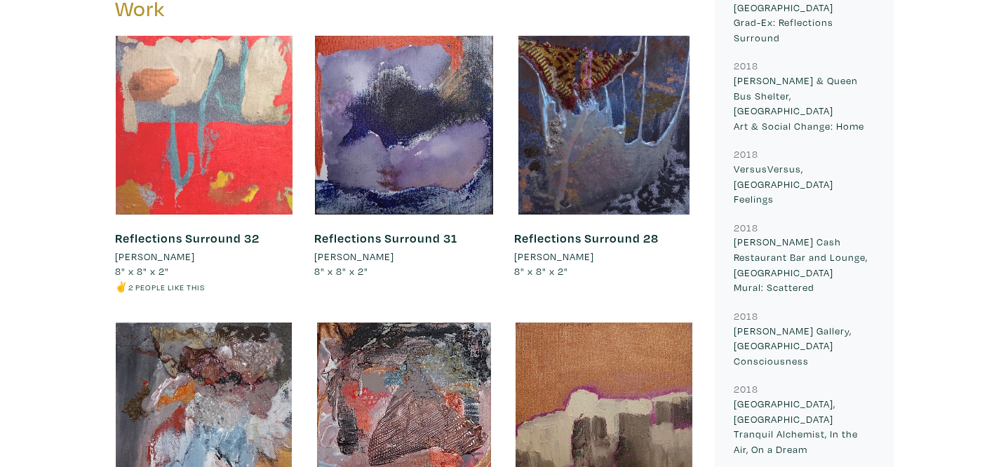
click at [228, 195] on div at bounding box center [204, 125] width 179 height 179
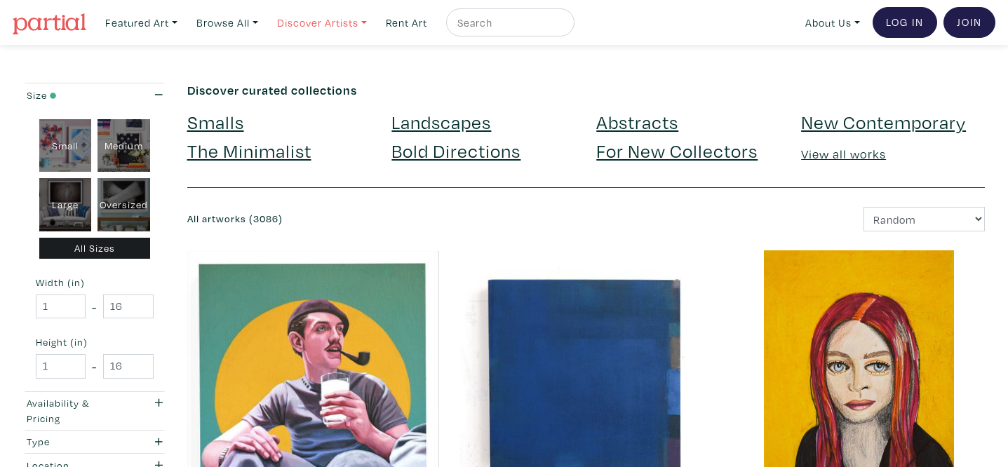
click at [184, 21] on link "Discover Artists" at bounding box center [141, 22] width 85 height 29
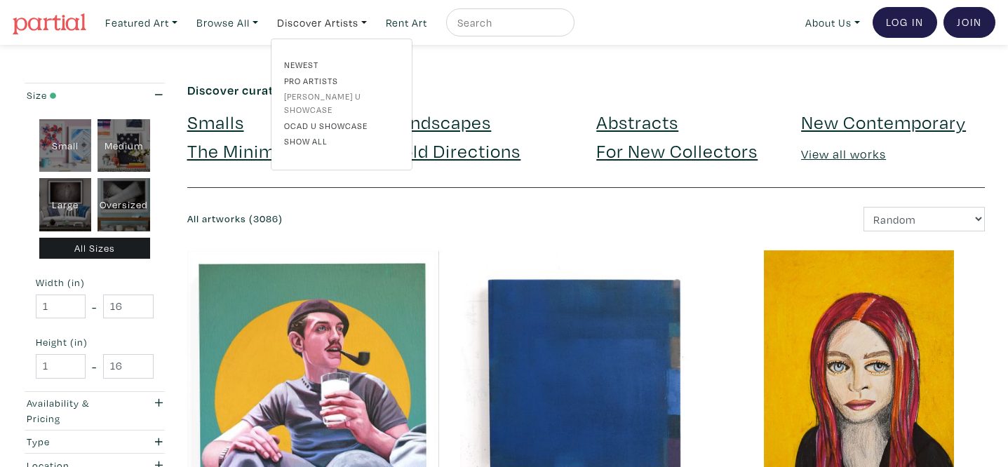
click at [340, 96] on link "[PERSON_NAME] U Showcase" at bounding box center [341, 103] width 115 height 26
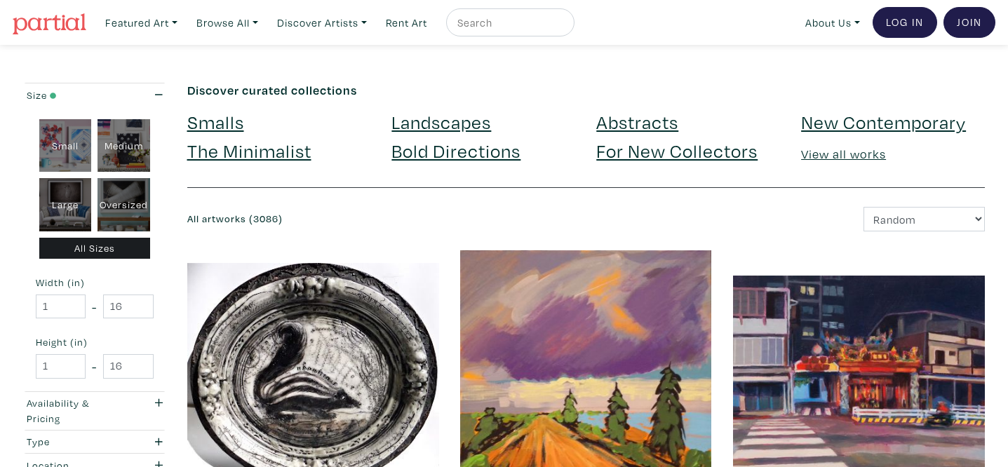
click at [500, 12] on div at bounding box center [510, 22] width 128 height 28
click at [503, 24] on input "text" at bounding box center [508, 23] width 105 height 18
type input "emily king simpson"
click at [564, 27] on button "submit" at bounding box center [564, 27] width 0 height 0
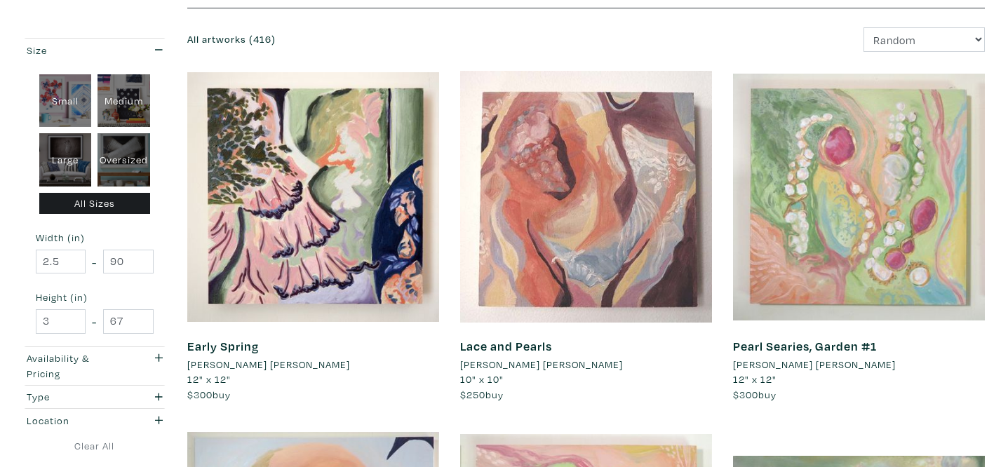
scroll to position [251, 0]
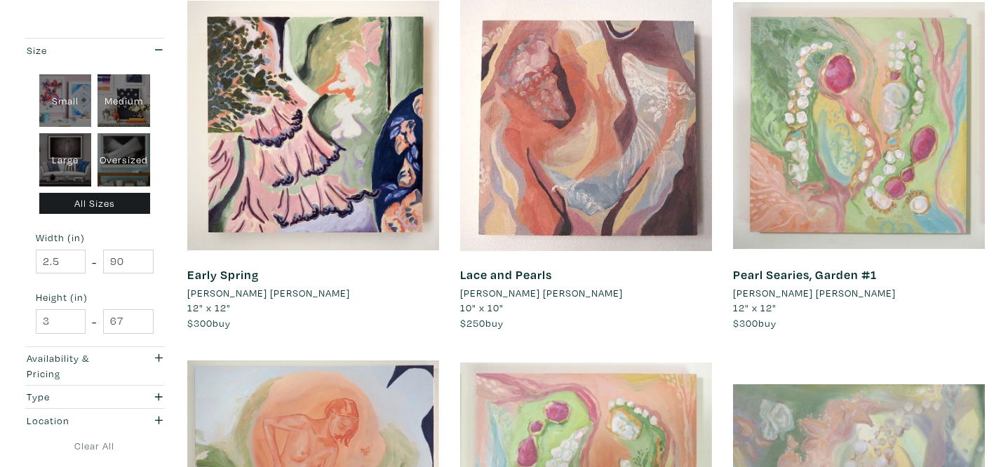
click at [530, 293] on li "[PERSON_NAME] [PERSON_NAME]" at bounding box center [541, 293] width 163 height 15
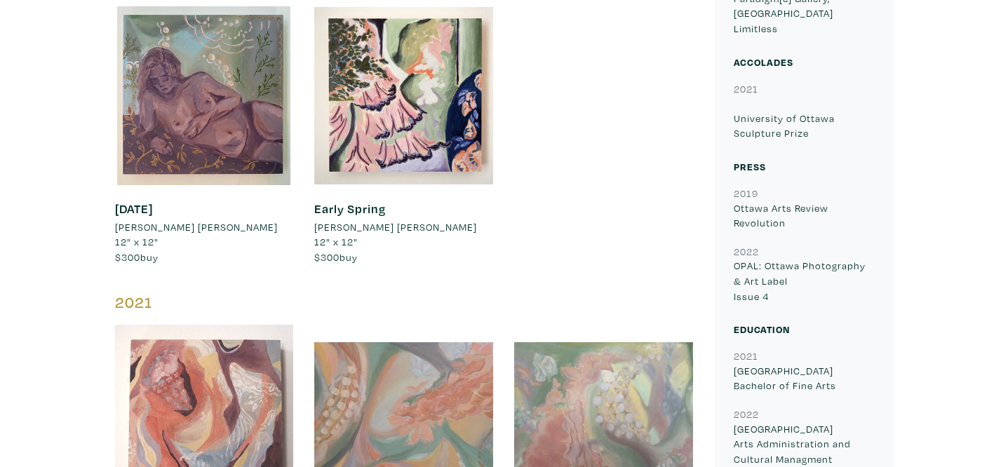
scroll to position [1624, 0]
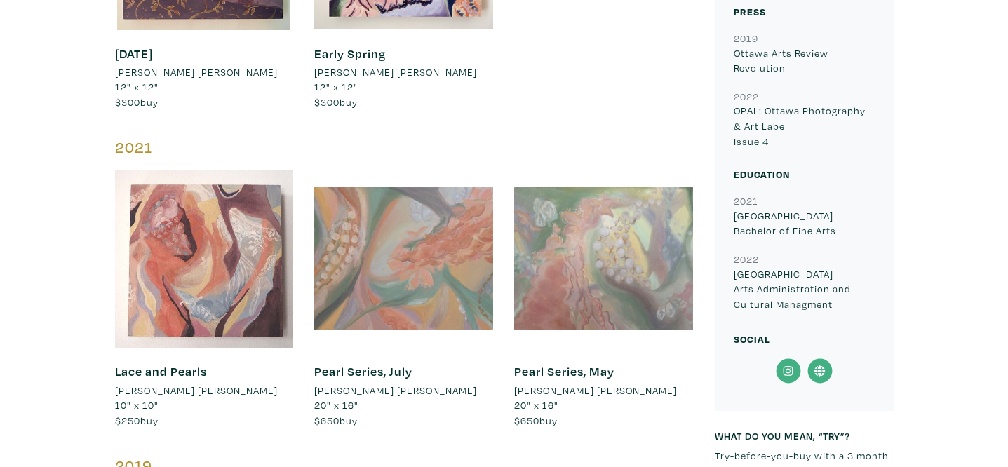
click at [790, 359] on icon at bounding box center [788, 371] width 32 height 25
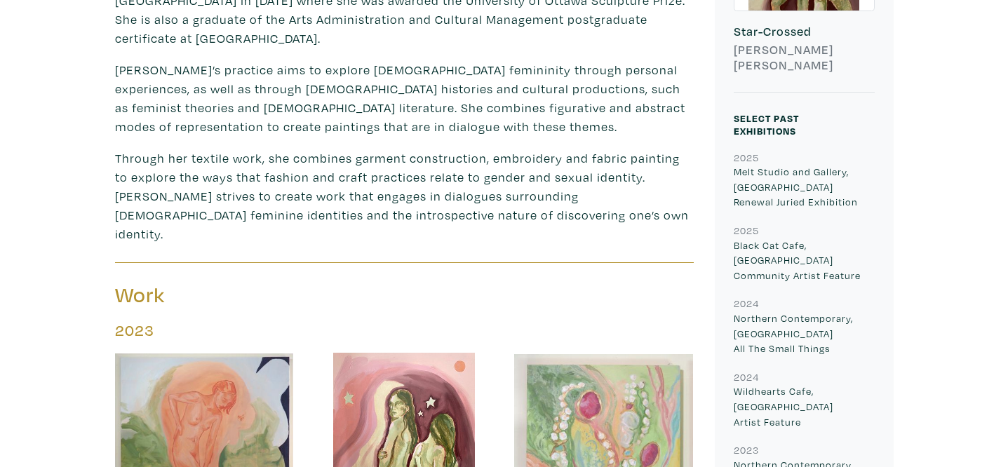
scroll to position [0, 0]
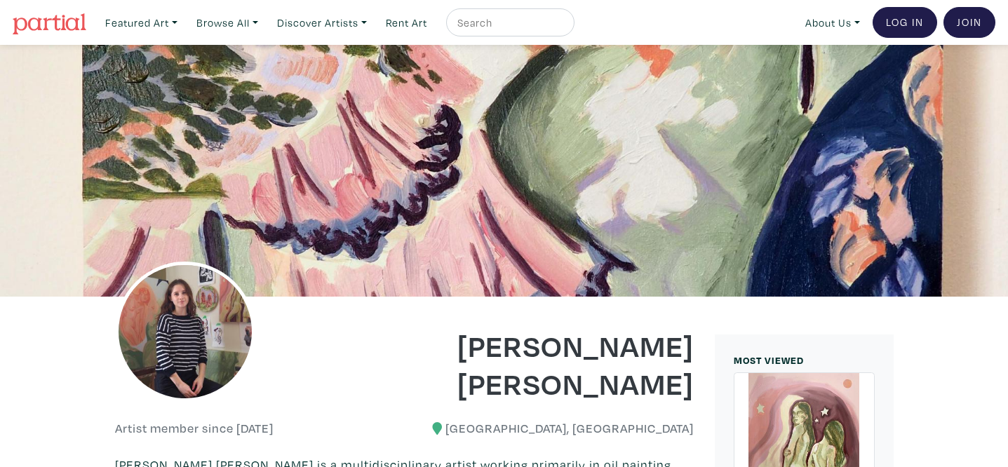
click at [511, 32] on div at bounding box center [510, 22] width 128 height 28
click at [511, 29] on input "text" at bounding box center [508, 23] width 105 height 18
type input "j"
type input "harjot"
click at [564, 27] on button "submit" at bounding box center [564, 27] width 0 height 0
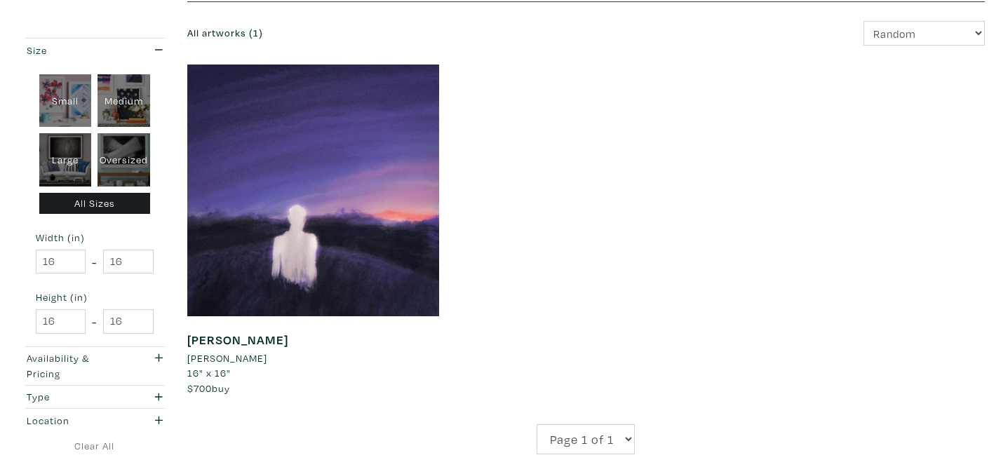
scroll to position [192, 0]
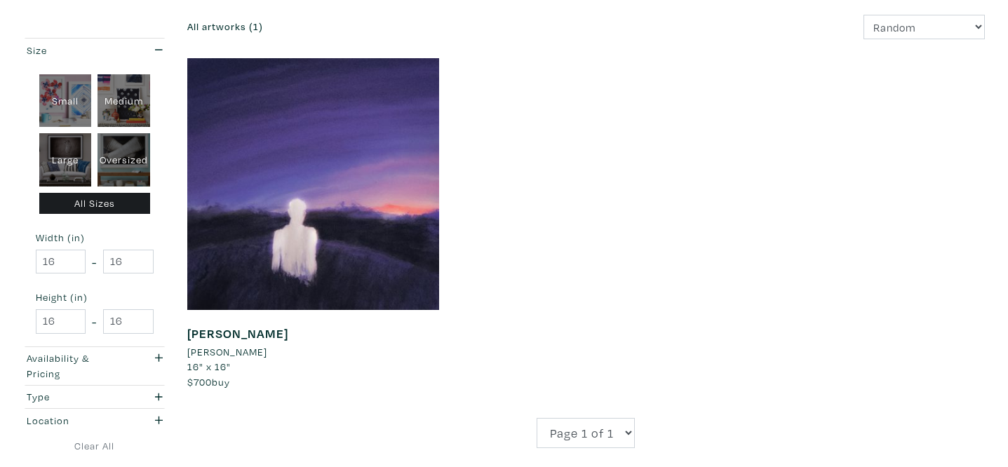
click at [211, 354] on li "Harjot Chahal" at bounding box center [227, 351] width 80 height 15
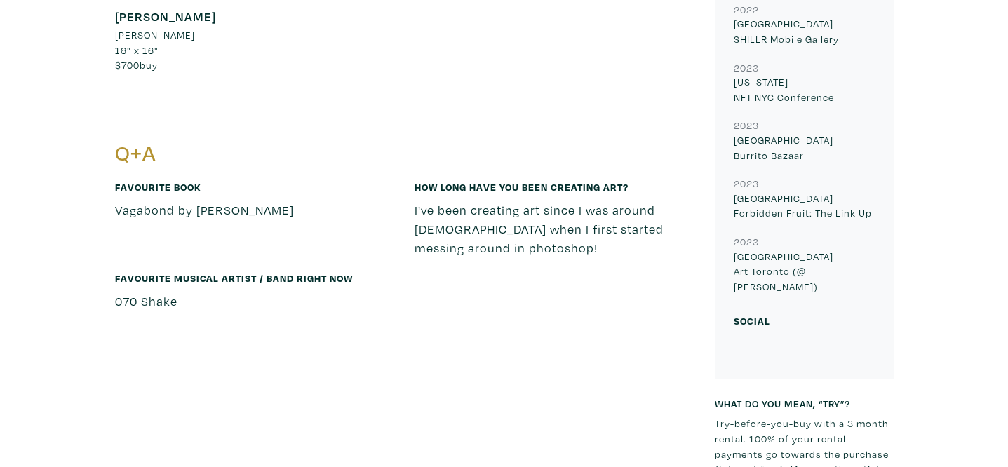
scroll to position [855, 0]
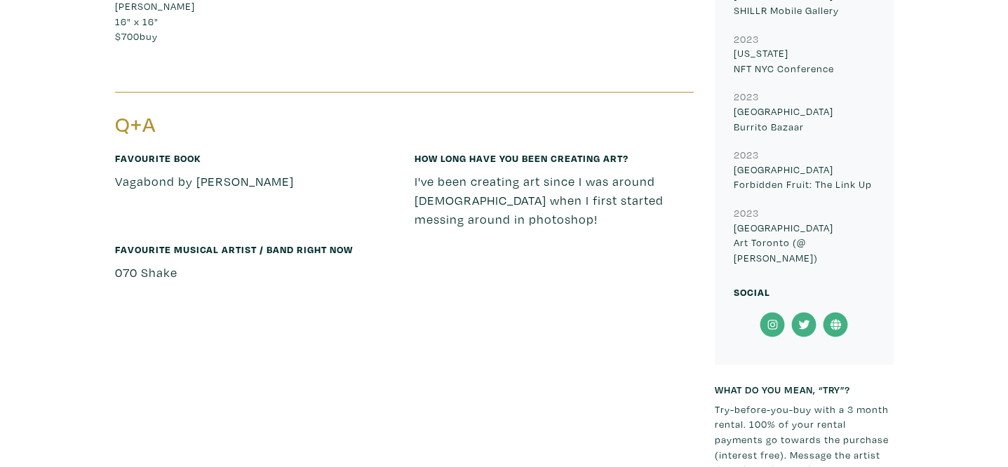
click at [770, 312] on icon at bounding box center [773, 324] width 32 height 25
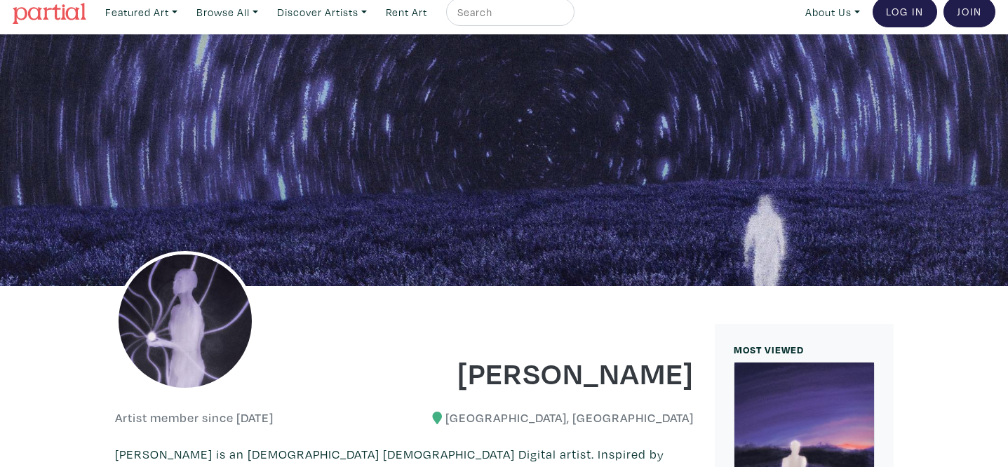
scroll to position [0, 0]
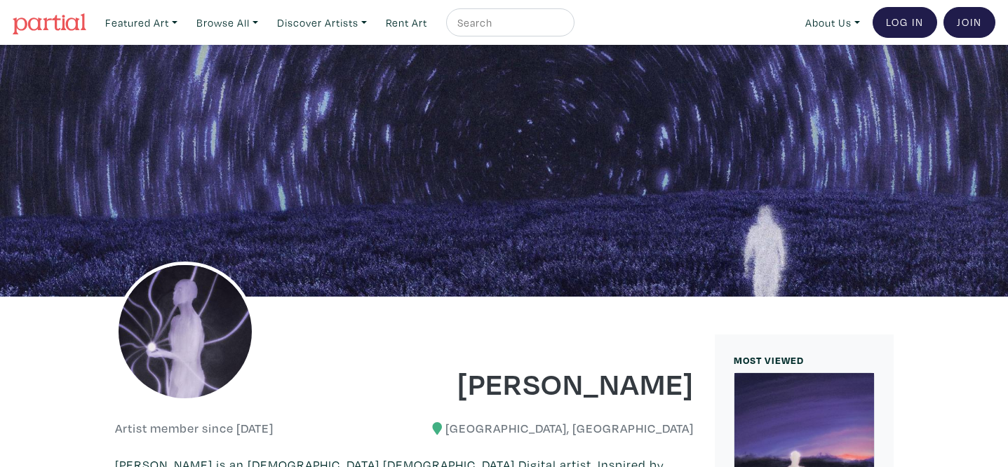
click at [500, 30] on input "text" at bounding box center [508, 23] width 105 height 18
type input "boyu jiang"
click at [564, 27] on button "submit" at bounding box center [564, 27] width 0 height 0
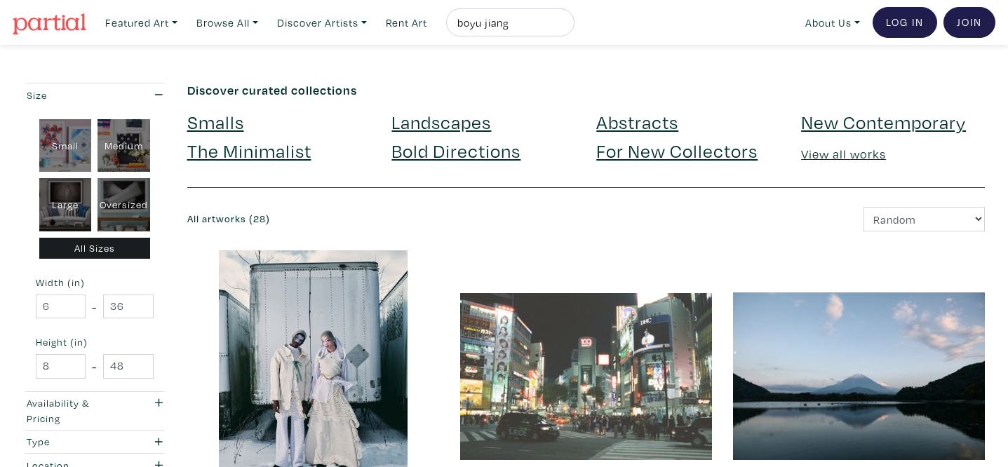
scroll to position [359, 0]
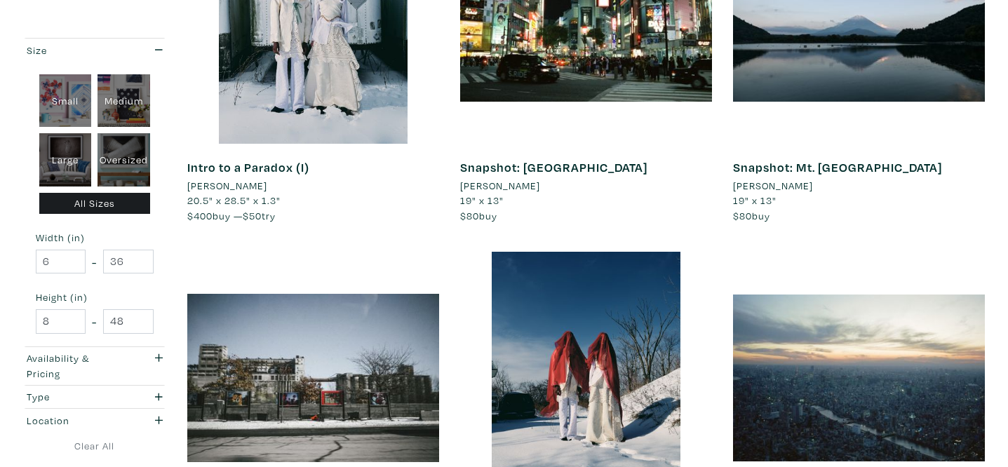
click at [210, 186] on li "[PERSON_NAME]" at bounding box center [227, 185] width 80 height 15
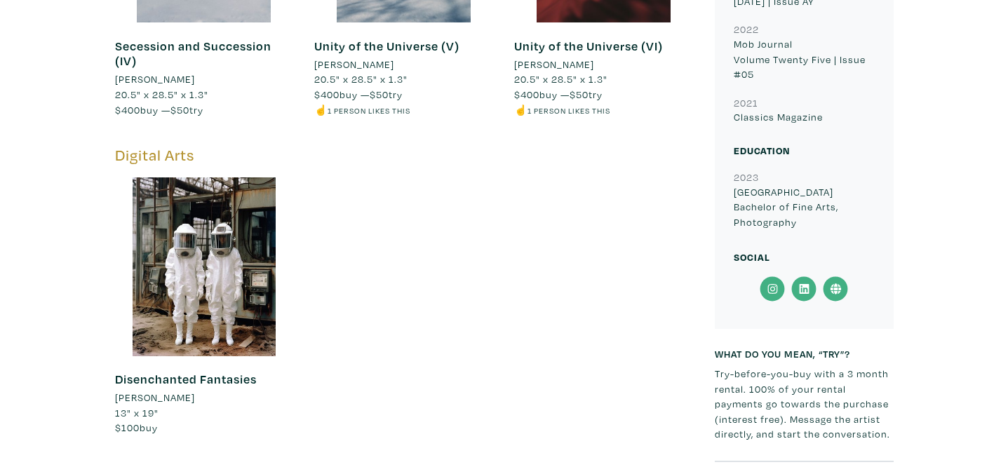
scroll to position [1146, 0]
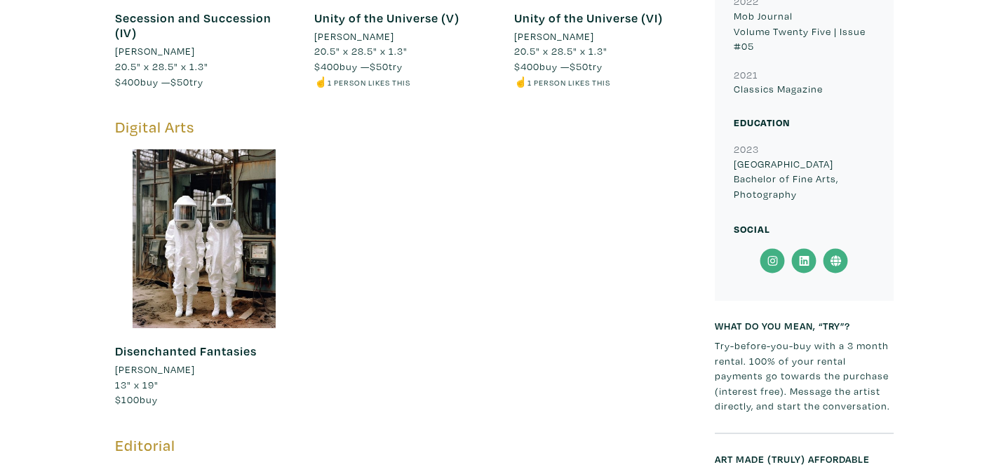
click at [771, 256] on icon at bounding box center [773, 261] width 10 height 10
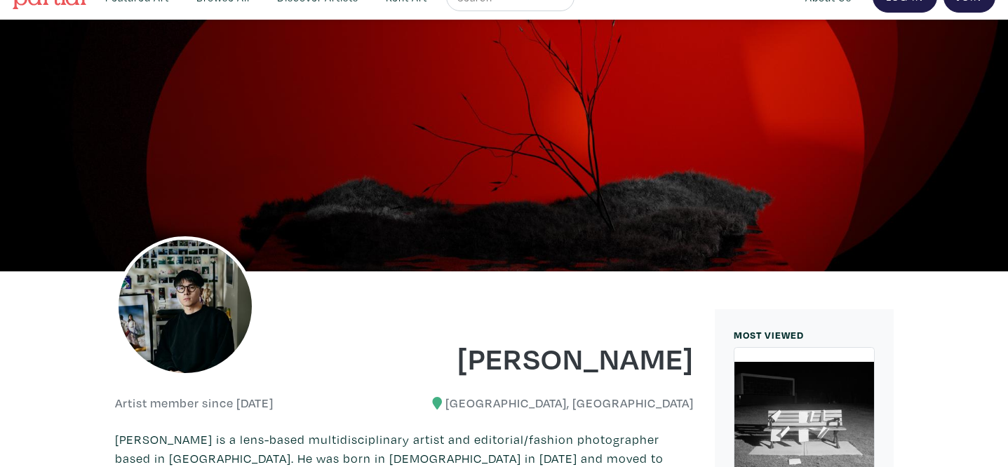
scroll to position [0, 0]
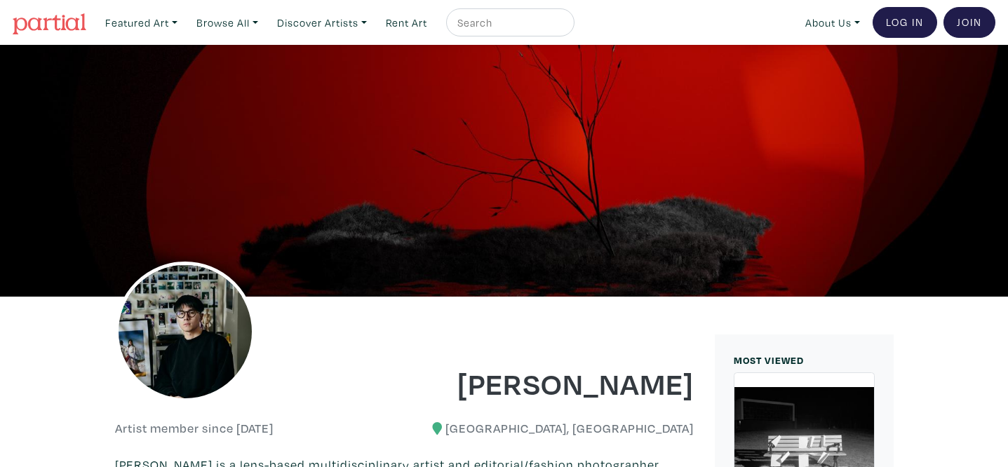
click at [540, 30] on input "text" at bounding box center [508, 23] width 105 height 18
type input "fabrizio"
click at [564, 27] on button "submit" at bounding box center [564, 27] width 0 height 0
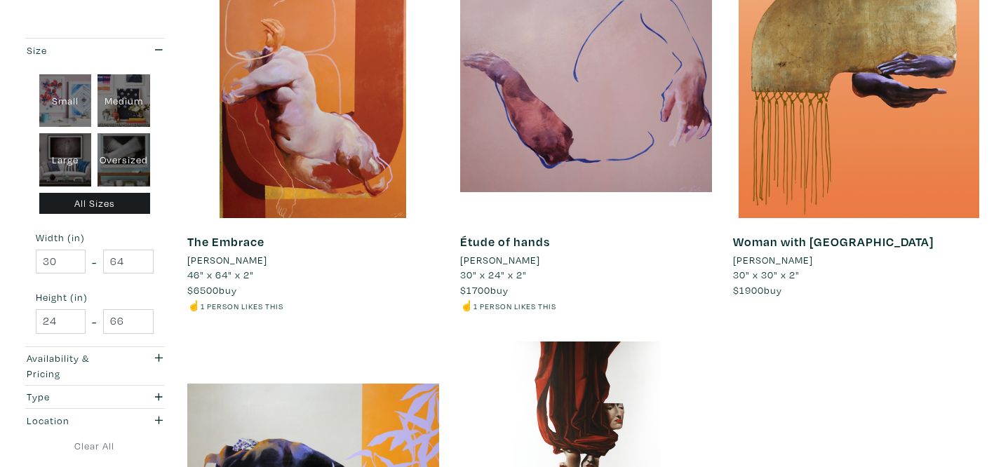
scroll to position [356, 0]
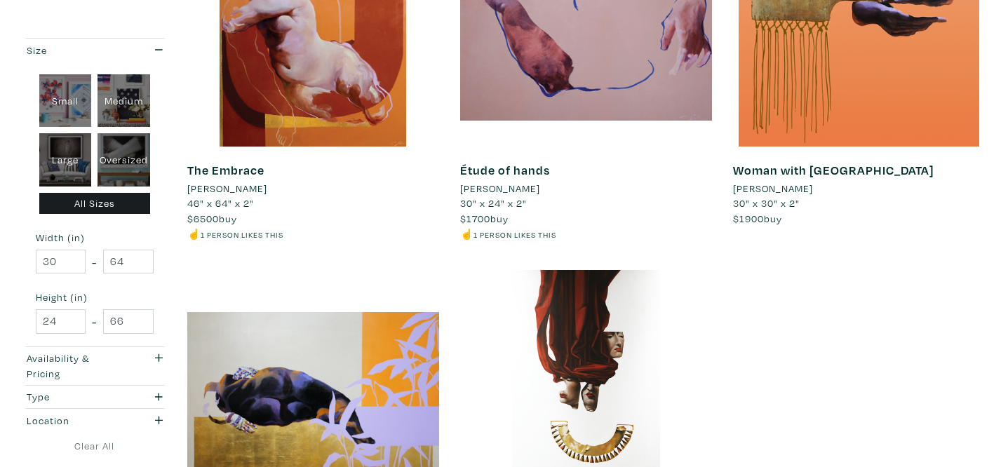
click at [239, 191] on li "[PERSON_NAME]" at bounding box center [227, 188] width 80 height 15
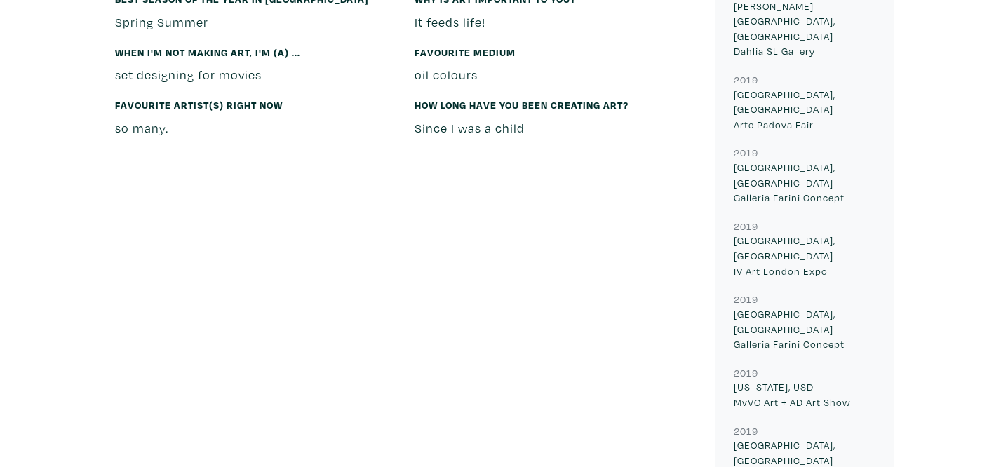
scroll to position [1575, 0]
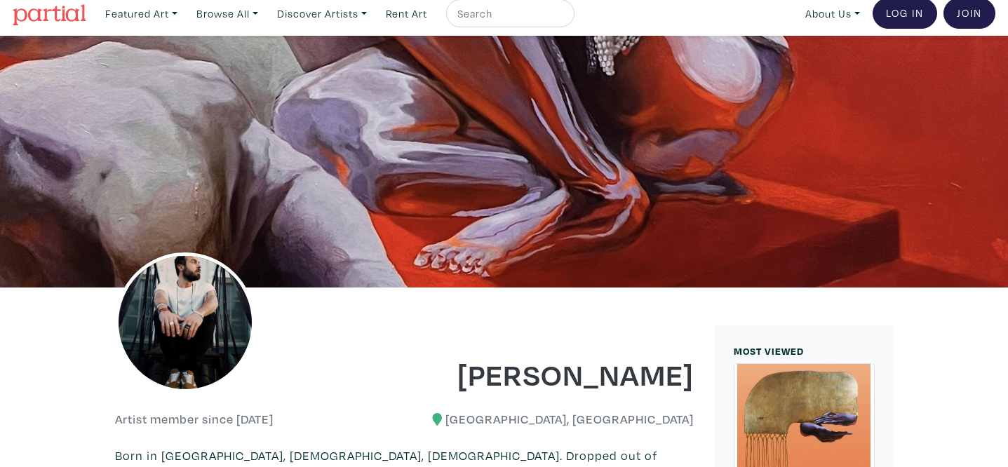
scroll to position [0, 0]
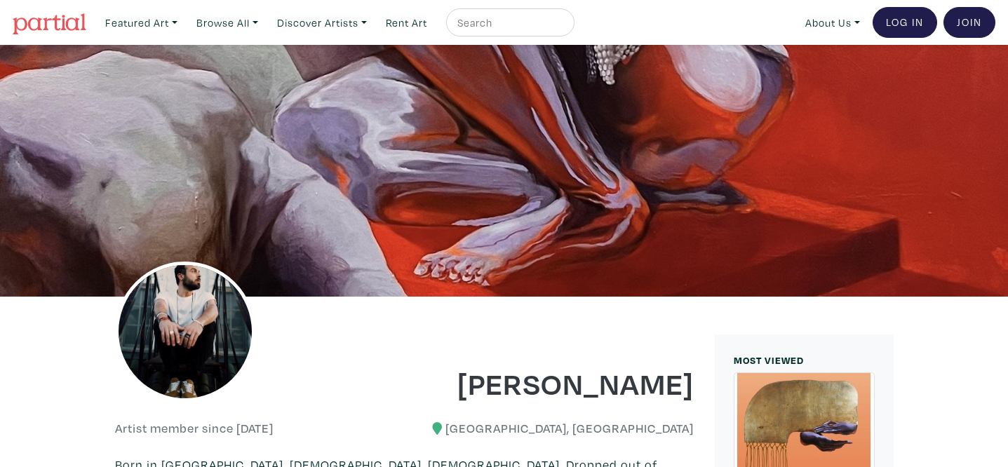
click at [481, 26] on input "text" at bounding box center [508, 23] width 105 height 18
type input "elspeth sparling"
click at [564, 27] on button "submit" at bounding box center [564, 27] width 0 height 0
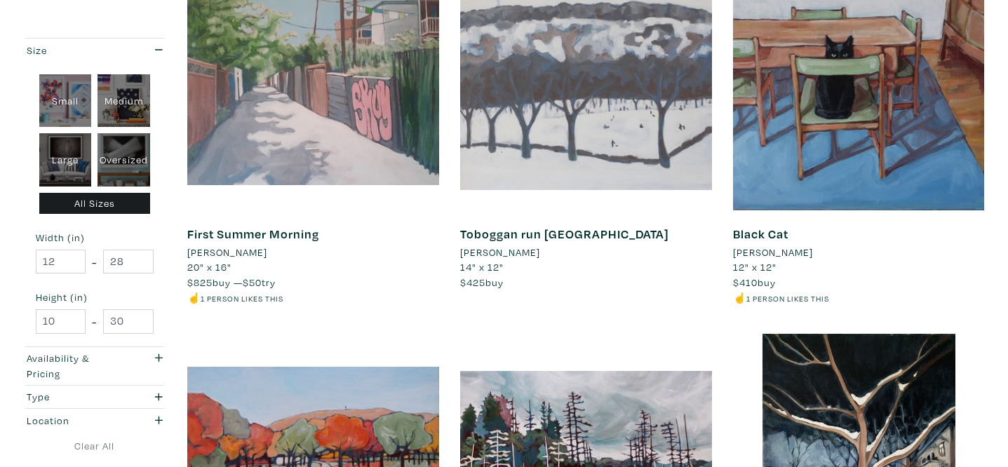
scroll to position [293, 0]
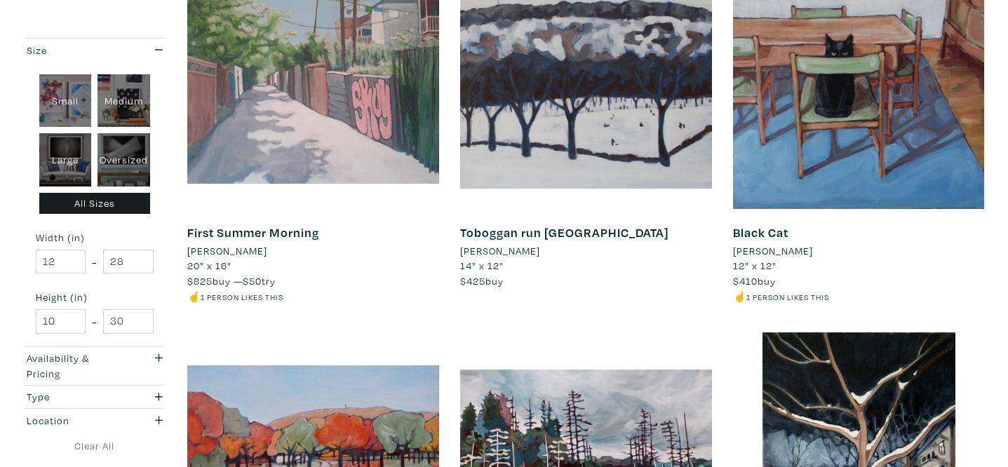
click at [241, 253] on li "Elspeth Sparling" at bounding box center [227, 250] width 80 height 15
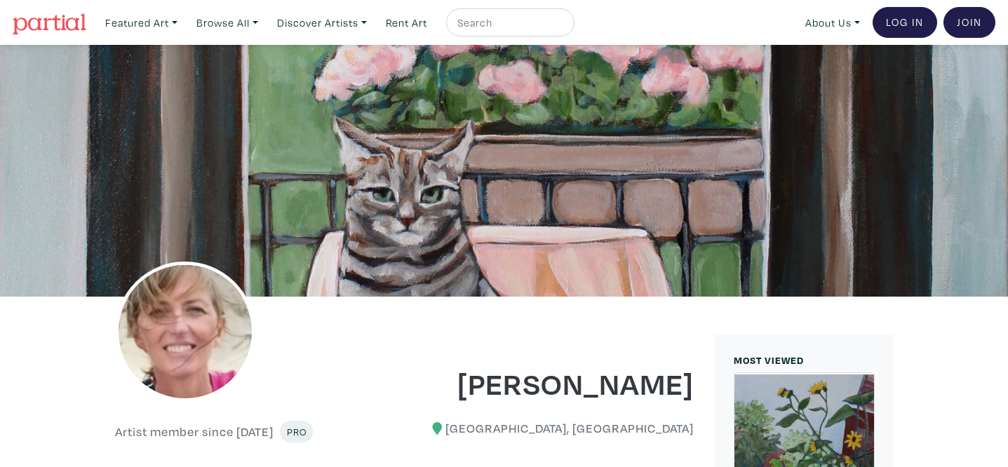
click at [547, 21] on input "text" at bounding box center [508, 23] width 105 height 18
type input "[PERSON_NAME]"
click at [564, 27] on button "submit" at bounding box center [564, 27] width 0 height 0
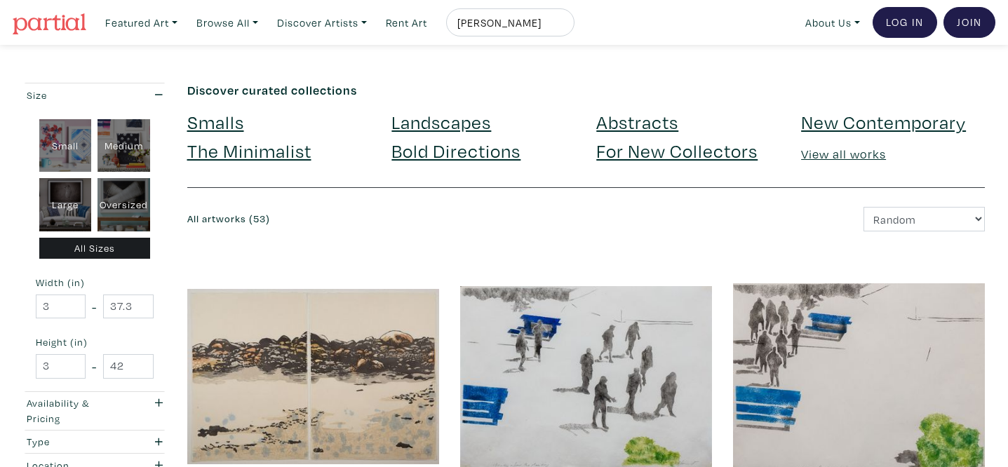
scroll to position [289, 0]
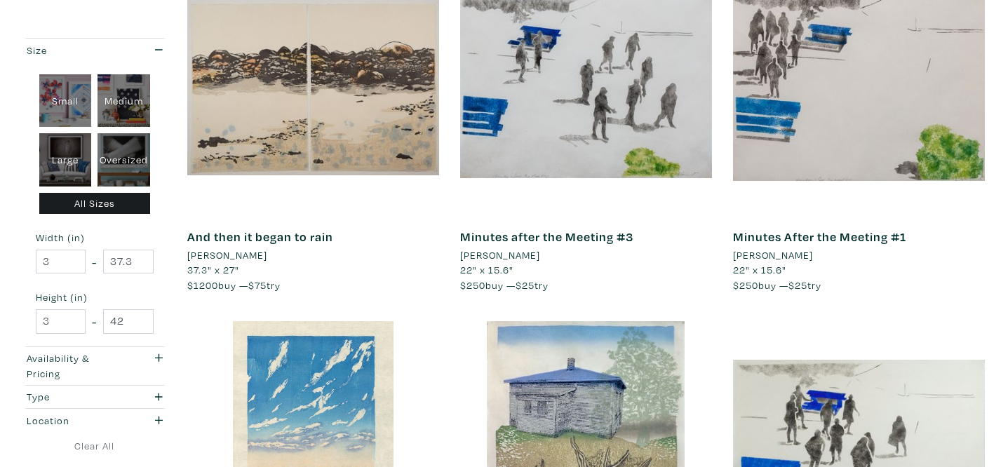
click at [503, 256] on li "[PERSON_NAME]" at bounding box center [500, 255] width 80 height 15
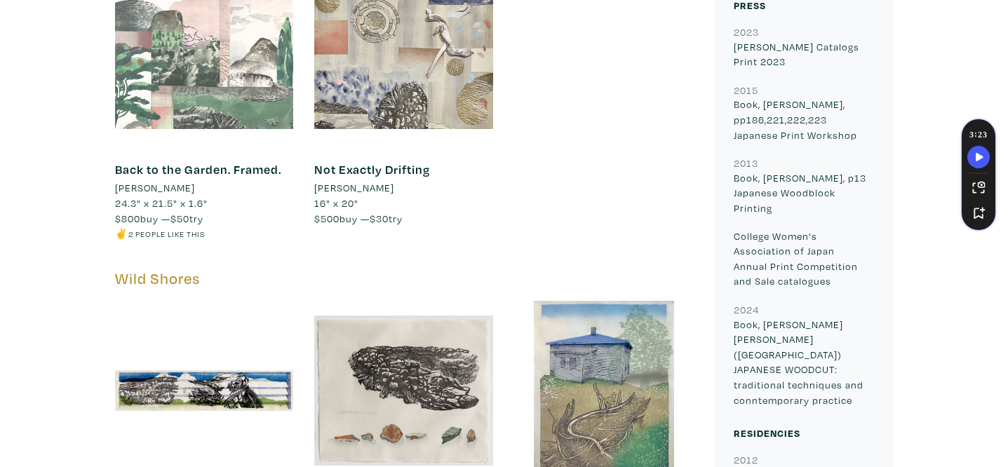
scroll to position [2912, 0]
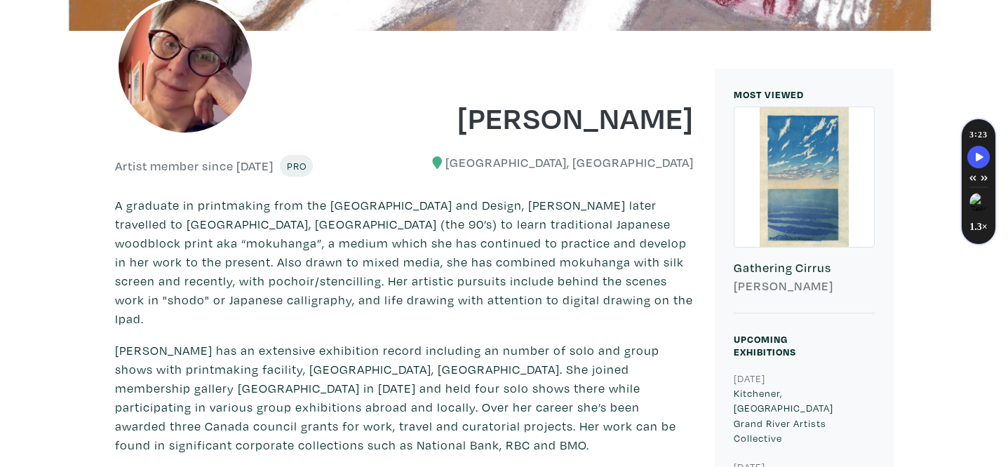
scroll to position [0, 0]
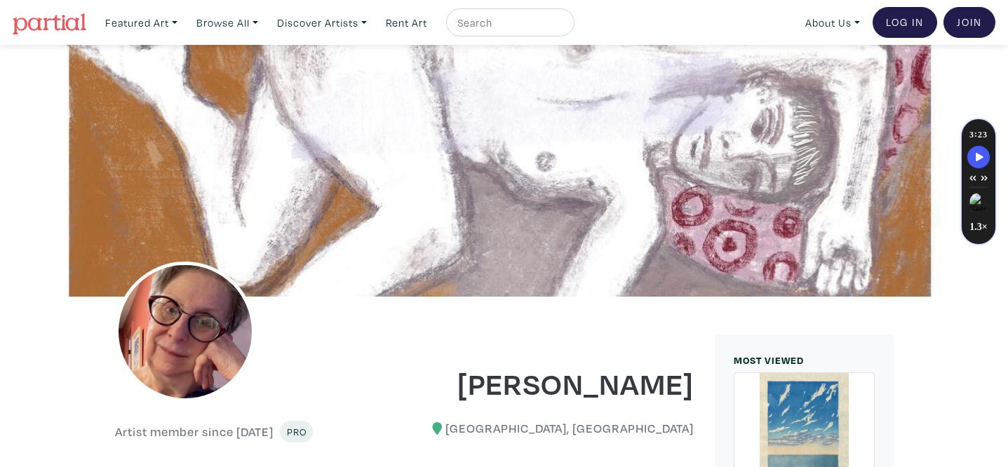
click at [537, 23] on input "text" at bounding box center [508, 23] width 105 height 18
type input "miranda crabtree"
click at [564, 27] on button "submit" at bounding box center [564, 27] width 0 height 0
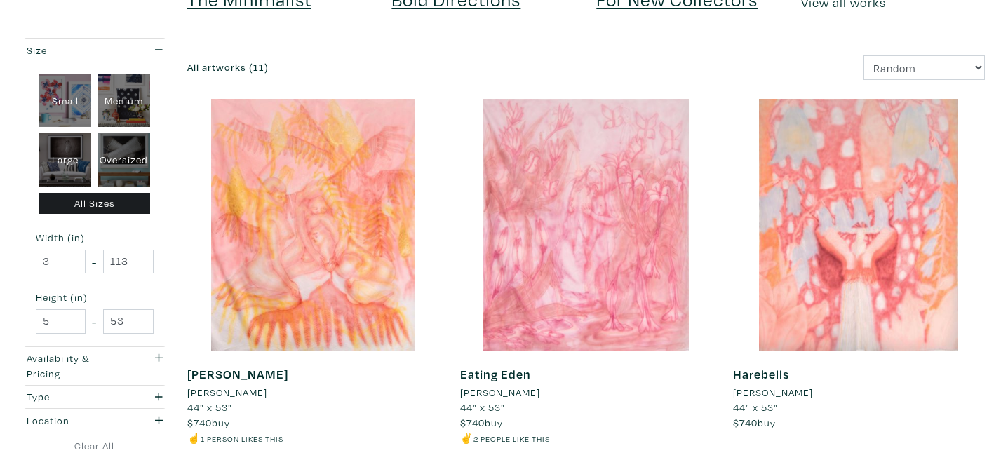
scroll to position [227, 0]
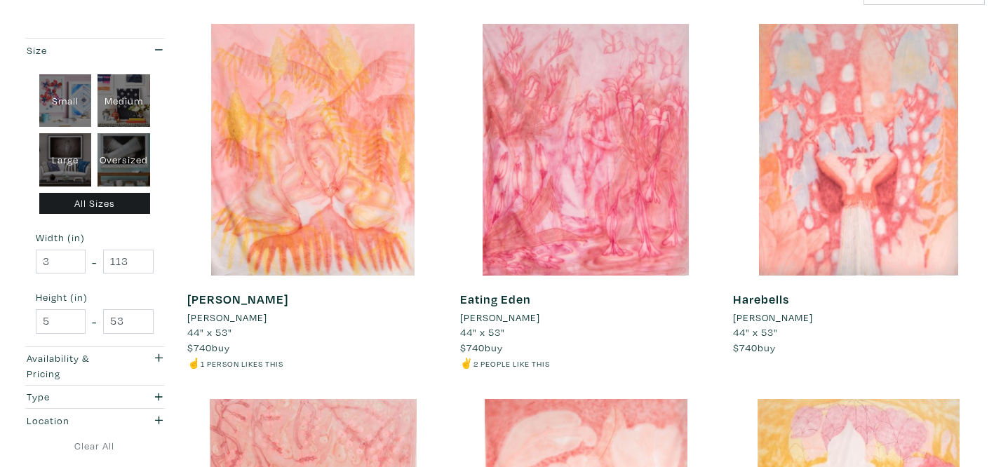
click at [528, 319] on li "Miranda Crabtree" at bounding box center [500, 317] width 80 height 15
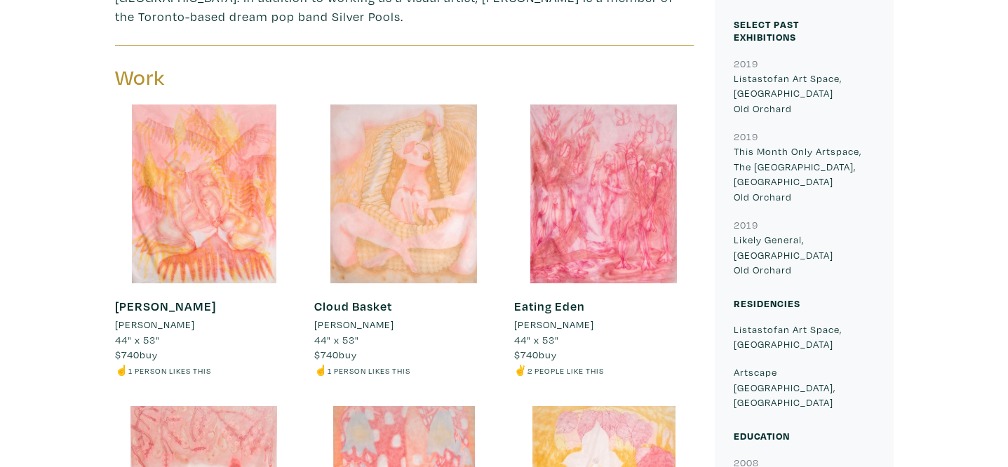
scroll to position [765, 0]
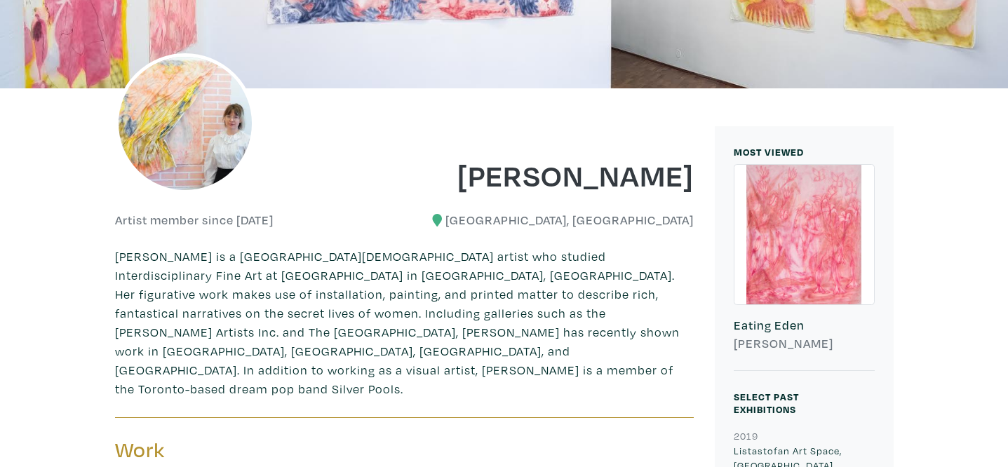
scroll to position [0, 0]
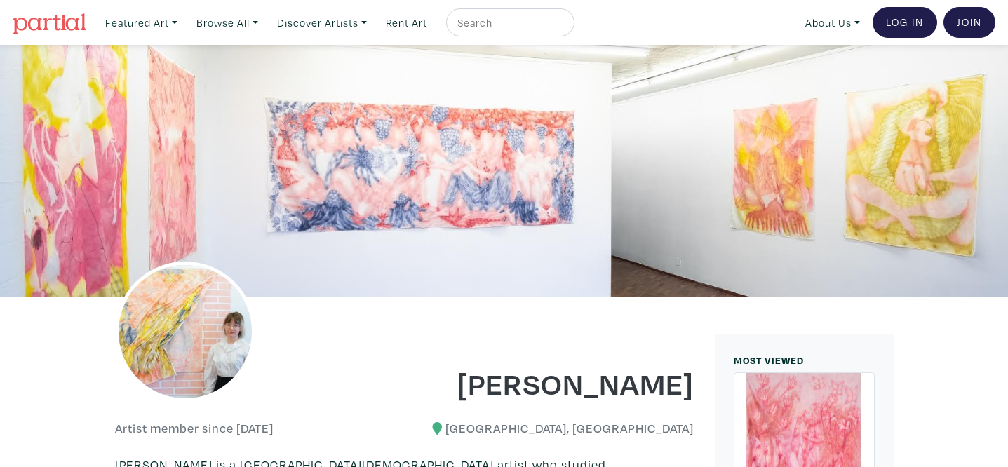
click at [485, 24] on input "text" at bounding box center [508, 23] width 105 height 18
type input "delores chen"
click at [564, 27] on button "submit" at bounding box center [564, 27] width 0 height 0
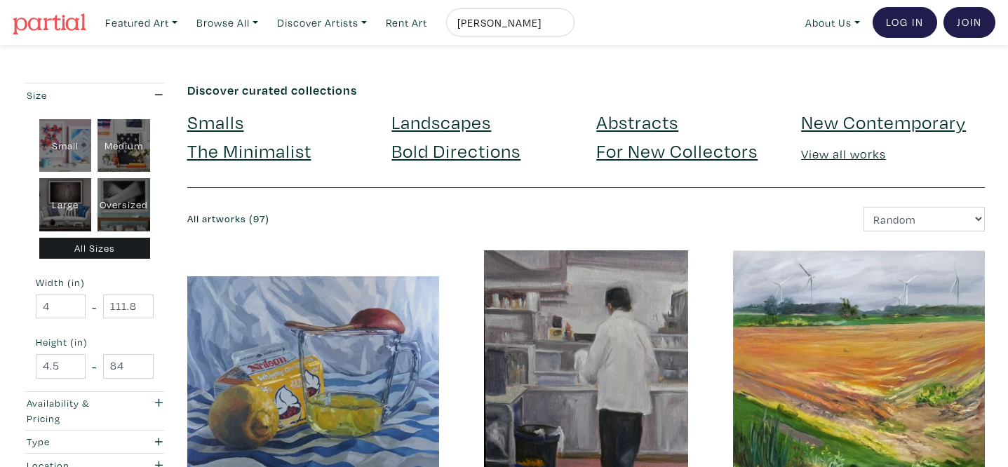
click at [495, 25] on input "delores chen" at bounding box center [508, 23] width 105 height 18
type input "[PERSON_NAME]"
click at [564, 27] on button "submit" at bounding box center [564, 27] width 0 height 0
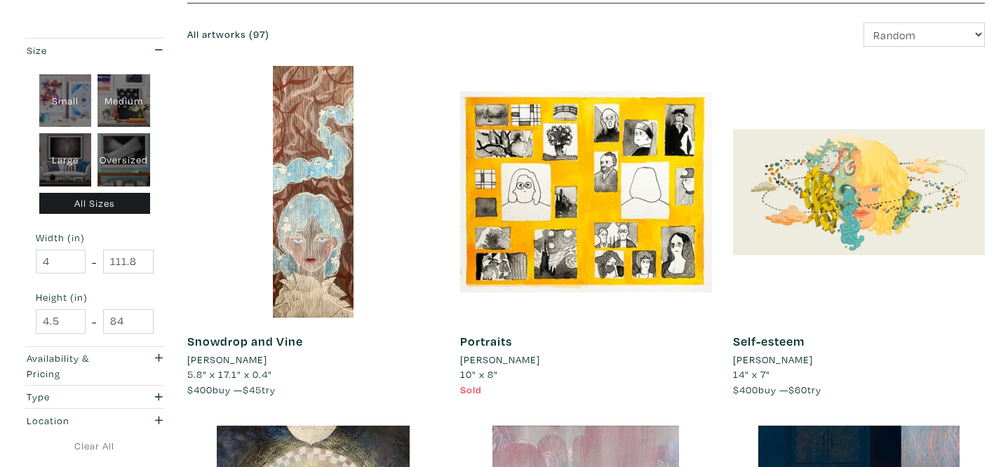
click at [232, 362] on li "[PERSON_NAME]" at bounding box center [227, 359] width 80 height 15
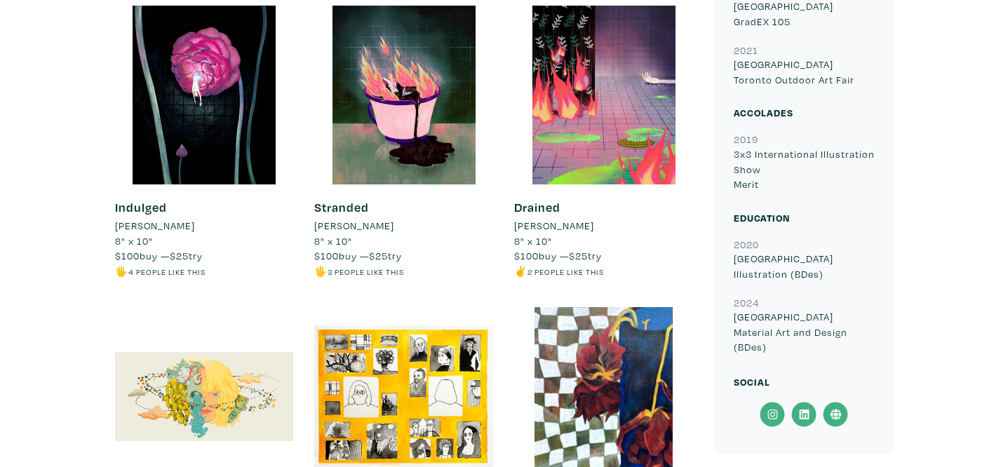
scroll to position [856, 0]
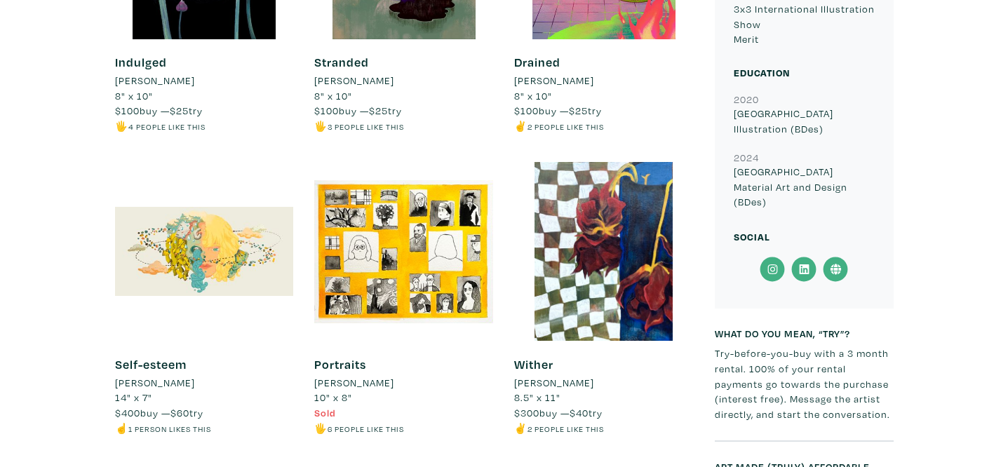
click at [773, 277] on icon at bounding box center [773, 269] width 32 height 25
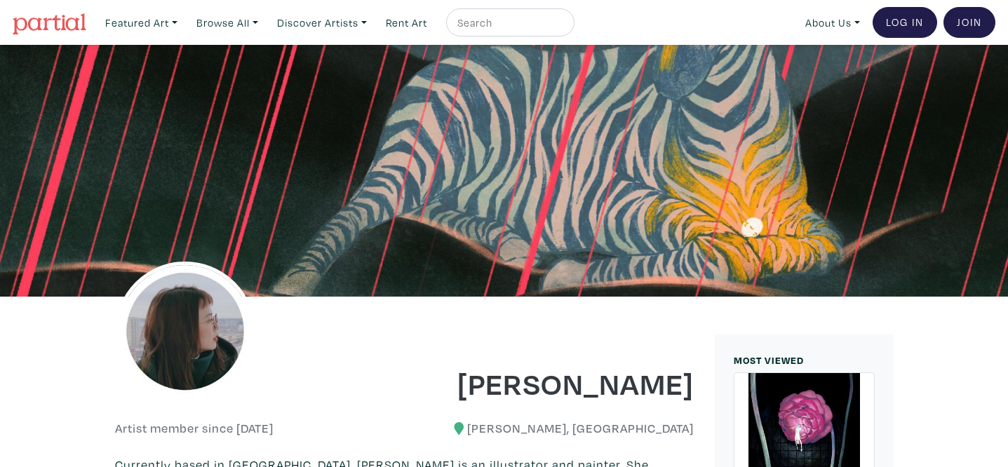
click at [521, 29] on input "text" at bounding box center [508, 23] width 105 height 18
type input "shahrzad amin"
click at [564, 27] on button "submit" at bounding box center [564, 27] width 0 height 0
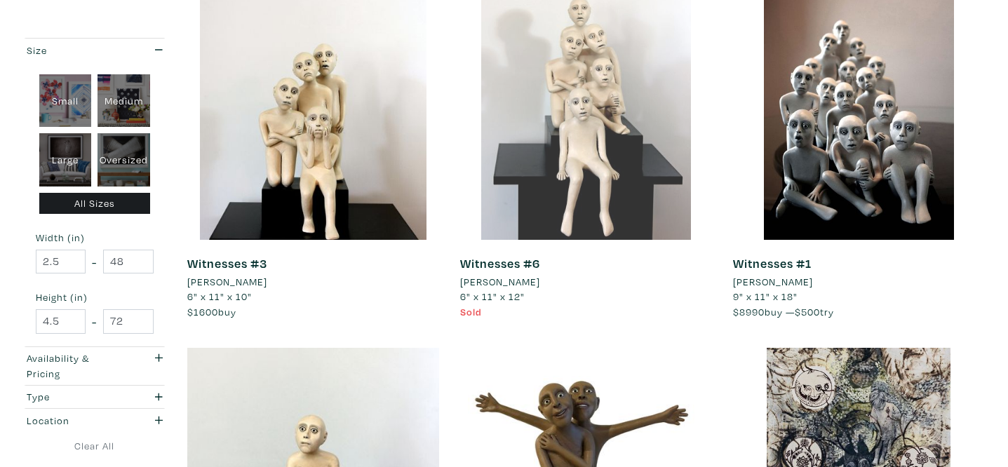
scroll to position [281, 0]
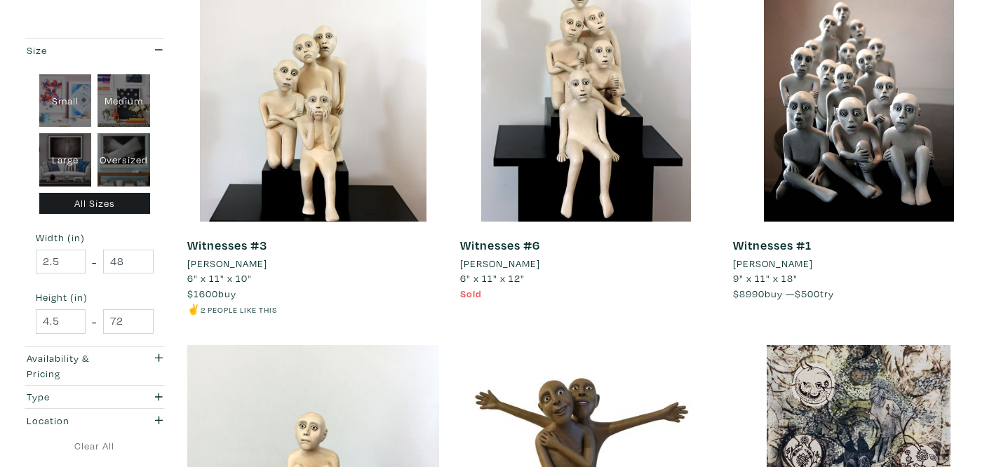
click at [500, 263] on li "Shahrzad Amin" at bounding box center [500, 263] width 80 height 15
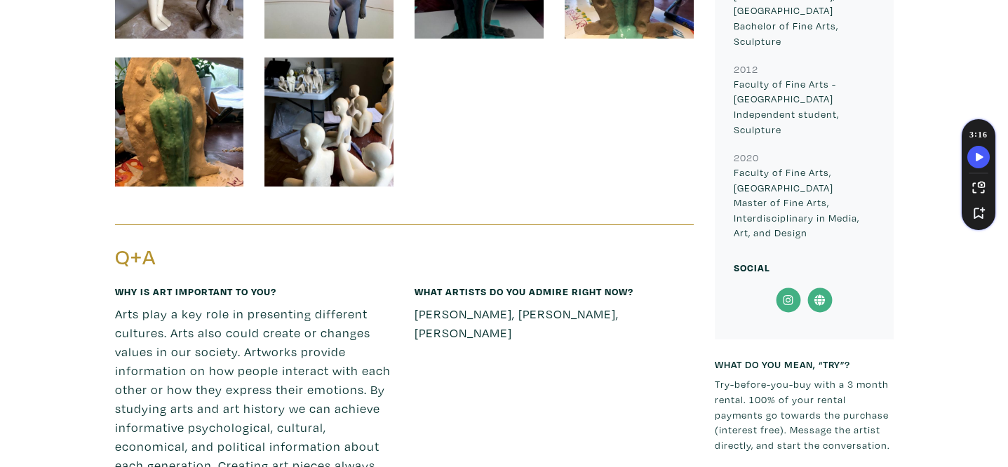
scroll to position [3376, 0]
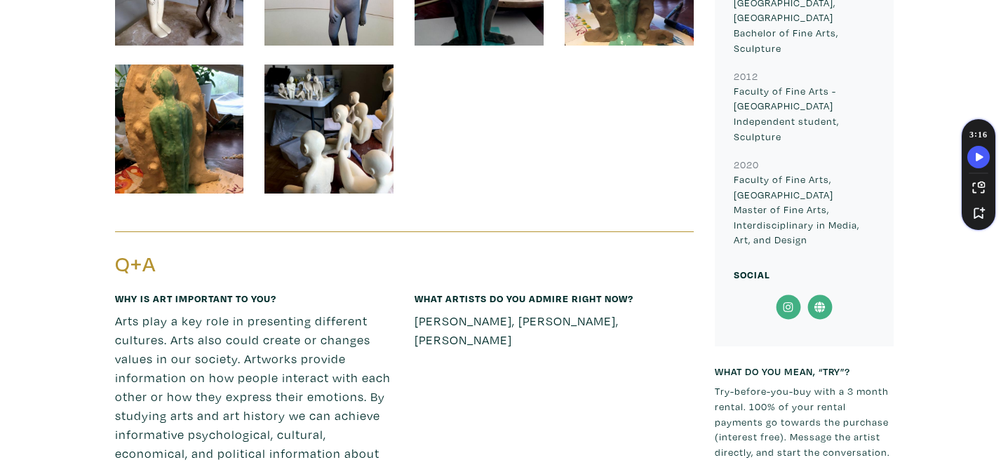
click at [791, 295] on icon at bounding box center [788, 307] width 32 height 25
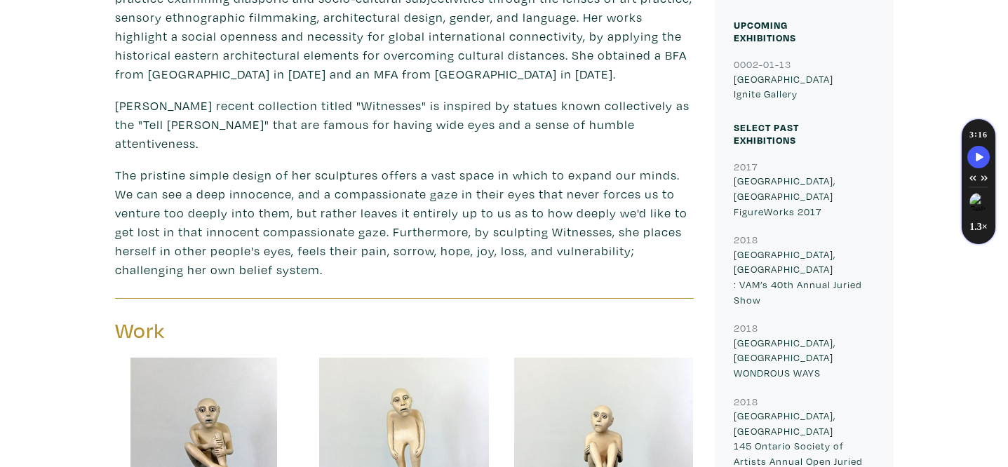
scroll to position [0, 0]
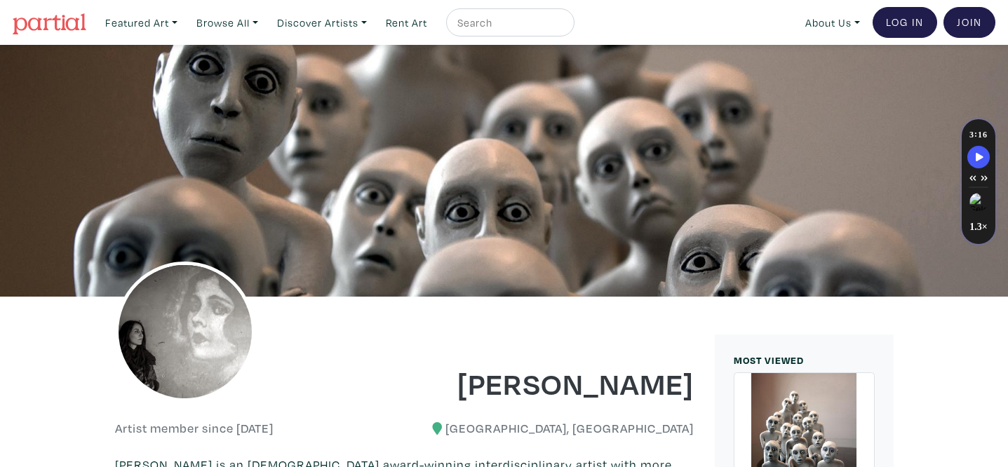
click at [506, 23] on input "text" at bounding box center [508, 23] width 105 height 18
type input "jill huang"
click at [564, 27] on button "submit" at bounding box center [564, 27] width 0 height 0
click at [528, 25] on input "jill huang" at bounding box center [508, 23] width 105 height 18
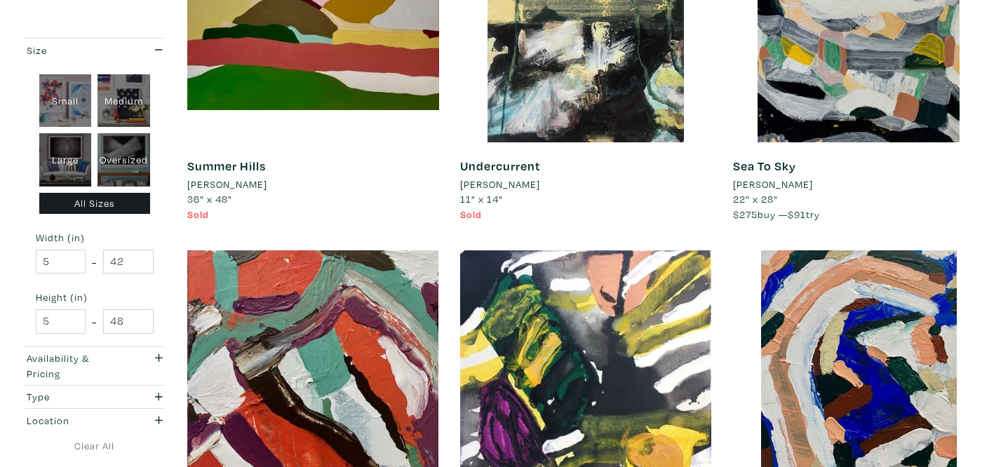
scroll to position [373, 0]
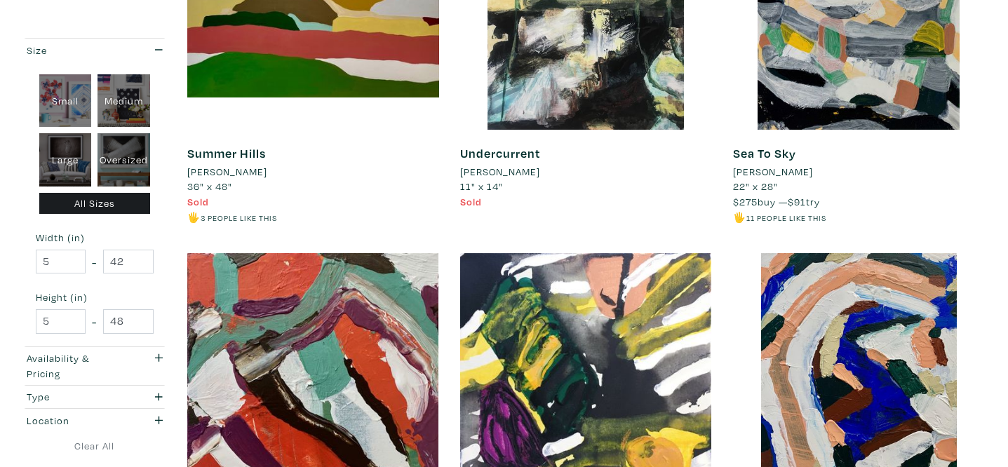
click at [494, 171] on li "[PERSON_NAME]" at bounding box center [500, 171] width 80 height 15
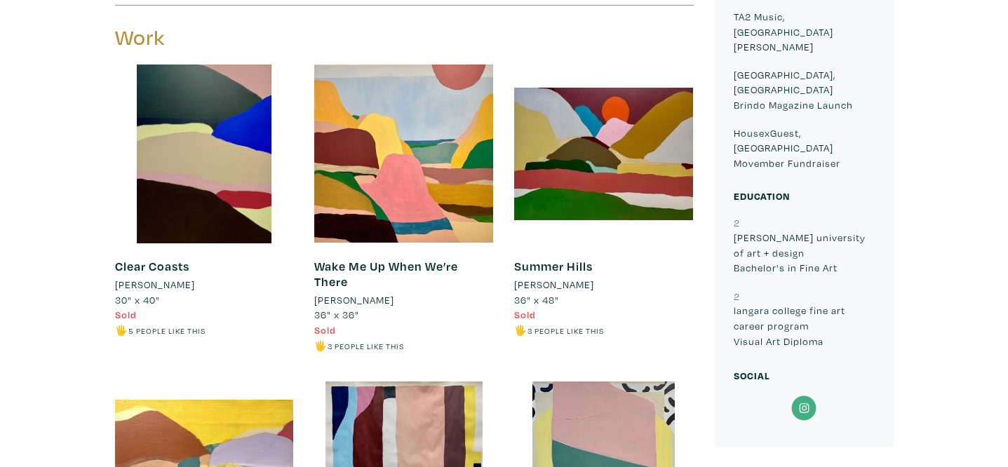
scroll to position [633, 0]
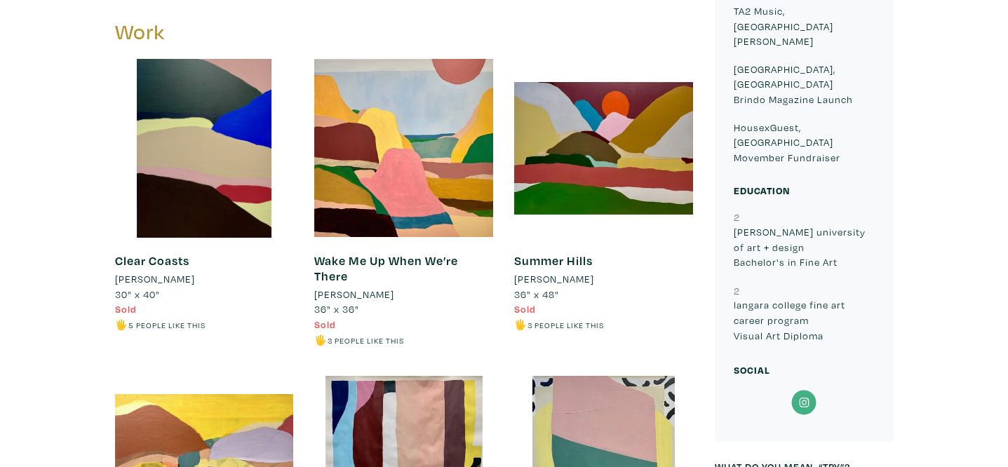
click at [804, 390] on icon at bounding box center [805, 402] width 32 height 25
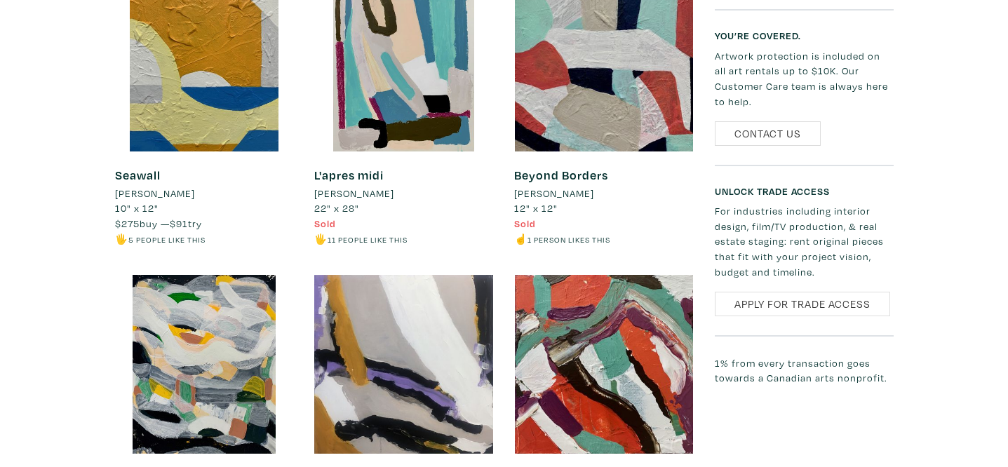
scroll to position [1341, 0]
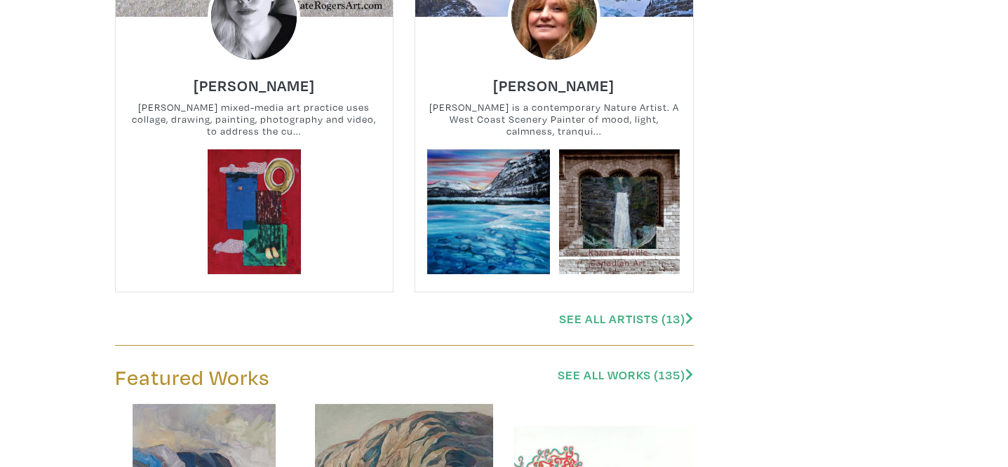
scroll to position [1520, 0]
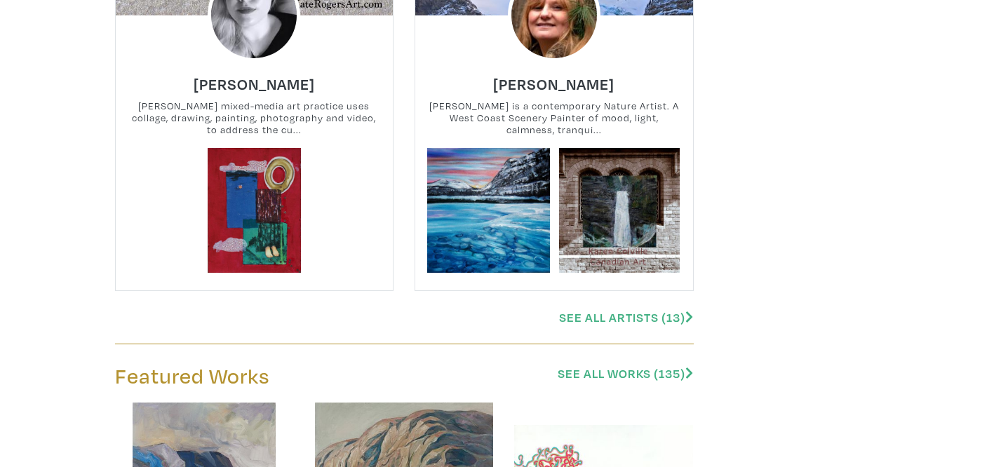
click at [631, 322] on link "See All Artists (13)" at bounding box center [626, 317] width 134 height 16
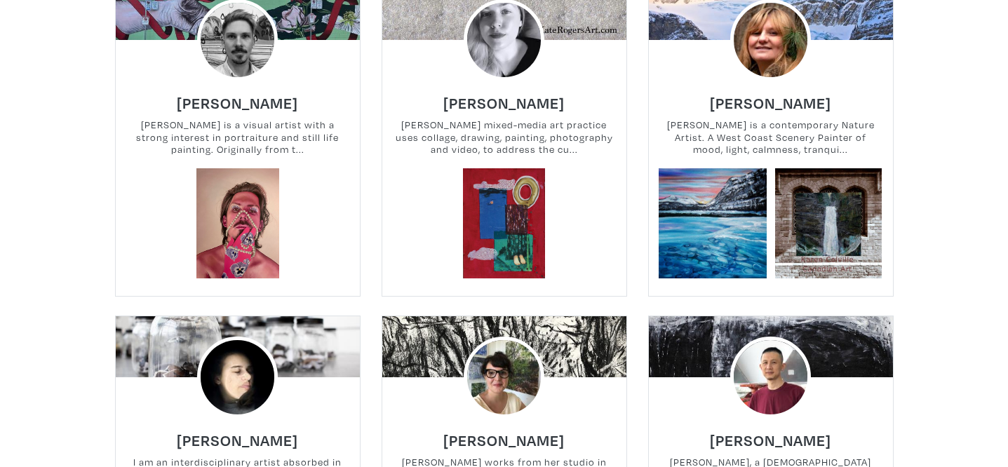
scroll to position [702, 0]
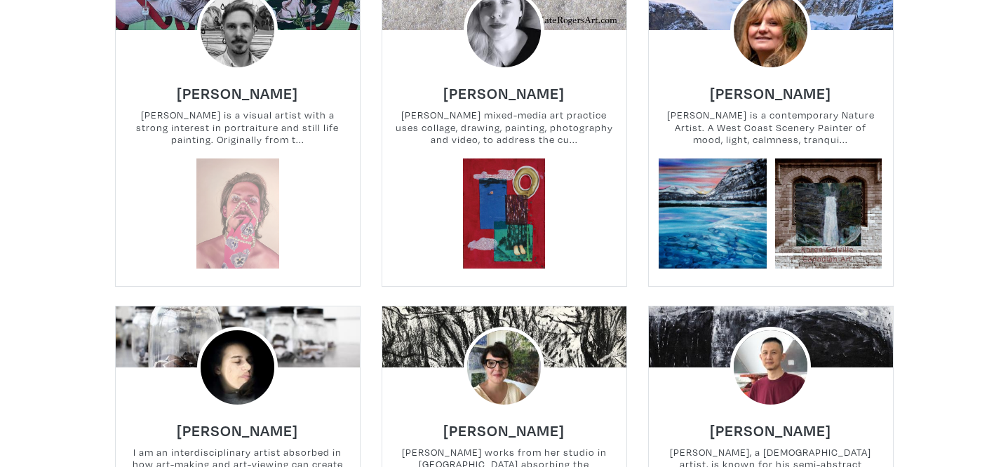
click at [241, 209] on link at bounding box center [237, 214] width 110 height 110
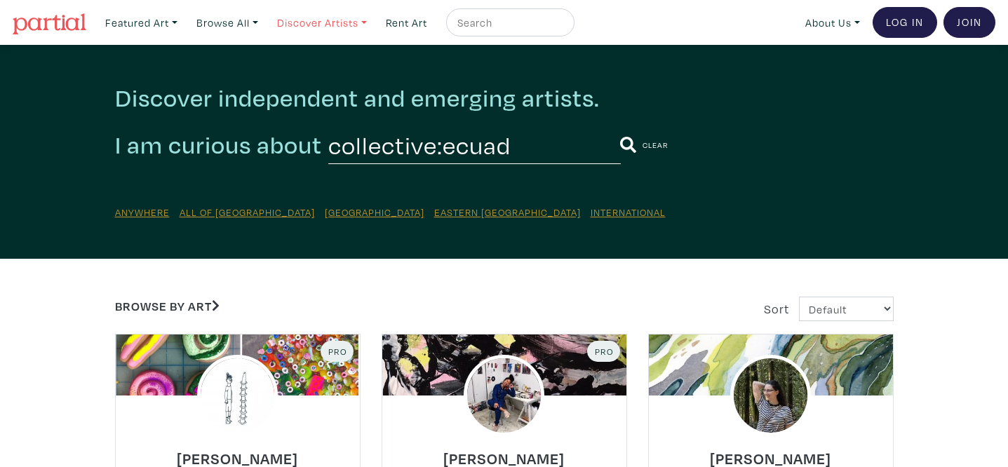
click at [184, 28] on link "Discover Artists" at bounding box center [141, 22] width 85 height 29
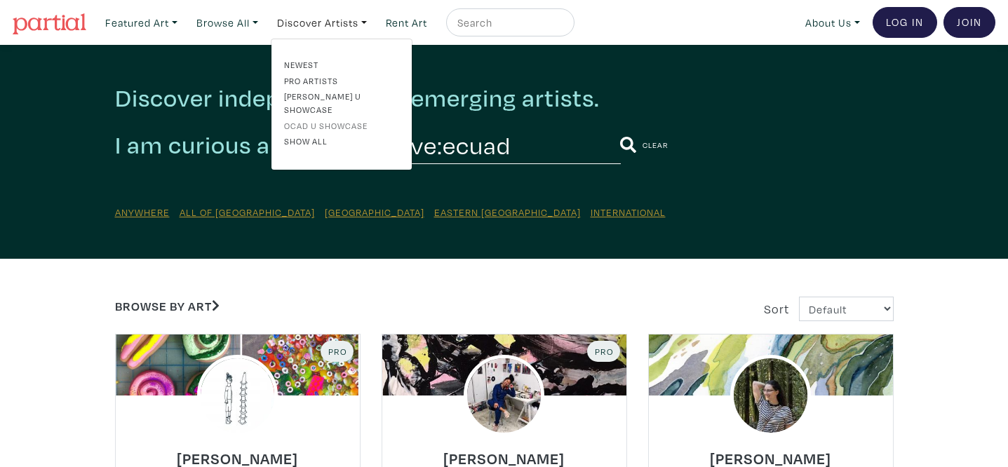
click at [345, 119] on link "OCAD U Showcase" at bounding box center [341, 125] width 115 height 13
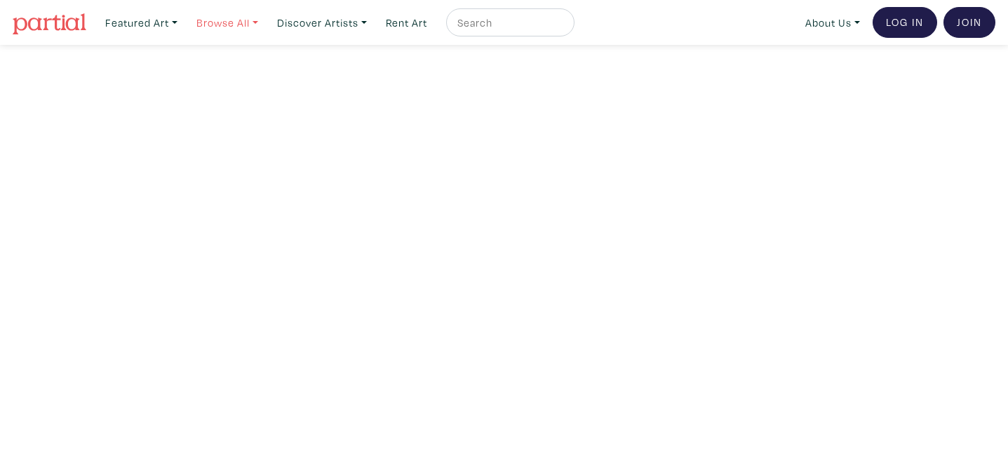
click at [184, 26] on link "Browse All" at bounding box center [141, 22] width 85 height 29
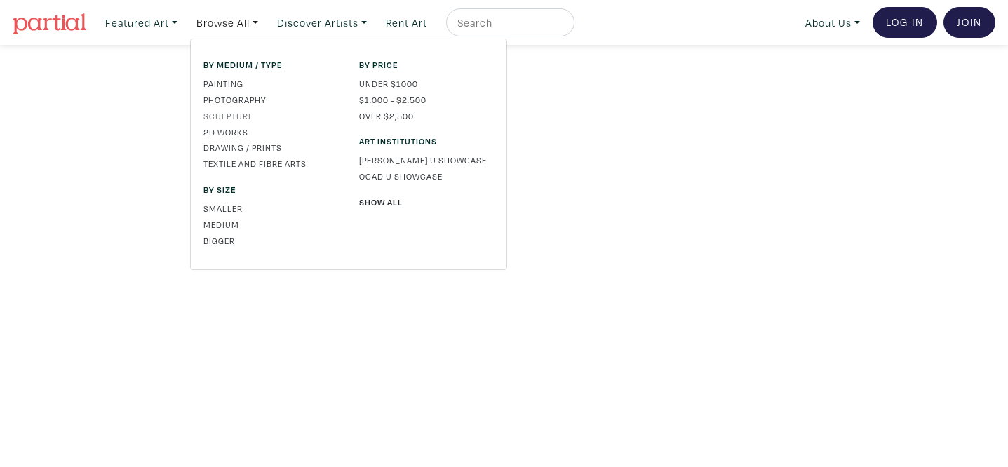
click at [240, 116] on link "Sculpture" at bounding box center [270, 115] width 135 height 13
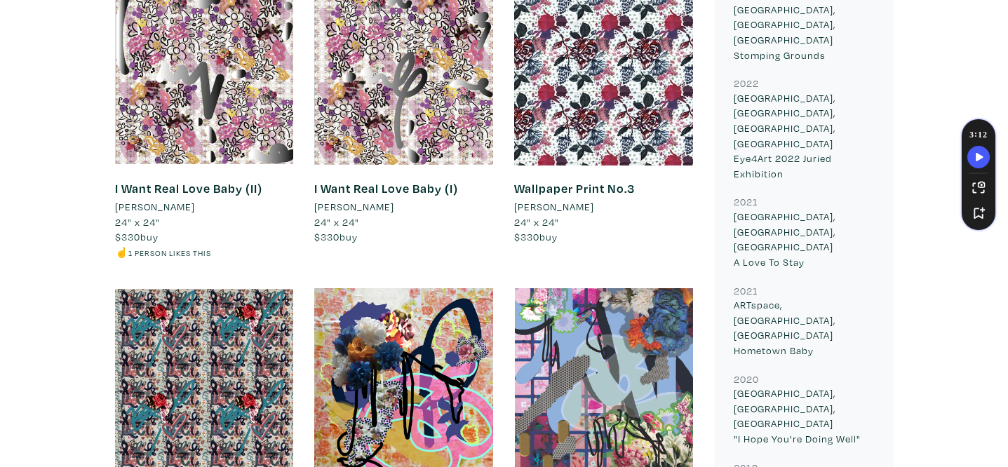
scroll to position [530, 0]
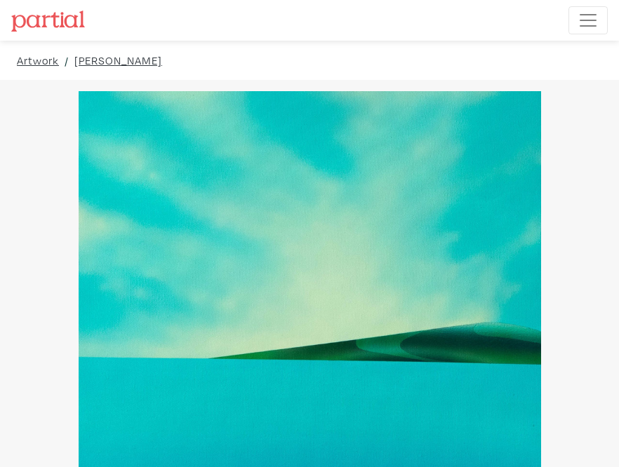
drag, startPoint x: 565, startPoint y: 243, endPoint x: 601, endPoint y: 253, distance: 37.6
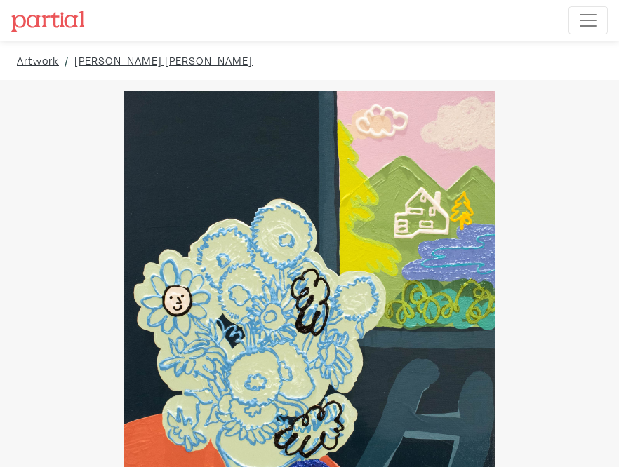
drag, startPoint x: 0, startPoint y: 0, endPoint x: 596, endPoint y: 369, distance: 700.7
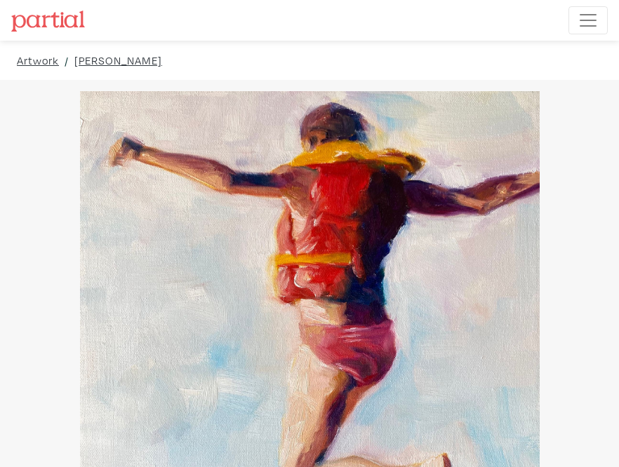
drag, startPoint x: 589, startPoint y: 205, endPoint x: 615, endPoint y: 142, distance: 68.3
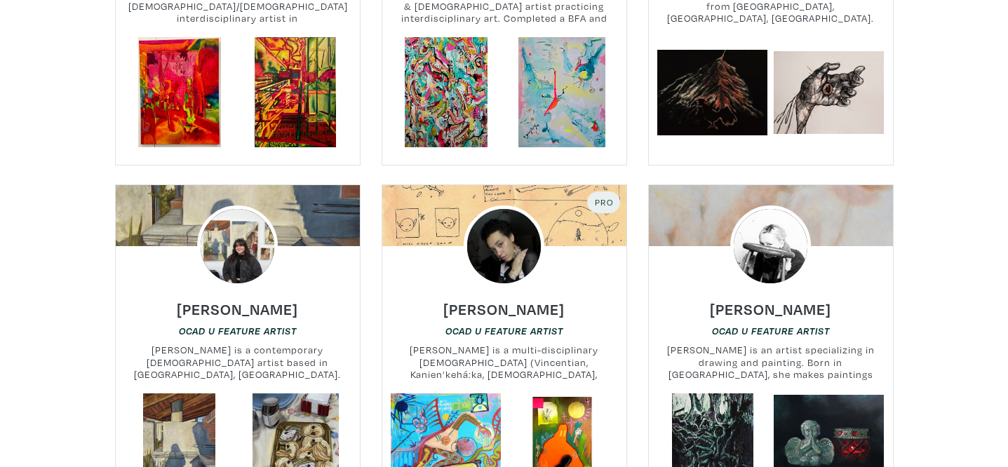
scroll to position [4320, 0]
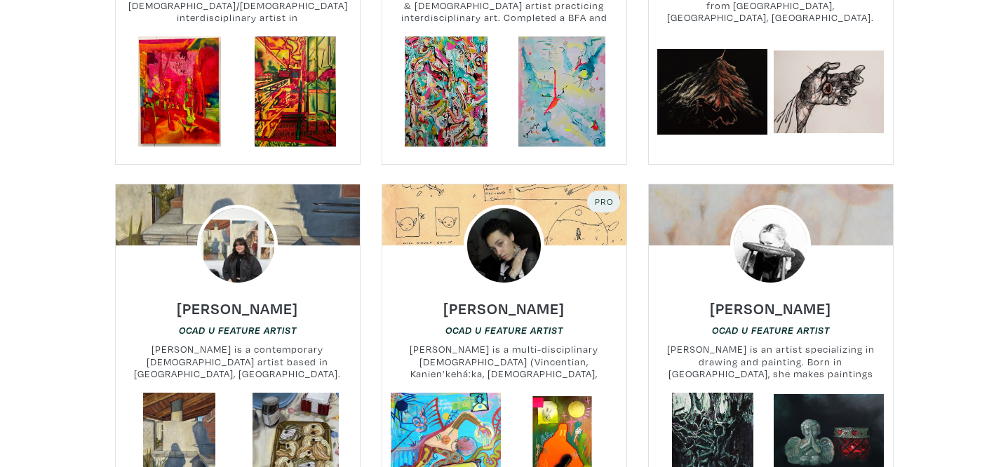
click at [573, 324] on h6 "OCAD U Feature Artist" at bounding box center [504, 330] width 244 height 13
click at [496, 299] on h6 "[PERSON_NAME]" at bounding box center [503, 308] width 121 height 19
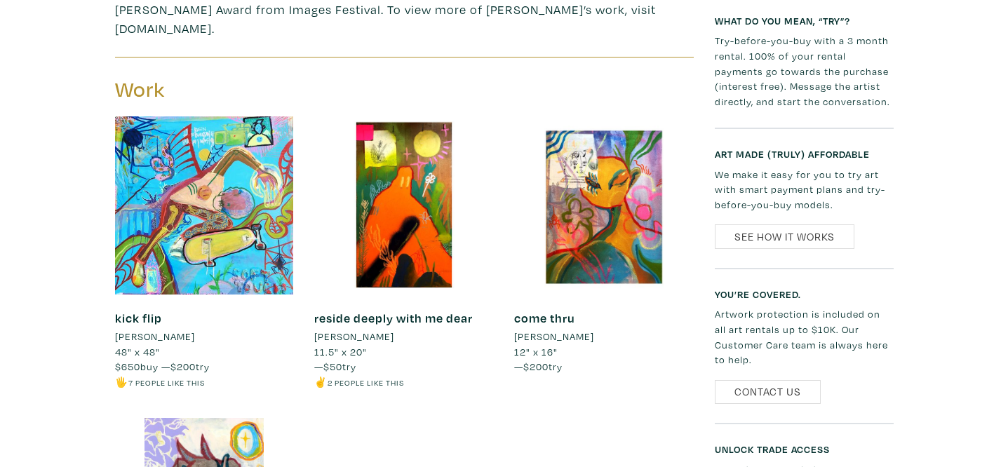
scroll to position [683, 0]
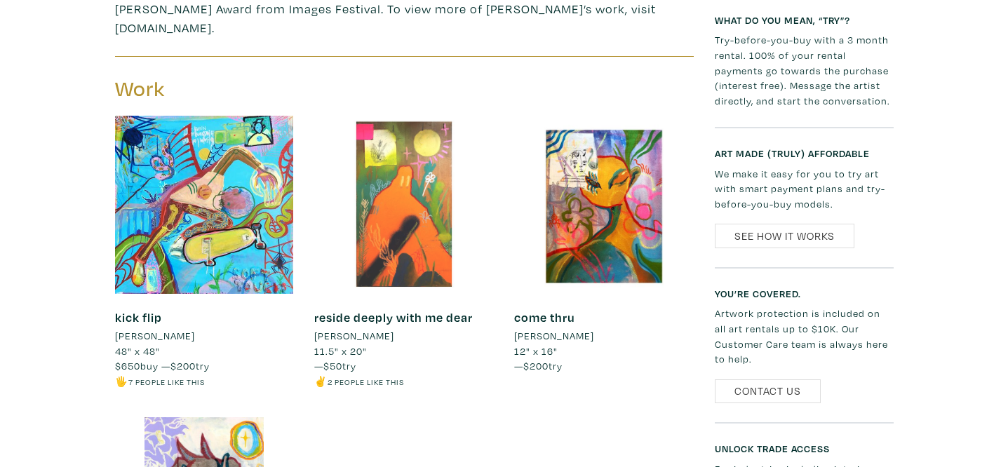
click at [427, 154] on div at bounding box center [403, 205] width 179 height 179
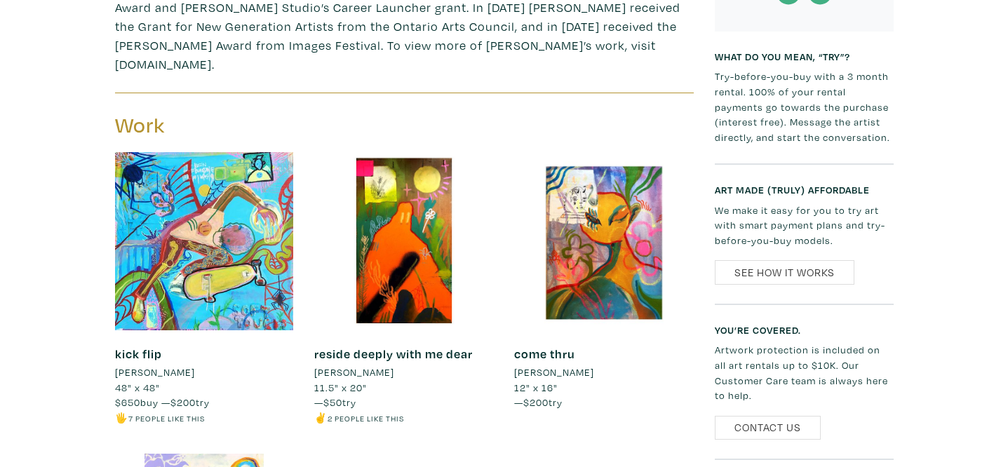
scroll to position [643, 0]
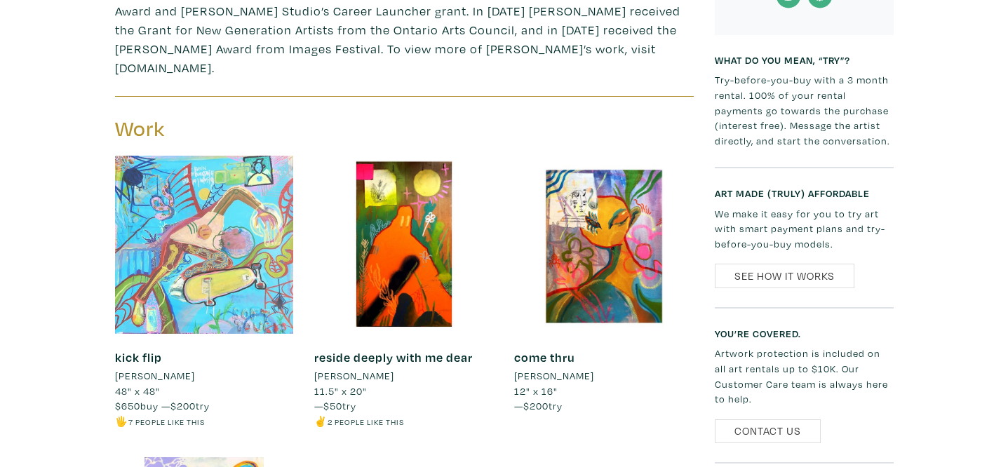
click at [222, 225] on div at bounding box center [204, 245] width 179 height 179
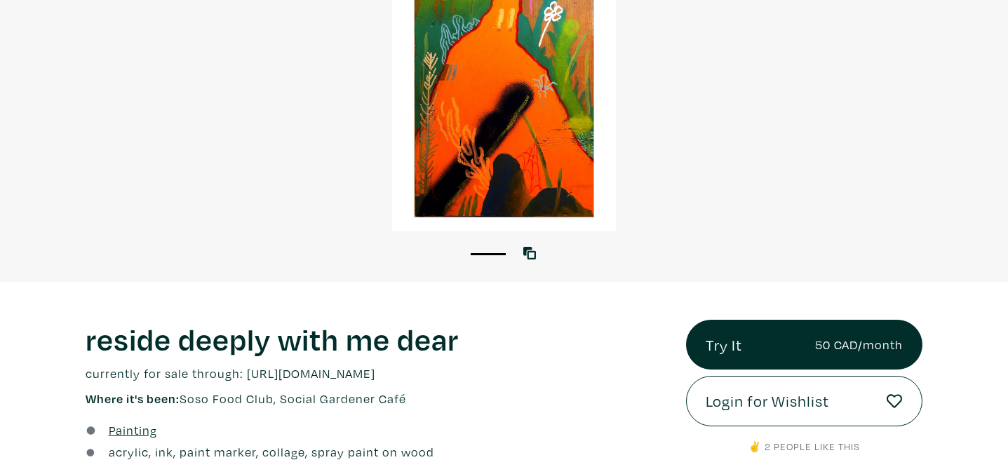
scroll to position [242, 0]
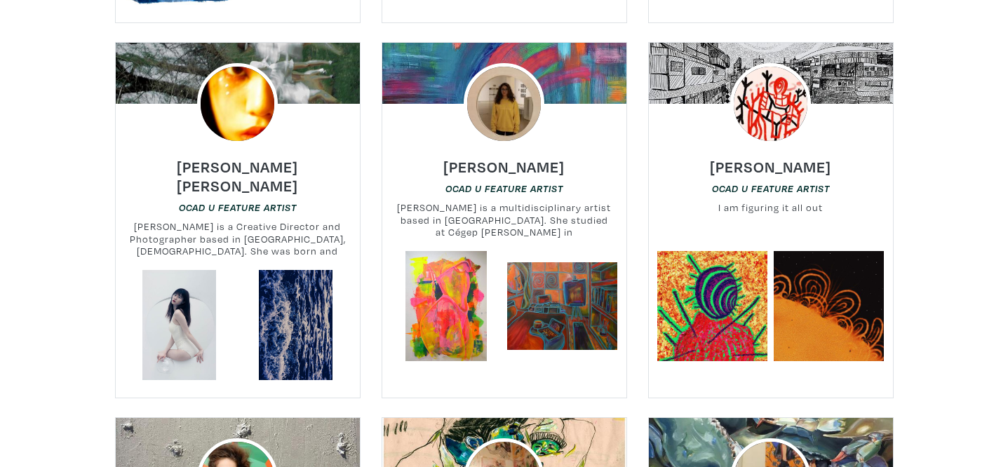
scroll to position [10933, 0]
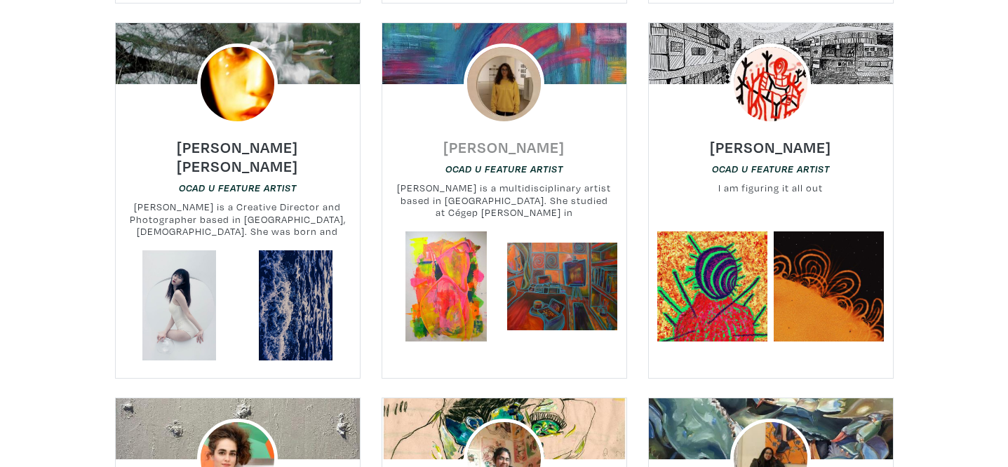
click at [535, 138] on h6 "[PERSON_NAME]" at bounding box center [503, 147] width 121 height 19
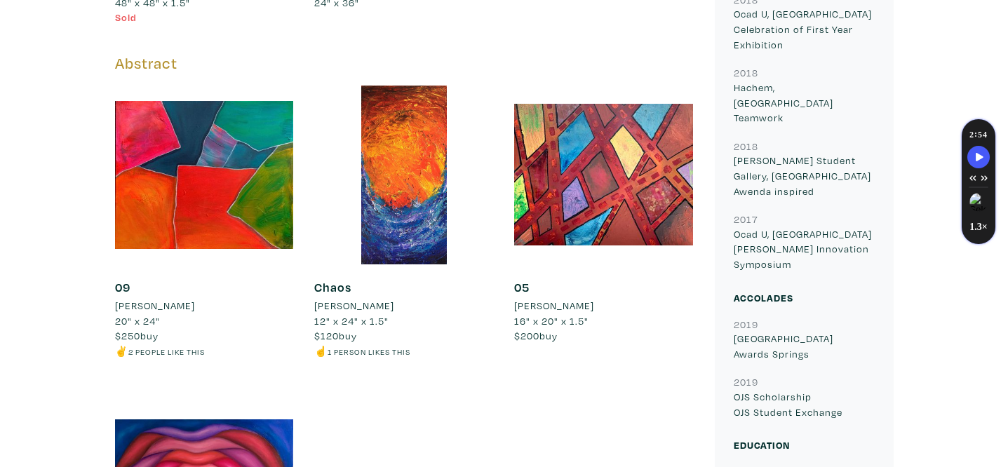
scroll to position [1014, 0]
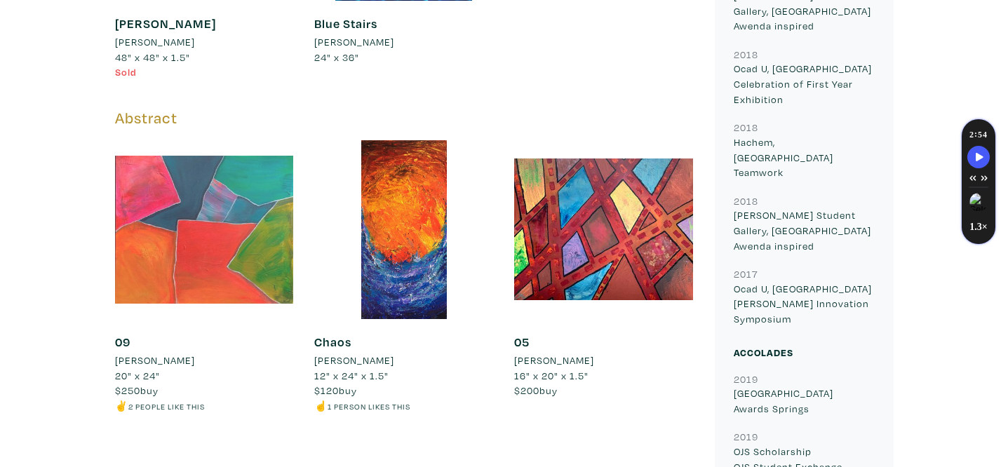
click at [243, 276] on div at bounding box center [204, 229] width 179 height 179
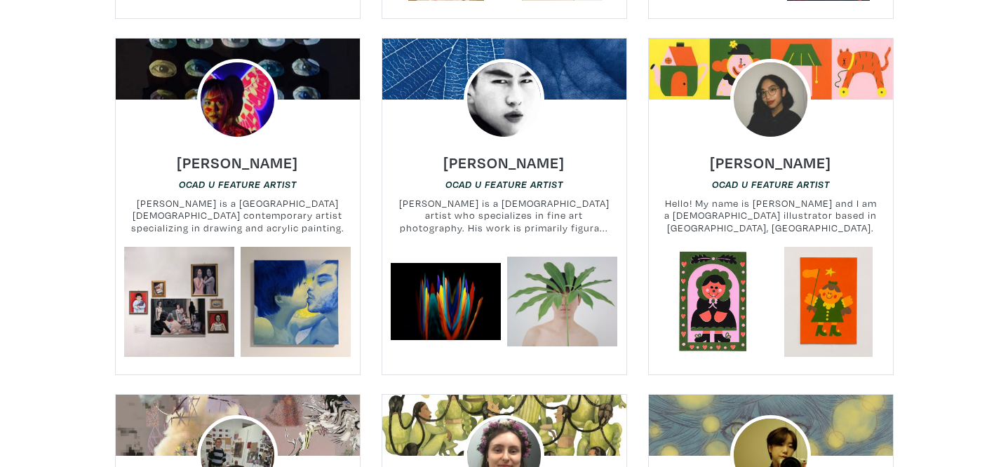
scroll to position [11672, 0]
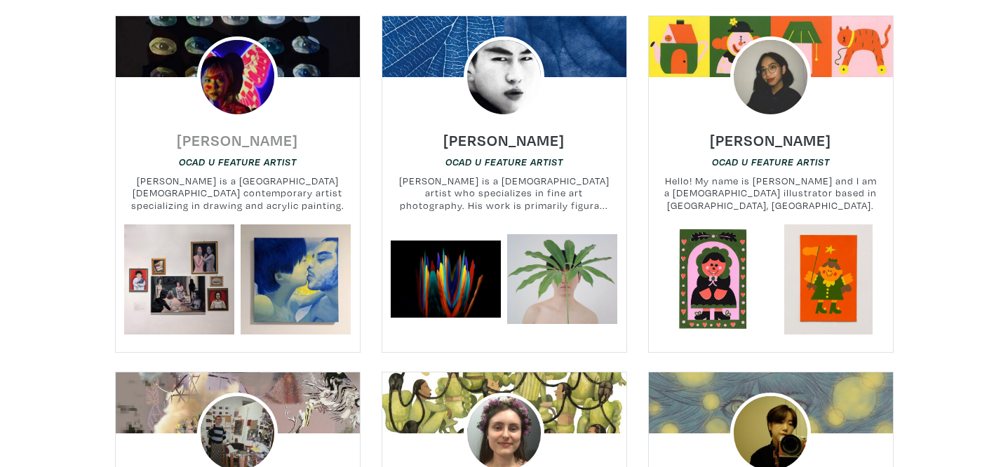
click at [248, 130] on h6 "Cissy Shi" at bounding box center [237, 139] width 121 height 19
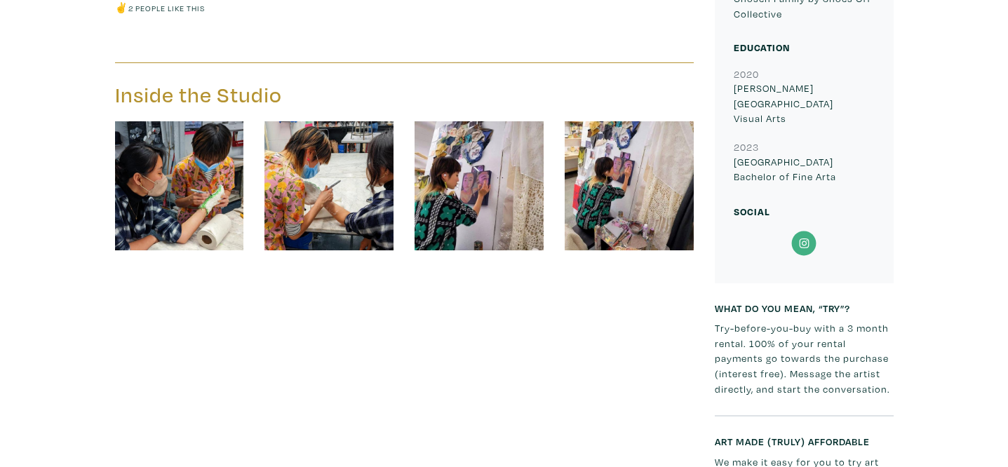
scroll to position [1898, 0]
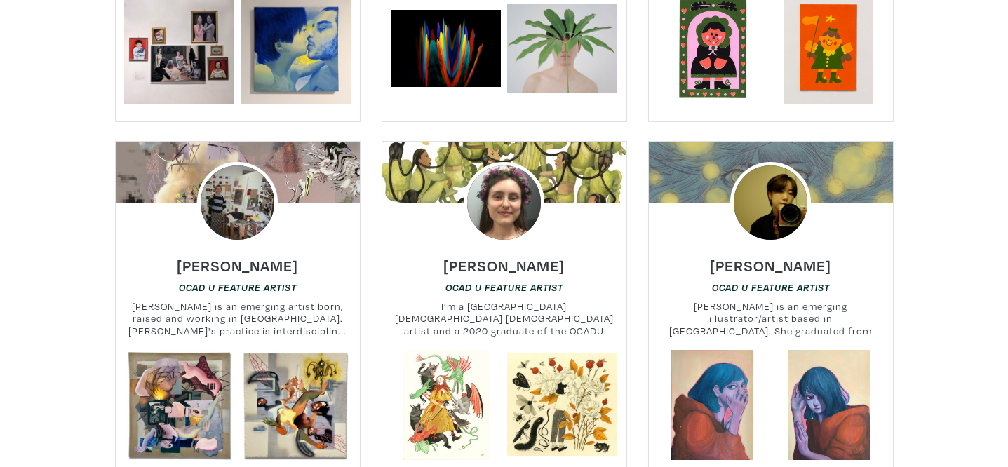
scroll to position [11903, 0]
click at [827, 256] on h6 "[PERSON_NAME]" at bounding box center [770, 265] width 121 height 19
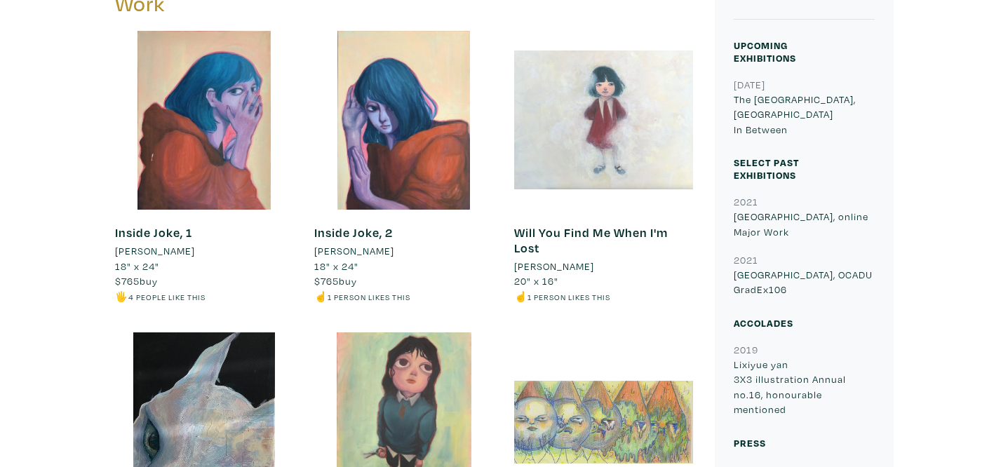
scroll to position [555, 0]
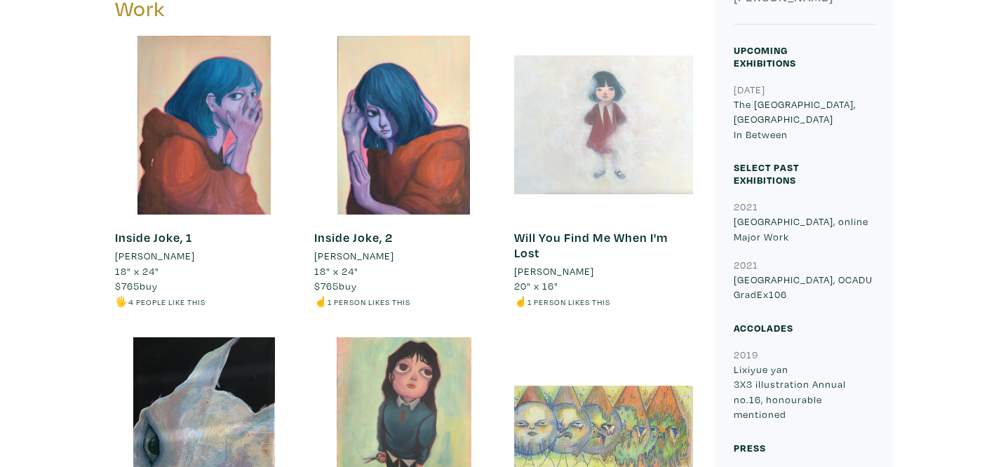
click at [628, 156] on div at bounding box center [603, 125] width 179 height 179
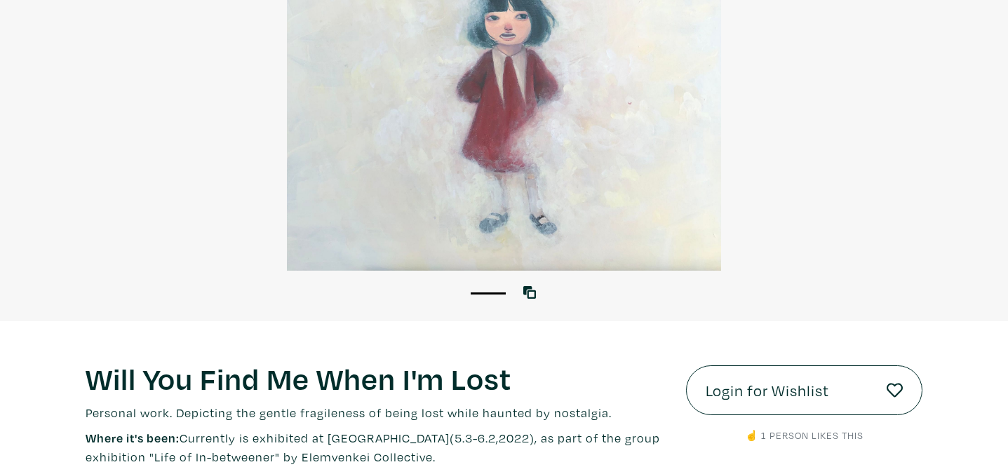
scroll to position [304, 0]
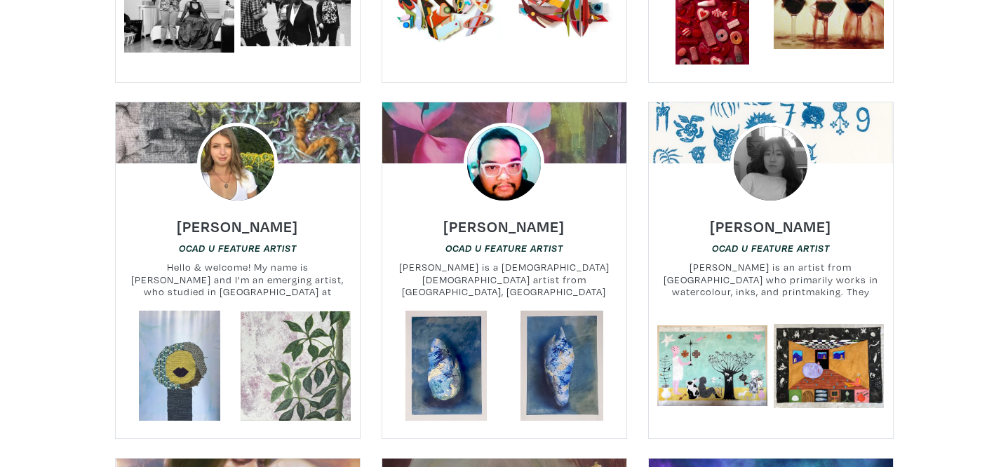
click at [523, 204] on div "Jasper Urbina OCAD U Feature Artist Jasper Urbina is a Canadian born Filipino a…" at bounding box center [504, 257] width 265 height 107
click at [518, 217] on h6 "[PERSON_NAME]" at bounding box center [503, 226] width 121 height 19
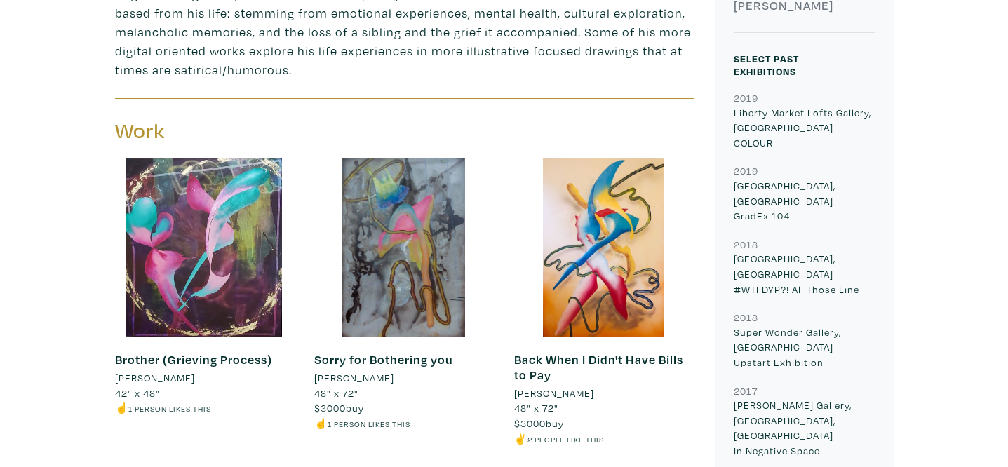
scroll to position [543, 0]
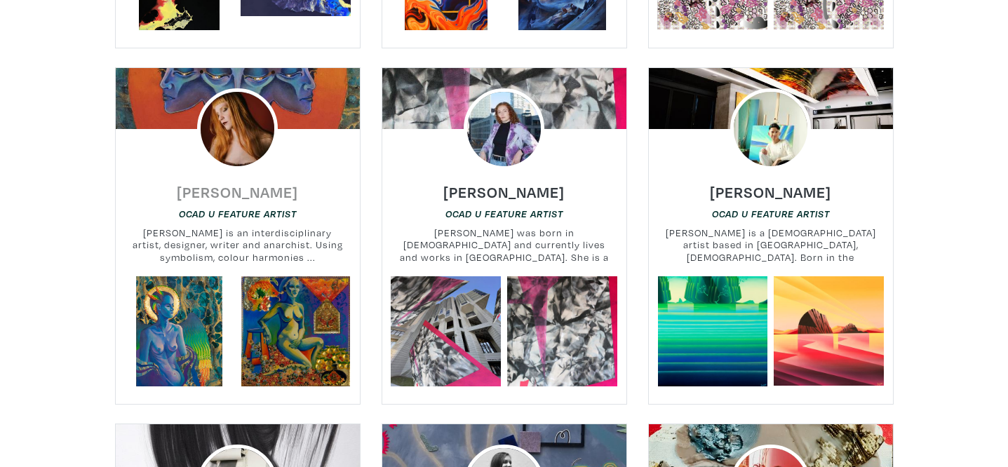
scroll to position [15183, 0]
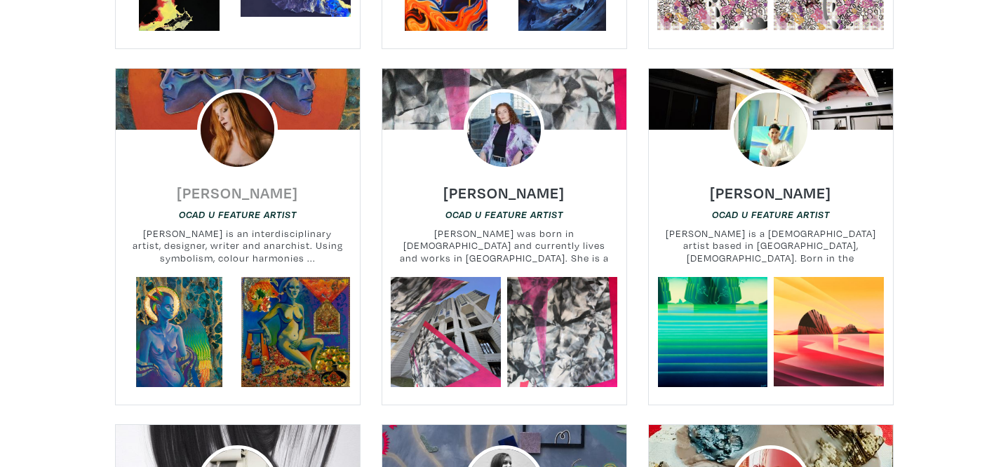
click at [244, 183] on h6 "Dana McCool" at bounding box center [237, 192] width 121 height 19
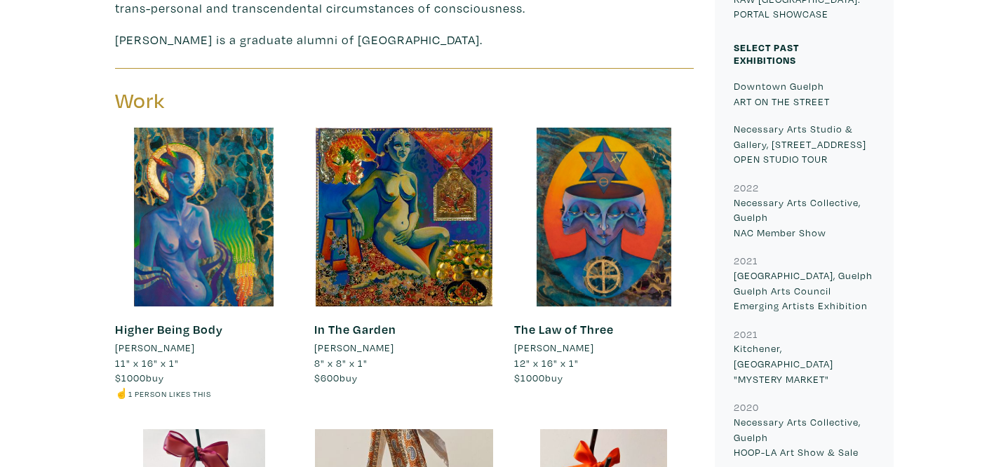
scroll to position [689, 0]
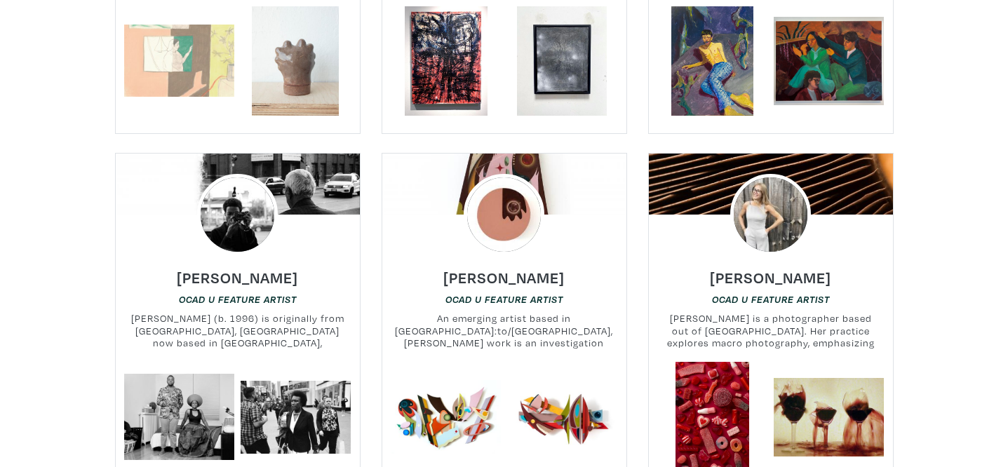
scroll to position [13676, 0]
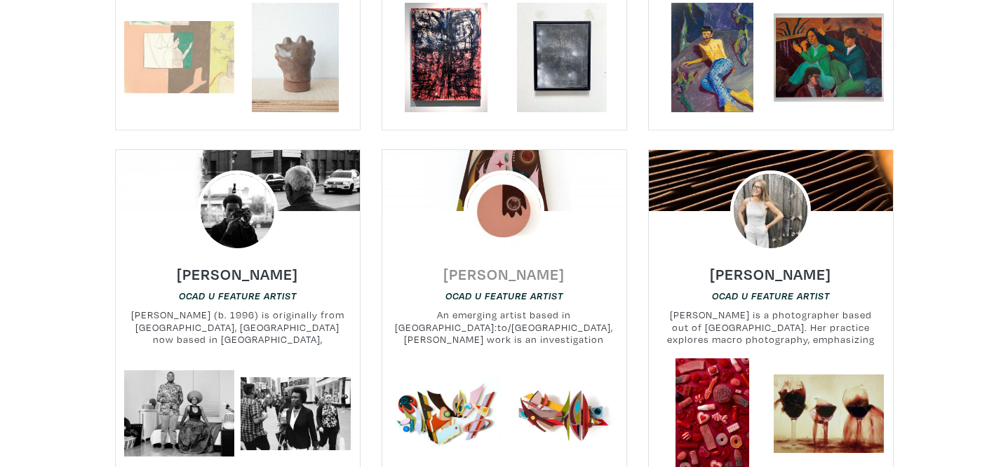
click at [504, 264] on h6 "Emma Ducharme" at bounding box center [503, 273] width 121 height 19
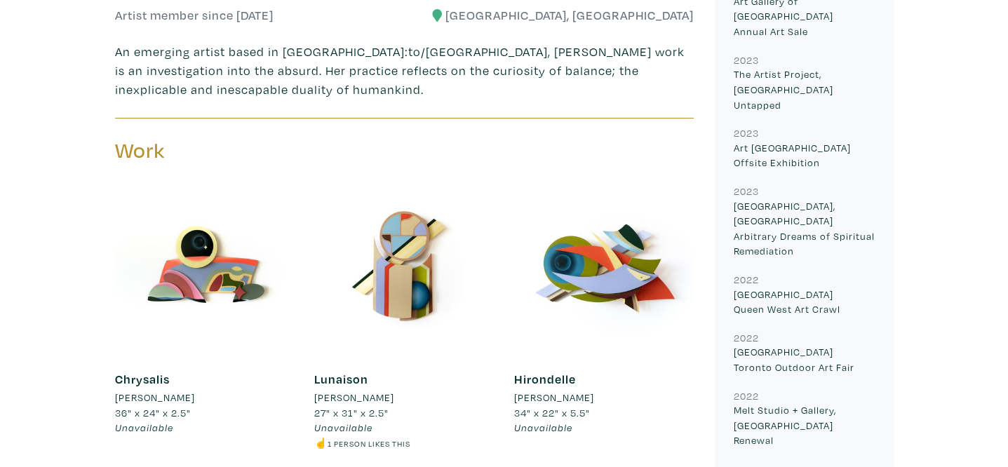
scroll to position [415, 0]
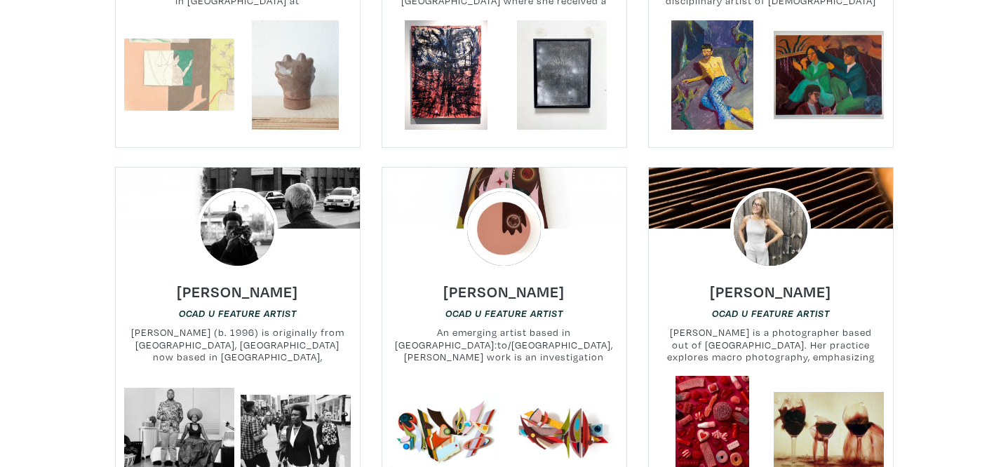
scroll to position [13631, 0]
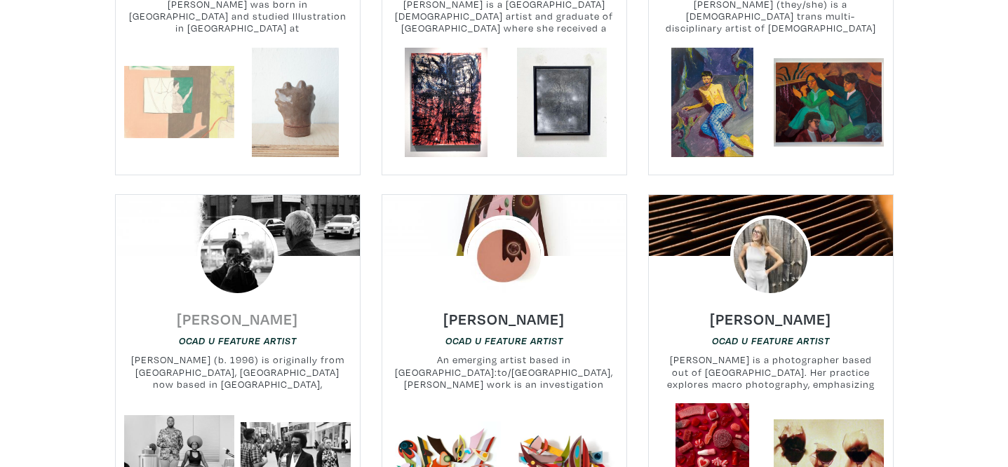
click at [273, 309] on h6 "Bidemi Oloyede" at bounding box center [237, 318] width 121 height 19
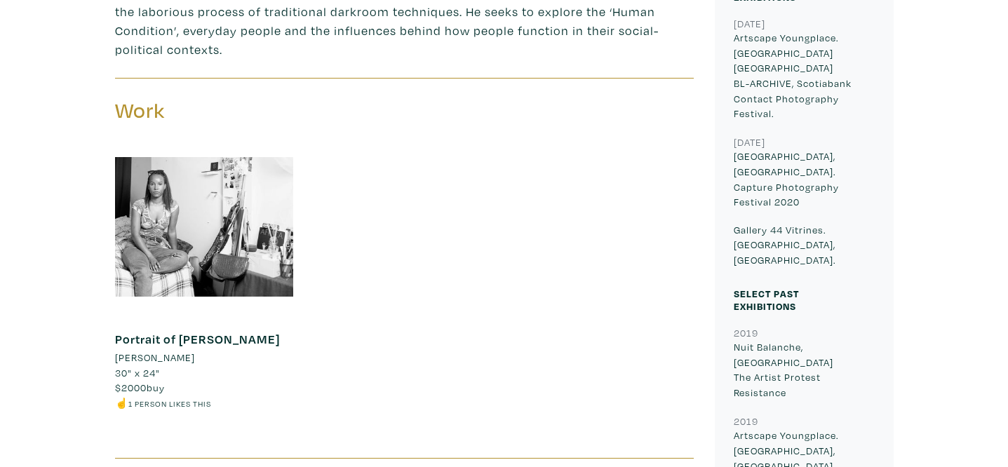
scroll to position [635, 0]
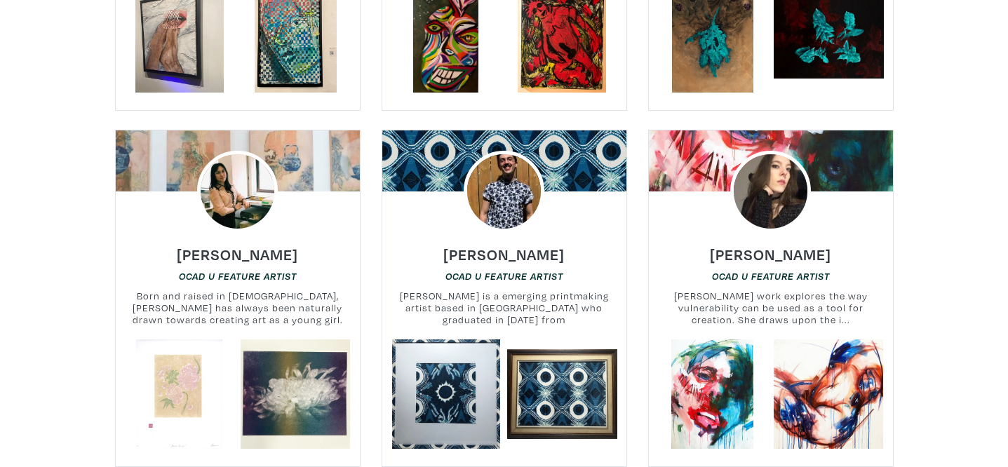
scroll to position [12987, 0]
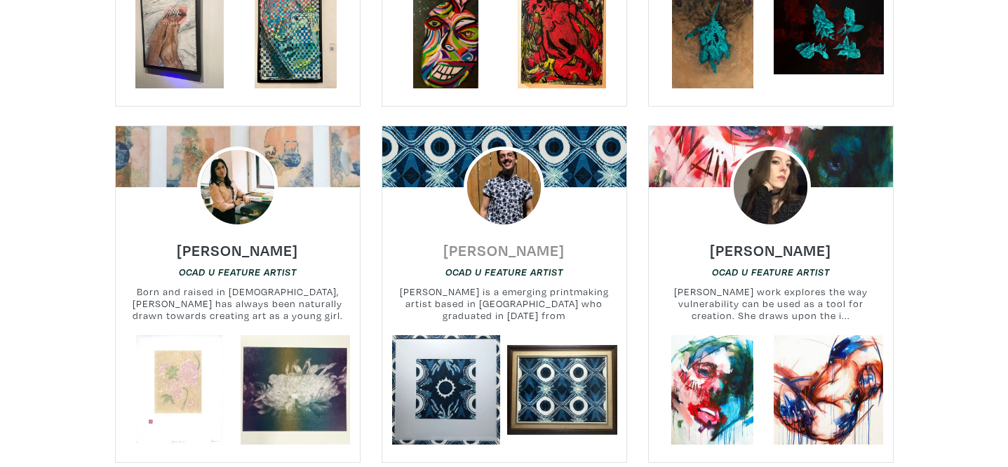
click at [500, 241] on h6 "[PERSON_NAME]" at bounding box center [503, 250] width 121 height 19
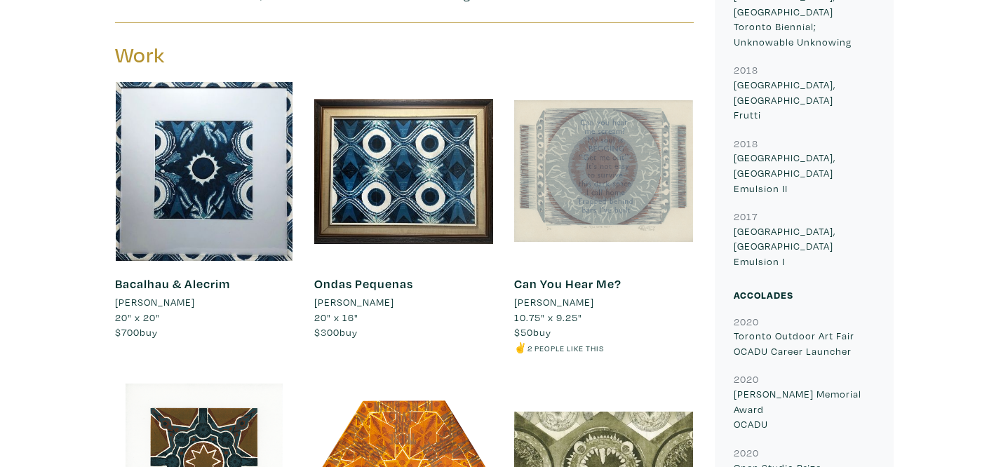
scroll to position [781, 0]
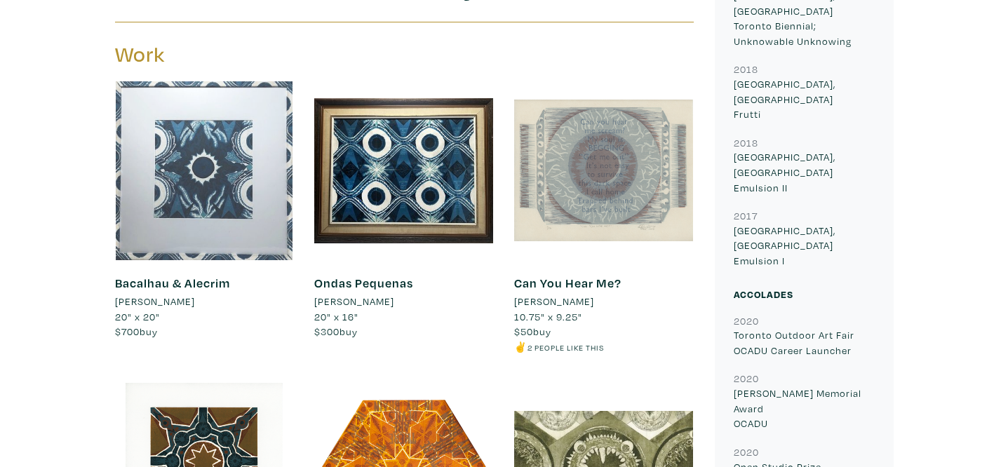
click at [233, 189] on div at bounding box center [204, 170] width 179 height 179
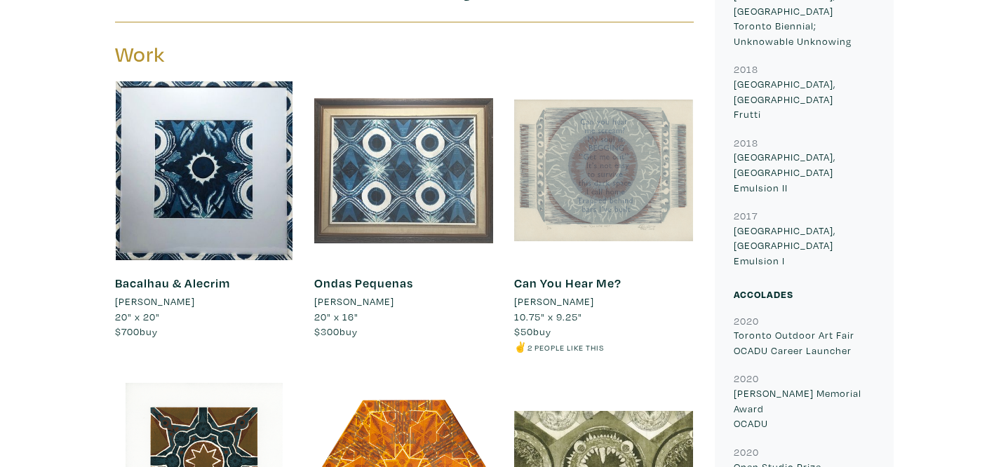
click at [426, 225] on div at bounding box center [403, 170] width 179 height 179
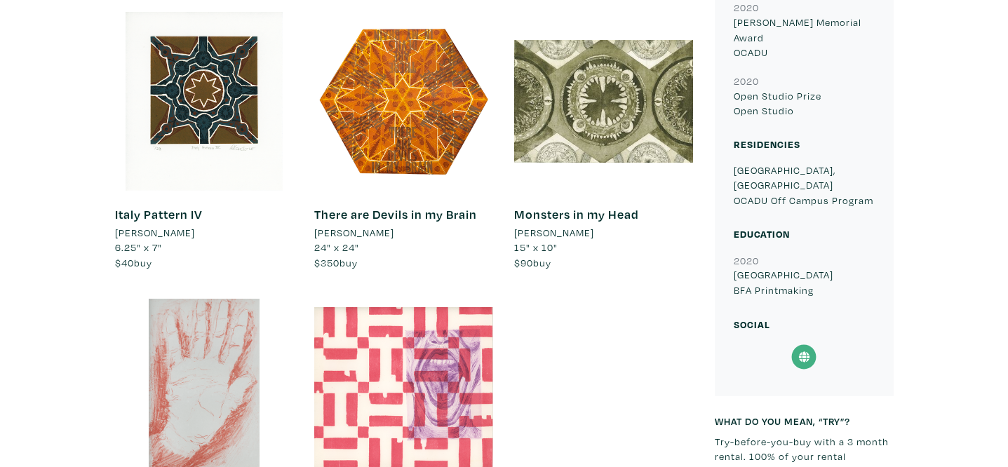
scroll to position [1160, 0]
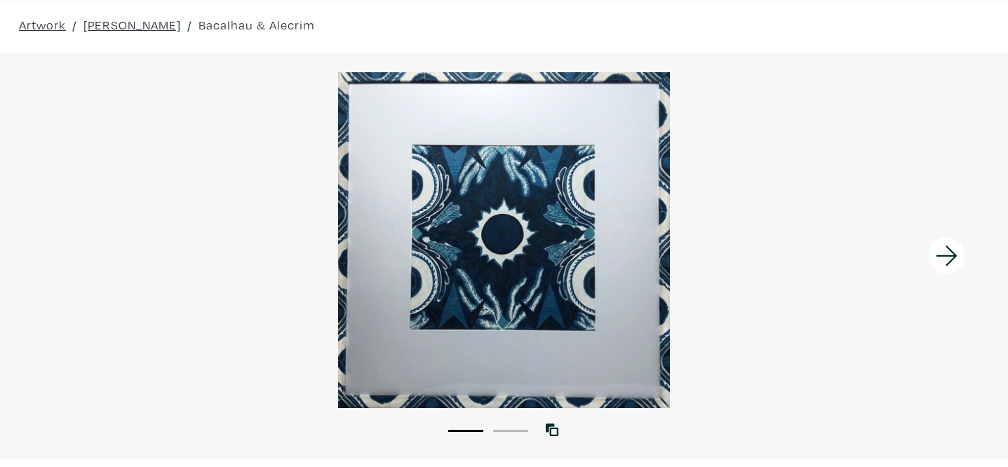
scroll to position [46, 0]
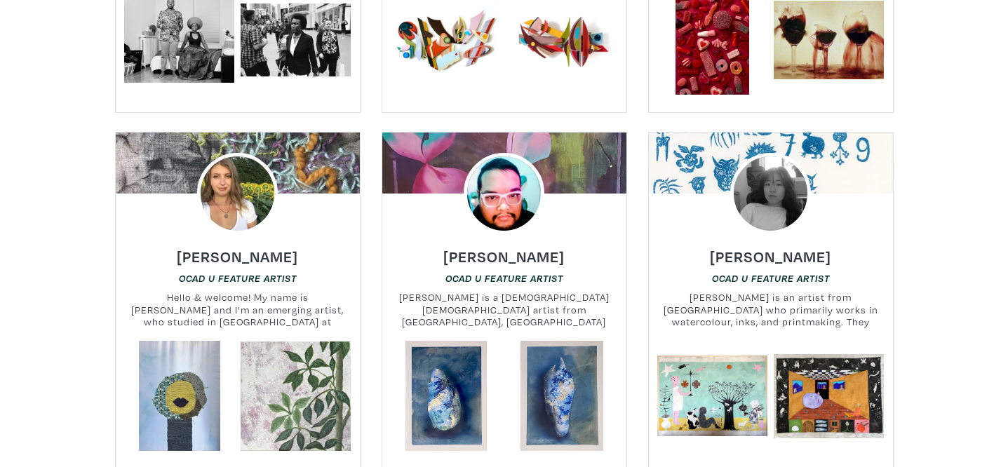
scroll to position [14017, 0]
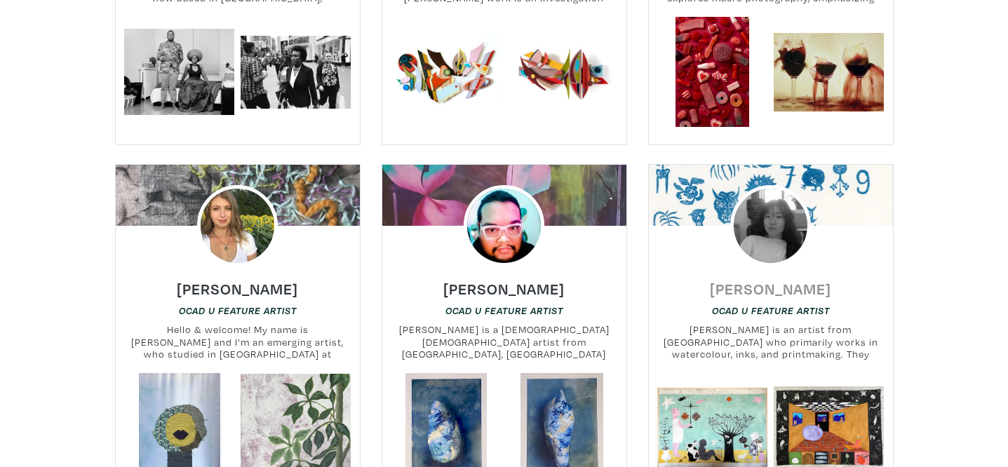
click at [789, 279] on h6 "Lilian Sim" at bounding box center [770, 288] width 121 height 19
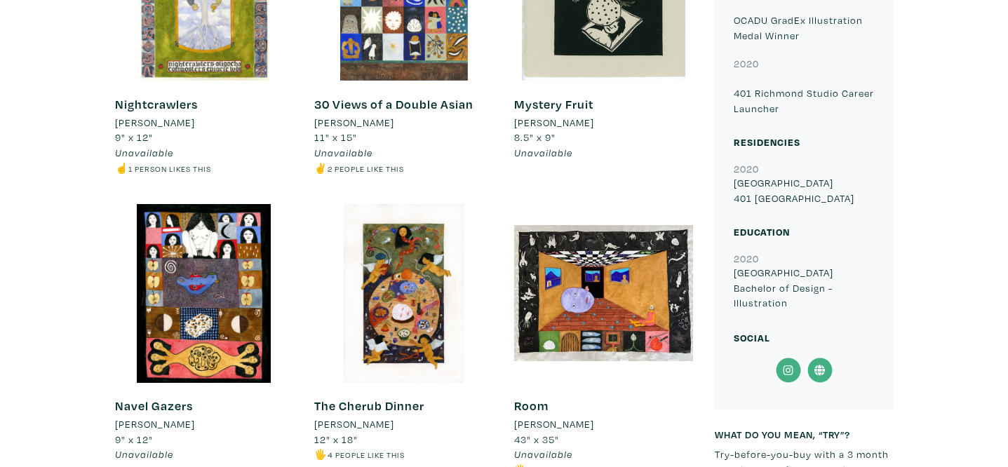
scroll to position [1038, 0]
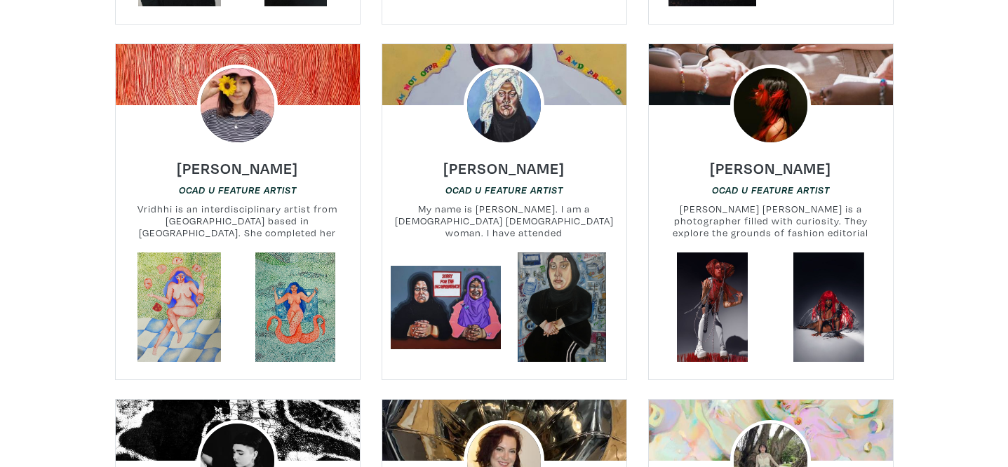
scroll to position [9017, 0]
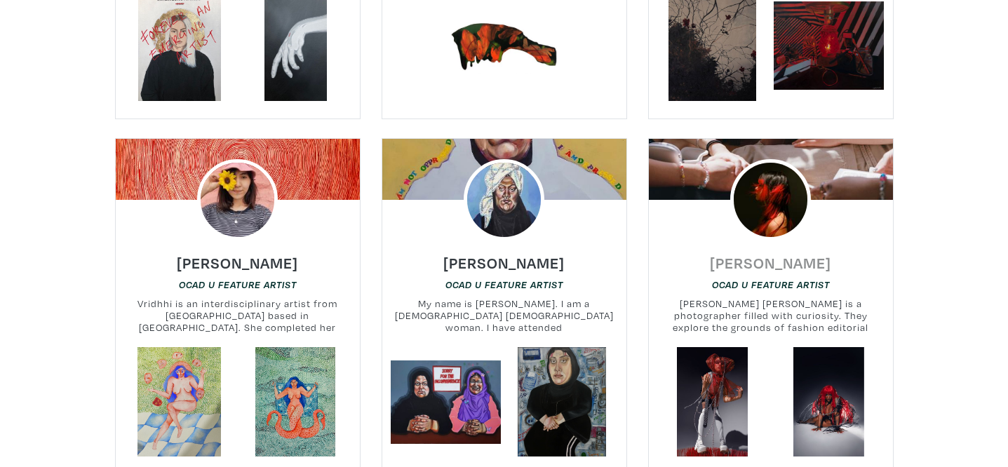
click at [769, 253] on h6 "[PERSON_NAME]" at bounding box center [770, 262] width 121 height 19
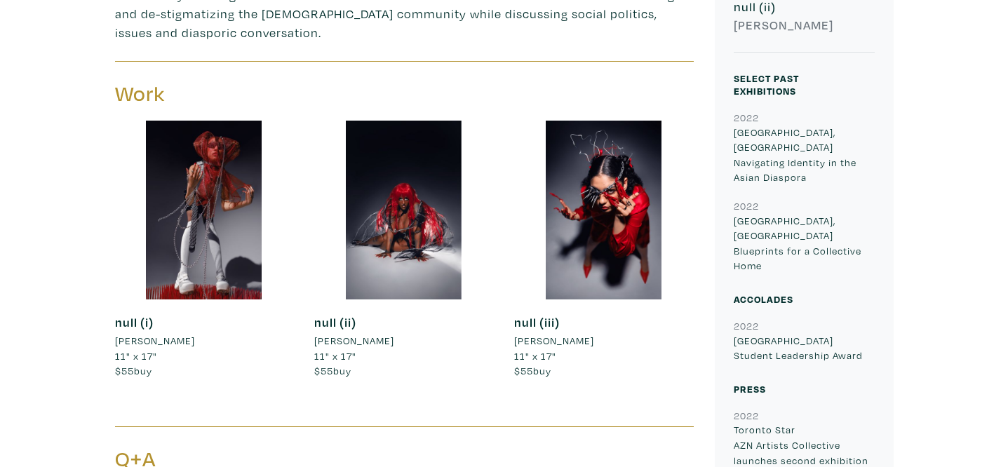
scroll to position [552, 0]
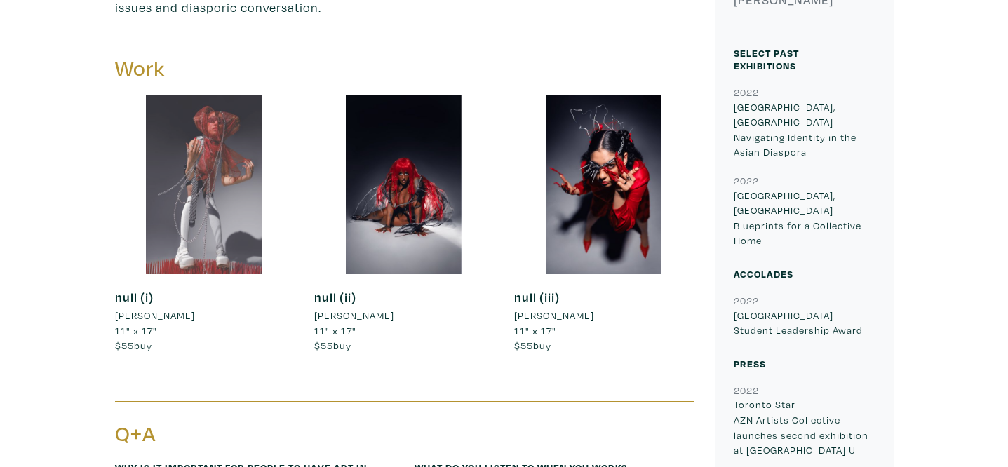
click at [232, 219] on div at bounding box center [204, 184] width 179 height 179
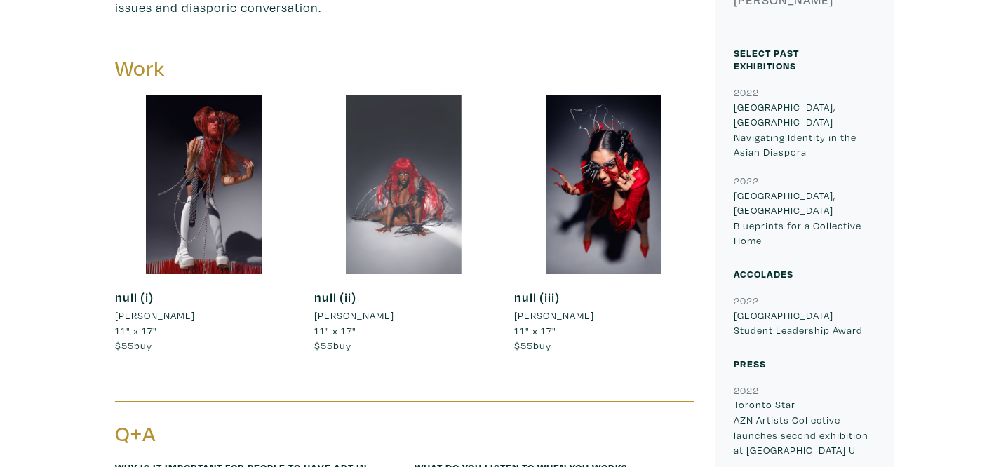
click at [438, 229] on div at bounding box center [403, 184] width 179 height 179
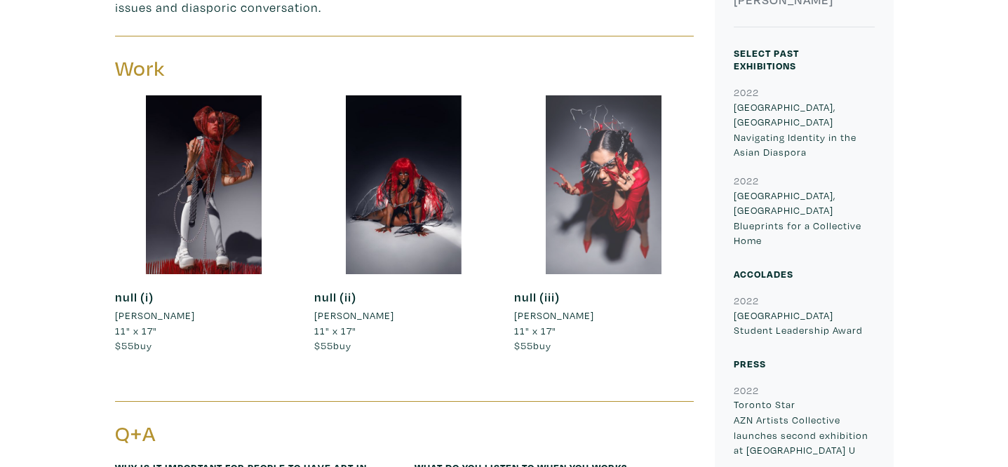
click at [625, 223] on div at bounding box center [603, 184] width 179 height 179
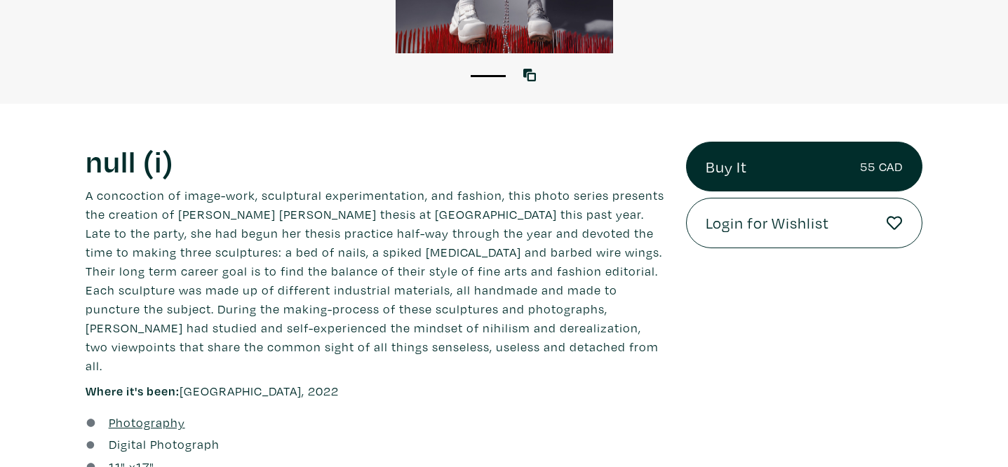
scroll to position [453, 0]
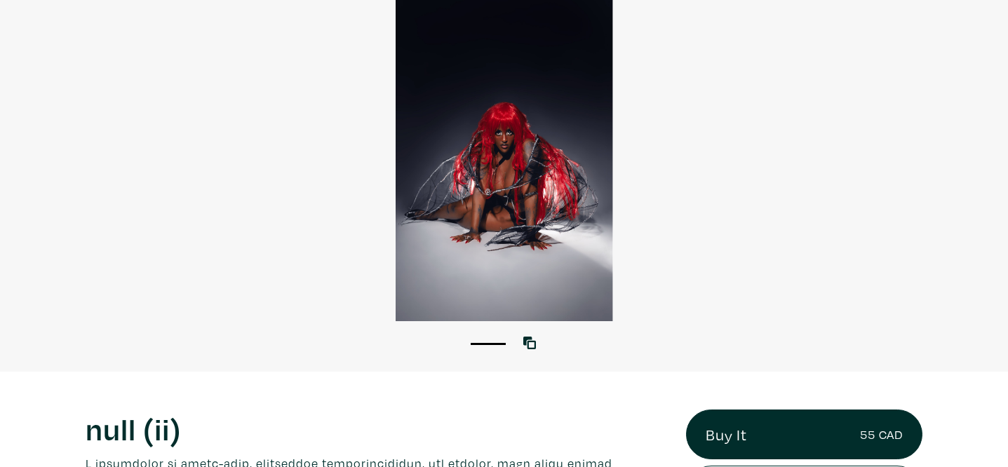
scroll to position [131, 0]
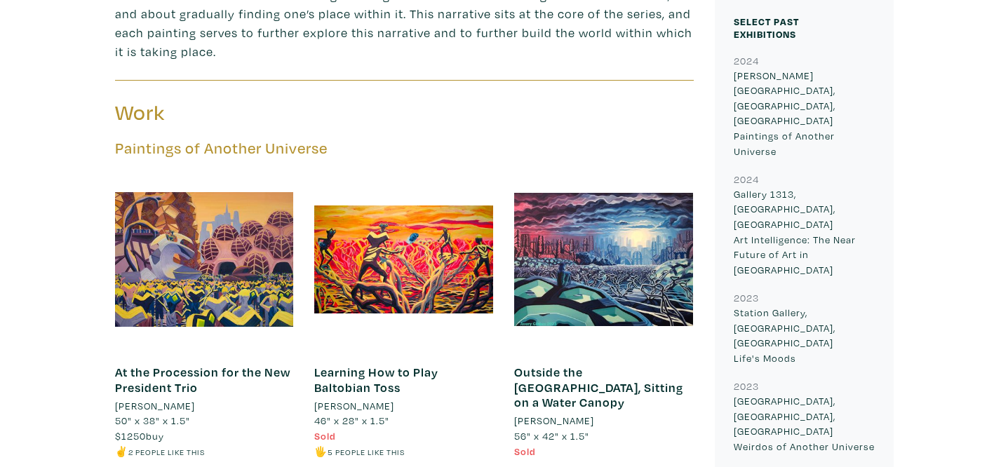
scroll to position [598, 0]
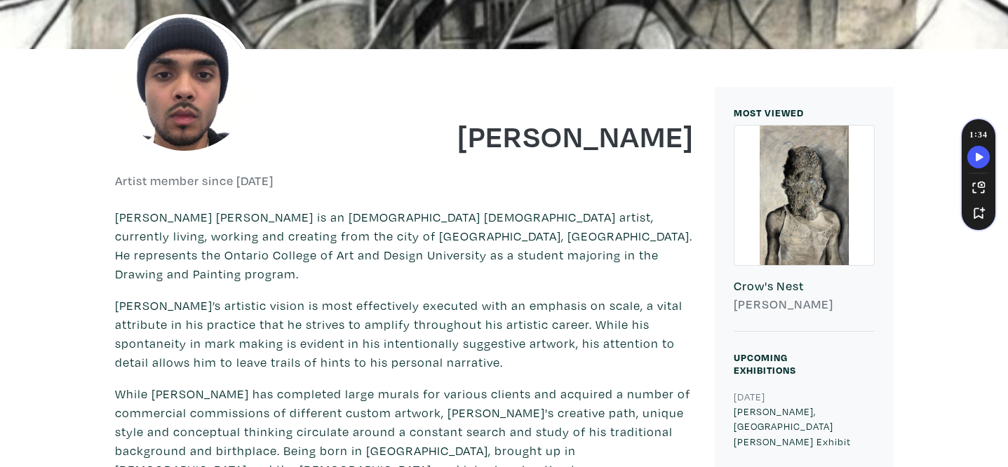
scroll to position [220, 0]
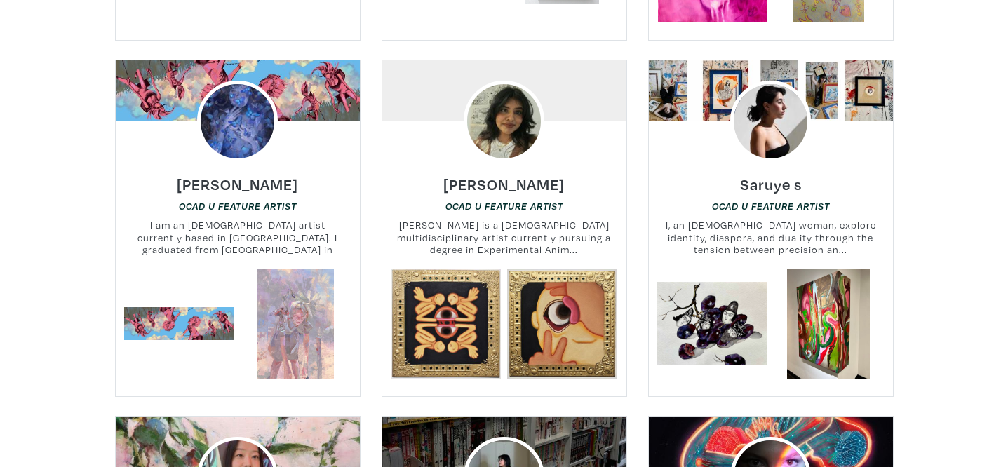
scroll to position [1219, 0]
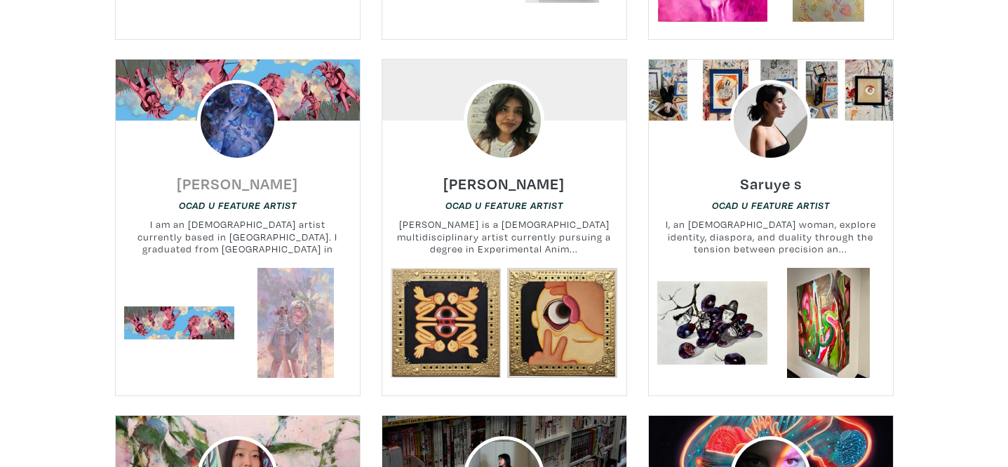
click at [260, 174] on h6 "[PERSON_NAME]" at bounding box center [237, 183] width 121 height 19
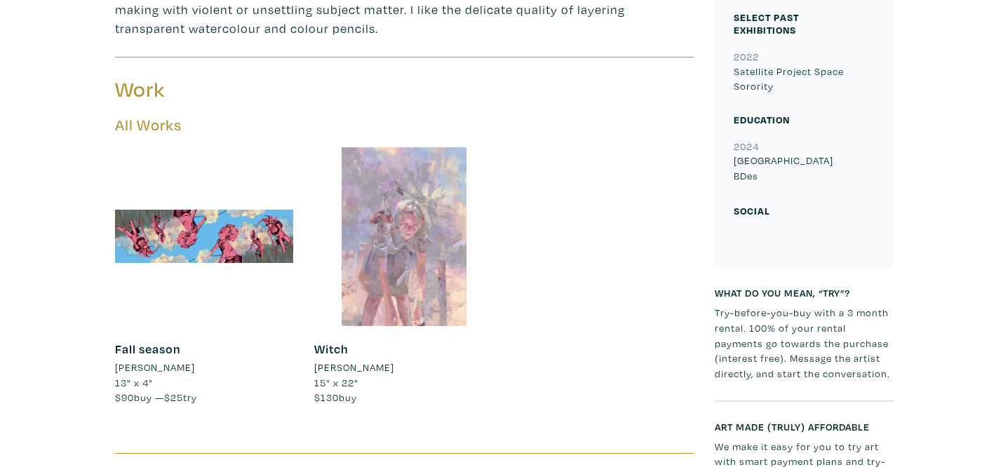
scroll to position [597, 0]
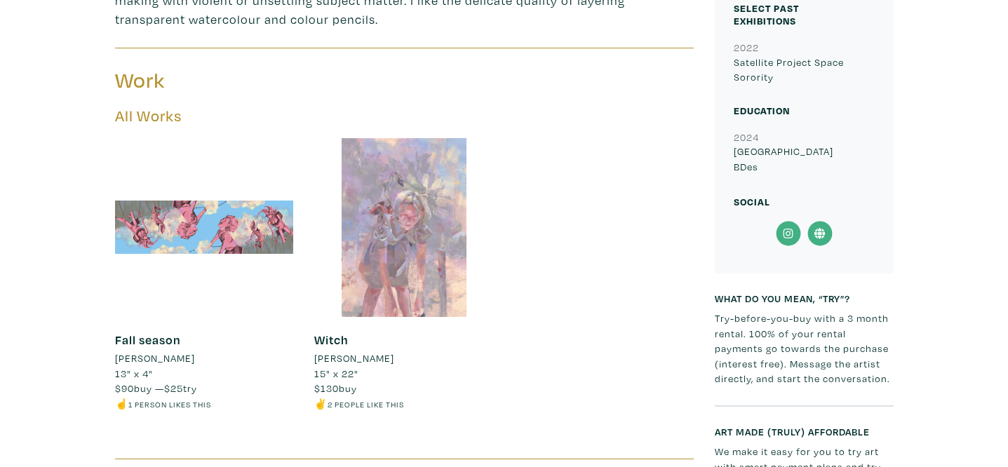
click at [267, 220] on div at bounding box center [204, 227] width 179 height 179
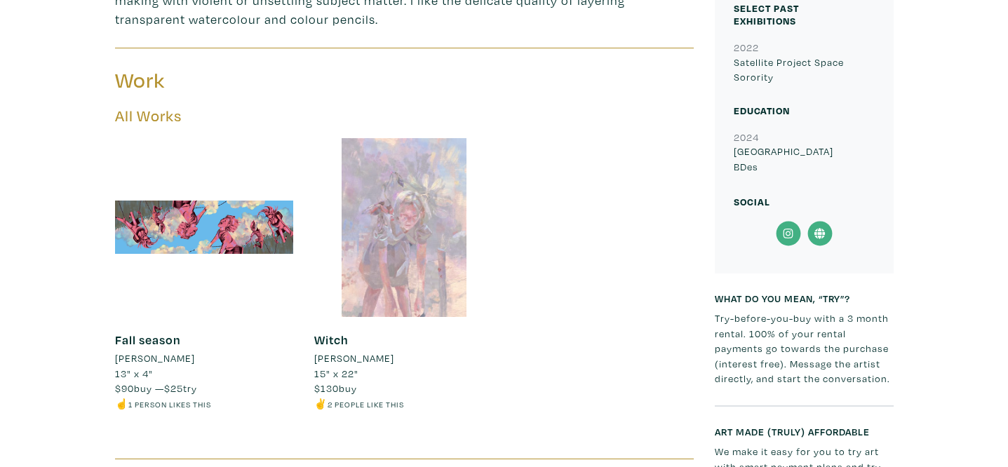
click at [422, 221] on div at bounding box center [403, 227] width 179 height 179
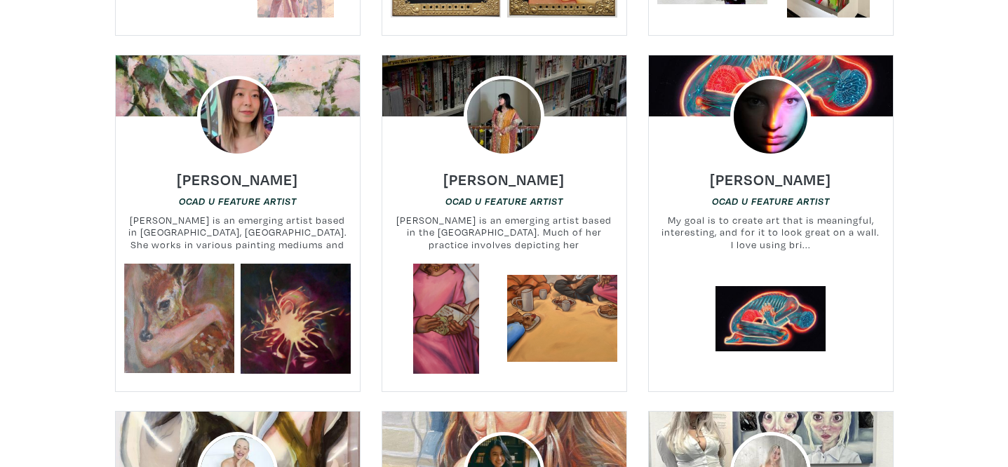
scroll to position [1582, 0]
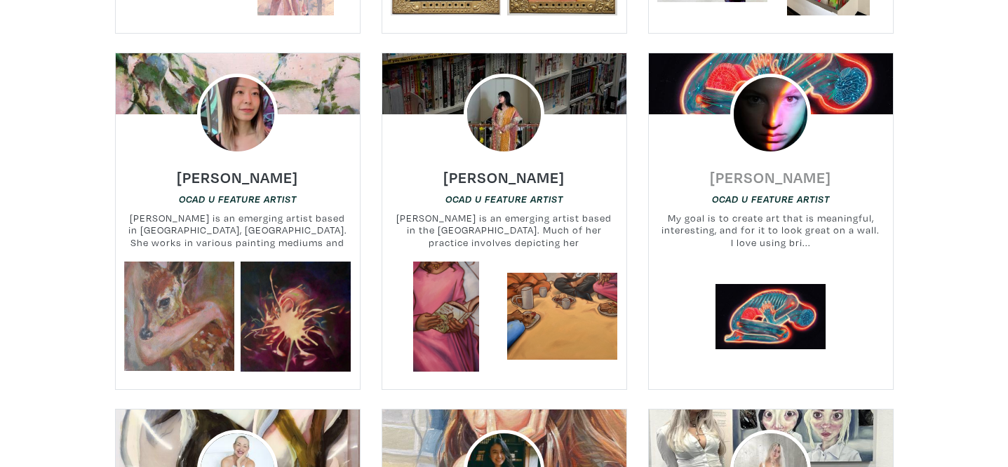
click at [759, 168] on h6 "Celia Petconi" at bounding box center [770, 177] width 121 height 19
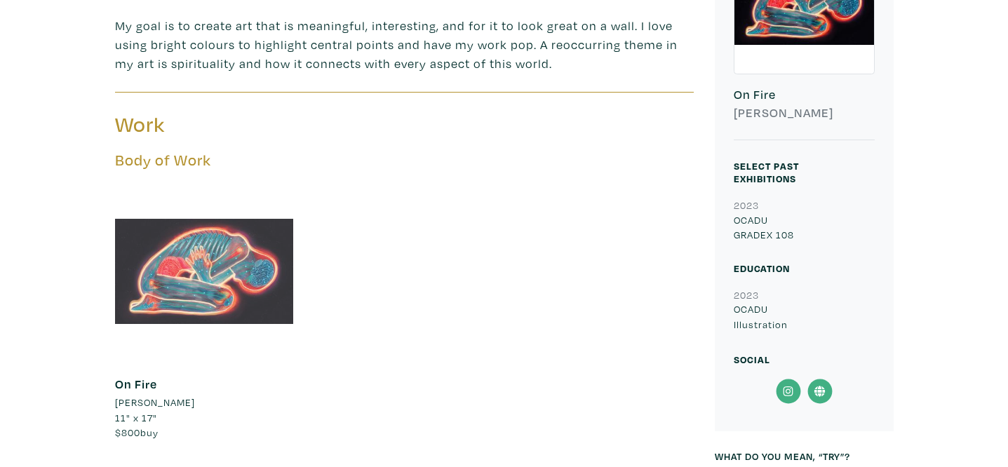
click at [246, 277] on div at bounding box center [204, 271] width 179 height 179
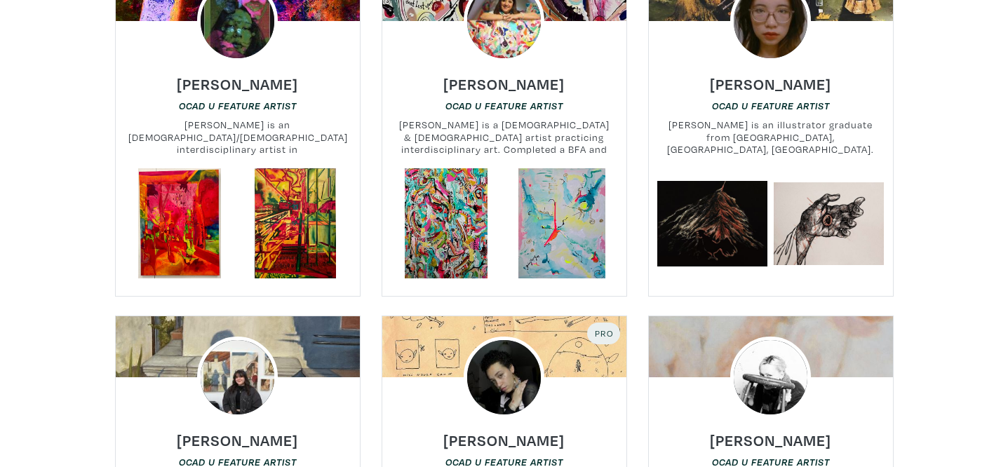
scroll to position [4089, 0]
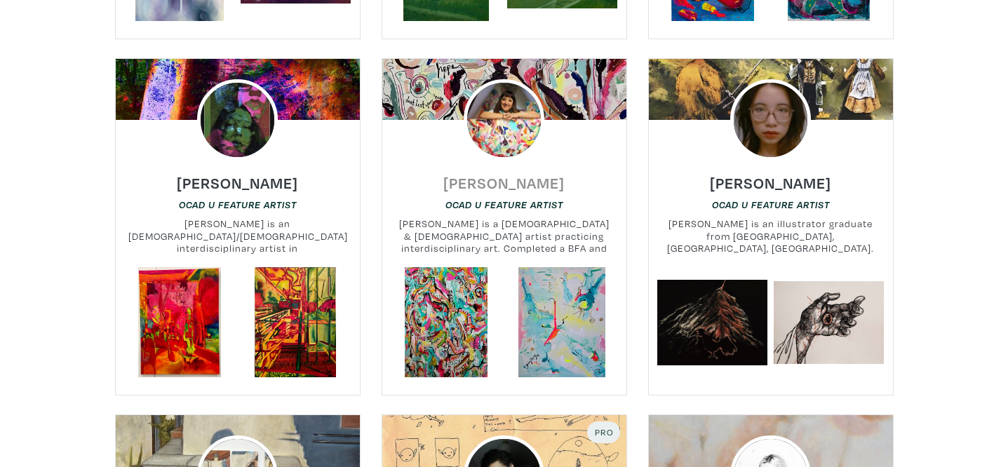
click at [522, 173] on h6 "[PERSON_NAME]" at bounding box center [503, 182] width 121 height 19
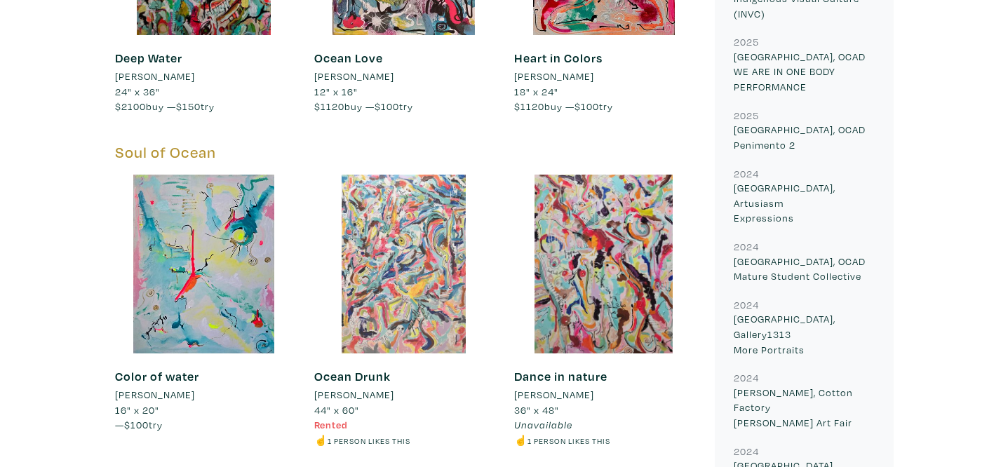
scroll to position [1042, 0]
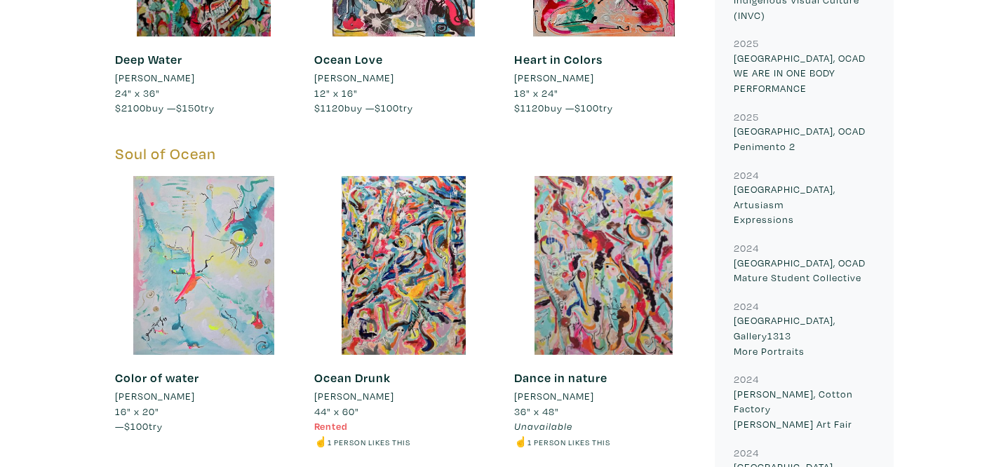
click at [247, 285] on div at bounding box center [204, 265] width 179 height 179
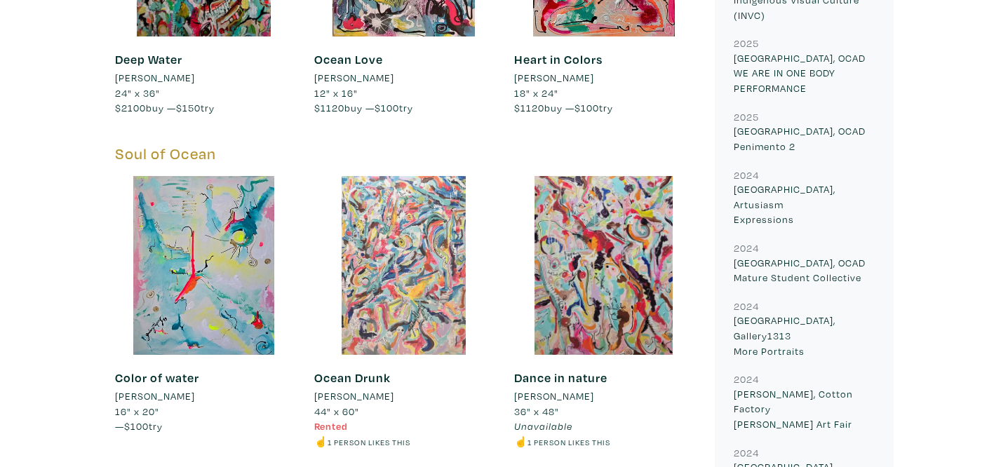
scroll to position [812, 0]
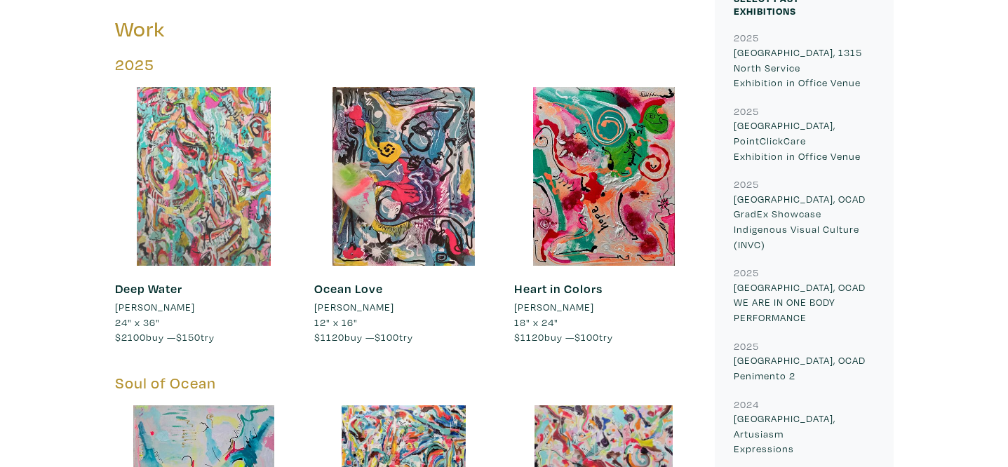
click at [225, 160] on div at bounding box center [204, 176] width 179 height 179
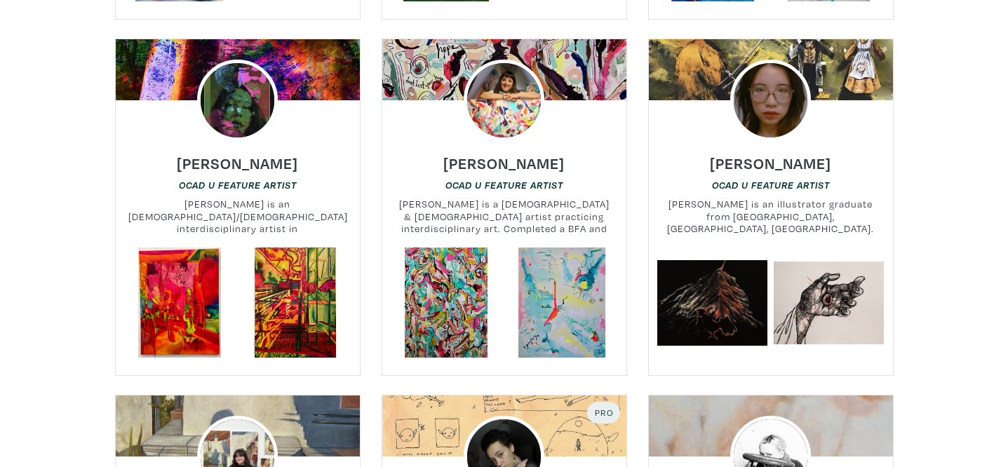
scroll to position [4108, 0]
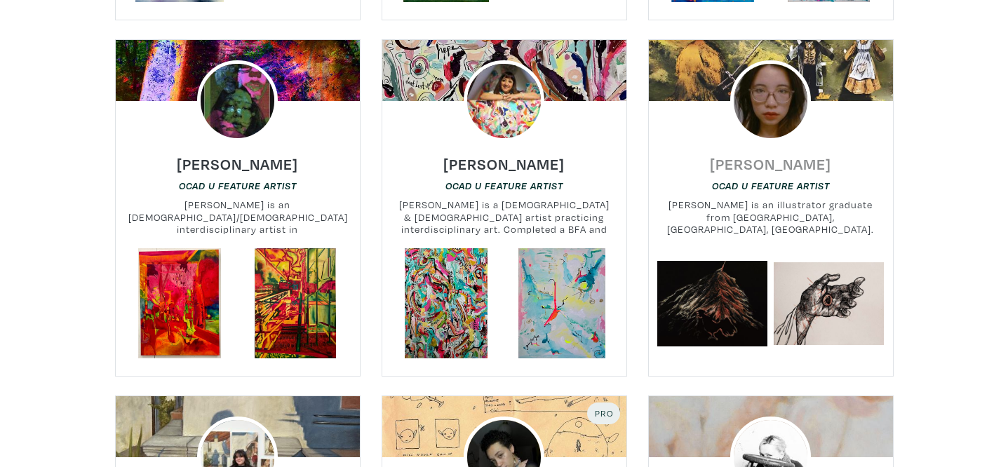
click at [796, 154] on h6 "[PERSON_NAME]" at bounding box center [770, 163] width 121 height 19
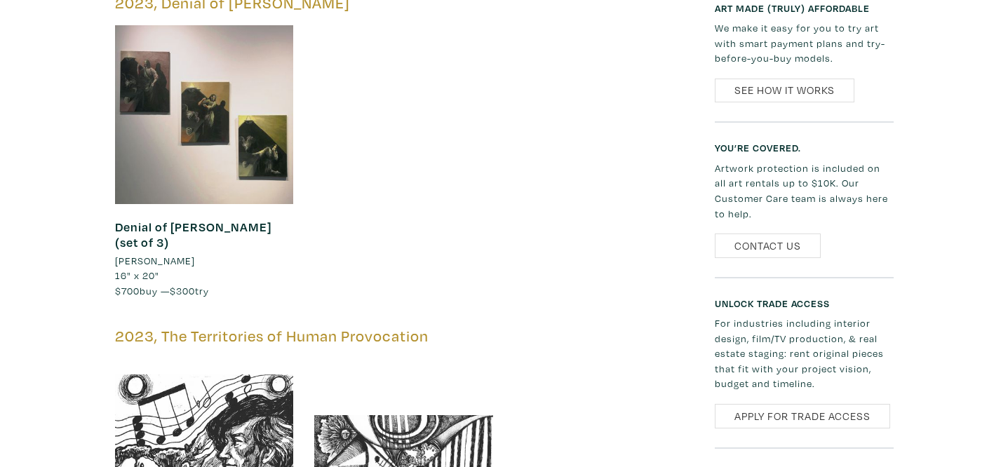
scroll to position [1282, 0]
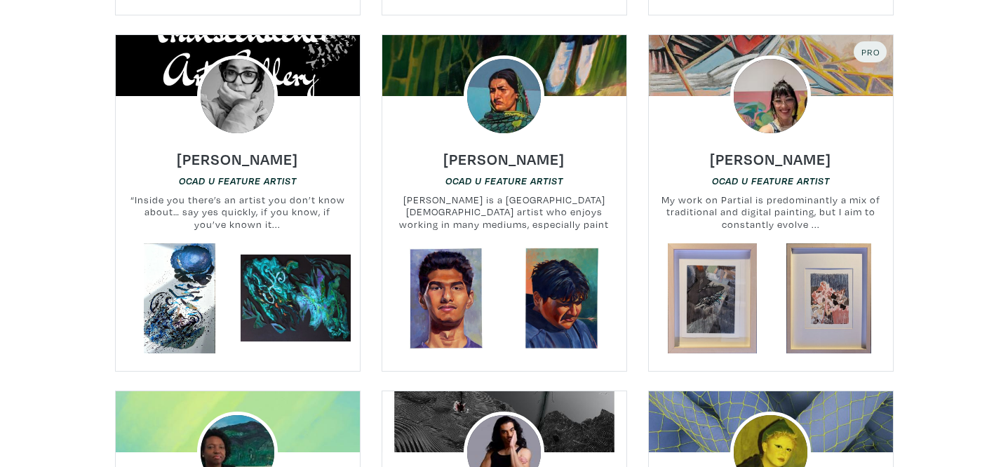
scroll to position [4848, 0]
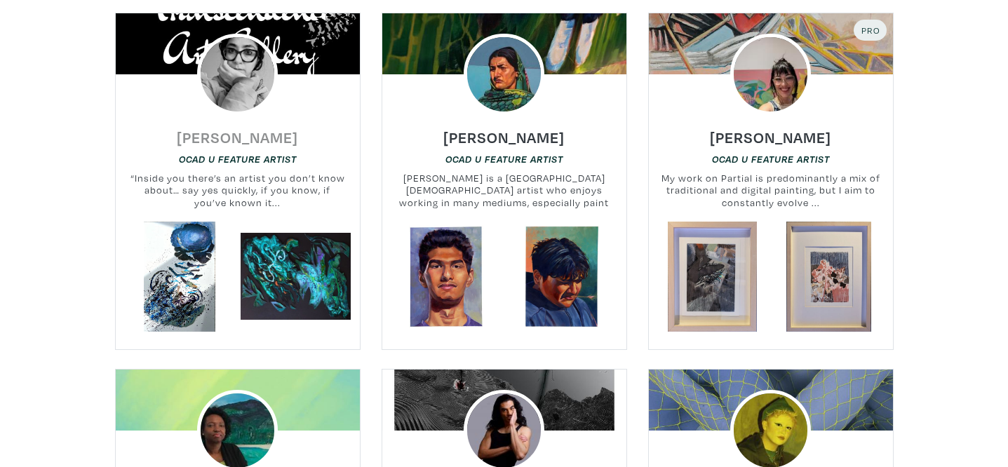
click at [250, 128] on h6 "[PERSON_NAME]" at bounding box center [237, 137] width 121 height 19
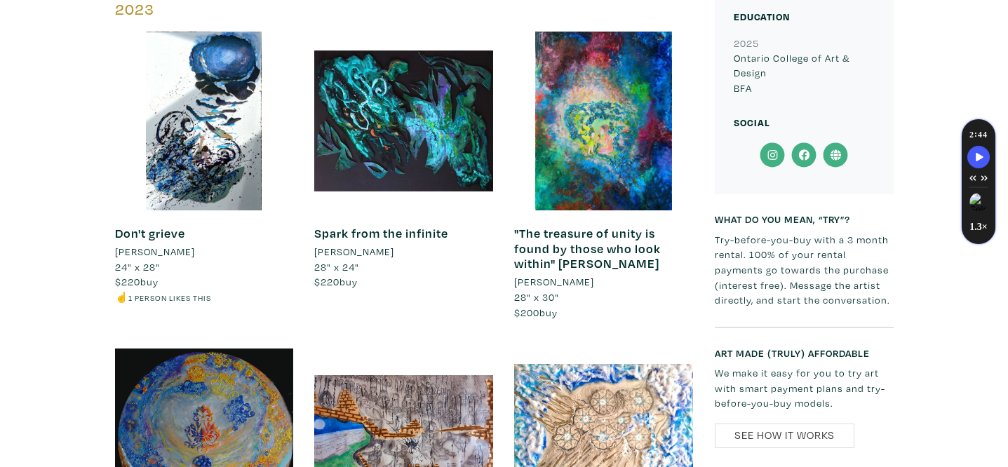
scroll to position [1129, 0]
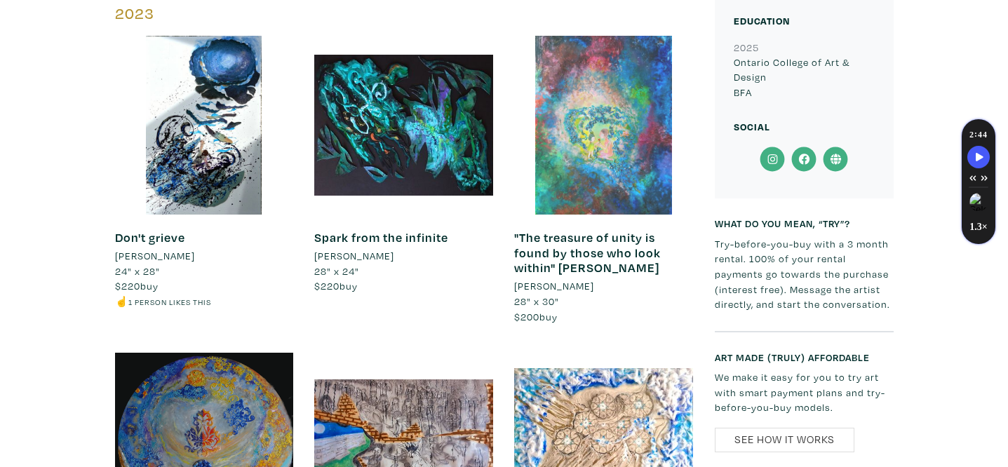
click at [615, 143] on div at bounding box center [603, 125] width 179 height 179
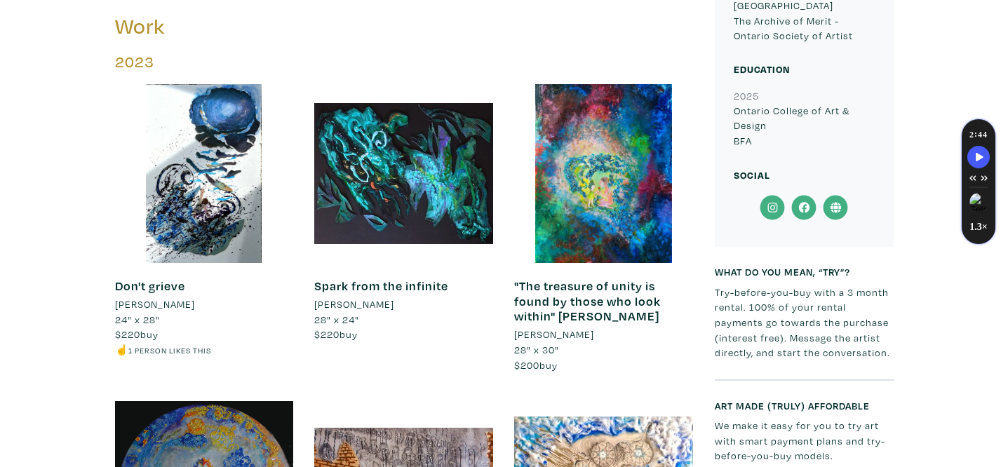
scroll to position [1076, 0]
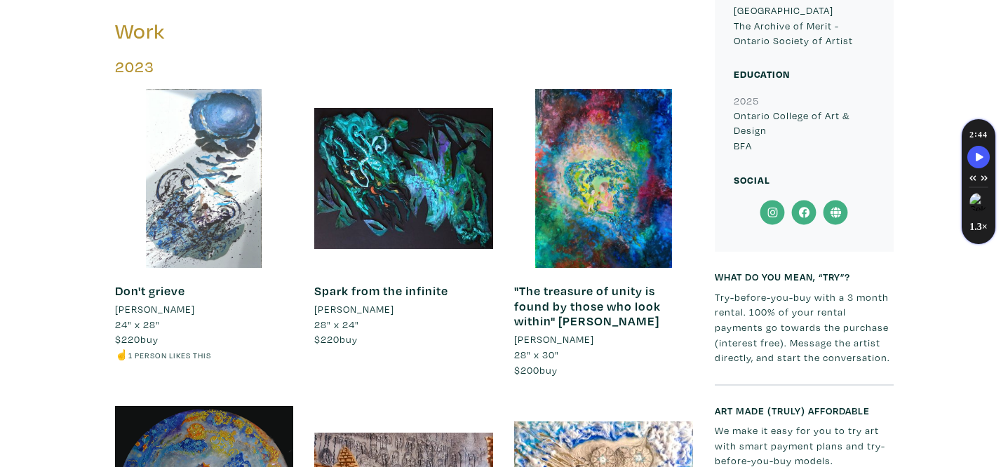
click at [243, 132] on div at bounding box center [204, 178] width 179 height 179
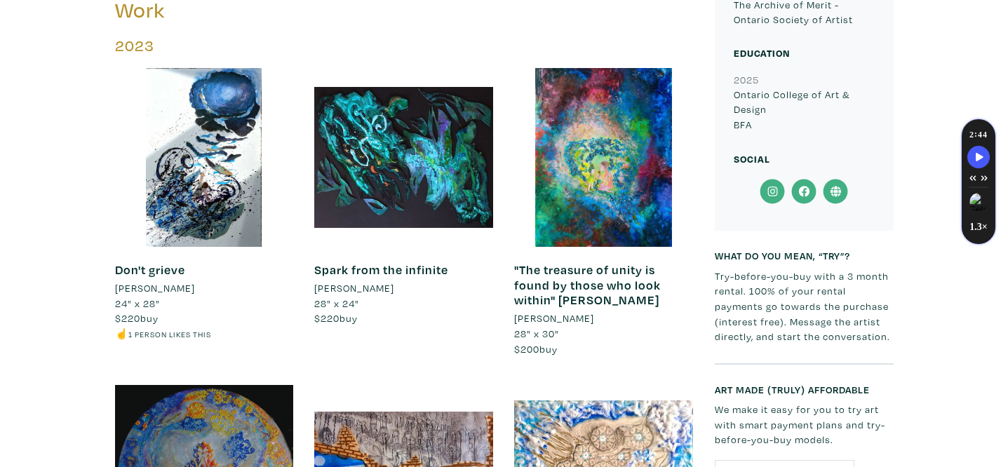
scroll to position [1097, 0]
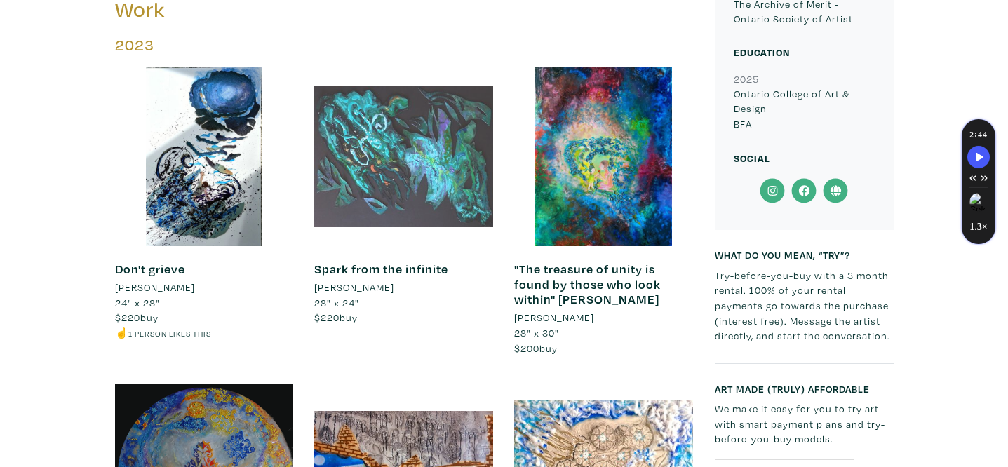
click at [441, 159] on div at bounding box center [403, 156] width 179 height 179
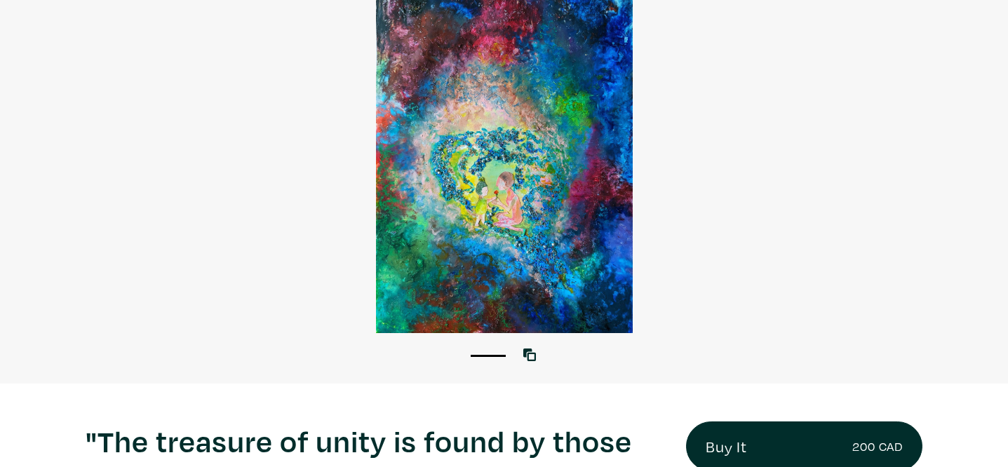
scroll to position [124, 0]
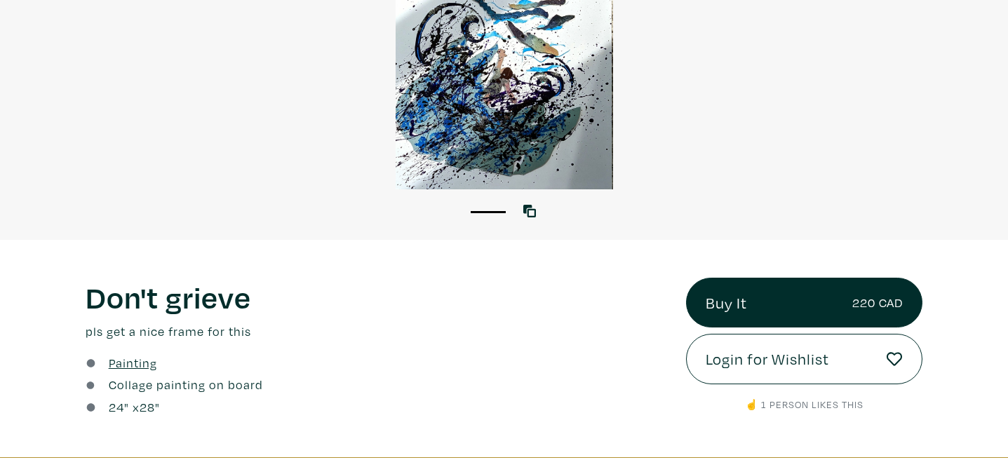
scroll to position [86, 0]
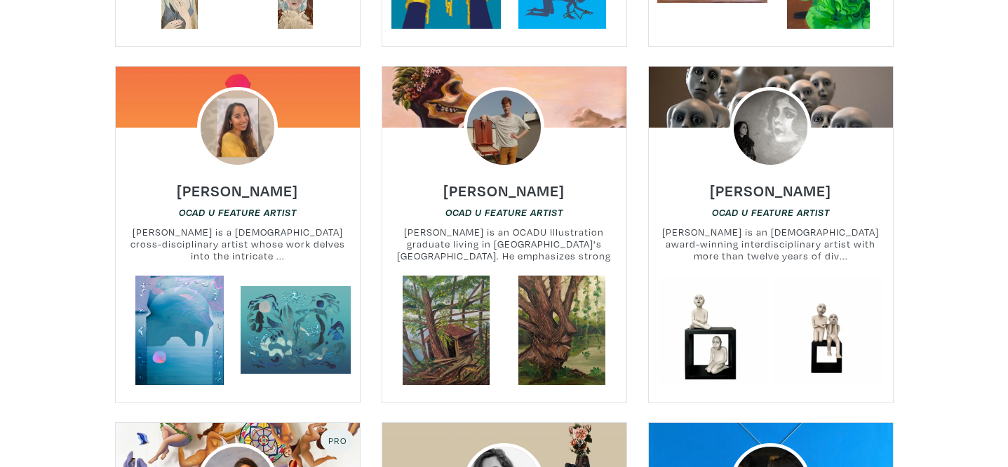
scroll to position [6541, 0]
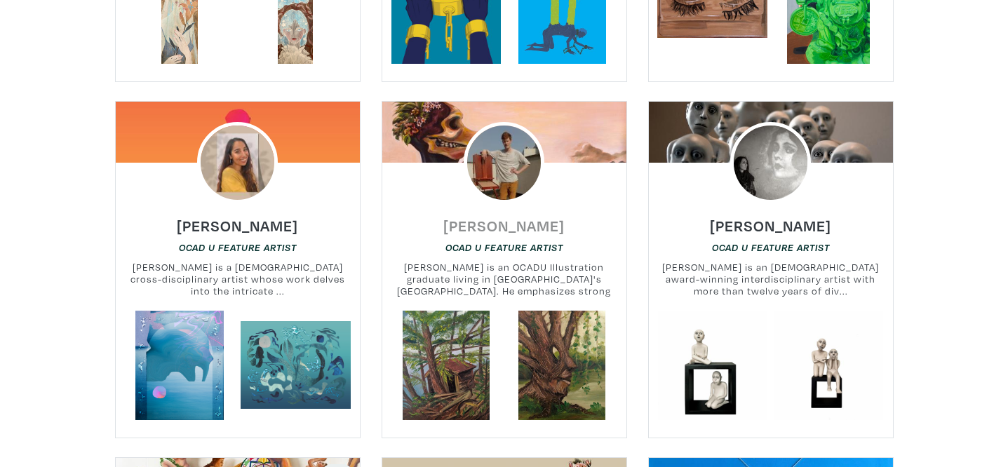
click at [561, 216] on h6 "[PERSON_NAME]" at bounding box center [503, 225] width 121 height 19
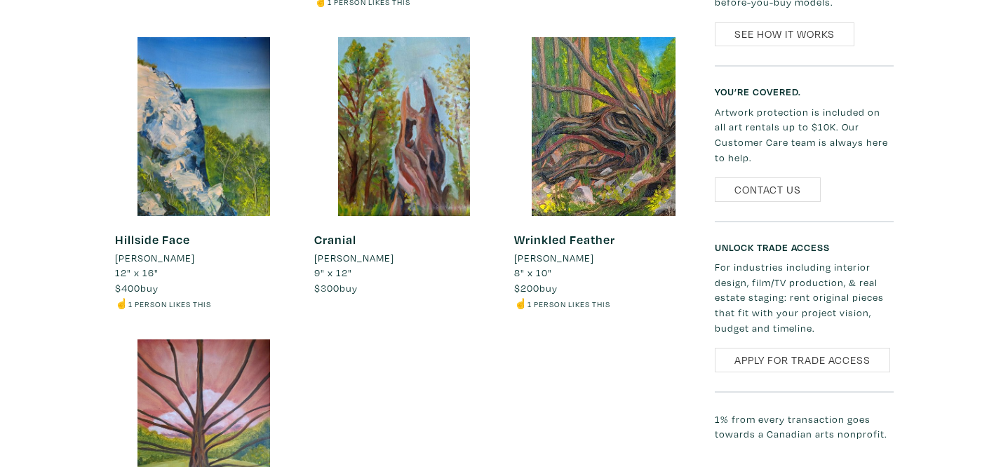
scroll to position [1580, 0]
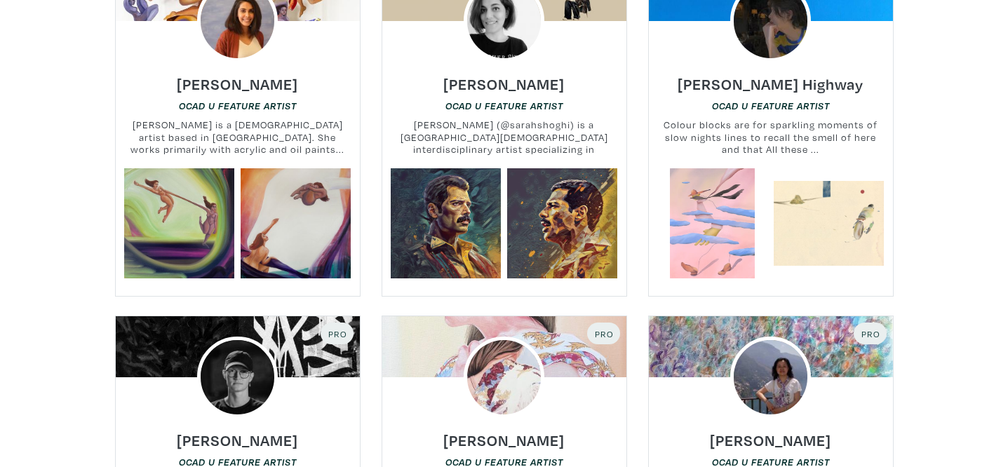
scroll to position [6937, 0]
